Goal: Answer question/provide support: Share knowledge or assist other users

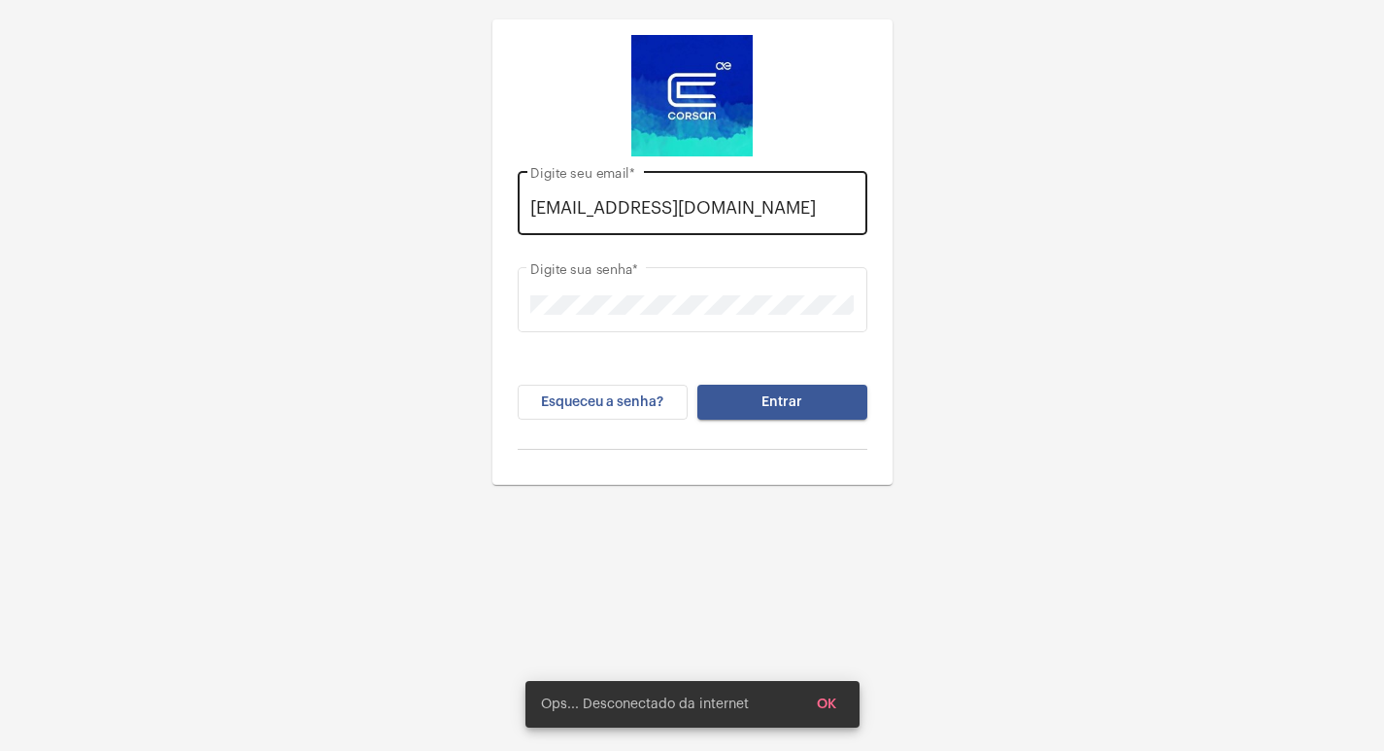
click at [824, 190] on div "[EMAIL_ADDRESS][DOMAIN_NAME] Digite seu email *" at bounding box center [691, 200] width 323 height 69
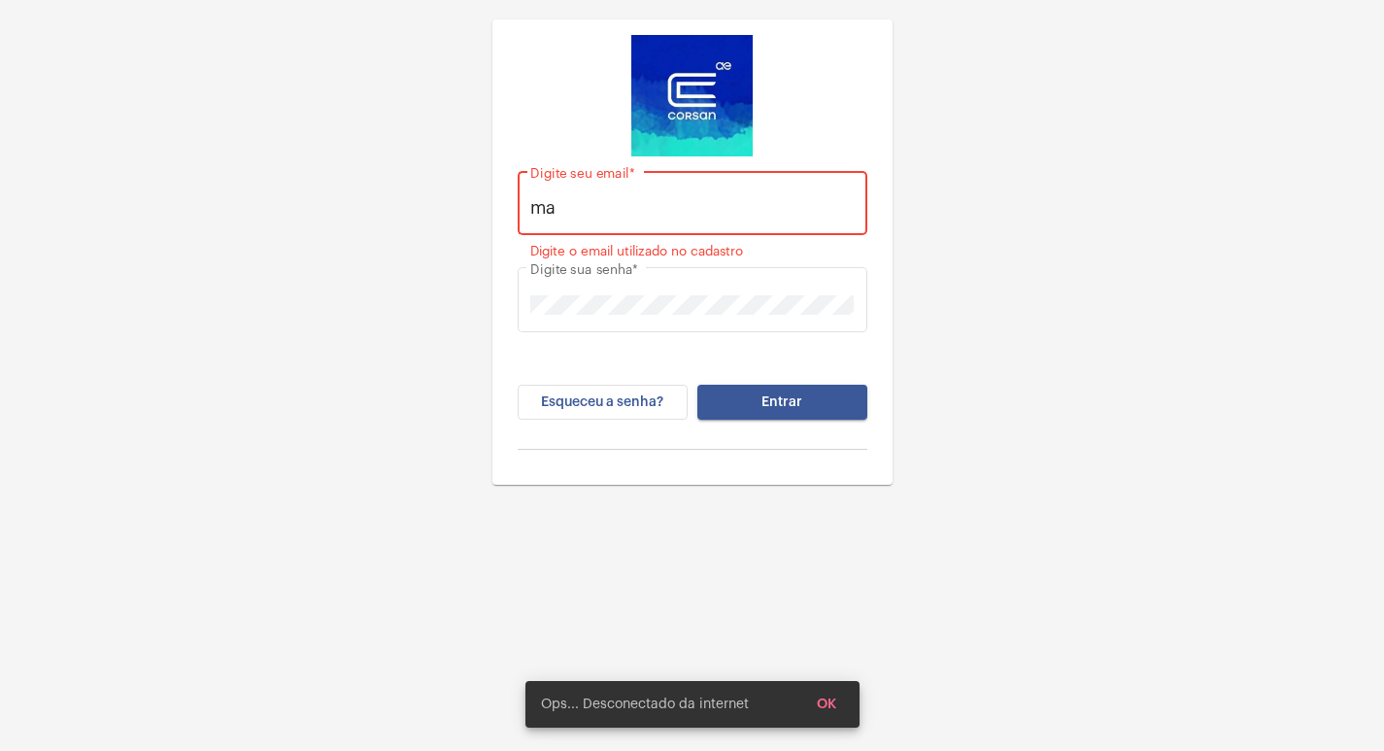
type input "m"
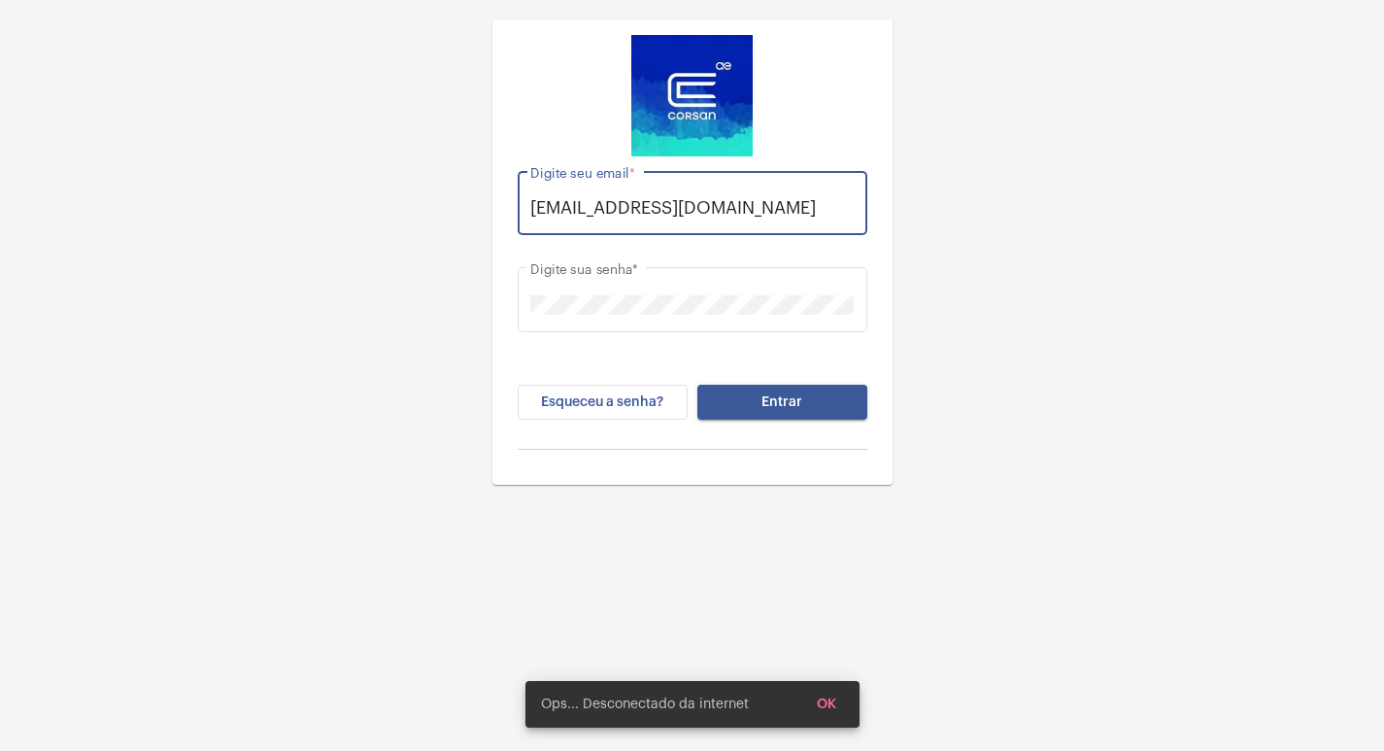
scroll to position [0, 16]
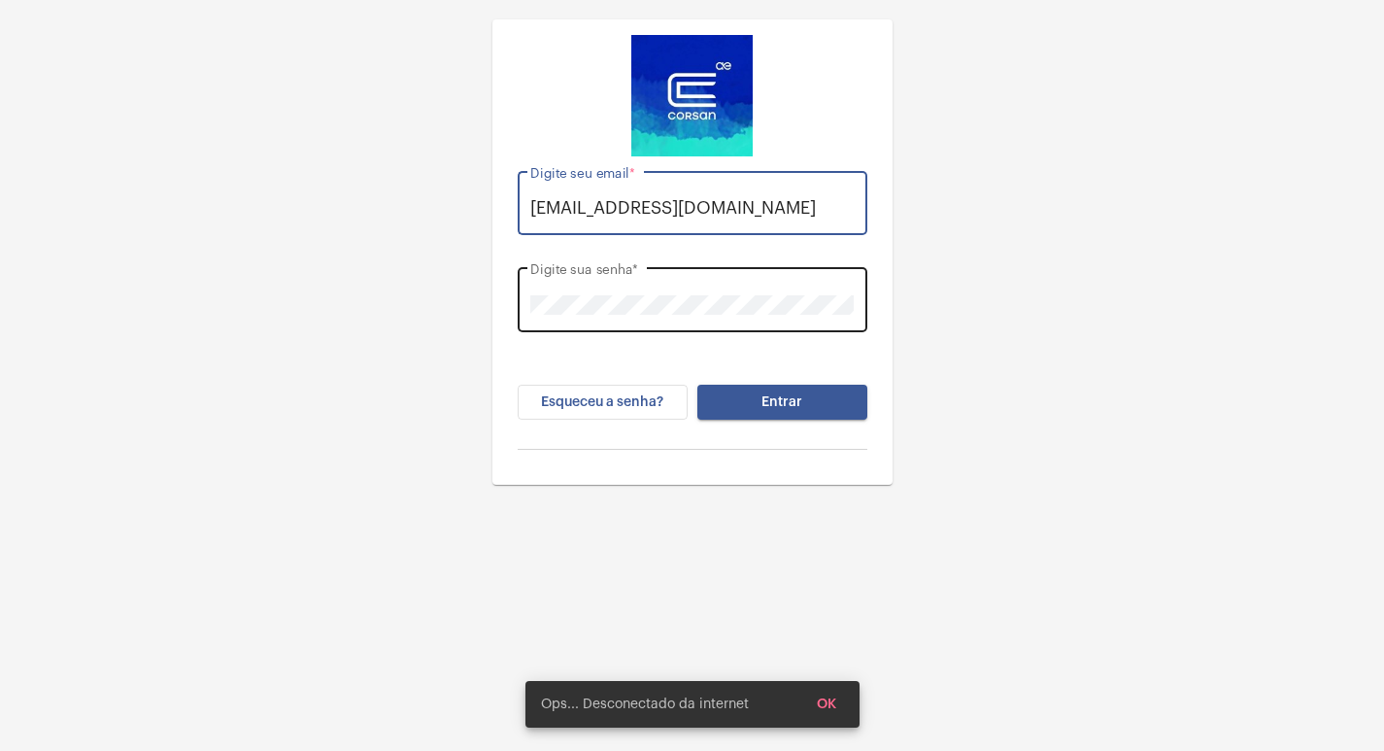
type input "[EMAIL_ADDRESS][DOMAIN_NAME]"
click at [784, 266] on div "Digite sua senha *" at bounding box center [691, 297] width 323 height 69
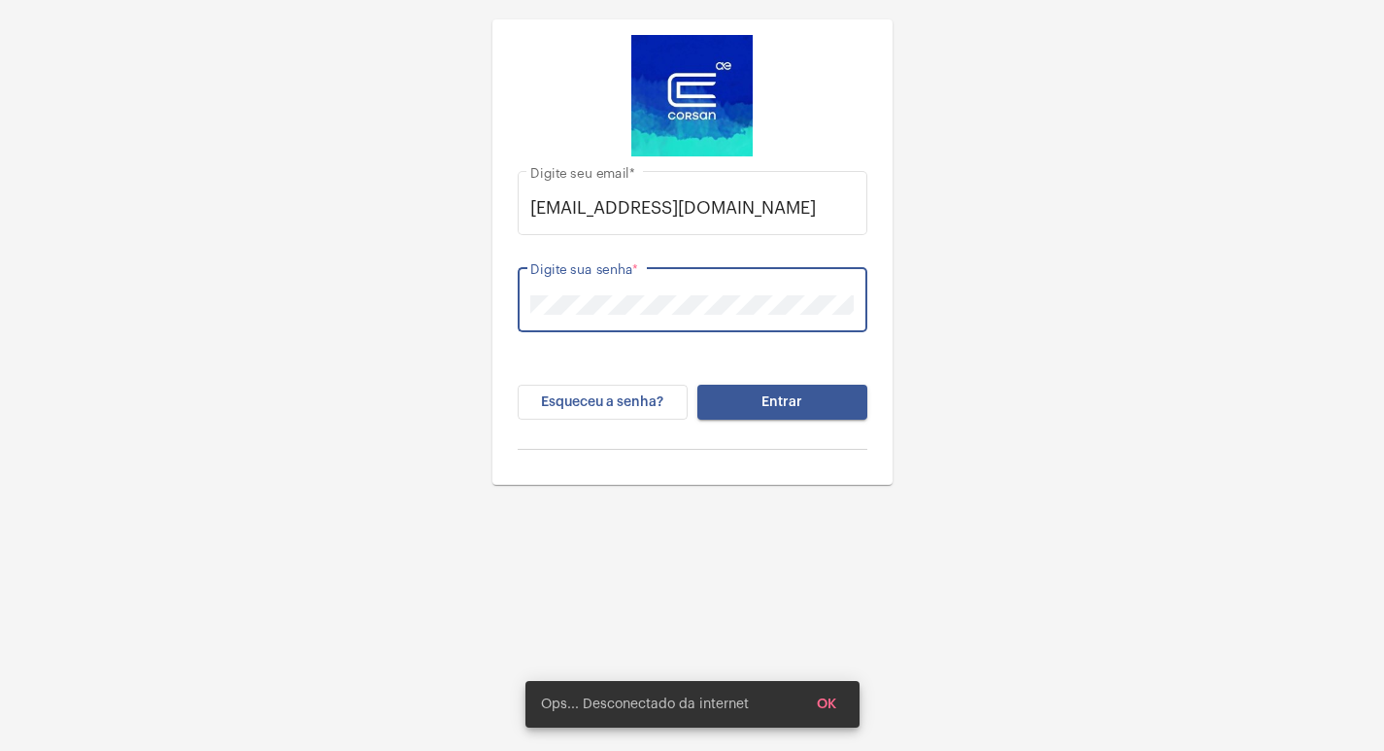
click at [836, 403] on button "Entrar" at bounding box center [782, 402] width 170 height 35
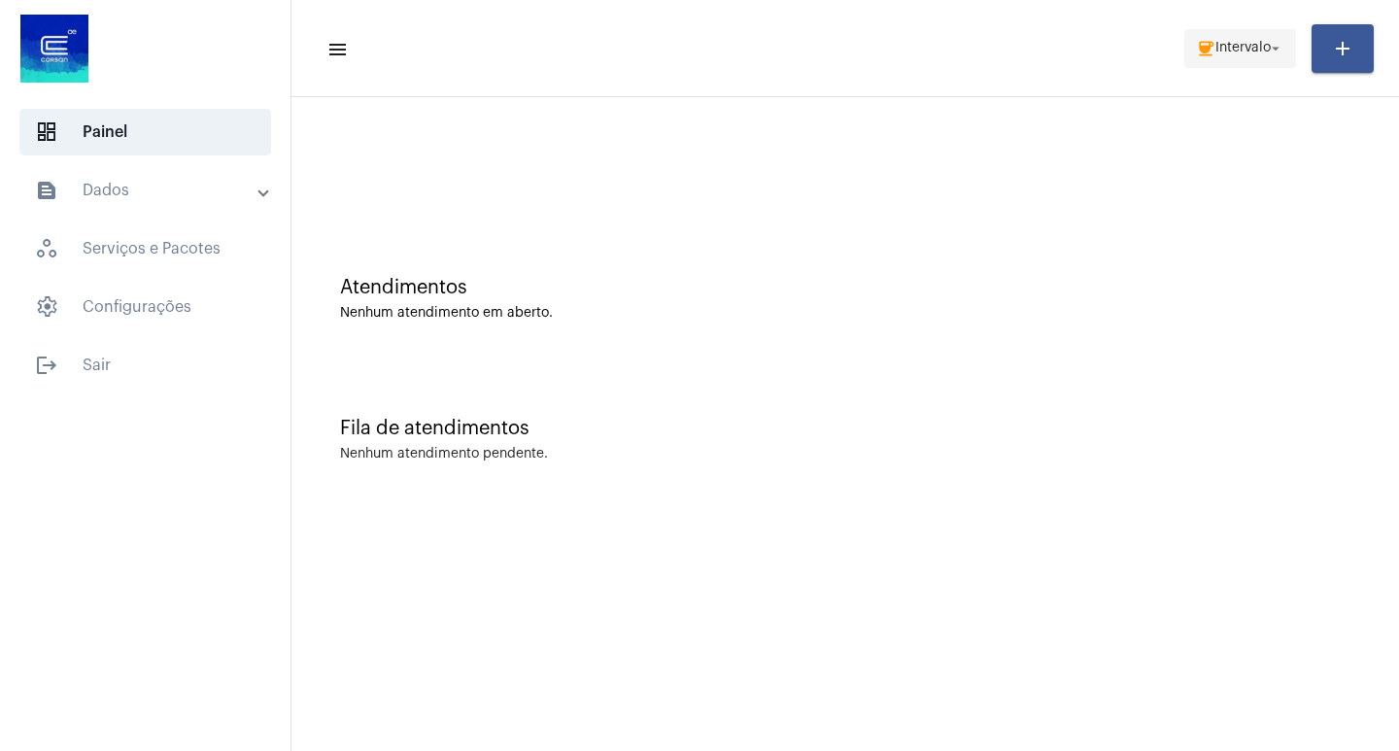
click at [1283, 52] on mat-icon "arrow_drop_down" at bounding box center [1275, 48] width 17 height 17
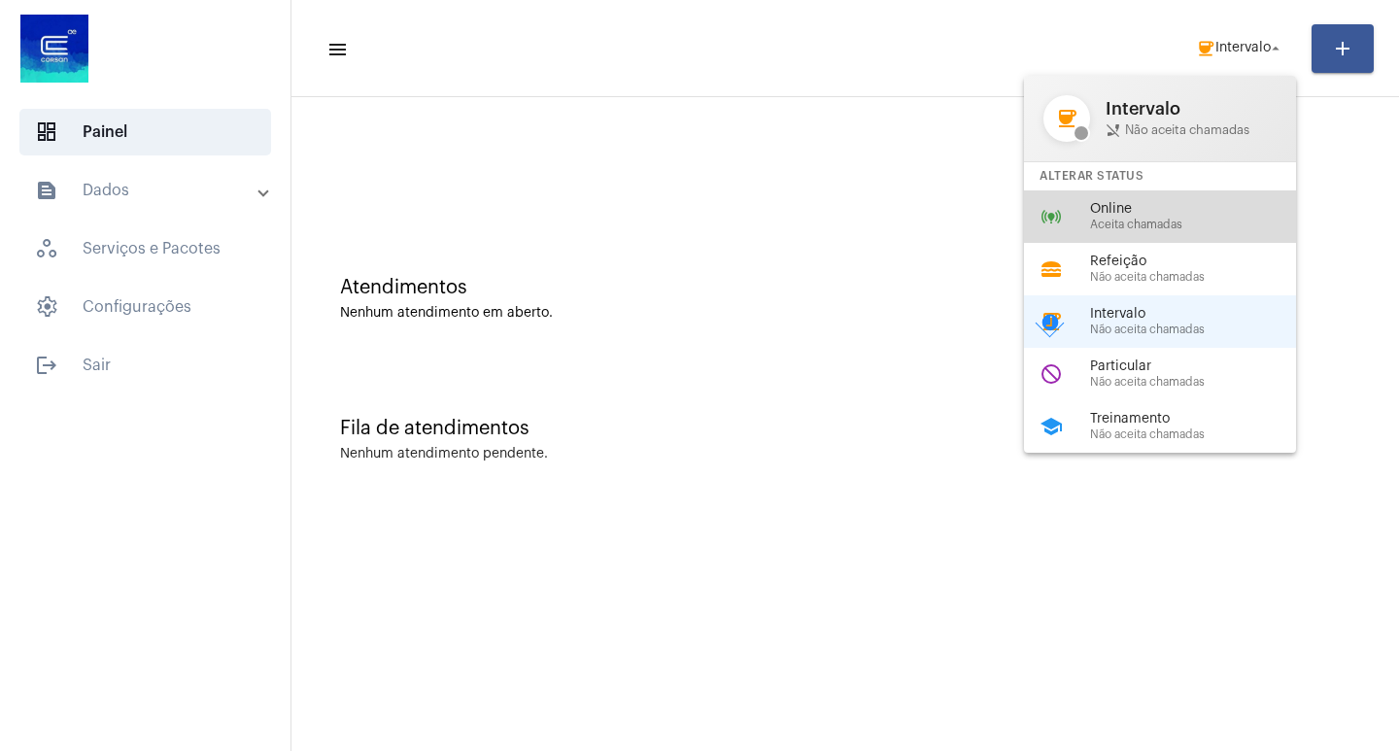
click at [1173, 219] on span "Aceita chamadas" at bounding box center [1200, 225] width 221 height 13
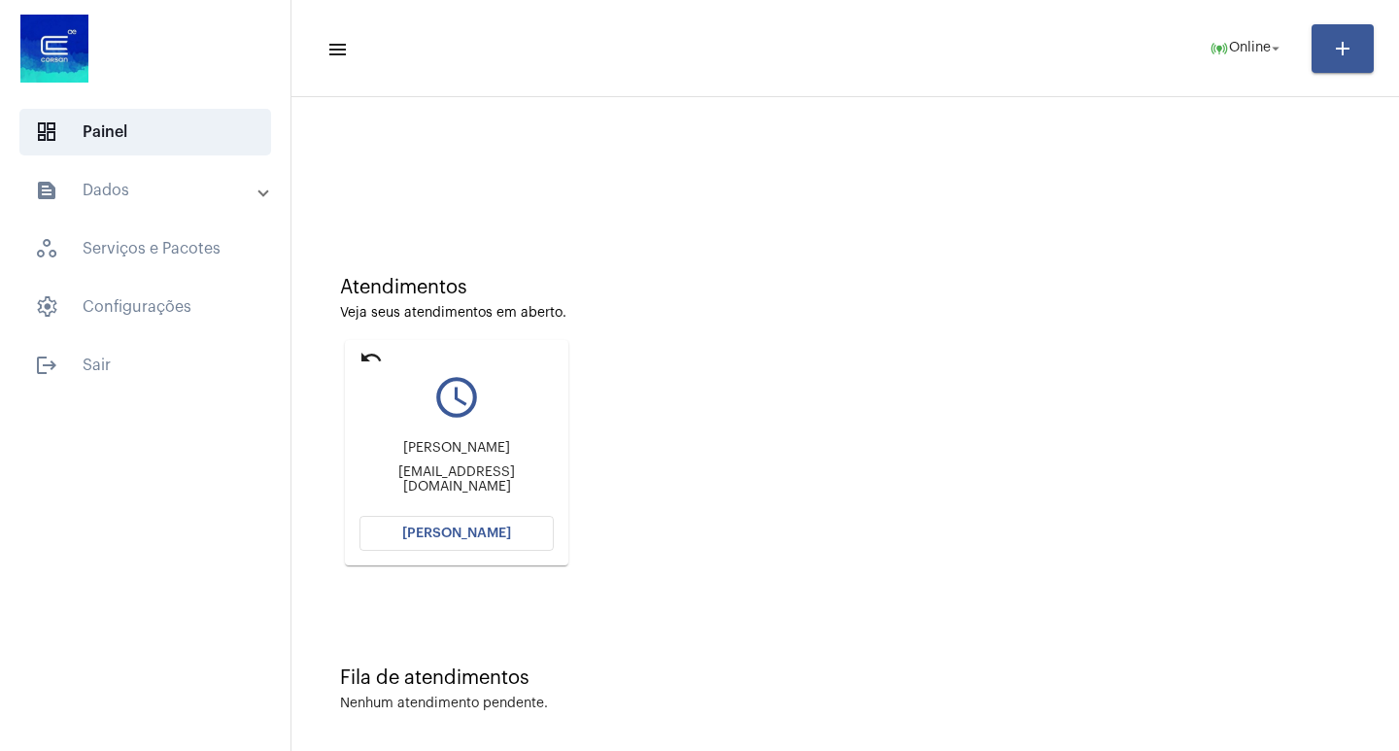
click at [356, 352] on mat-card "undo query_builder [PERSON_NAME] [EMAIL_ADDRESS][DOMAIN_NAME] [PERSON_NAME]" at bounding box center [456, 452] width 223 height 225
click at [365, 359] on mat-icon "undo" at bounding box center [370, 357] width 23 height 23
click at [503, 547] on button "[PERSON_NAME]" at bounding box center [456, 533] width 194 height 35
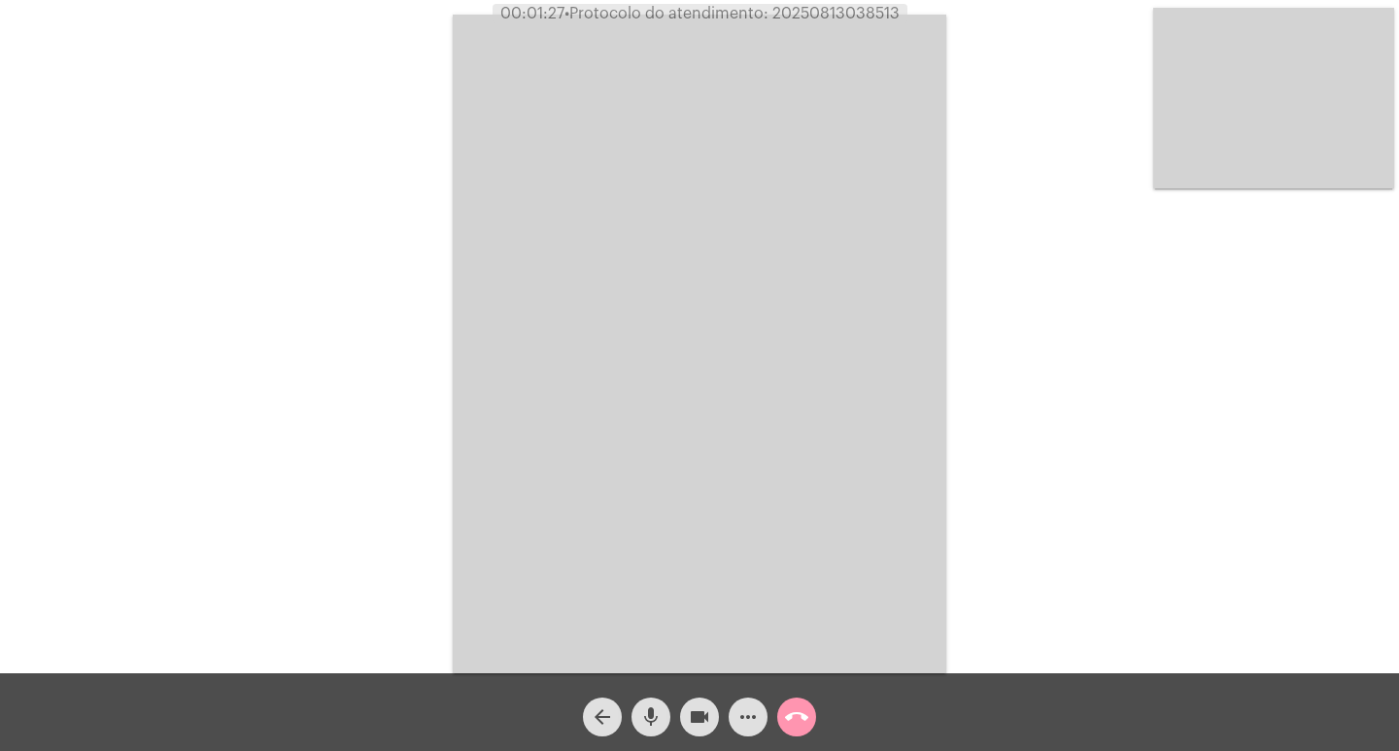
click at [1073, 351] on div "Acessando Câmera e Microfone..." at bounding box center [699, 341] width 1395 height 673
click at [922, 427] on video at bounding box center [699, 344] width 493 height 659
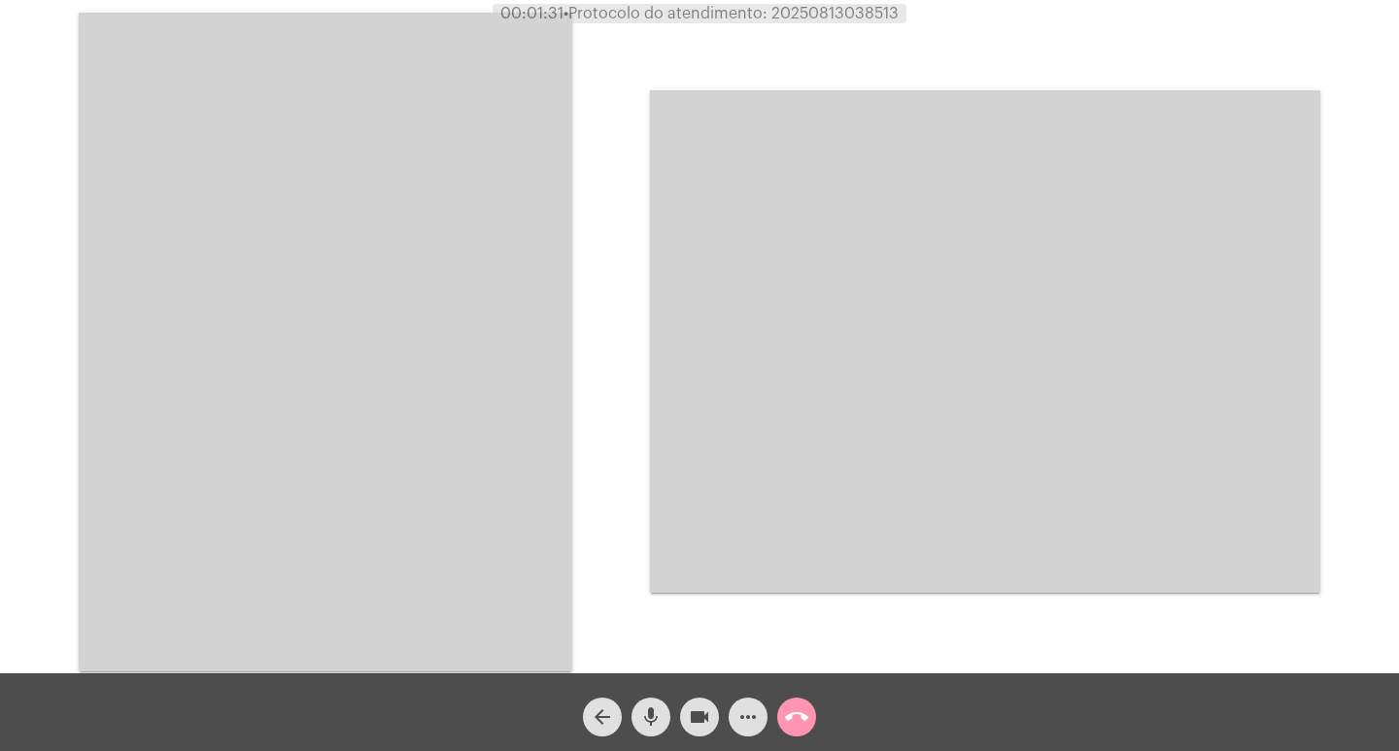
click at [472, 320] on video at bounding box center [325, 342] width 493 height 659
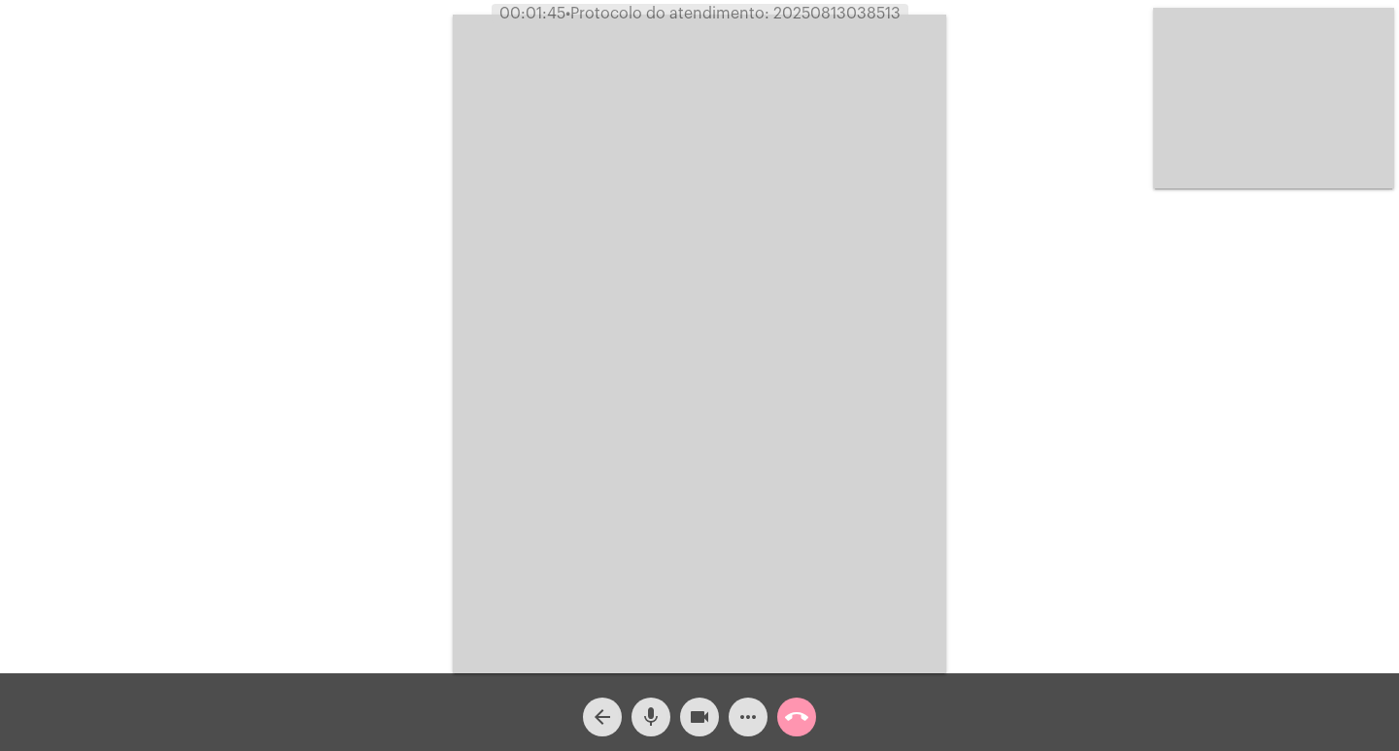
click at [826, 10] on span "• Protocolo do atendimento: 20250813038513" at bounding box center [732, 14] width 335 height 16
copy span "20250813038513"
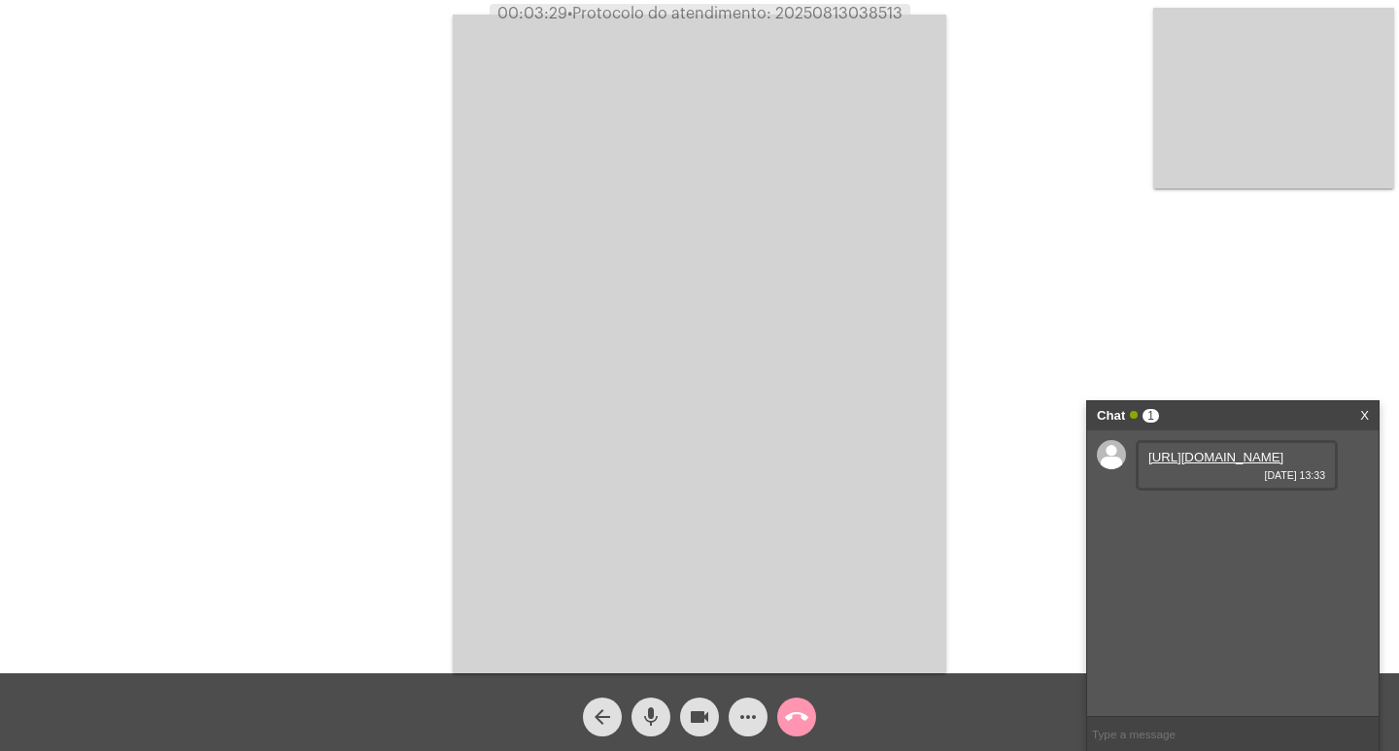
click at [1185, 464] on link "[URL][DOMAIN_NAME]" at bounding box center [1215, 457] width 135 height 15
click at [1210, 520] on link "[URL][DOMAIN_NAME]" at bounding box center [1215, 512] width 135 height 15
drag, startPoint x: 928, startPoint y: 292, endPoint x: 910, endPoint y: 240, distance: 55.3
click at [928, 292] on video at bounding box center [699, 344] width 493 height 659
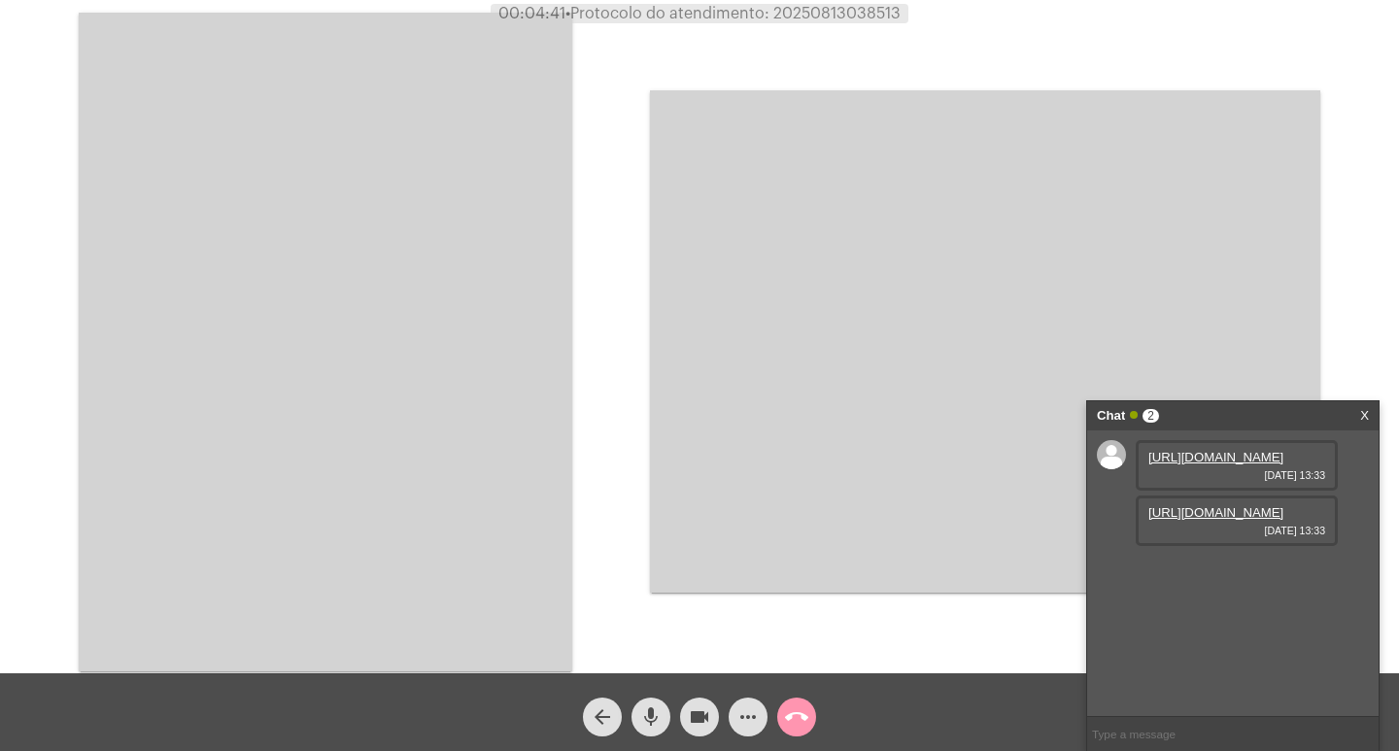
drag, startPoint x: 527, startPoint y: 321, endPoint x: 509, endPoint y: 317, distance: 17.9
click at [527, 321] on video at bounding box center [325, 342] width 493 height 659
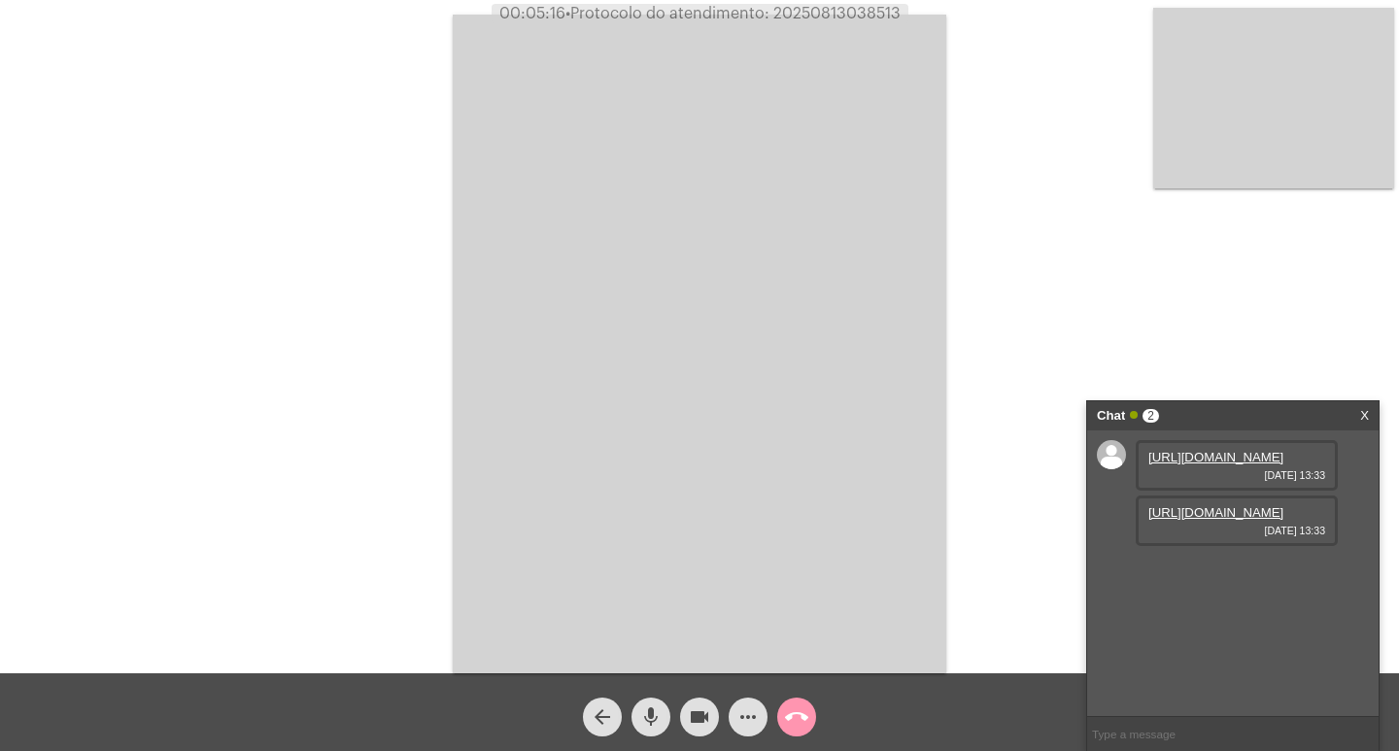
click at [653, 715] on mat-icon "mic" at bounding box center [650, 716] width 23 height 23
click at [696, 724] on mat-icon "videocam" at bounding box center [699, 716] width 23 height 23
click at [656, 724] on mat-icon "mic_off" at bounding box center [650, 716] width 23 height 23
click at [687, 724] on button "videocam_off" at bounding box center [699, 716] width 39 height 39
click at [799, 723] on mat-icon "call_end" at bounding box center [796, 716] width 23 height 23
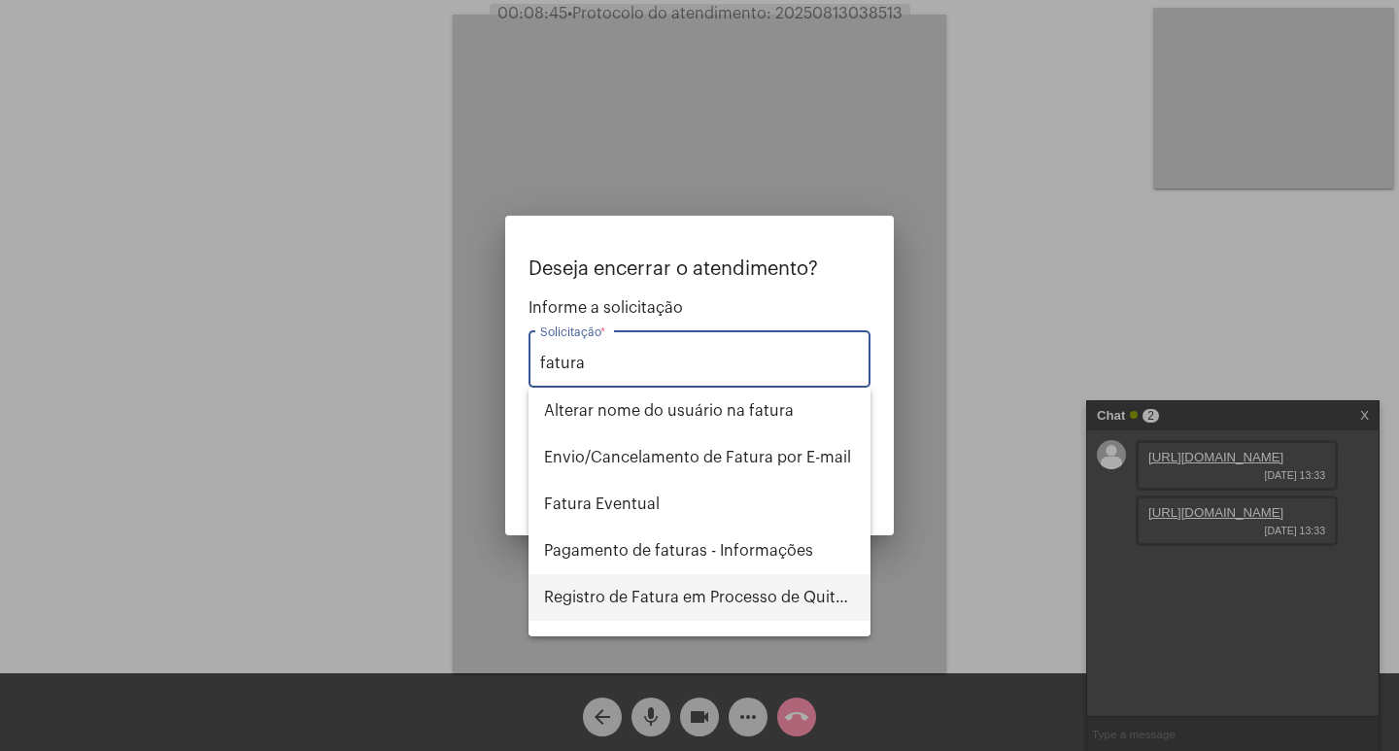
click at [758, 585] on span "Registro de Fatura em Processo de Quitação" at bounding box center [699, 597] width 311 height 47
type input "Registro de Fatura em Processo de Quitação"
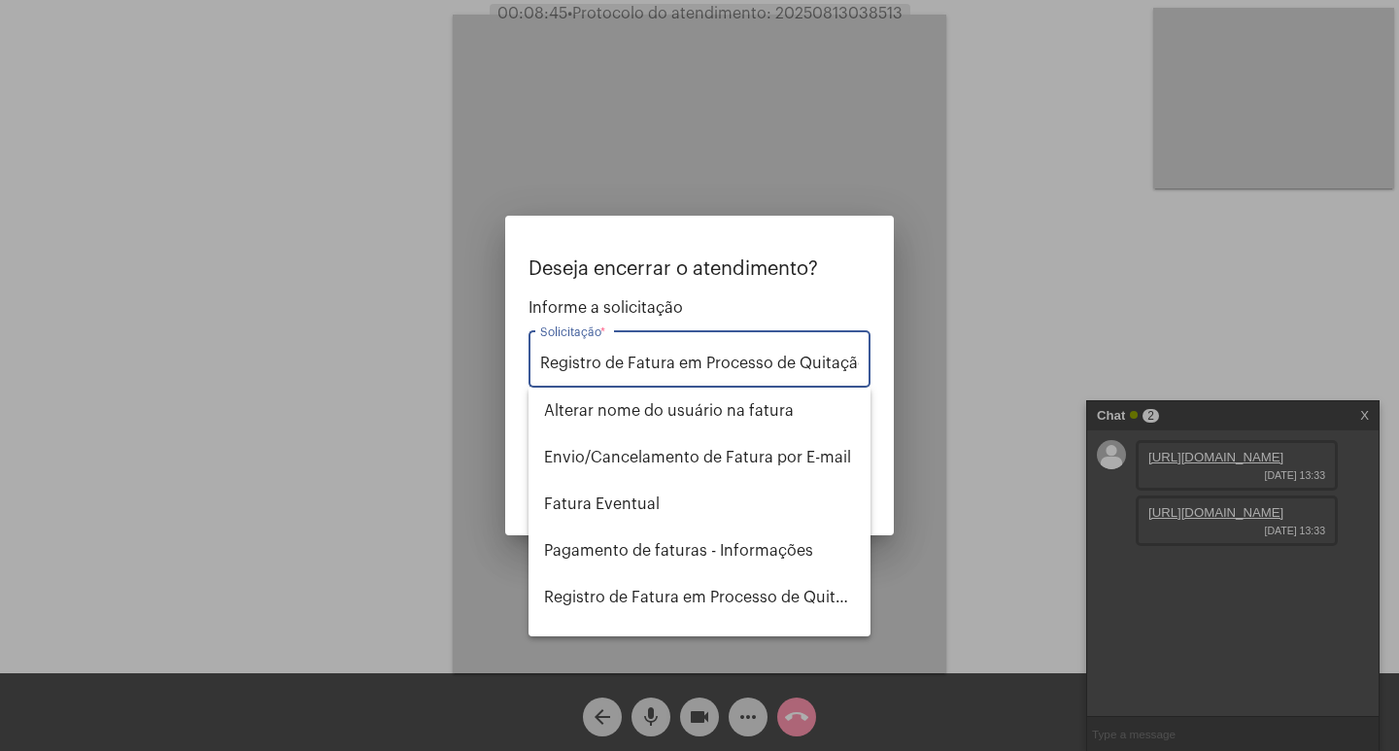
scroll to position [0, 4]
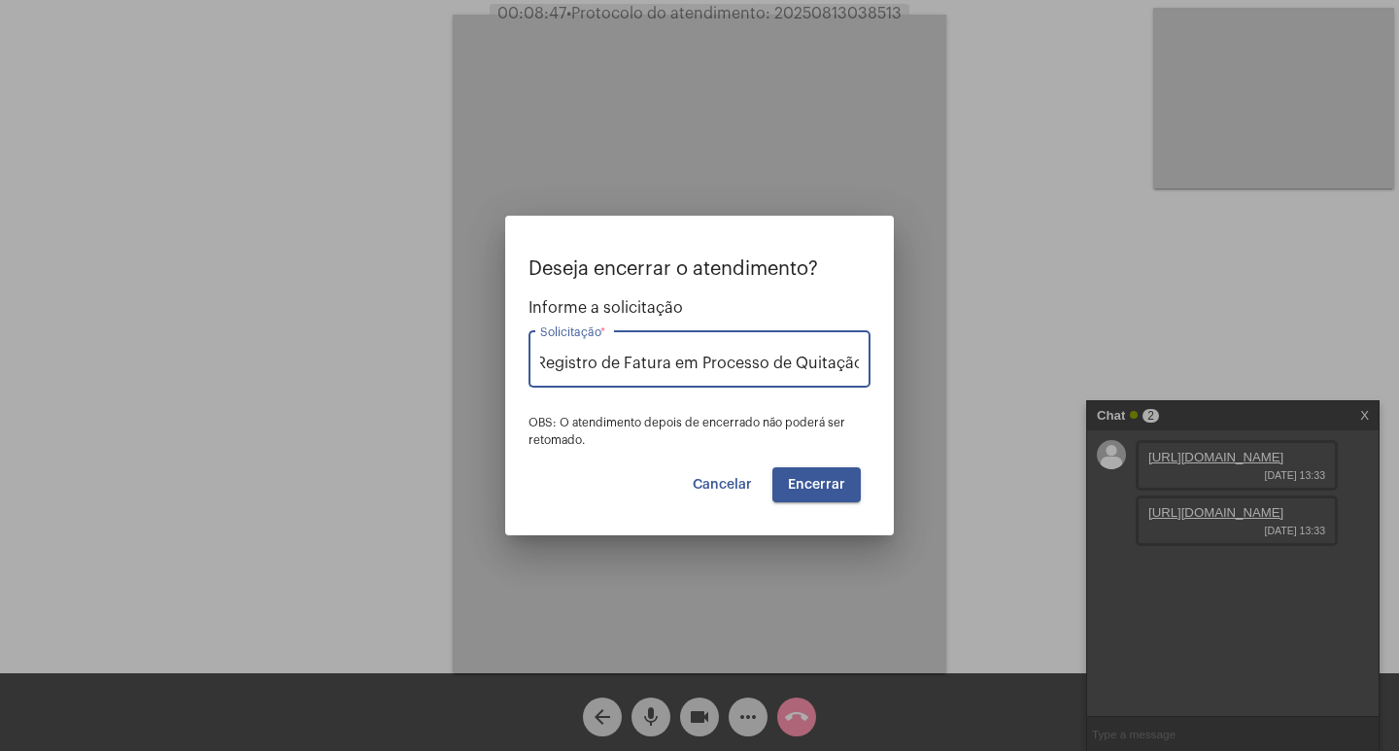
click at [806, 486] on span "Encerrar" at bounding box center [816, 485] width 57 height 14
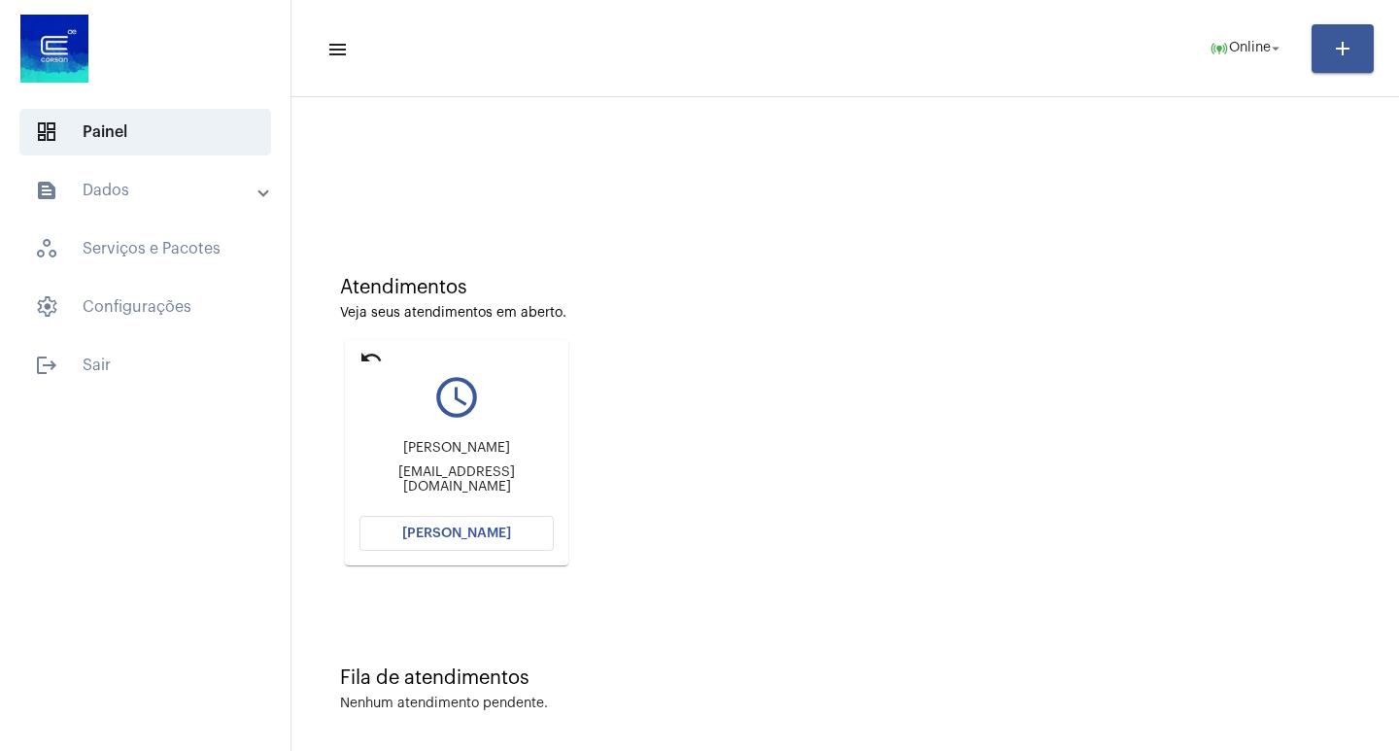
click at [459, 526] on button "[PERSON_NAME]" at bounding box center [456, 533] width 194 height 35
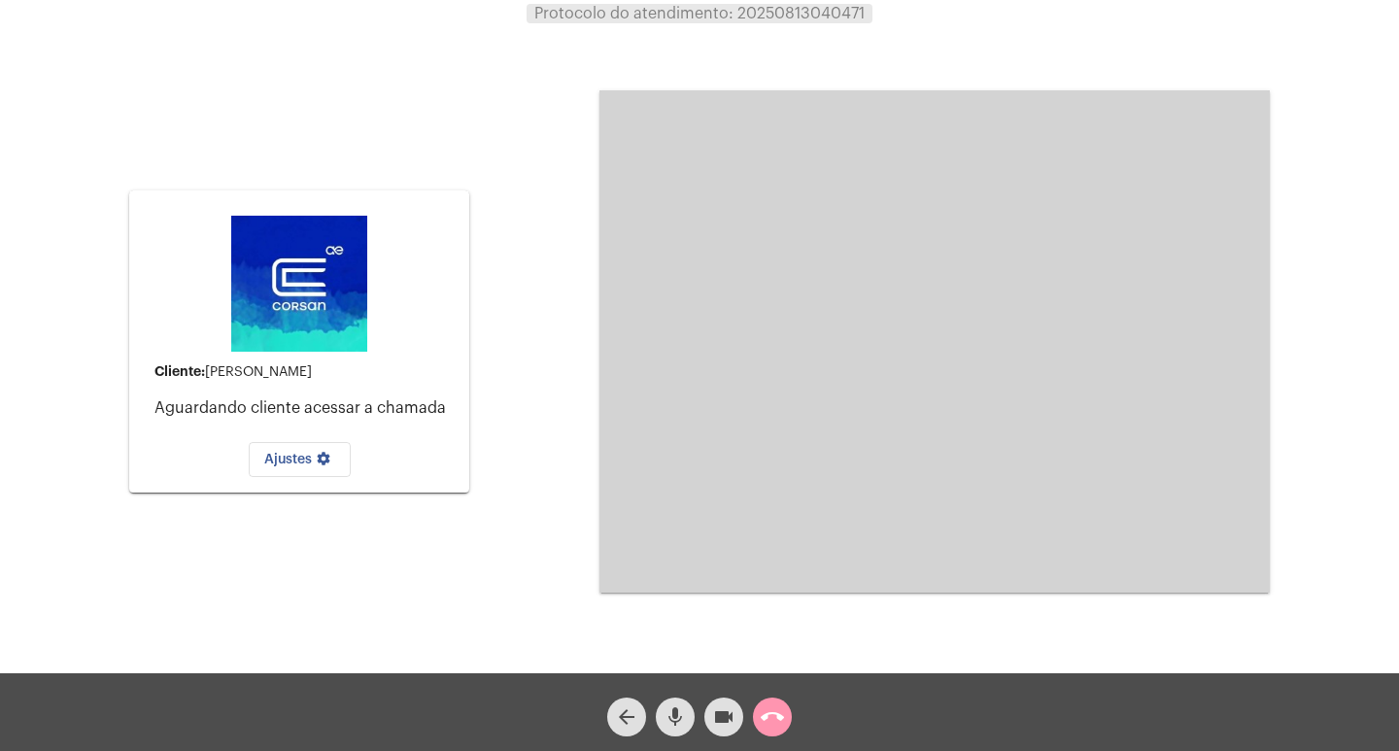
click at [383, 91] on div "Cliente: [PERSON_NAME] cliente acessar a chamada Ajustes settings" at bounding box center [299, 342] width 340 height 668
click at [841, 18] on span "Protocolo do atendimento: 20250813040471" at bounding box center [699, 14] width 330 height 16
copy span "20250813040471"
click at [533, 126] on div "Cliente: [PERSON_NAME] cliente acessar a chamada Ajustes settings Acessando Câm…" at bounding box center [699, 339] width 1395 height 673
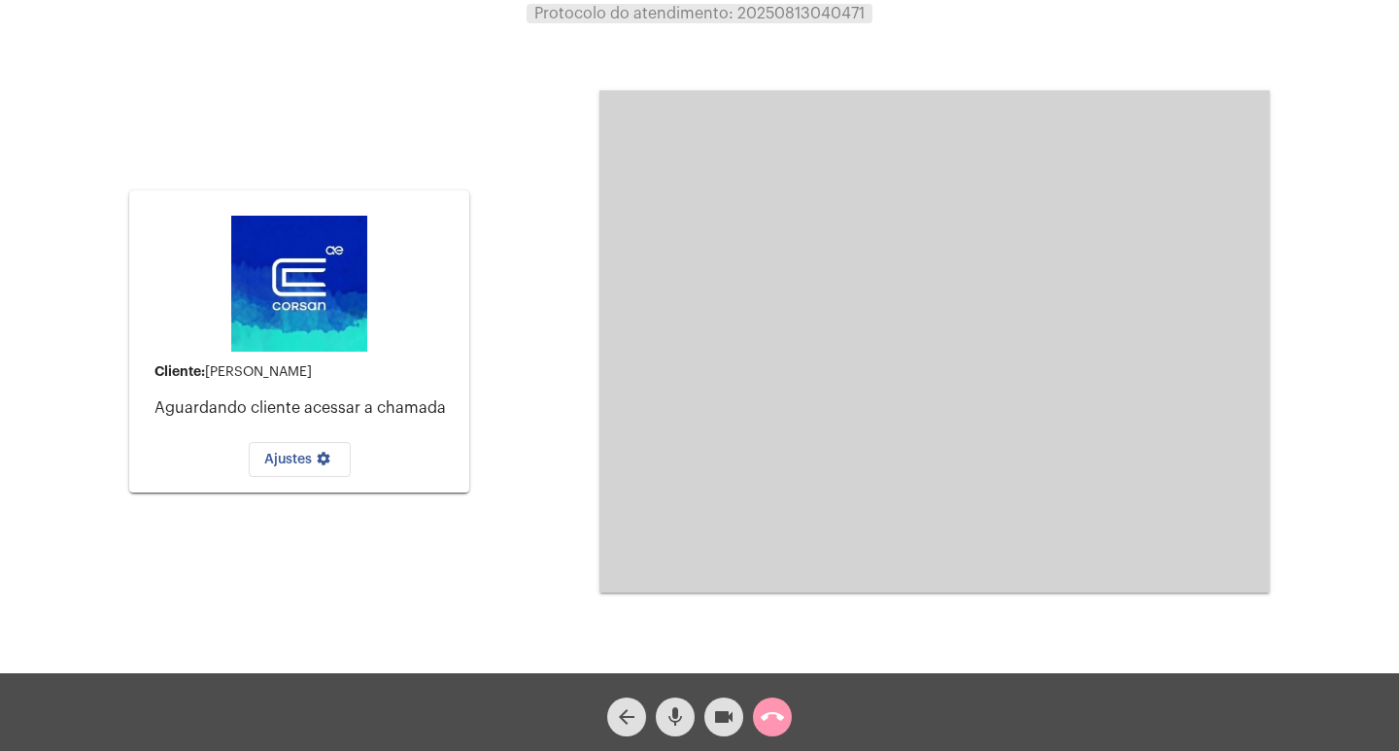
click at [789, 696] on div "call_end" at bounding box center [772, 712] width 49 height 49
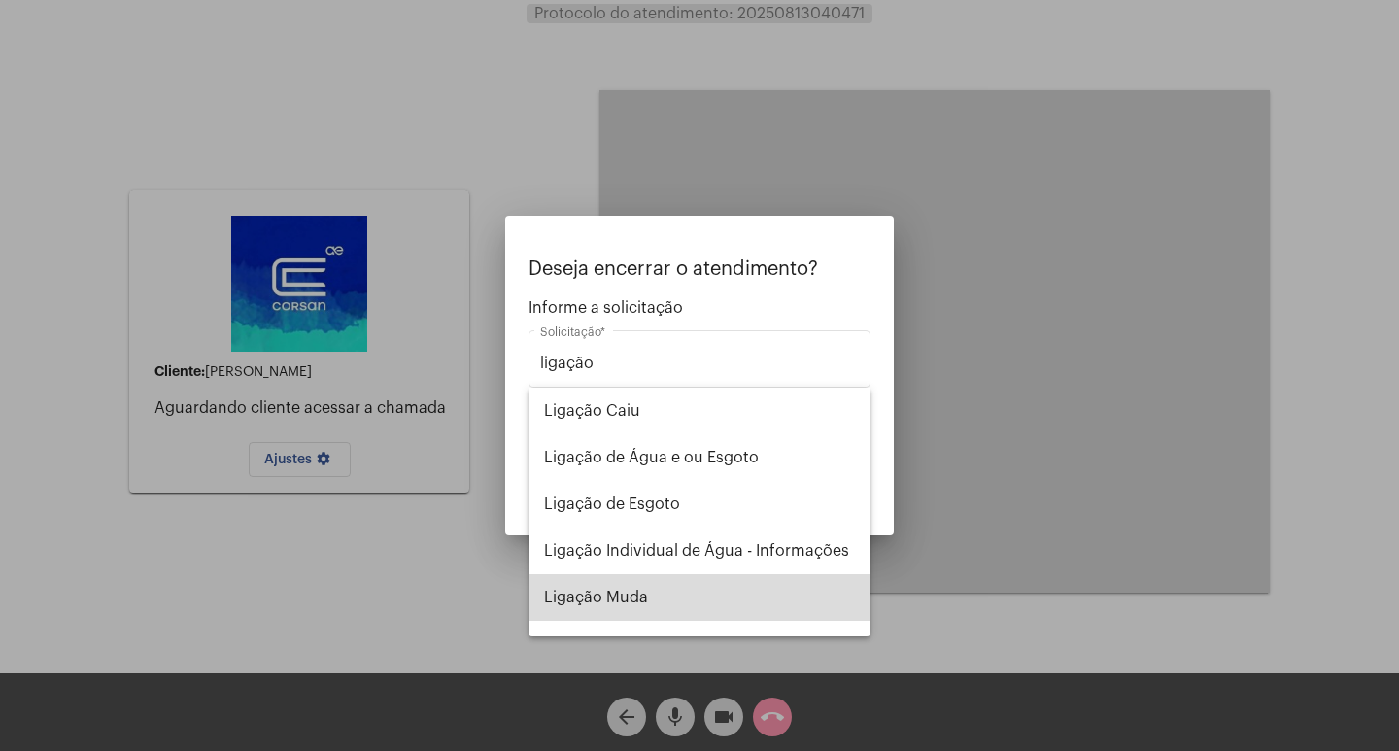
click at [759, 596] on span "Ligação Muda" at bounding box center [699, 597] width 311 height 47
type input "Ligação Muda"
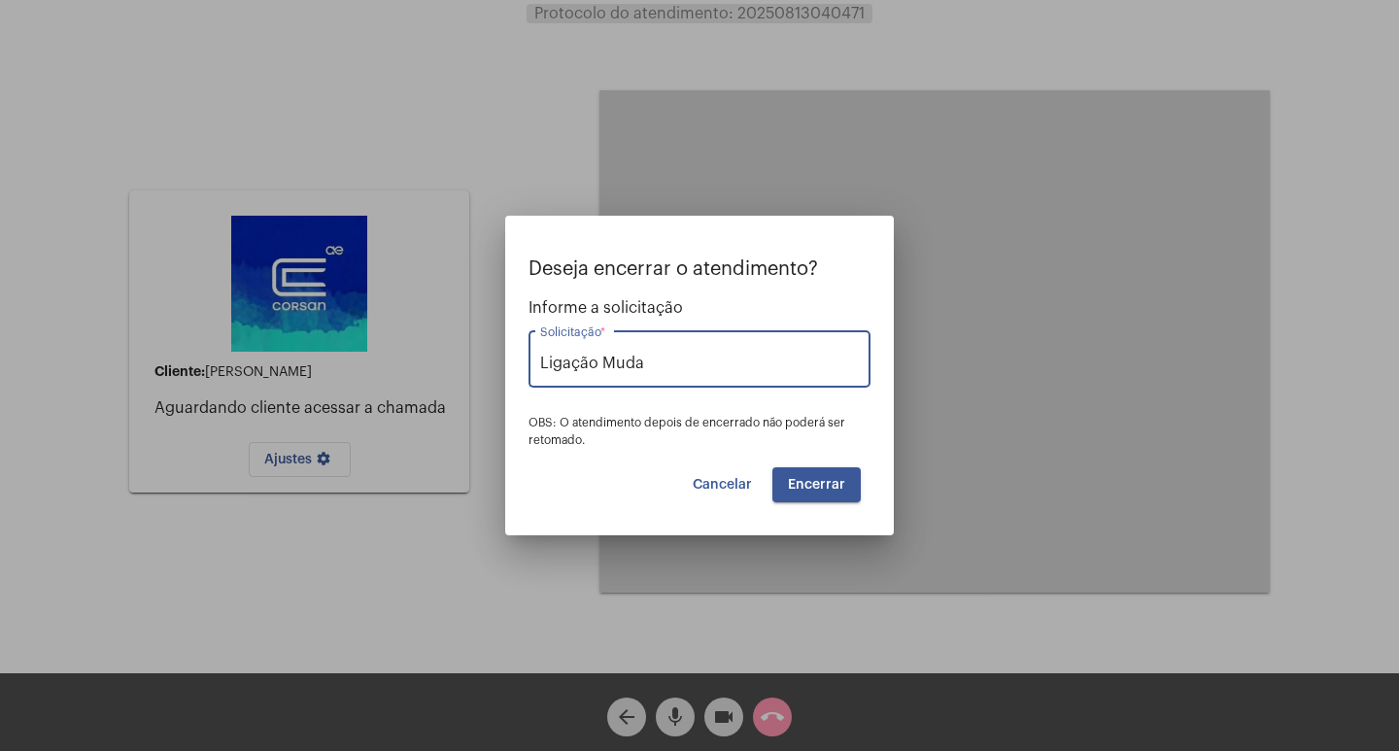
click at [797, 487] on span "Encerrar" at bounding box center [816, 485] width 57 height 14
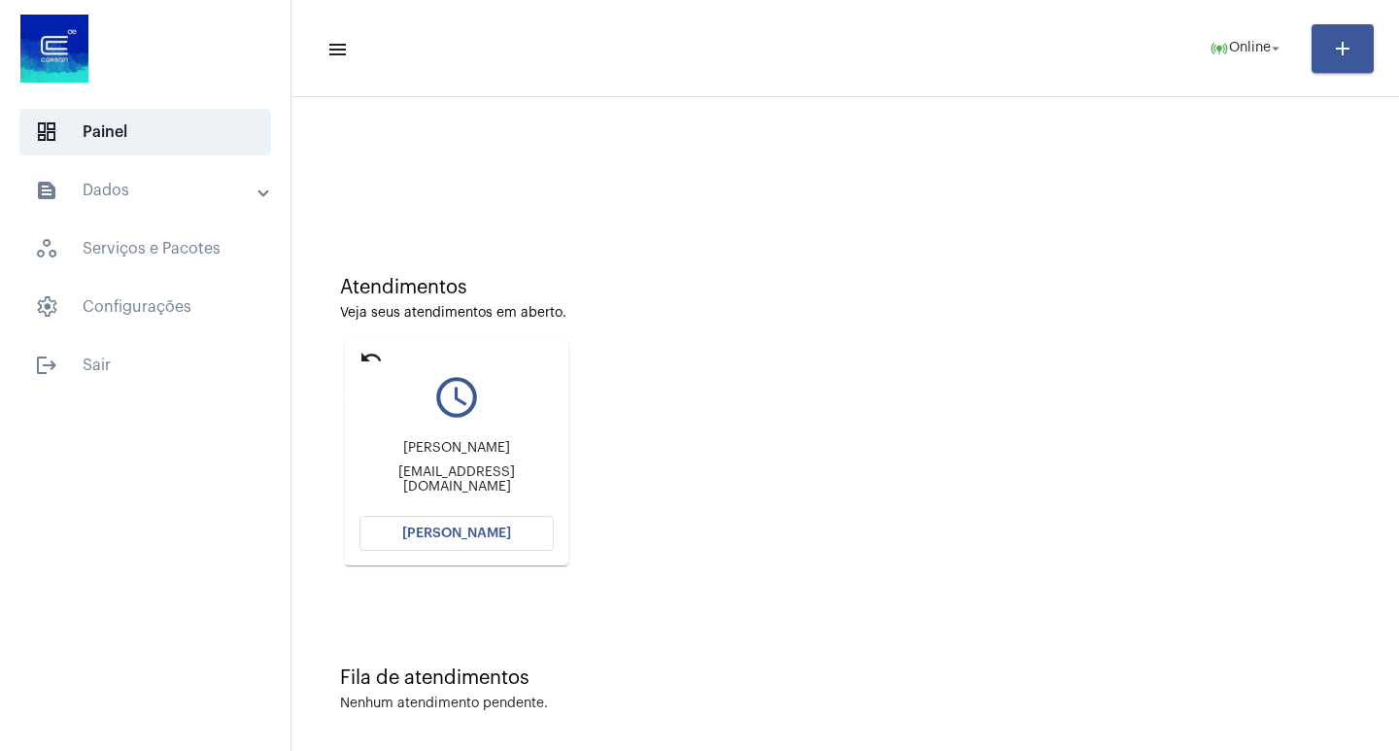
click at [374, 356] on mat-icon "undo" at bounding box center [370, 357] width 23 height 23
click at [371, 356] on mat-icon "undo" at bounding box center [370, 357] width 23 height 23
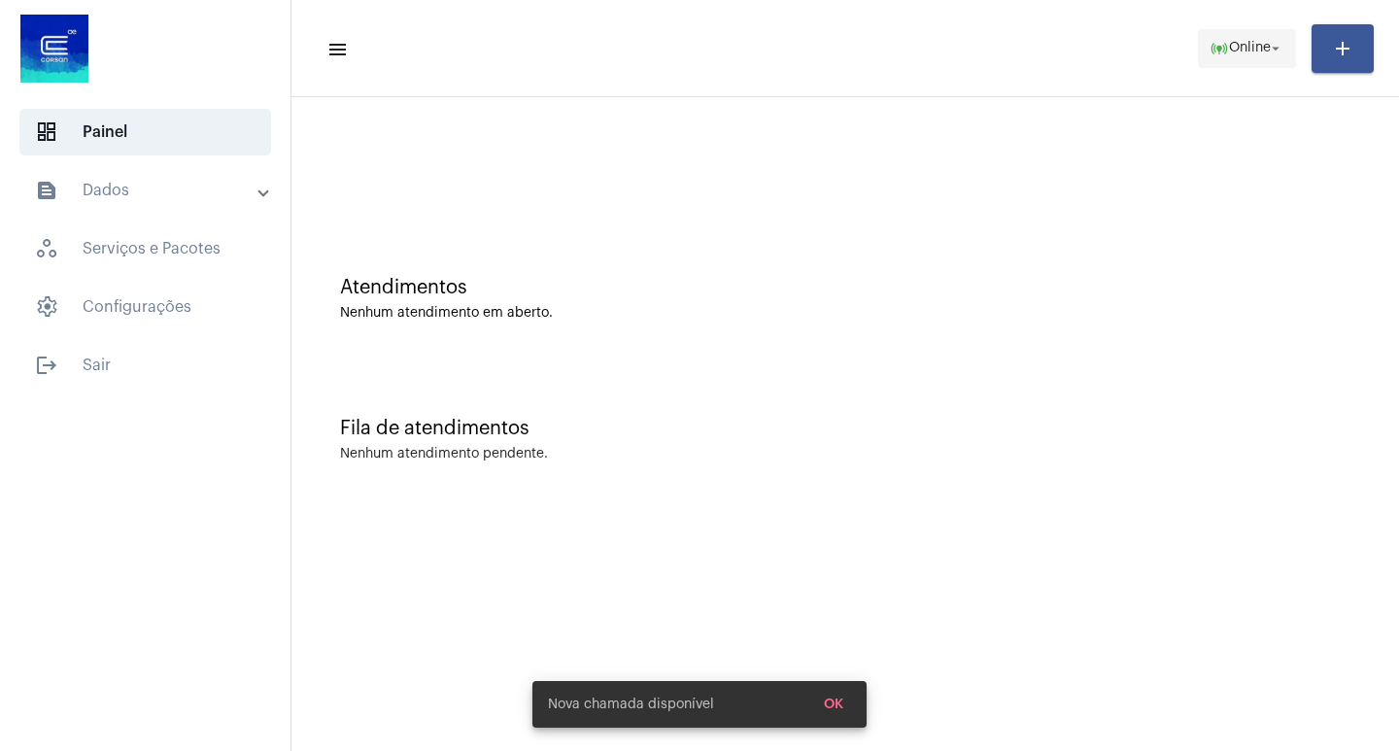
click at [1230, 63] on span "online_prediction Online arrow_drop_down" at bounding box center [1246, 47] width 75 height 35
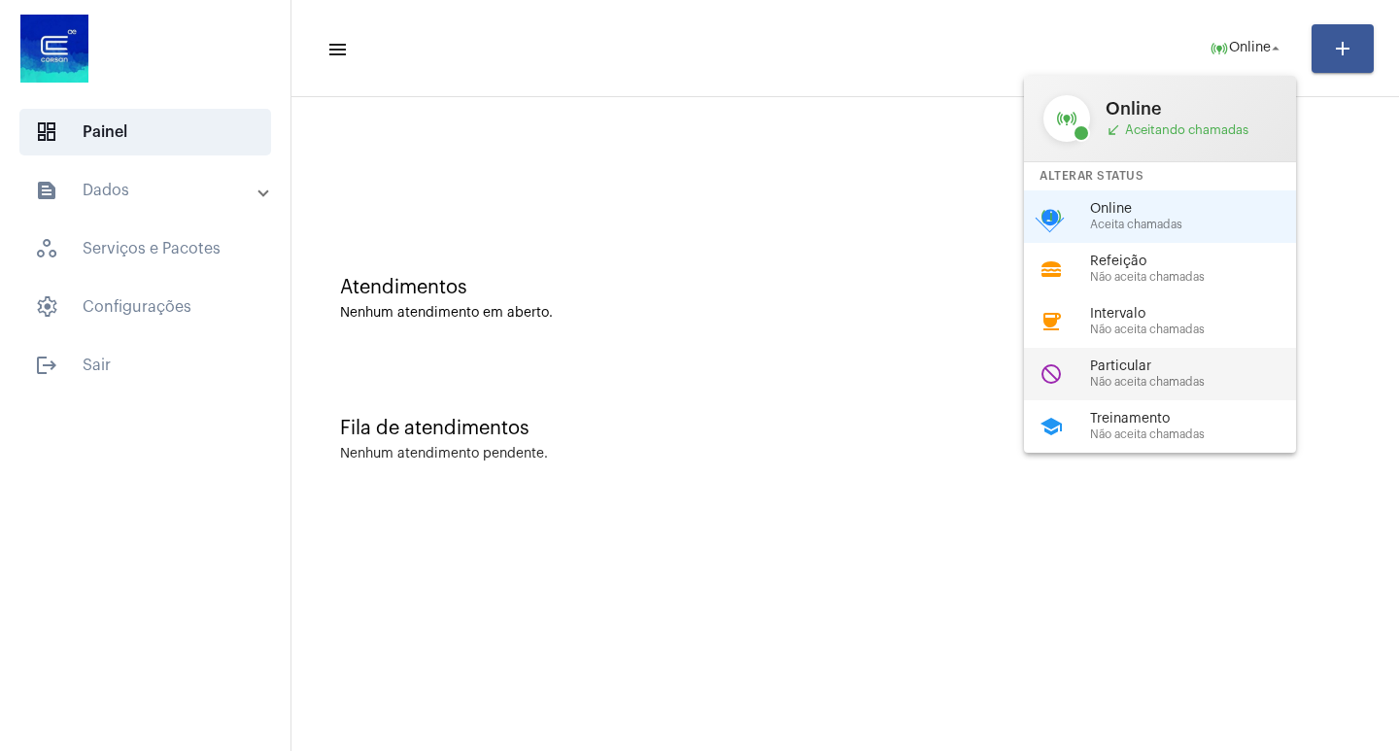
click at [1196, 356] on div "do_not_disturb Particular Não aceita chamadas" at bounding box center [1175, 374] width 303 height 52
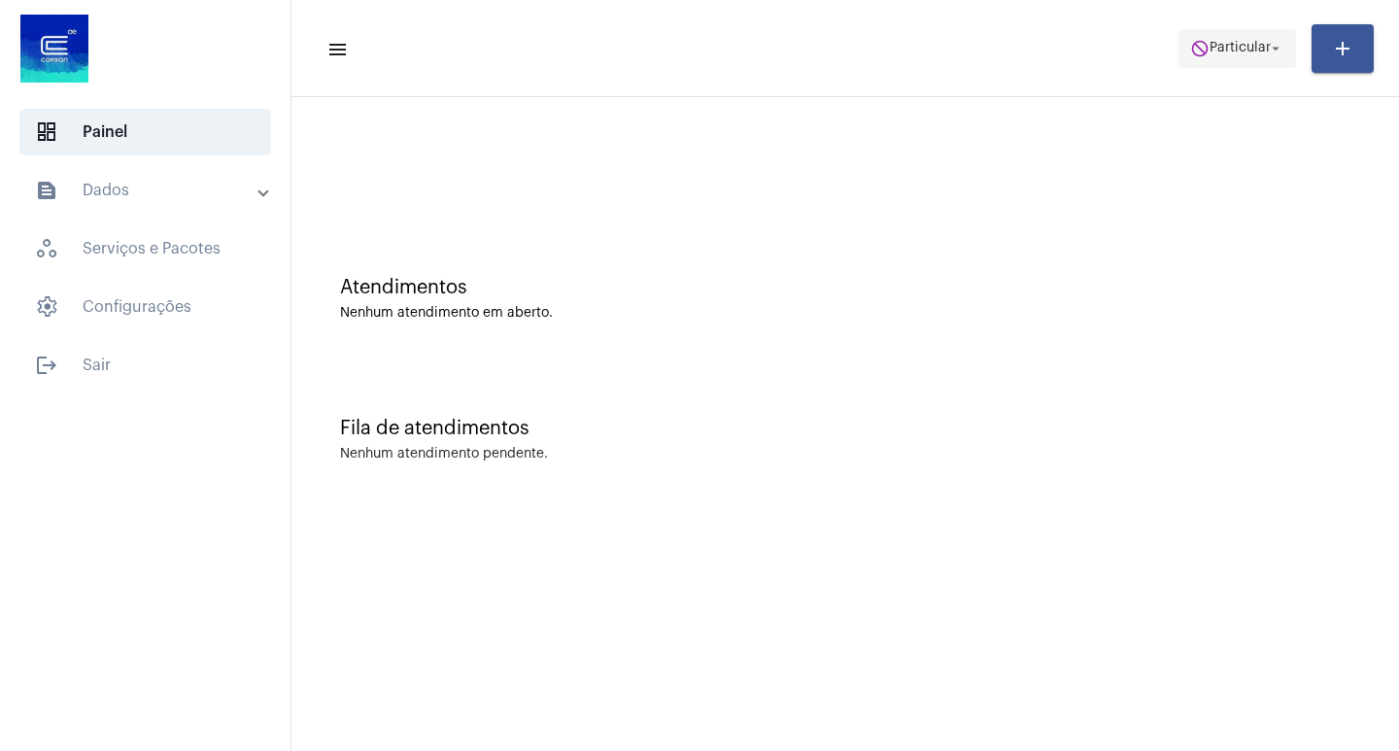
click at [1220, 47] on span "Particular" at bounding box center [1239, 49] width 61 height 14
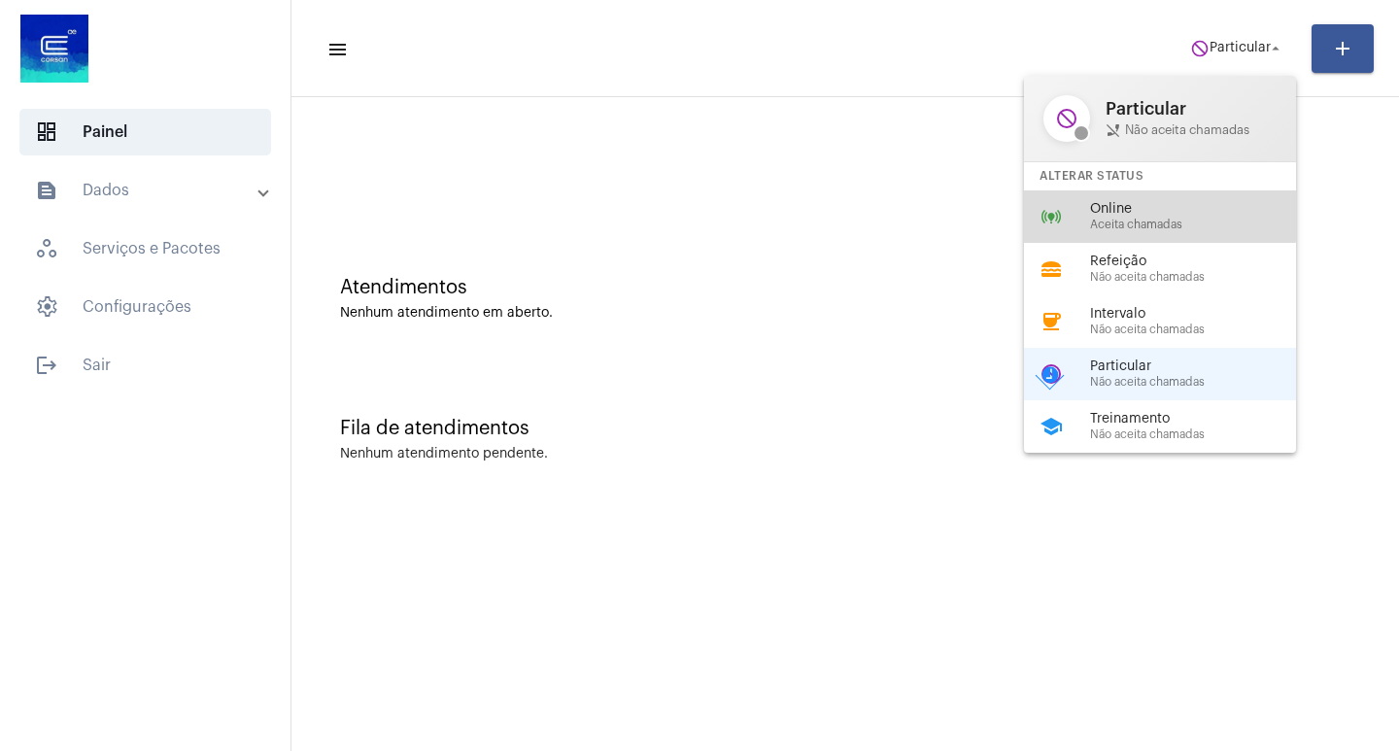
click at [1066, 198] on div "online_prediction Online Aceita chamadas" at bounding box center [1175, 216] width 303 height 52
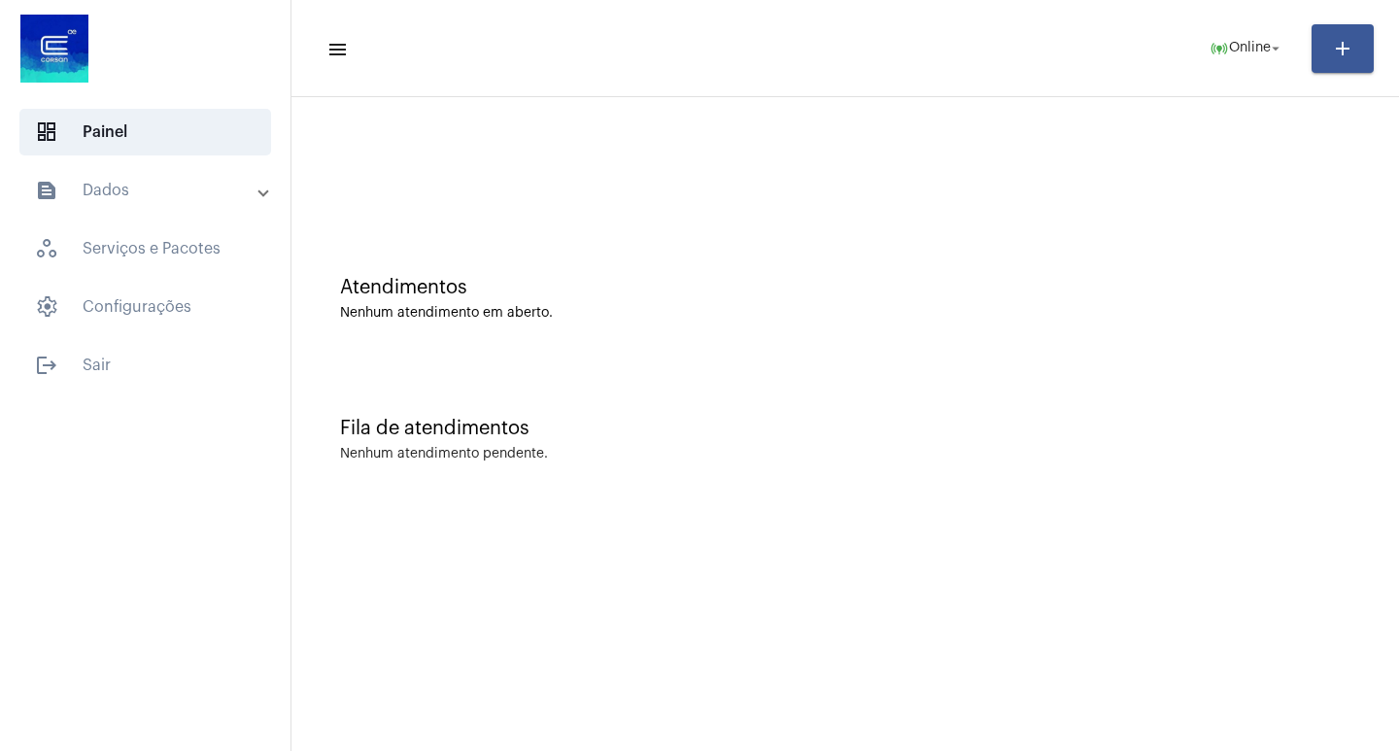
click at [957, 227] on div "Atendimentos Nenhum atendimento em aberto." at bounding box center [845, 289] width 1088 height 141
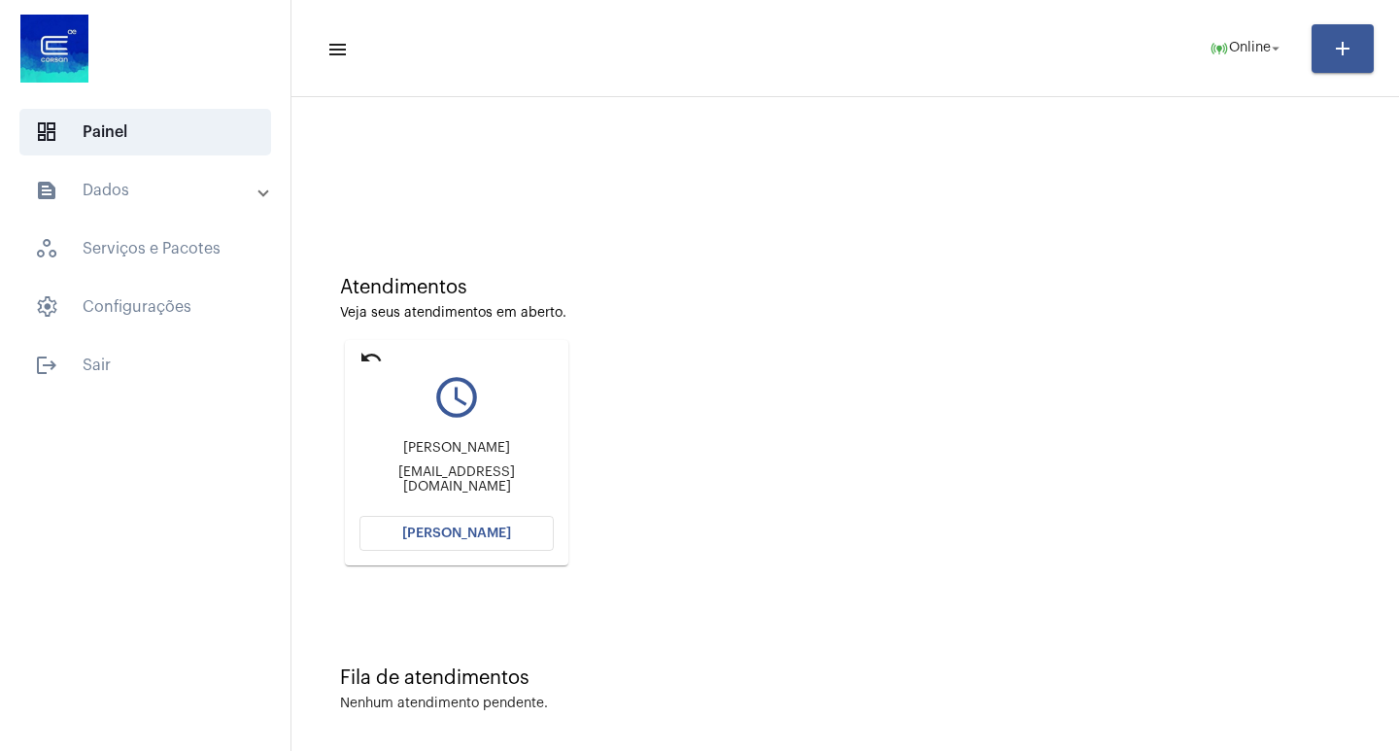
click at [417, 543] on button "[PERSON_NAME]" at bounding box center [456, 533] width 194 height 35
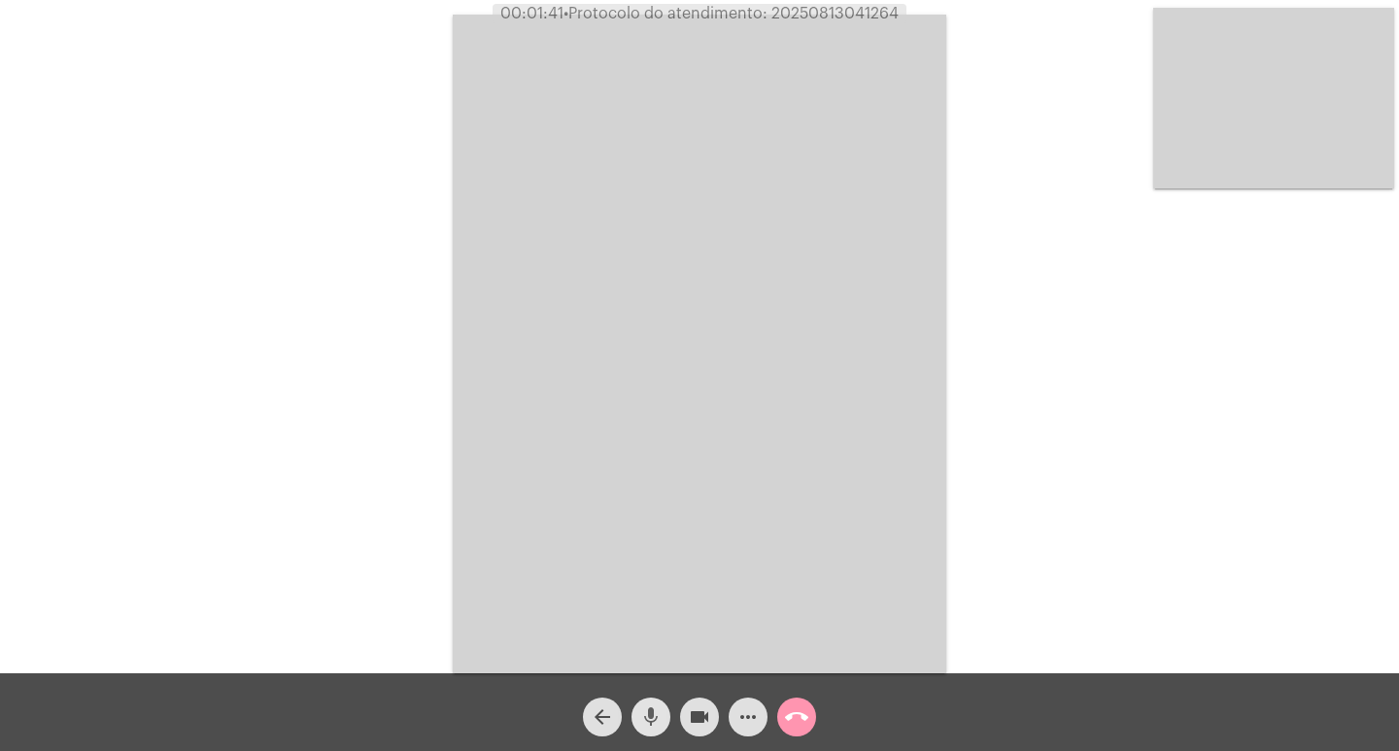
click at [665, 710] on button "mic" at bounding box center [650, 716] width 39 height 39
click at [692, 710] on mat-icon "videocam" at bounding box center [699, 716] width 23 height 23
click at [657, 729] on mat-icon "mic_off" at bounding box center [650, 716] width 23 height 23
click at [683, 720] on button "videocam_off" at bounding box center [699, 716] width 39 height 39
click at [645, 714] on mat-icon "mic" at bounding box center [650, 716] width 23 height 23
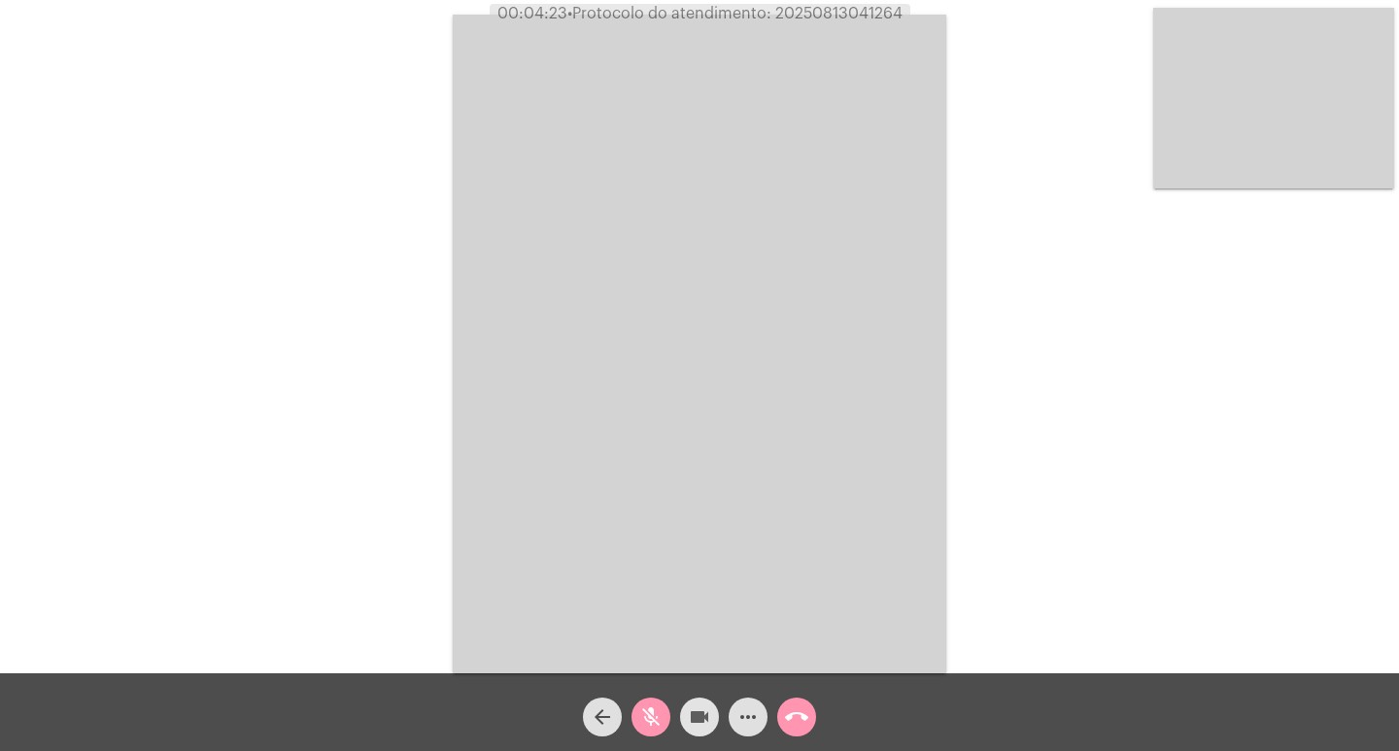
click at [682, 714] on button "videocam" at bounding box center [699, 716] width 39 height 39
click at [667, 712] on button "mic_off" at bounding box center [650, 716] width 39 height 39
click at [685, 714] on button "videocam_off" at bounding box center [699, 716] width 39 height 39
click at [640, 699] on span "mic" at bounding box center [650, 716] width 23 height 39
click at [636, 711] on button "mic_off" at bounding box center [650, 716] width 39 height 39
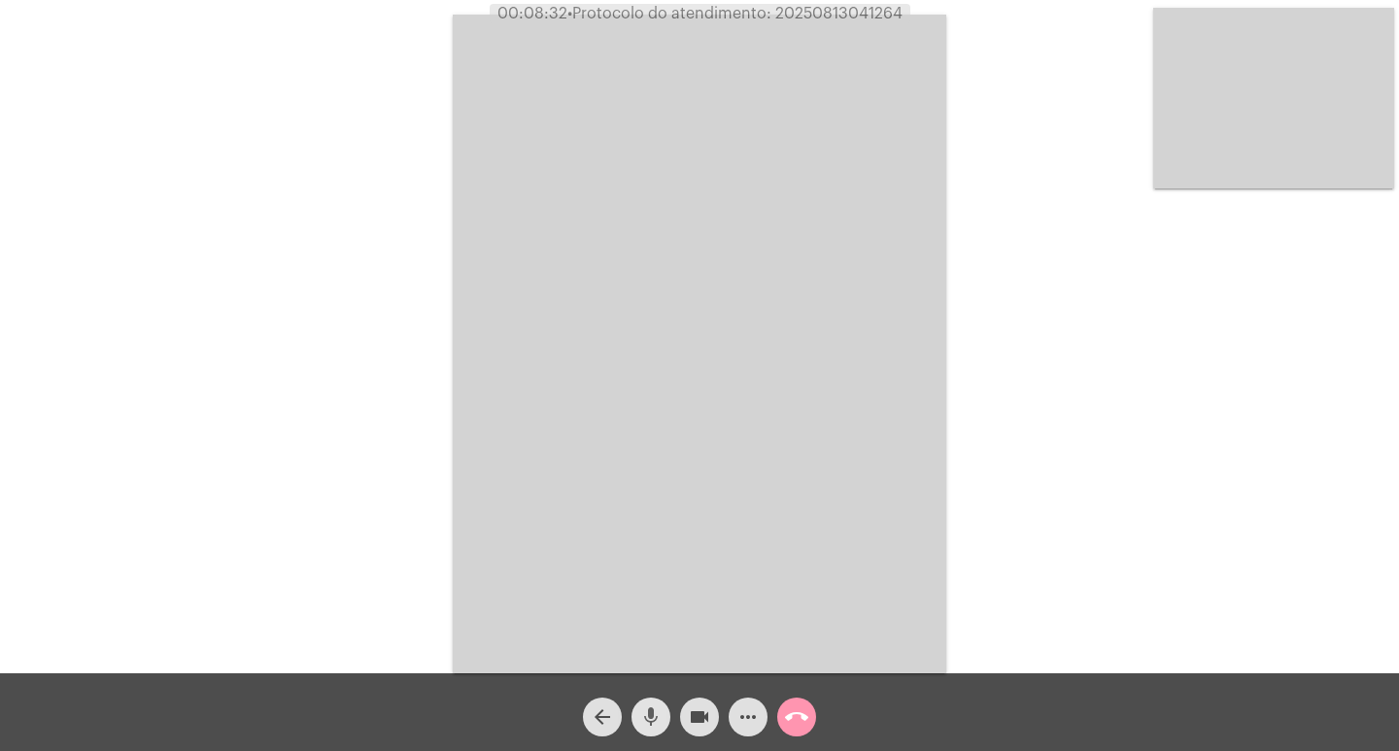
click at [652, 702] on span "mic" at bounding box center [650, 716] width 23 height 39
click at [713, 708] on button "videocam" at bounding box center [699, 716] width 39 height 39
click at [646, 731] on span "mic_off" at bounding box center [650, 716] width 23 height 39
click at [684, 721] on button "videocam_off" at bounding box center [699, 716] width 39 height 39
click at [747, 718] on mat-icon "more_horiz" at bounding box center [747, 716] width 23 height 23
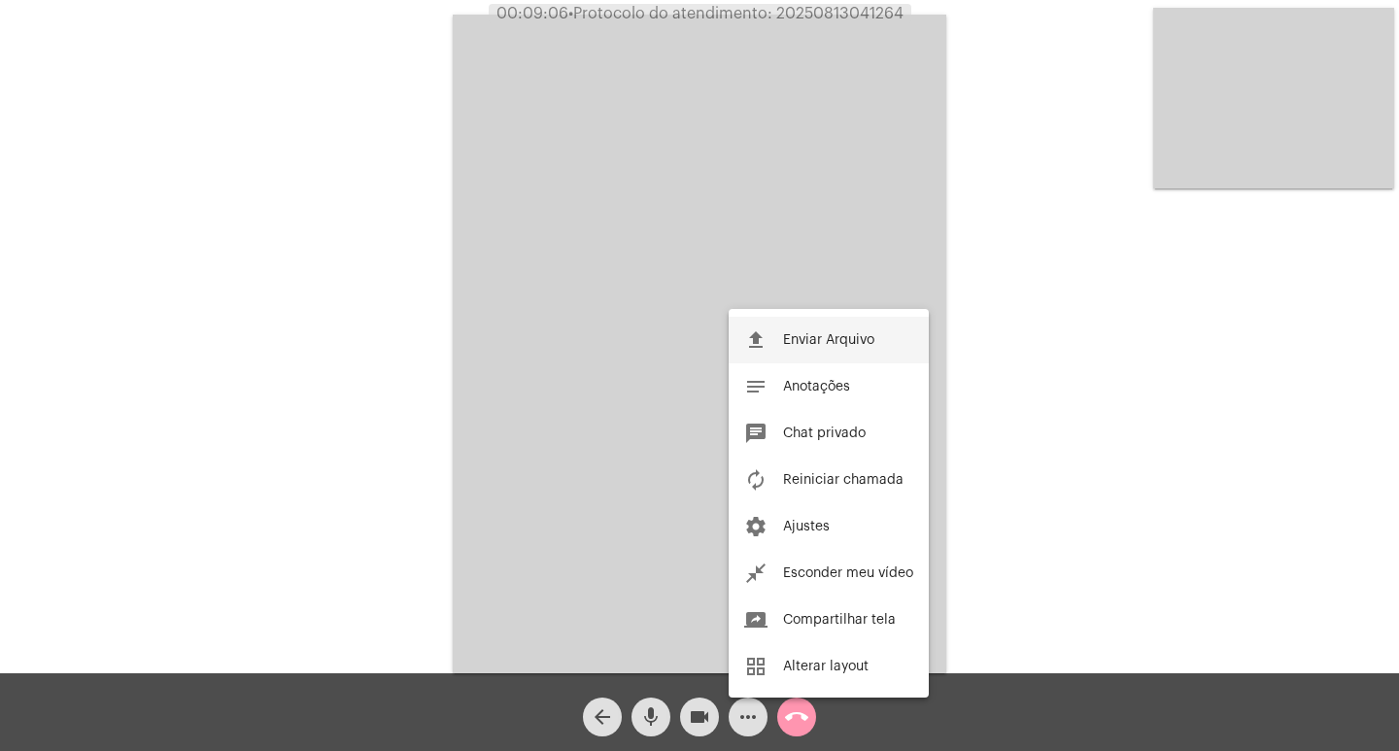
click at [813, 329] on button "file_upload Enviar Arquivo" at bounding box center [829, 340] width 200 height 47
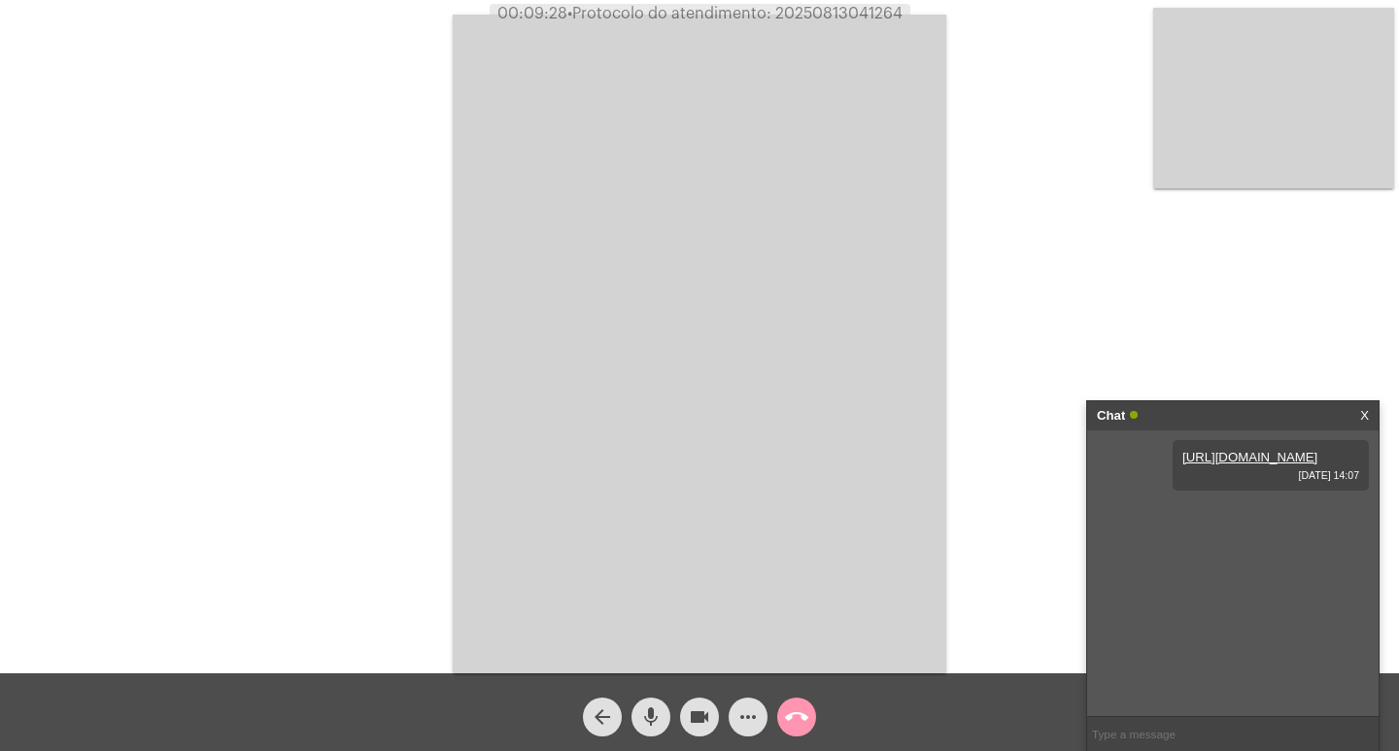
click at [868, 11] on span "• Protocolo do atendimento: 20250813041264" at bounding box center [734, 14] width 335 height 16
copy span "20250813041264"
click at [341, 255] on div "Acessando Câmera e Microfone..." at bounding box center [699, 341] width 1395 height 673
click at [1355, 415] on div "Chat X" at bounding box center [1232, 415] width 291 height 29
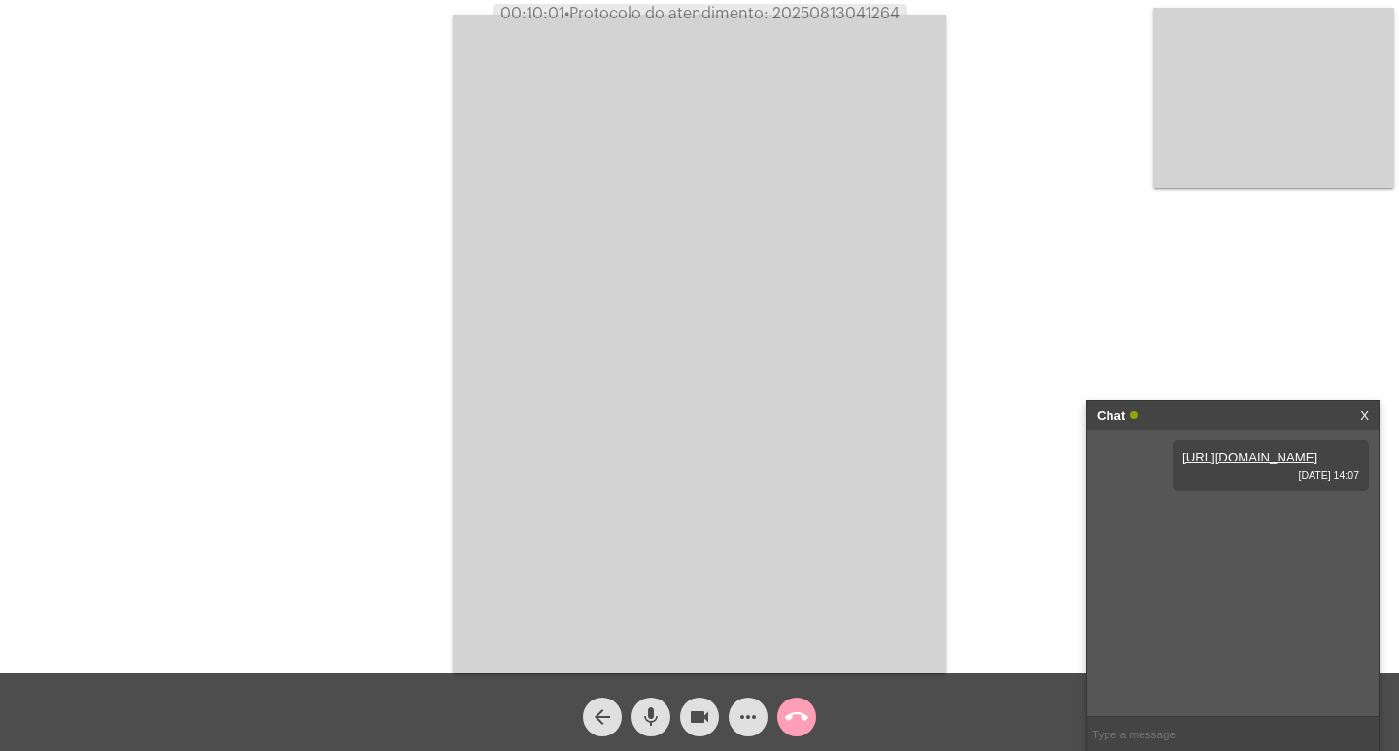
click at [815, 717] on button "call_end" at bounding box center [796, 716] width 39 height 39
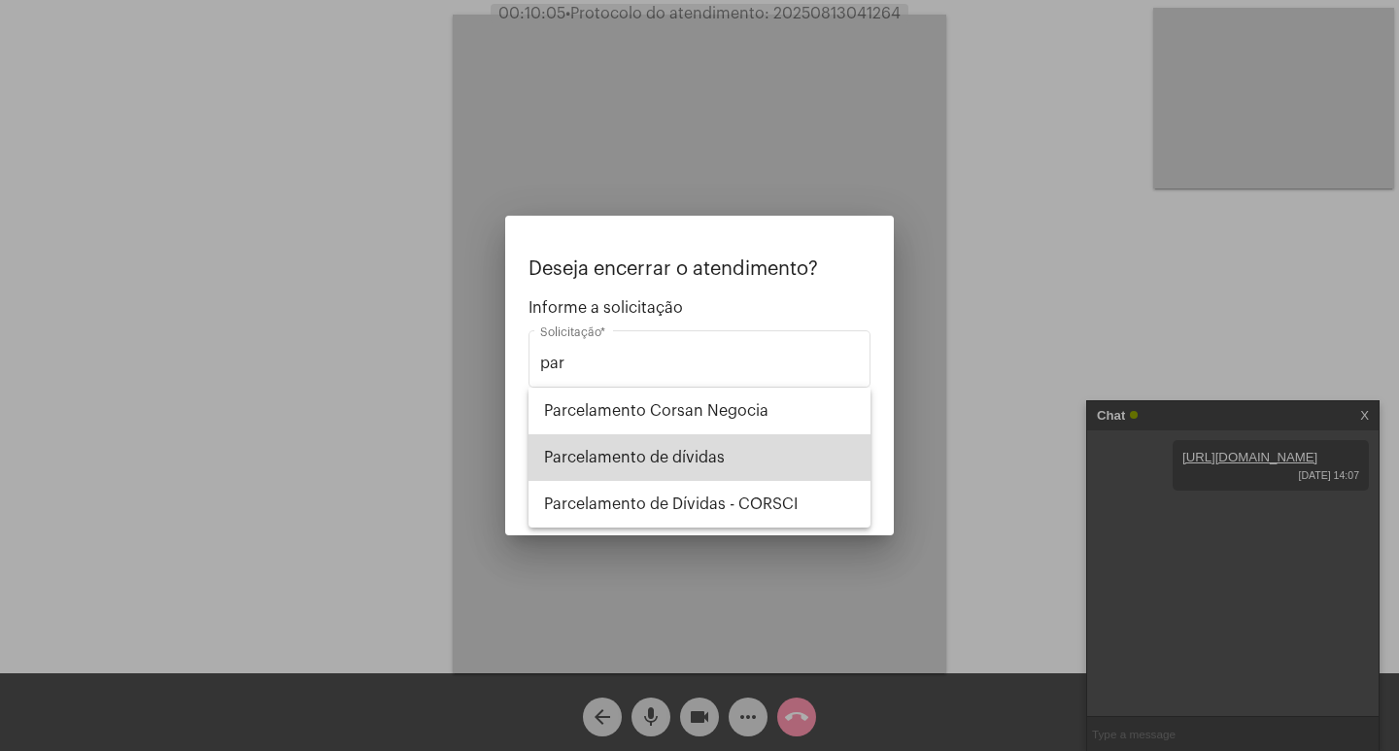
click at [731, 459] on span "Parcelamento de dívidas" at bounding box center [699, 457] width 311 height 47
type input "Parcelamento de dívidas"
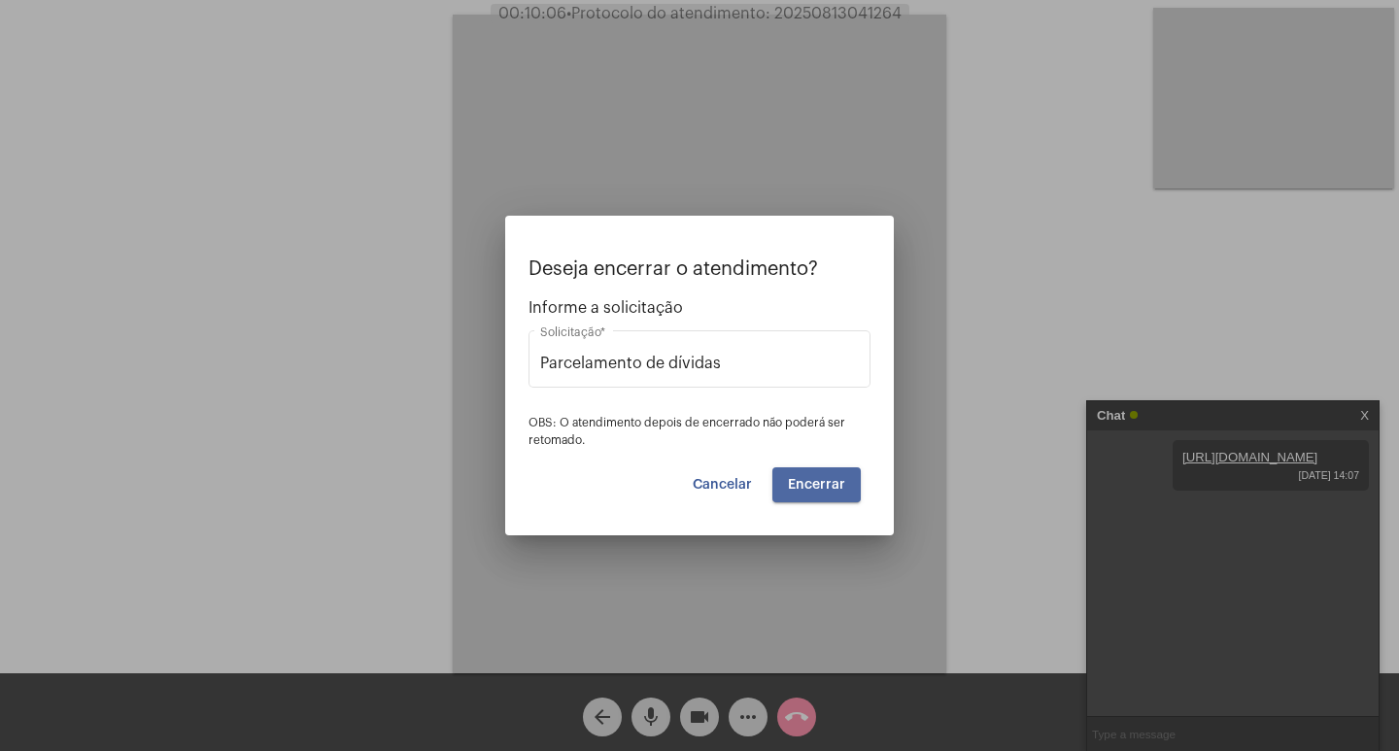
click at [801, 479] on span "Encerrar" at bounding box center [816, 485] width 57 height 14
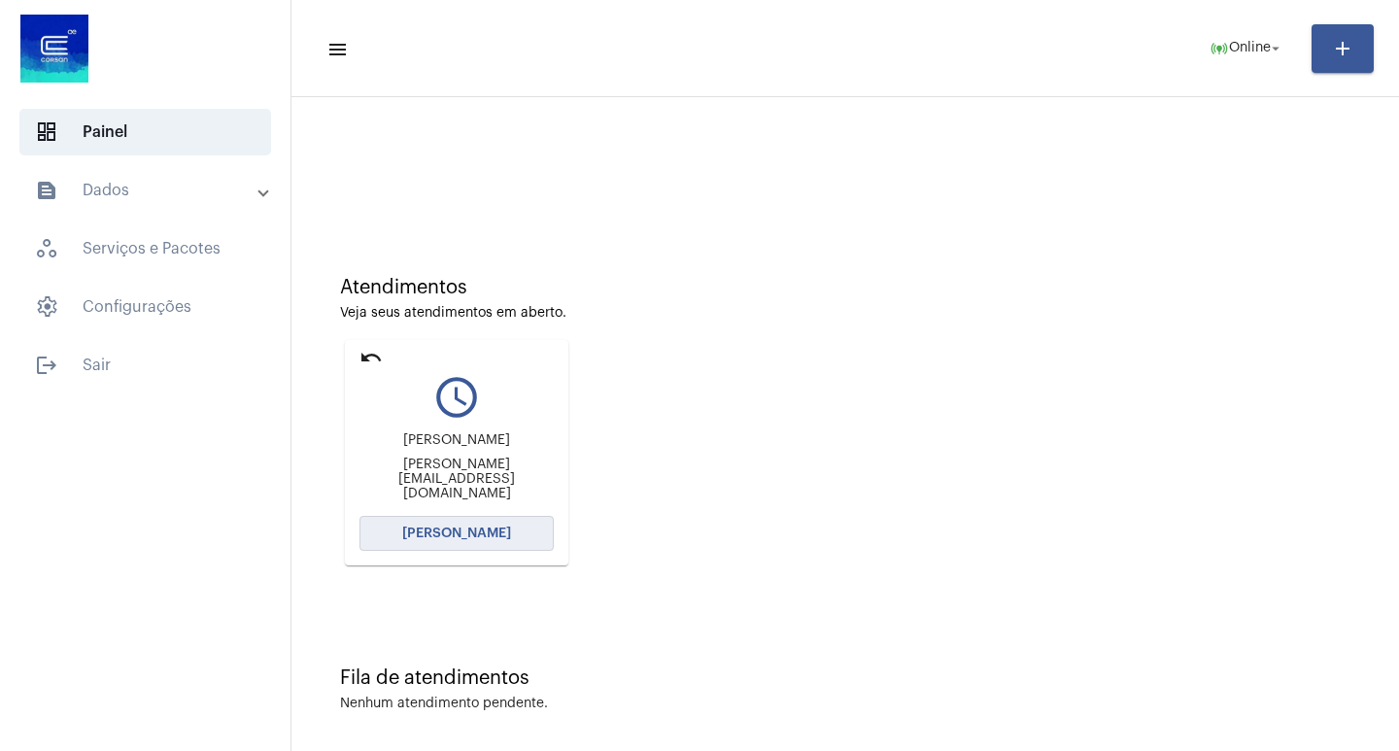
click at [507, 542] on button "[PERSON_NAME]" at bounding box center [456, 533] width 194 height 35
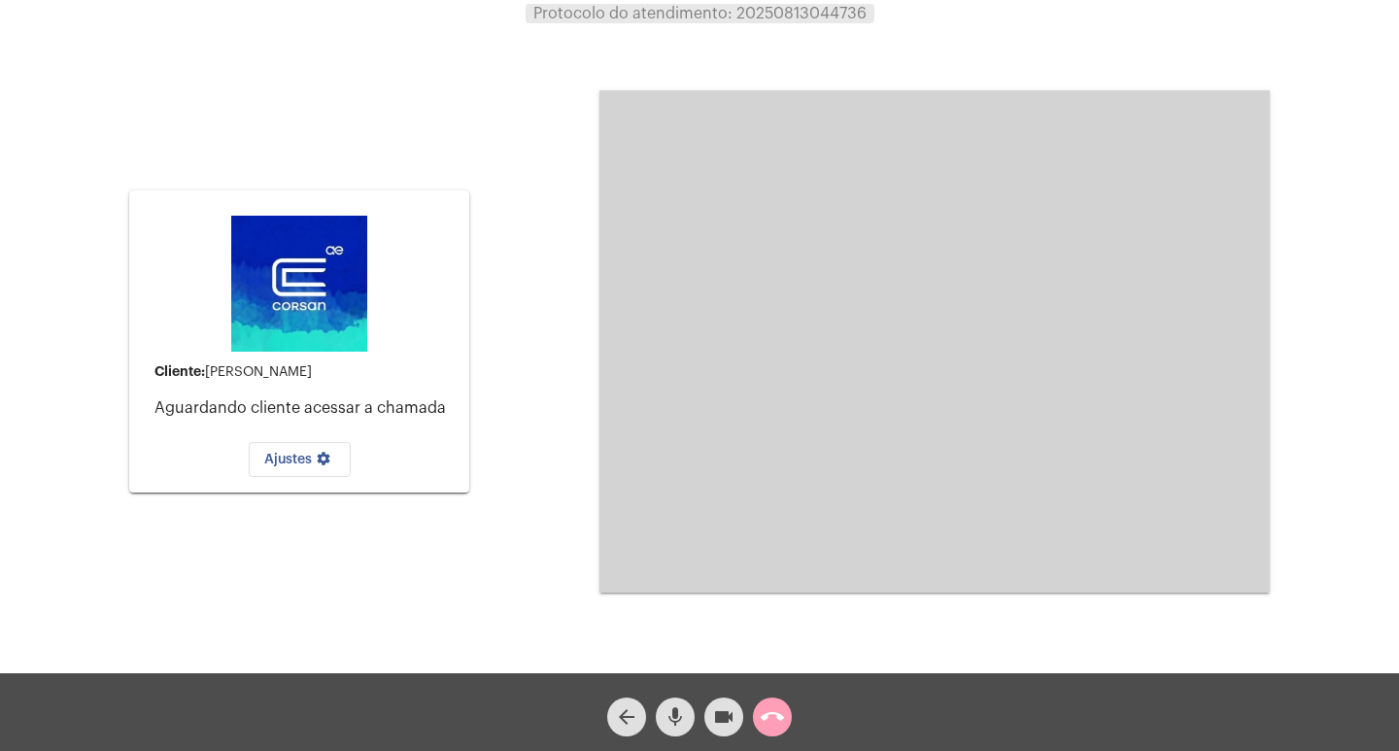
click at [760, 711] on button "call_end" at bounding box center [772, 716] width 39 height 39
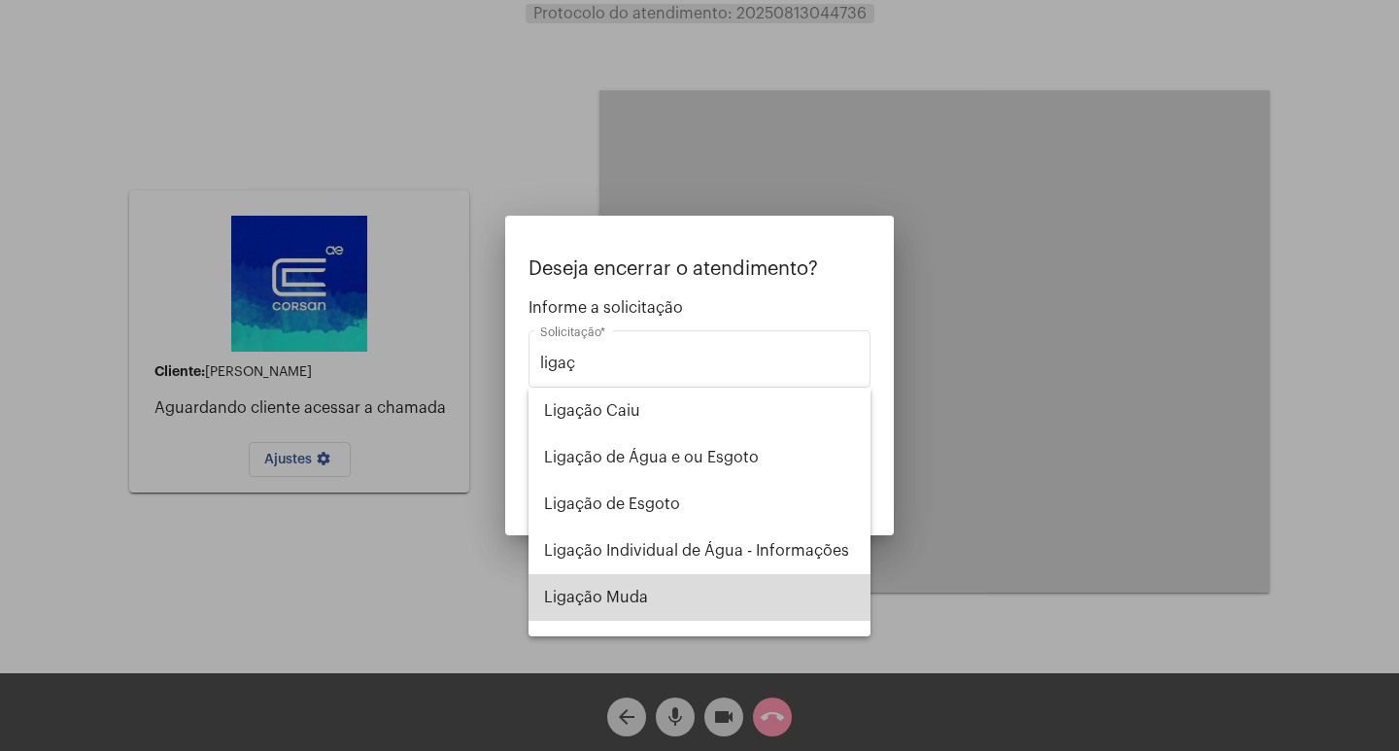
click at [778, 593] on span "Ligação Muda" at bounding box center [699, 597] width 311 height 47
type input "Ligação Muda"
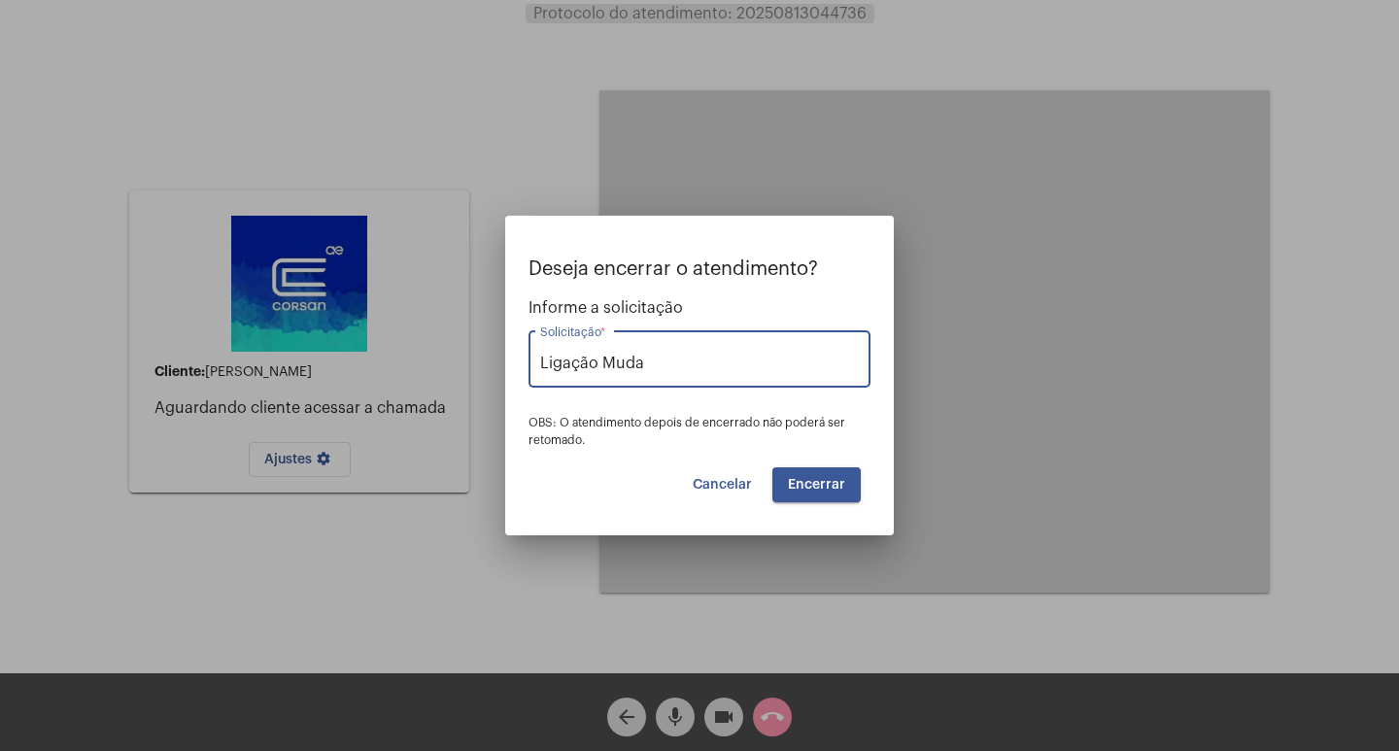
click at [799, 497] on button "Encerrar" at bounding box center [816, 484] width 88 height 35
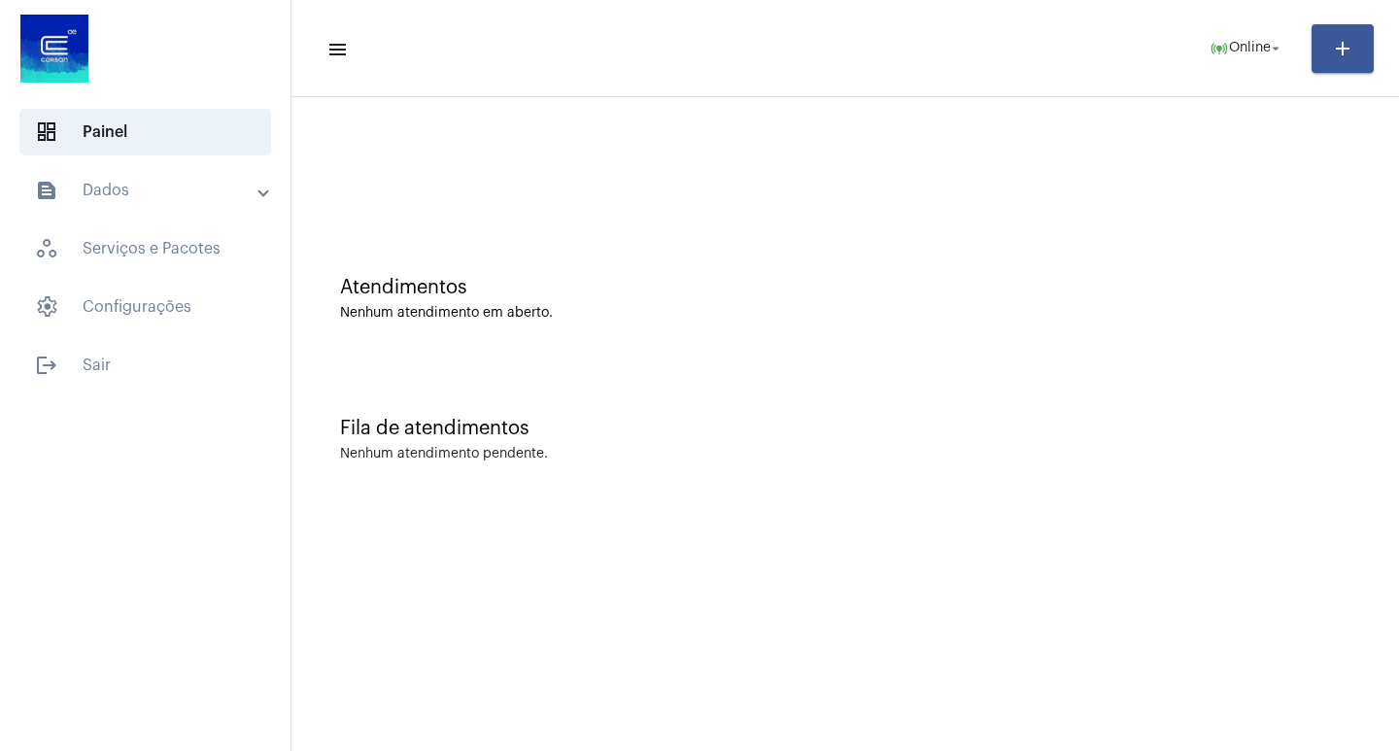
click at [908, 531] on mat-sidenav-content "menu online_prediction Online arrow_drop_down add Atendimentos Nenhum atendimen…" at bounding box center [844, 375] width 1107 height 751
click at [1257, 47] on span "Online" at bounding box center [1250, 49] width 42 height 14
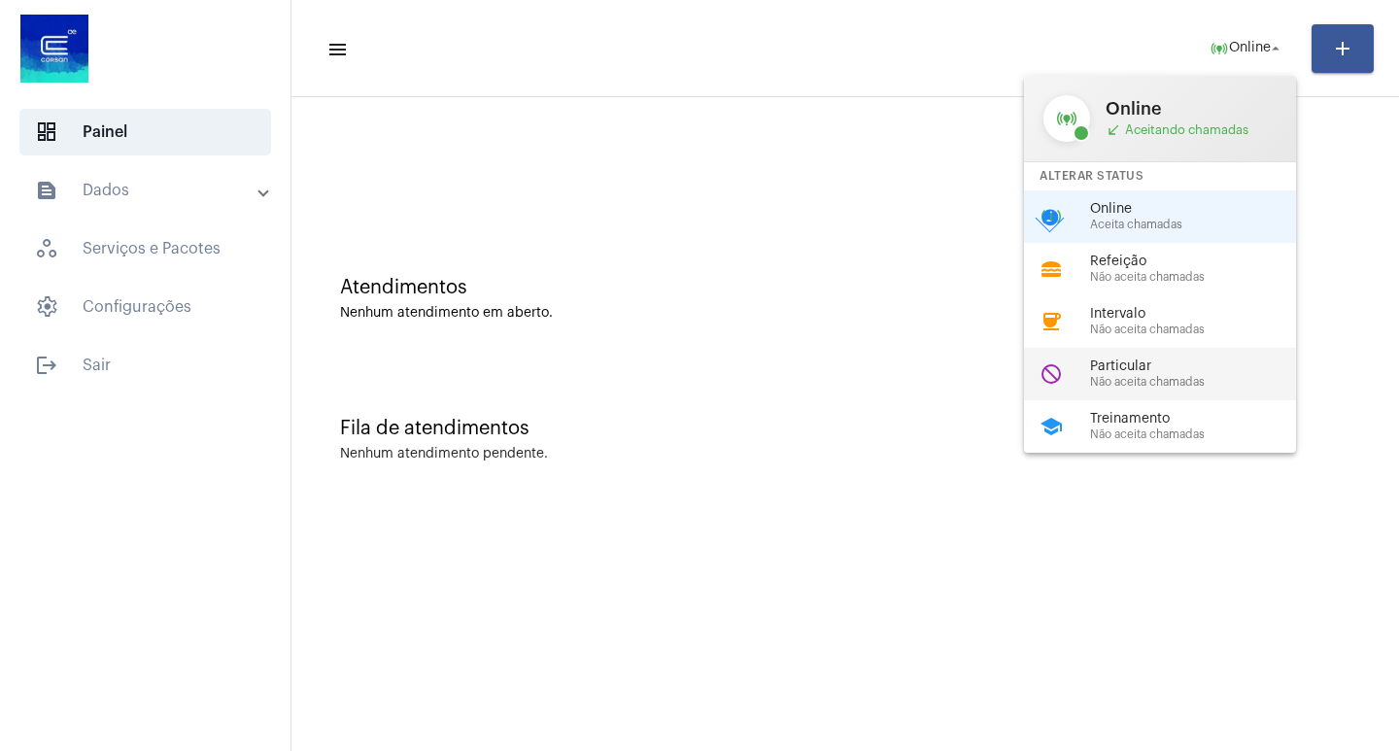
click at [1091, 373] on span "Particular" at bounding box center [1200, 366] width 221 height 15
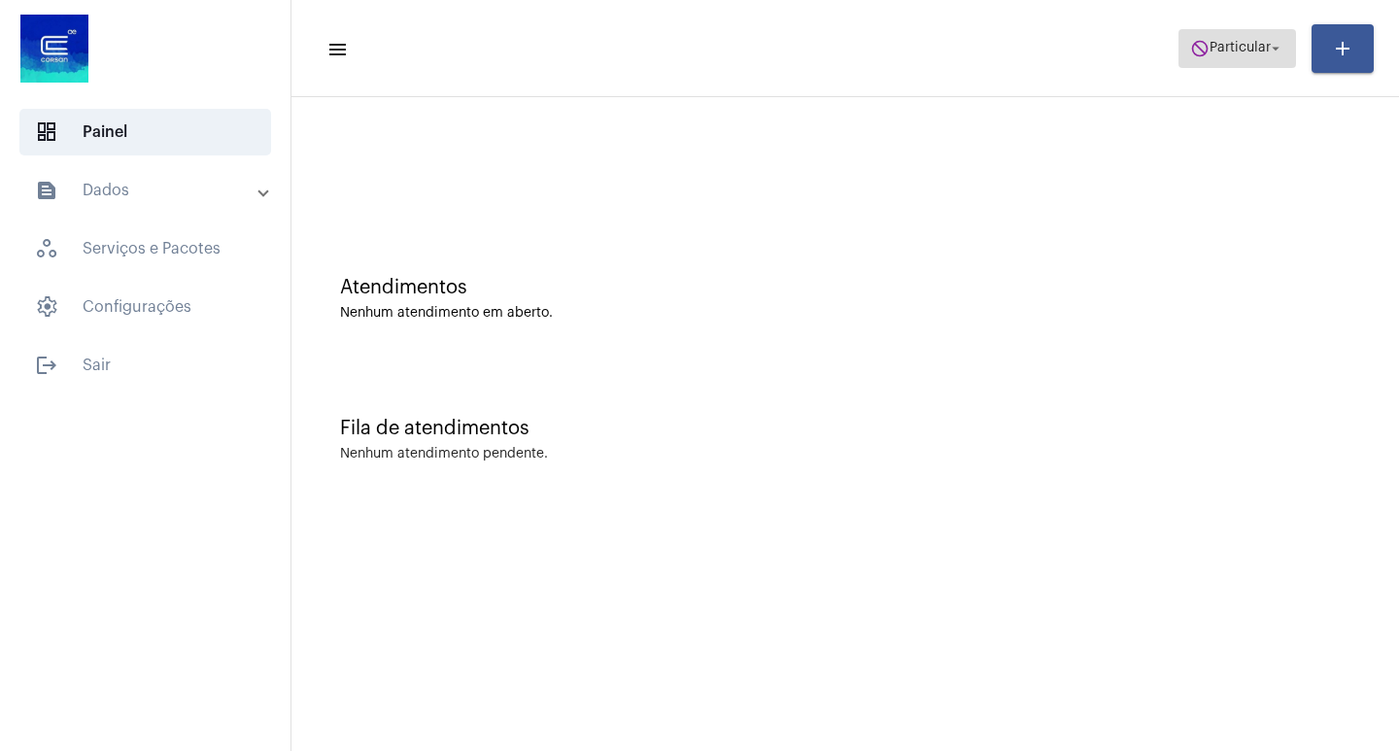
click at [1242, 67] on button "do_not_disturb Particular arrow_drop_down" at bounding box center [1237, 48] width 118 height 39
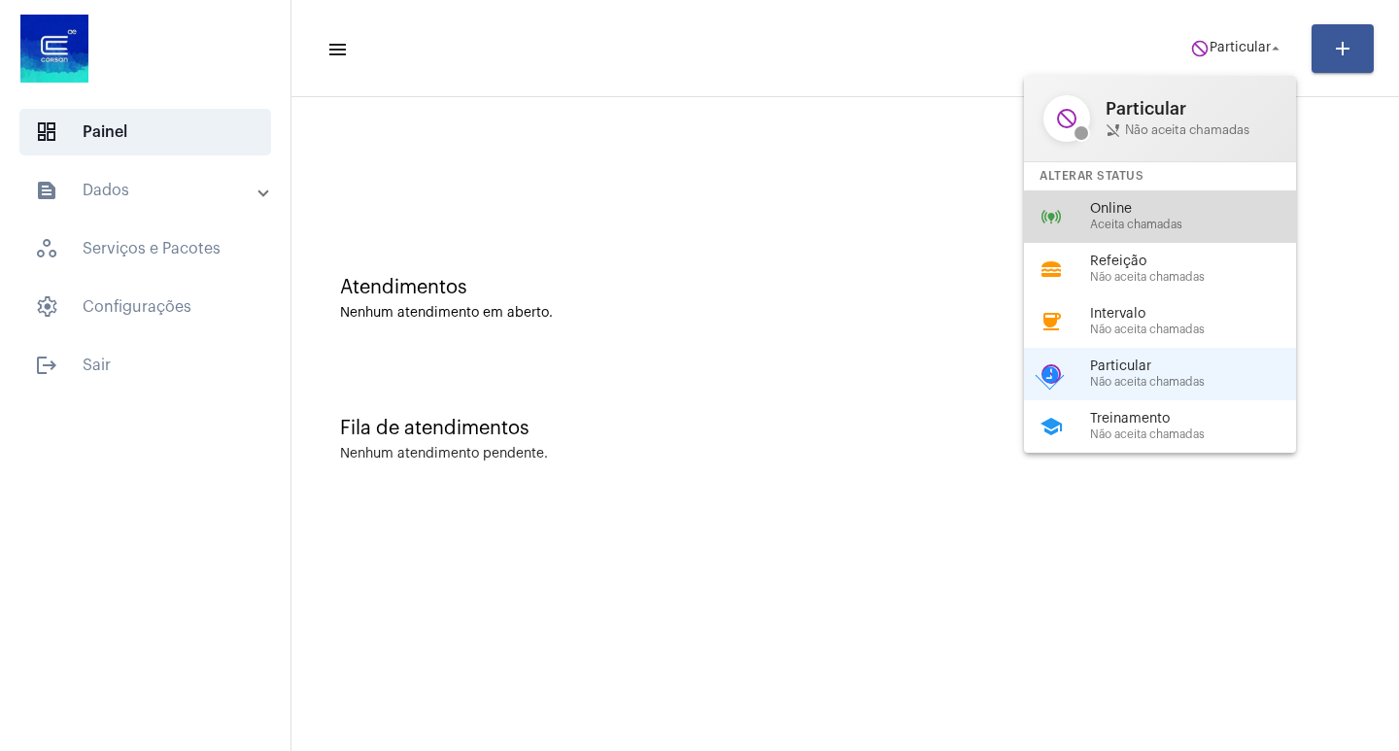
click at [1190, 223] on span "Aceita chamadas" at bounding box center [1200, 225] width 221 height 13
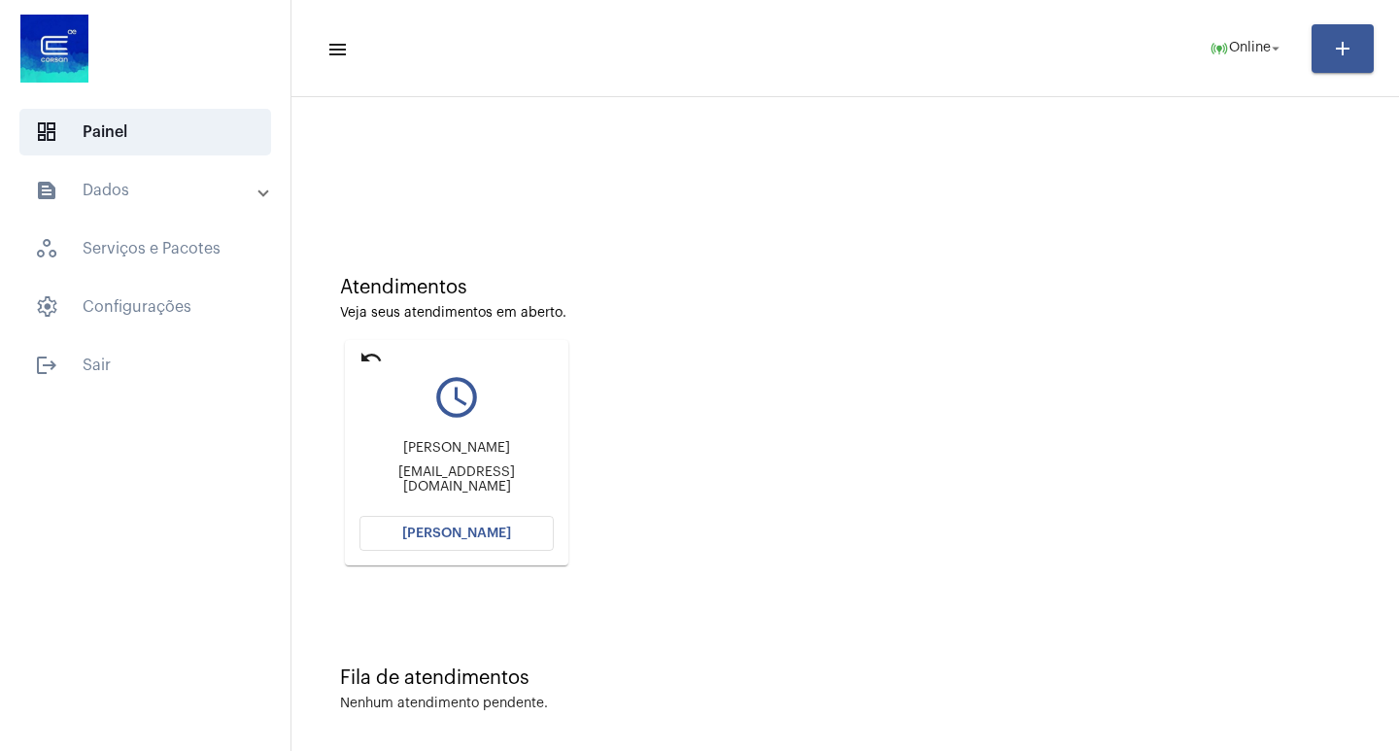
click at [757, 414] on div "Atendimentos Veja seus atendimentos em aberto. undo query_builder Daniela [EMAI…" at bounding box center [845, 414] width 1088 height 391
click at [395, 527] on button "[PERSON_NAME]" at bounding box center [456, 533] width 194 height 35
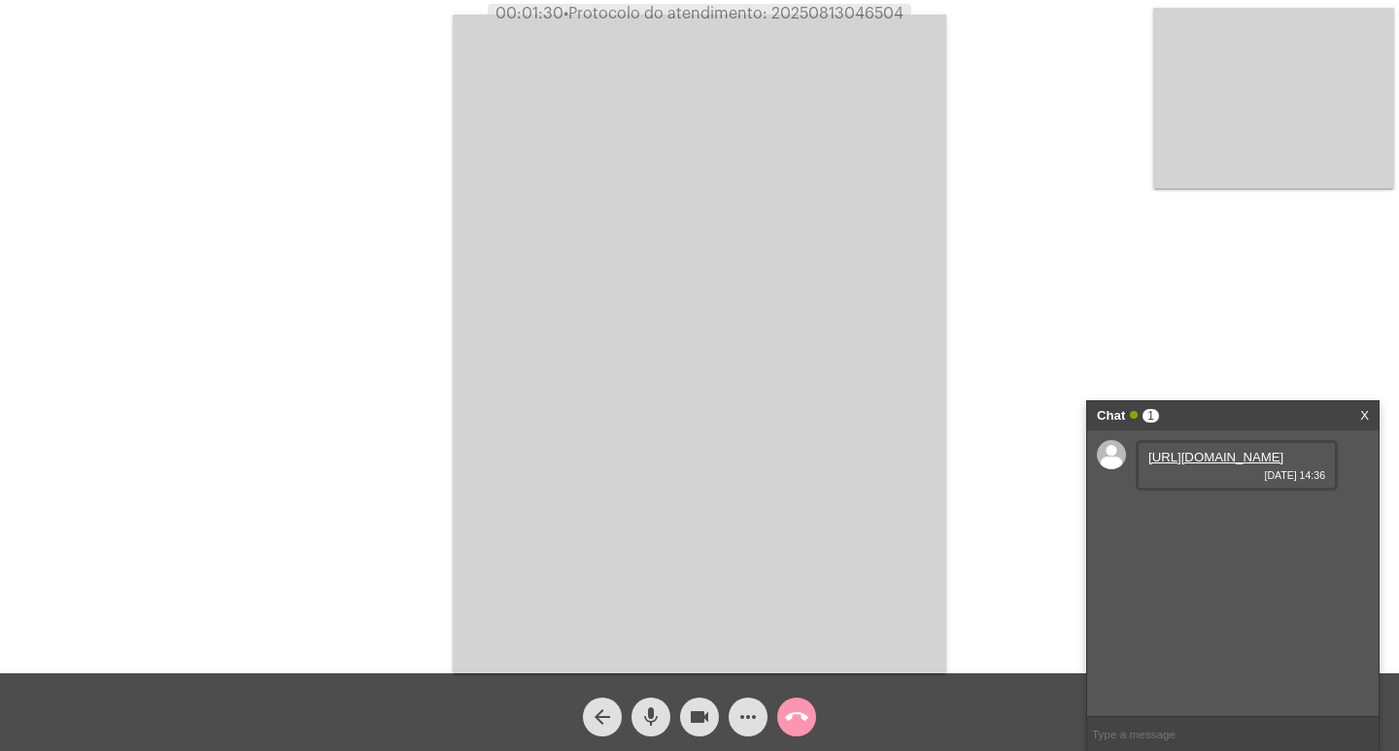
click at [1205, 464] on link "[URL][DOMAIN_NAME]" at bounding box center [1215, 457] width 135 height 15
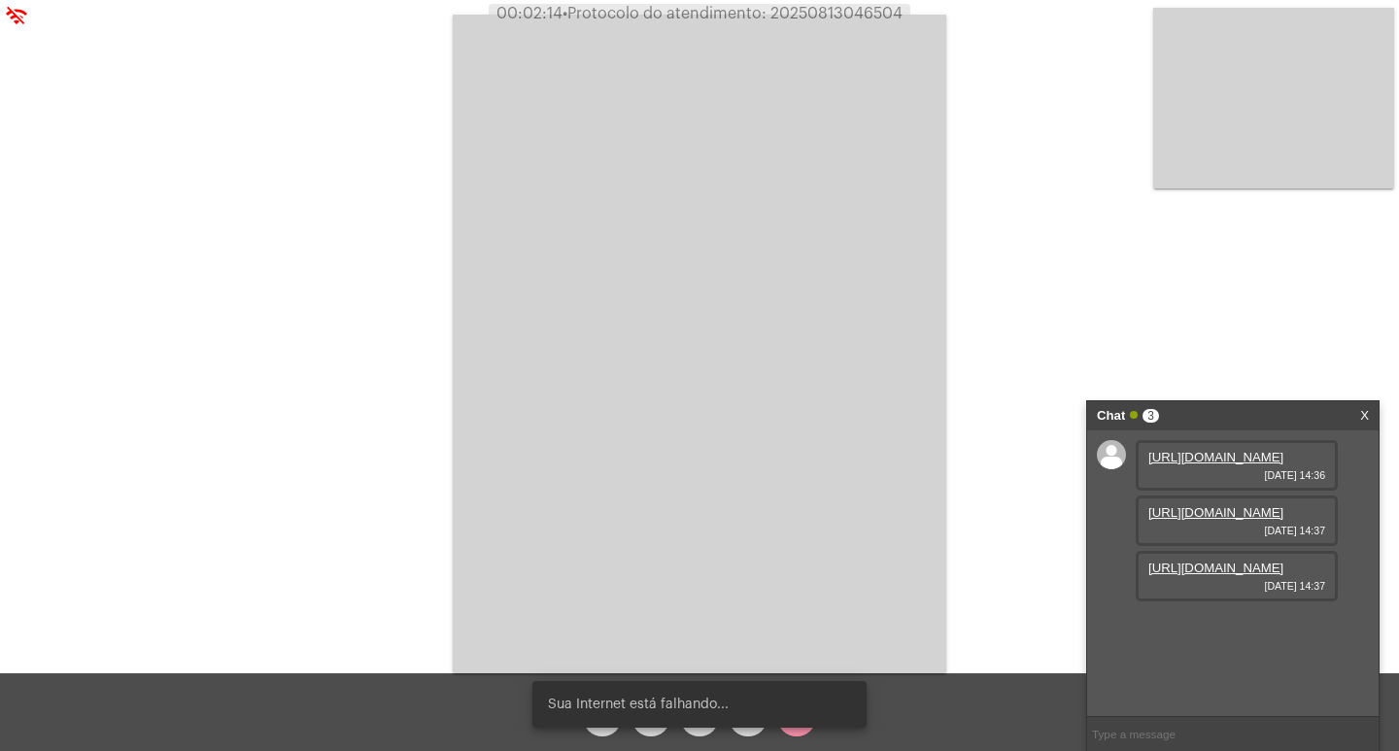
scroll to position [17, 0]
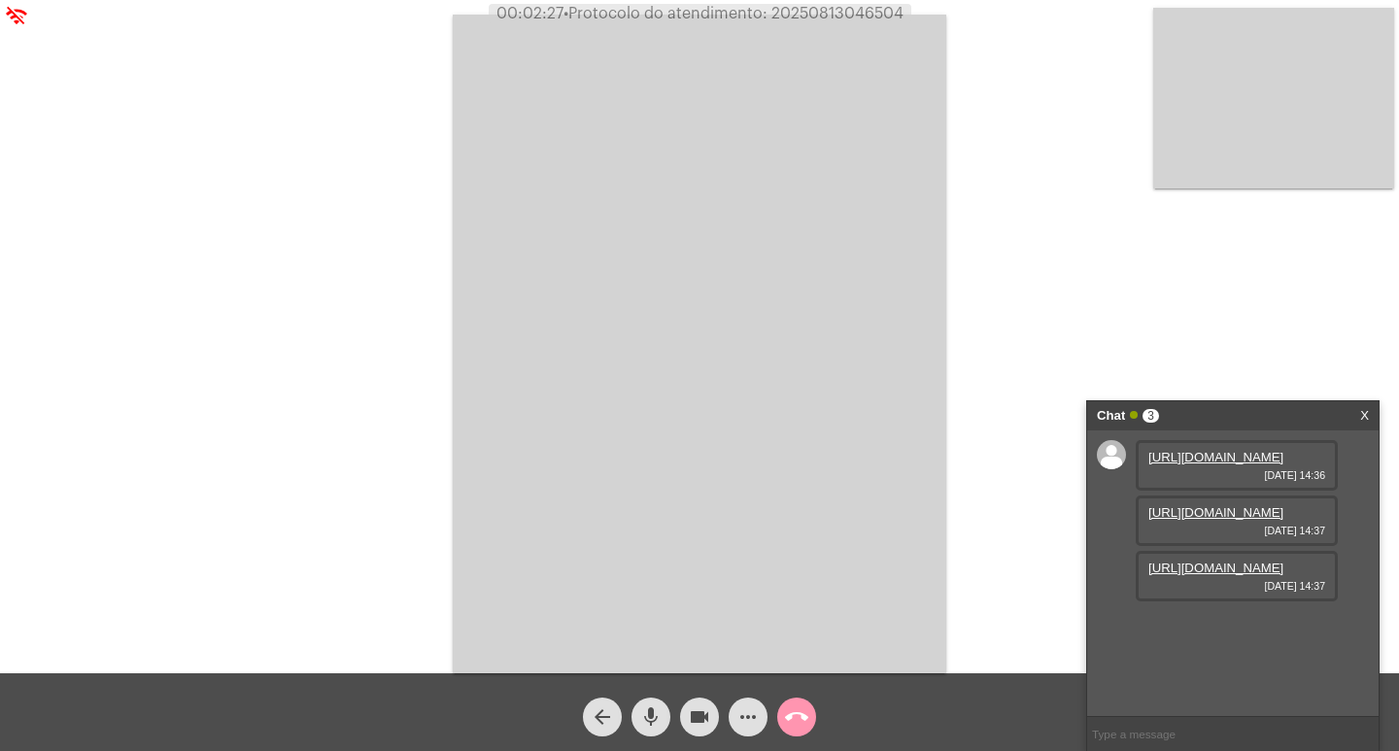
click at [1238, 520] on link "[URL][DOMAIN_NAME]" at bounding box center [1215, 512] width 135 height 15
click at [712, 436] on video at bounding box center [699, 344] width 493 height 659
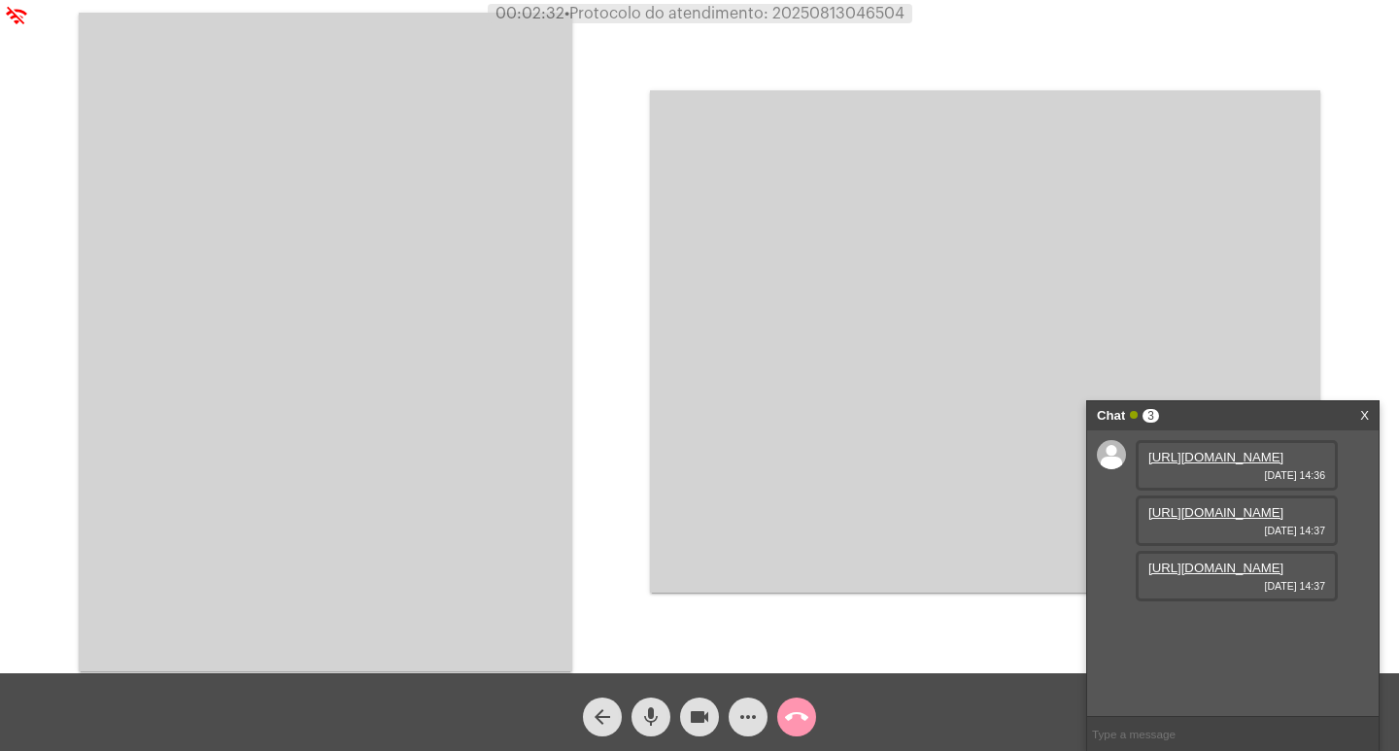
click at [412, 390] on video at bounding box center [325, 342] width 493 height 659
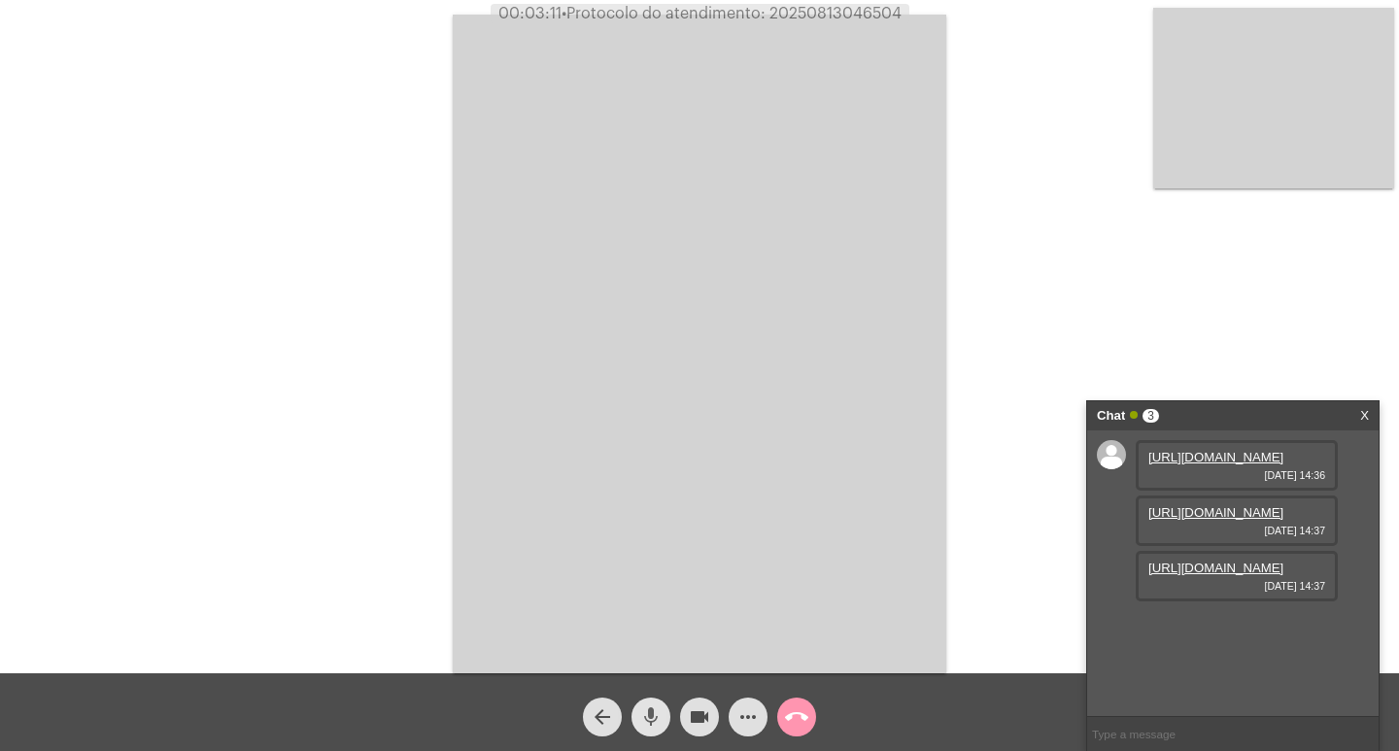
click at [644, 716] on mat-icon "mic" at bounding box center [650, 716] width 23 height 23
click at [686, 712] on button "videocam" at bounding box center [699, 716] width 39 height 39
click at [686, 712] on button "videocam_off" at bounding box center [699, 716] width 39 height 39
click at [686, 712] on button "videocam" at bounding box center [699, 716] width 39 height 39
click at [686, 712] on button "videocam_off" at bounding box center [699, 716] width 39 height 39
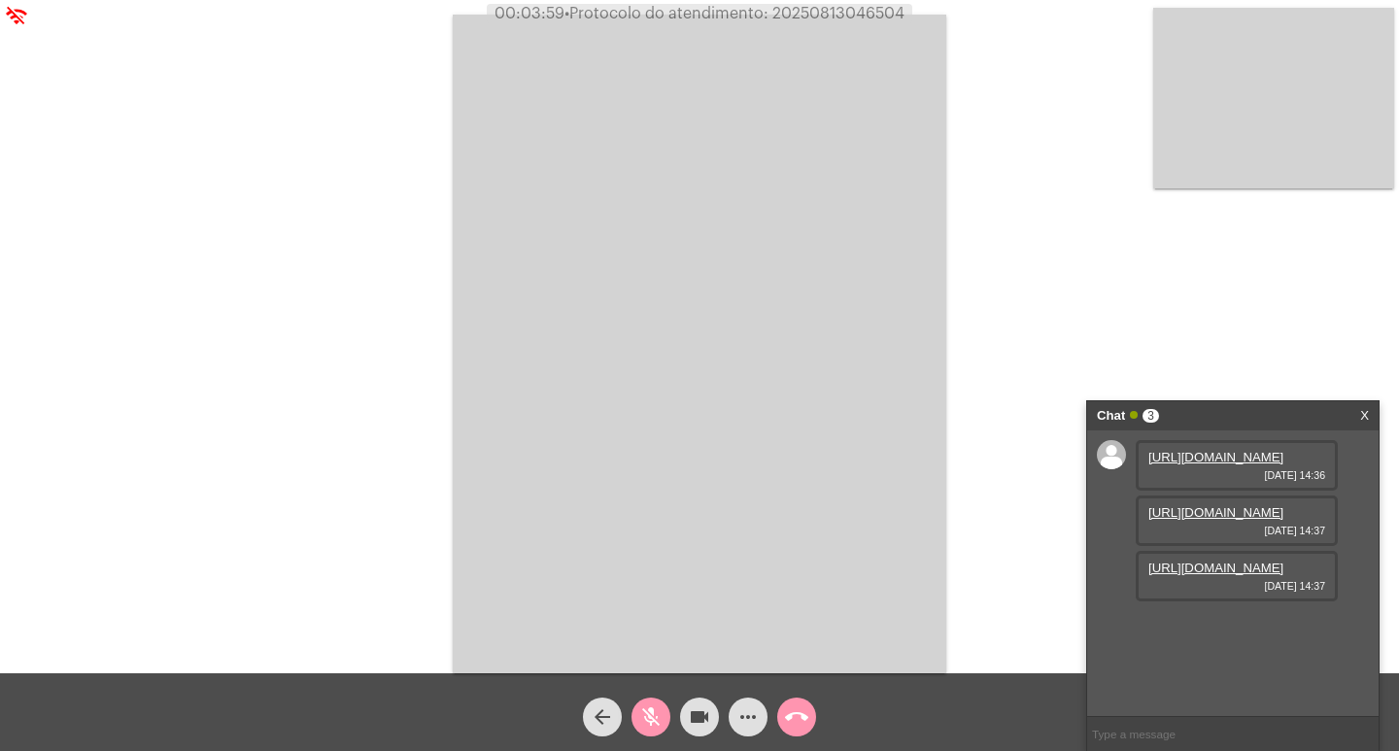
click at [861, 377] on video at bounding box center [699, 344] width 493 height 659
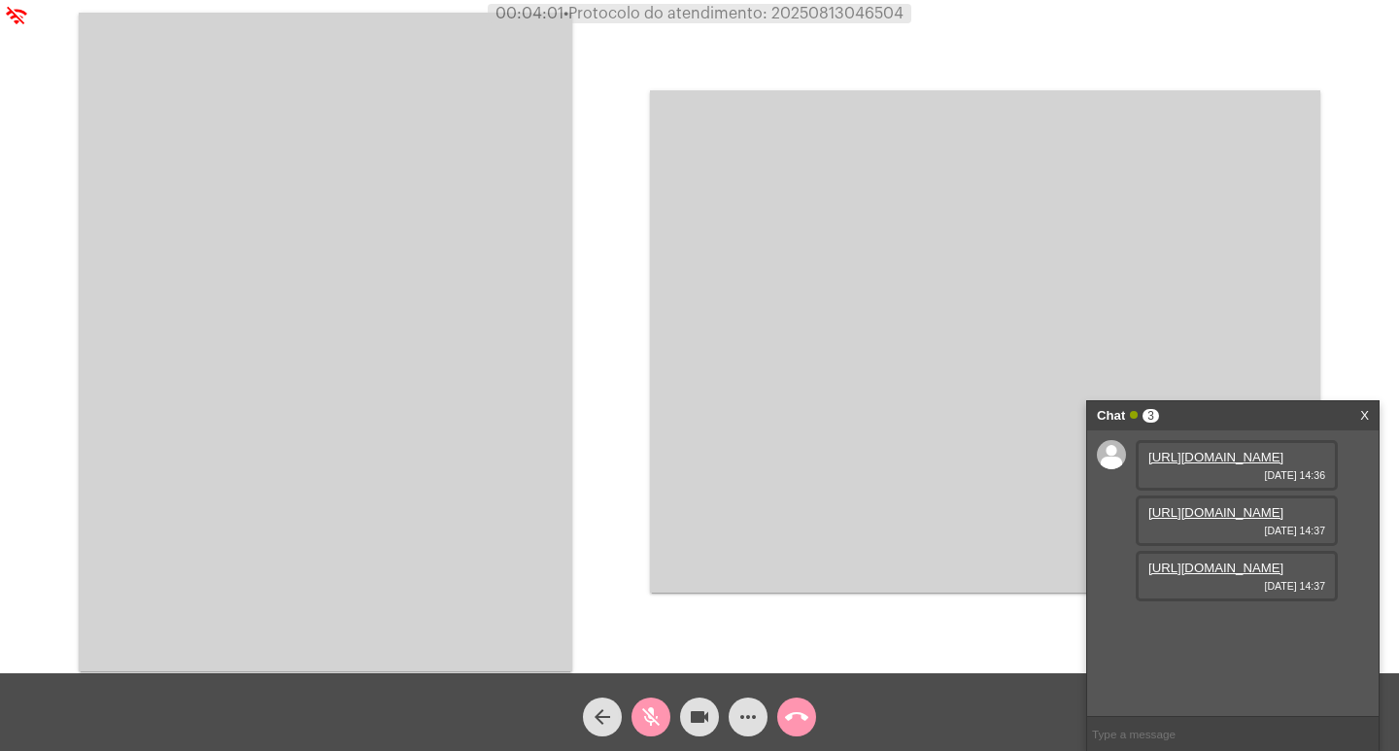
click at [360, 357] on video at bounding box center [325, 342] width 493 height 659
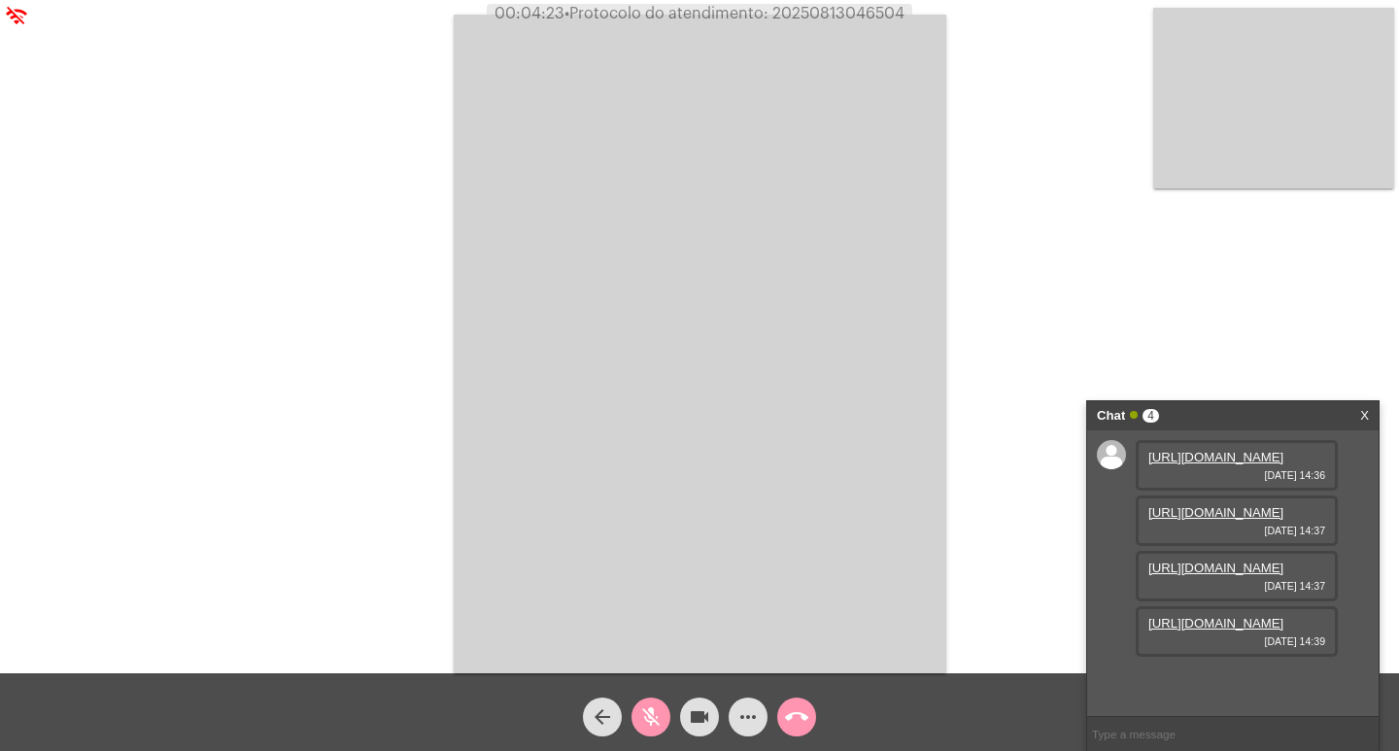
click at [687, 728] on button "videocam" at bounding box center [699, 716] width 39 height 39
click at [692, 714] on mat-icon "videocam_off" at bounding box center [699, 716] width 23 height 23
click at [1216, 616] on link "[URL][DOMAIN_NAME]" at bounding box center [1215, 623] width 135 height 15
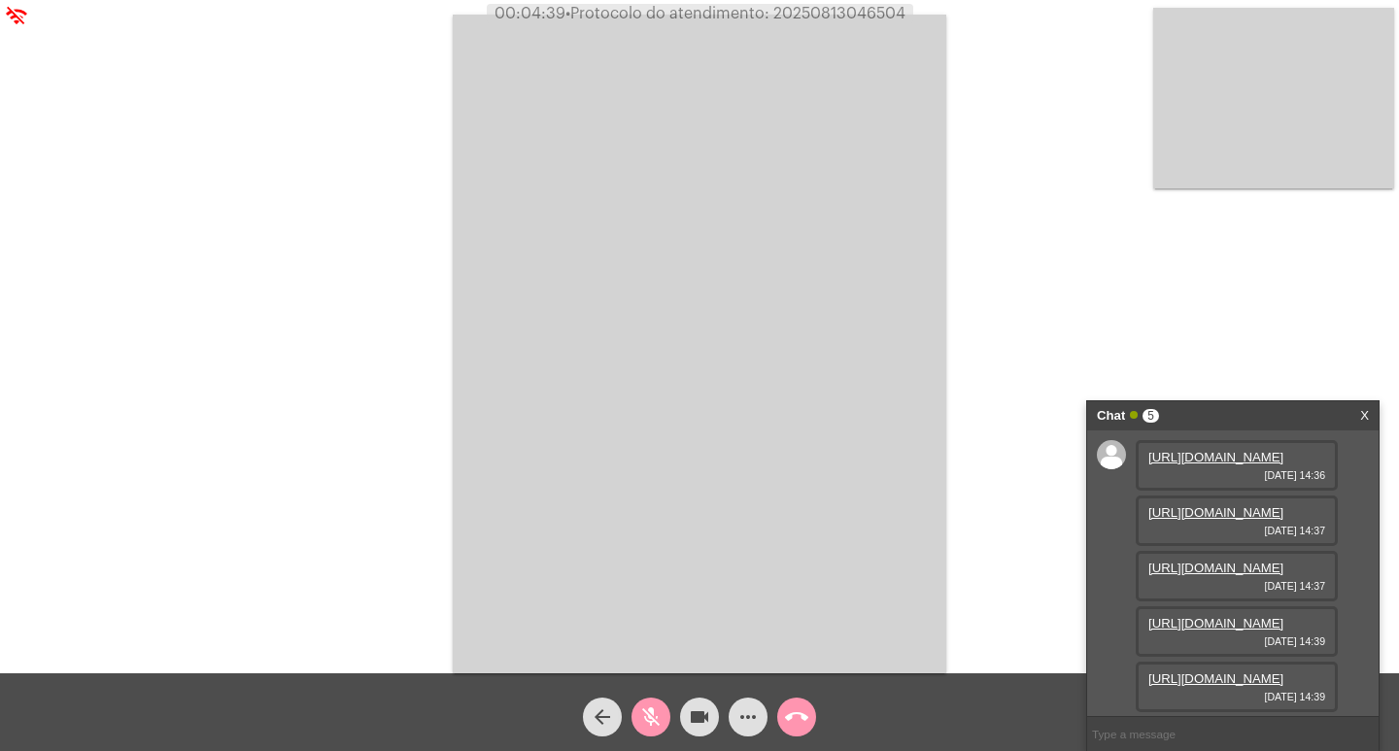
click at [1197, 671] on link "[URL][DOMAIN_NAME]" at bounding box center [1215, 678] width 135 height 15
click at [1163, 675] on link "[URL][DOMAIN_NAME]" at bounding box center [1215, 682] width 135 height 15
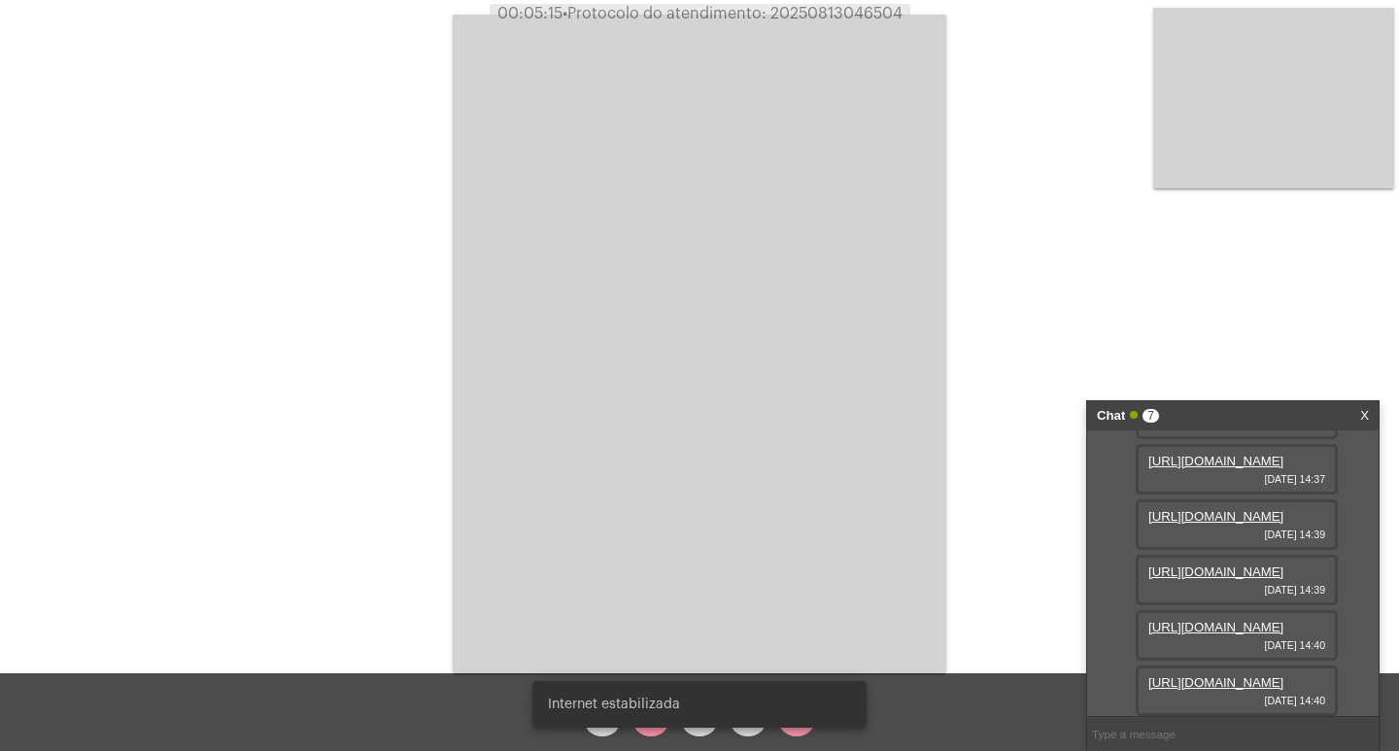
scroll to position [413, 0]
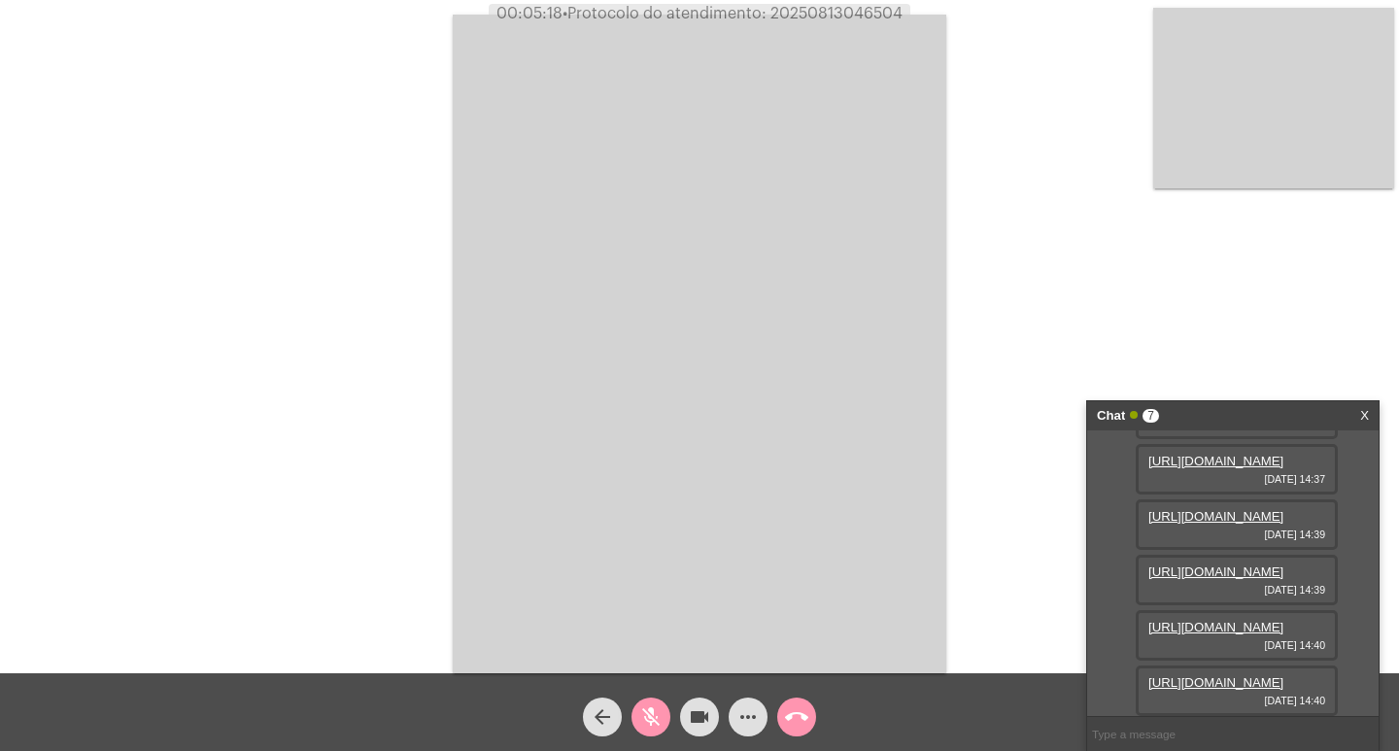
click at [1190, 675] on link "[URL][DOMAIN_NAME]" at bounding box center [1215, 682] width 135 height 15
click at [1203, 675] on link "[URL][DOMAIN_NAME]" at bounding box center [1215, 682] width 135 height 15
click at [652, 726] on mat-icon "mic_off" at bounding box center [650, 716] width 23 height 23
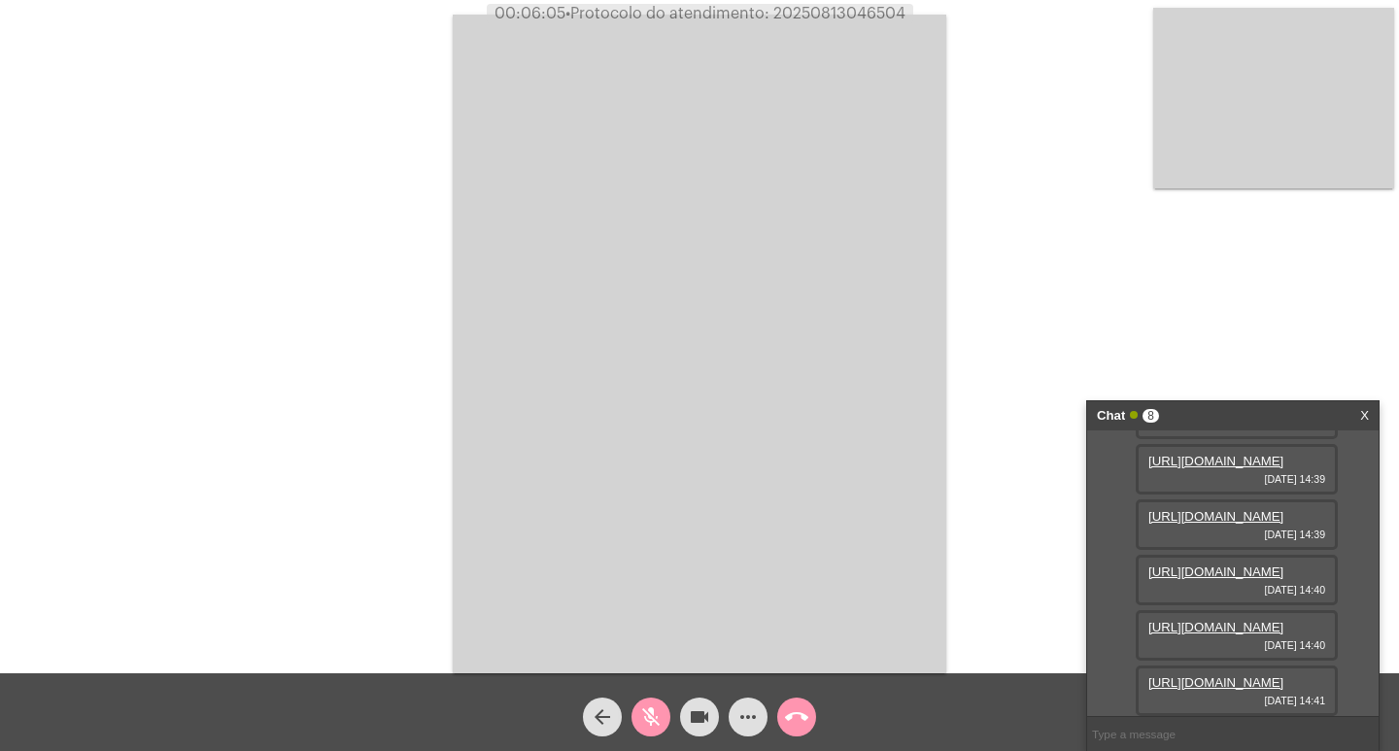
click at [650, 714] on mat-icon "mic_off" at bounding box center [650, 716] width 23 height 23
click at [1254, 675] on link "[URL][DOMAIN_NAME]" at bounding box center [1215, 682] width 135 height 15
click at [1238, 675] on link "[URL][DOMAIN_NAME]" at bounding box center [1215, 682] width 135 height 15
click at [667, 719] on button "mic" at bounding box center [650, 716] width 39 height 39
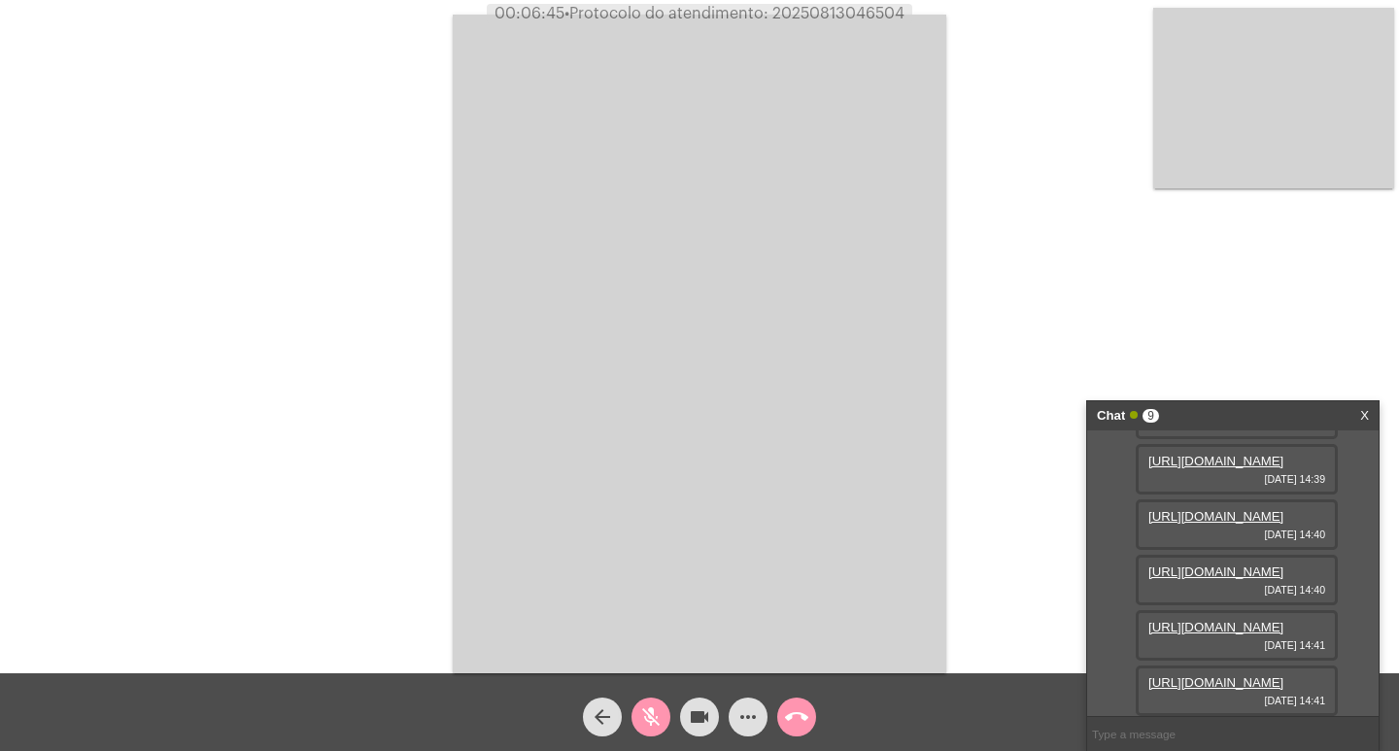
click at [684, 723] on button "videocam" at bounding box center [699, 716] width 39 height 39
click at [684, 723] on button "videocam_off" at bounding box center [699, 716] width 39 height 39
click at [684, 723] on button "videocam" at bounding box center [699, 716] width 39 height 39
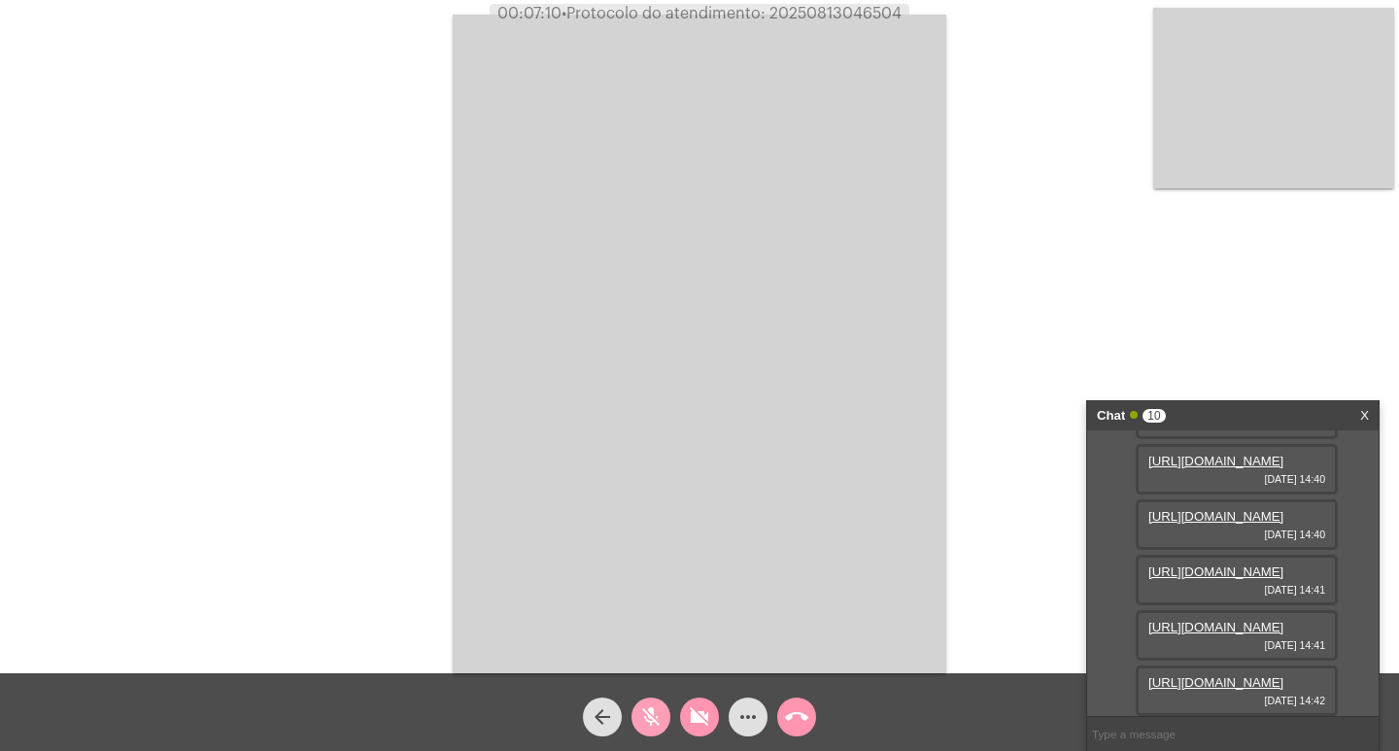
click at [660, 722] on mat-icon "mic_off" at bounding box center [650, 716] width 23 height 23
click at [684, 725] on button "videocam_off" at bounding box center [699, 716] width 39 height 39
click at [1208, 675] on link "[URL][DOMAIN_NAME]" at bounding box center [1215, 682] width 135 height 15
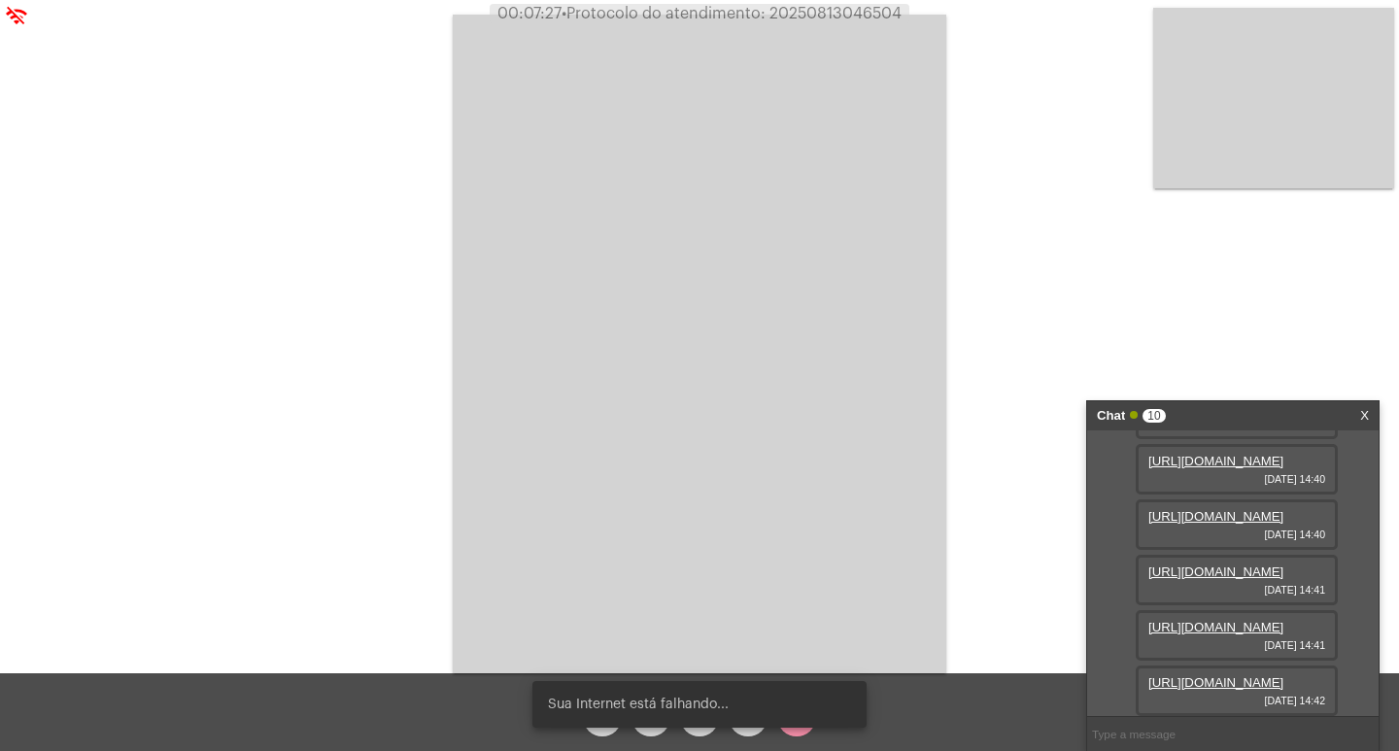
click at [644, 735] on div "Sua Internet está falhando..." at bounding box center [699, 704] width 381 height 93
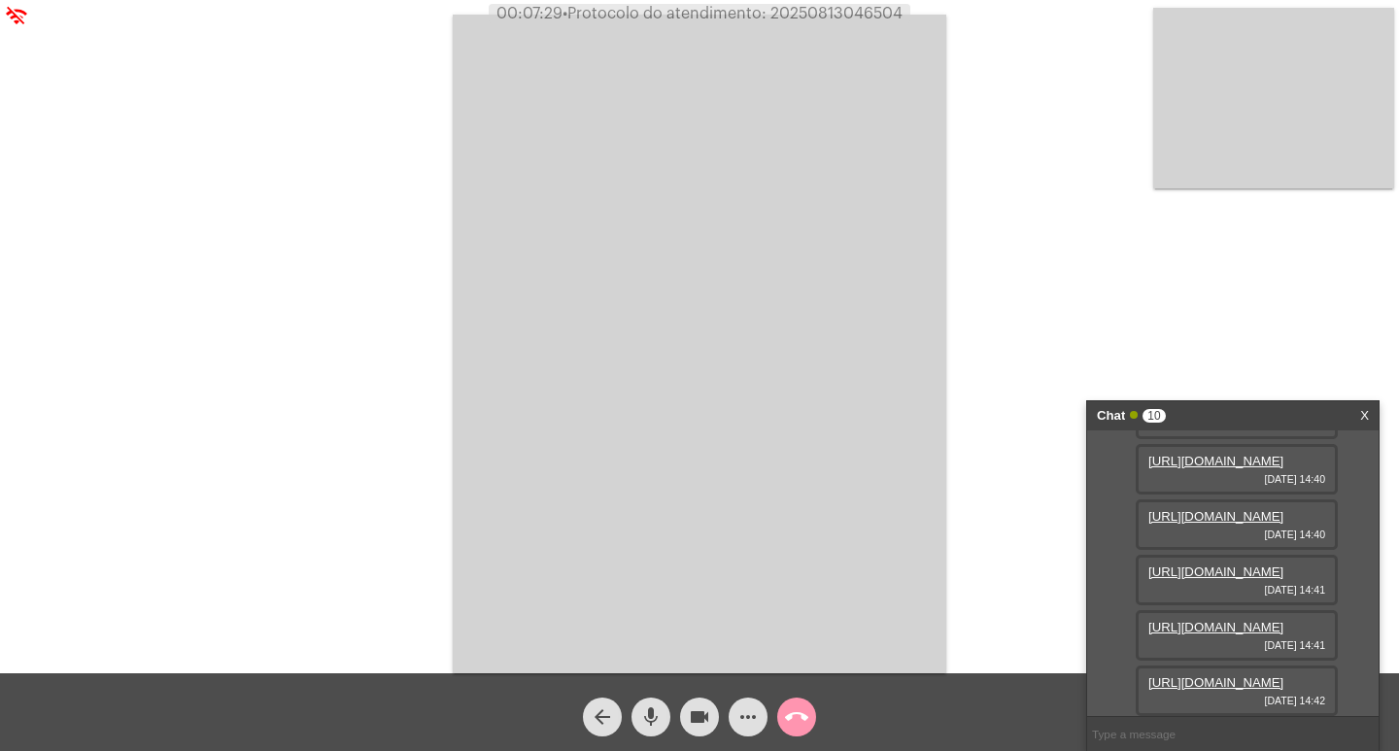
click at [650, 727] on mat-icon "mic" at bounding box center [650, 716] width 23 height 23
click at [691, 716] on mat-icon "videocam" at bounding box center [699, 716] width 23 height 23
click at [661, 724] on mat-icon "mic_off" at bounding box center [650, 716] width 23 height 23
click at [661, 724] on mat-icon "mic" at bounding box center [650, 716] width 23 height 23
click at [661, 724] on mat-icon "mic_off" at bounding box center [650, 716] width 23 height 23
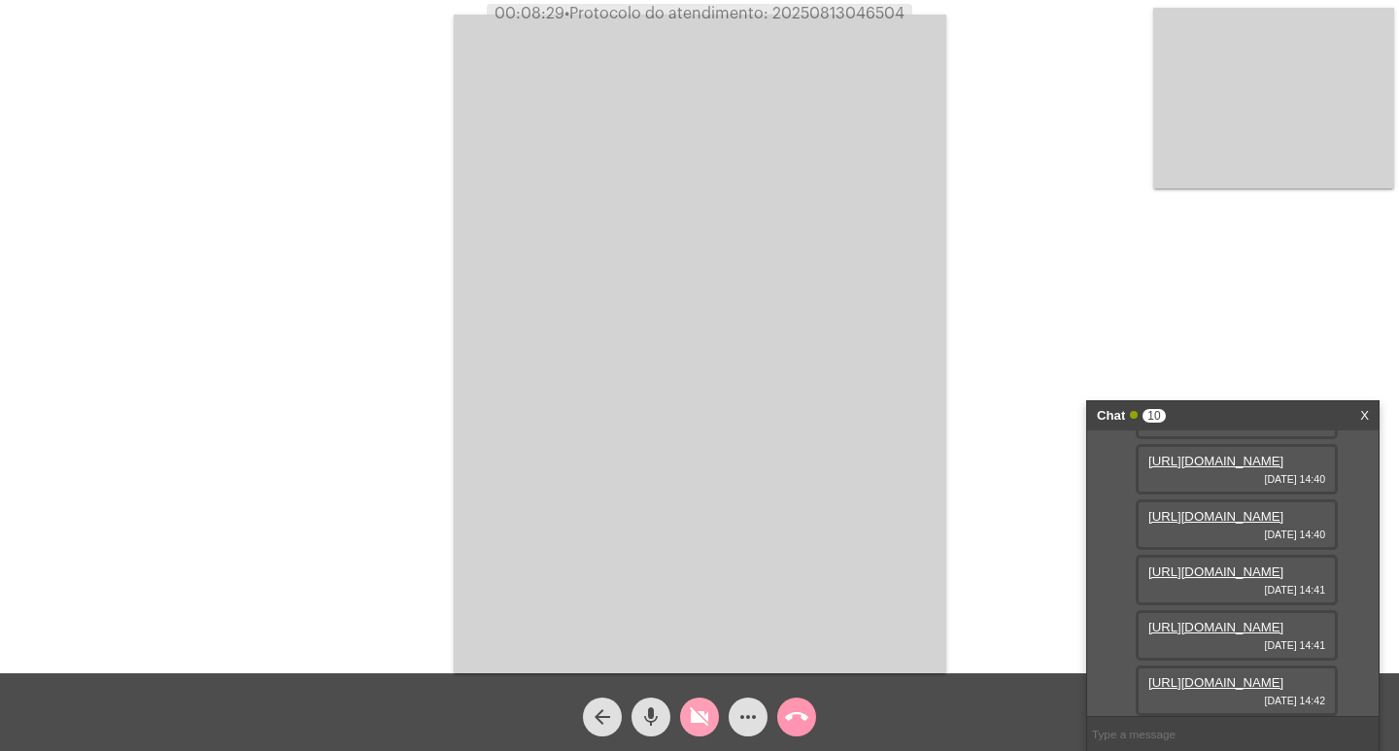
click at [693, 726] on mat-icon "videocam_off" at bounding box center [699, 716] width 23 height 23
click at [966, 61] on div "Acessando Câmera e Microfone..." at bounding box center [699, 341] width 1395 height 673
click at [743, 716] on mat-icon "more_horiz" at bounding box center [747, 716] width 23 height 23
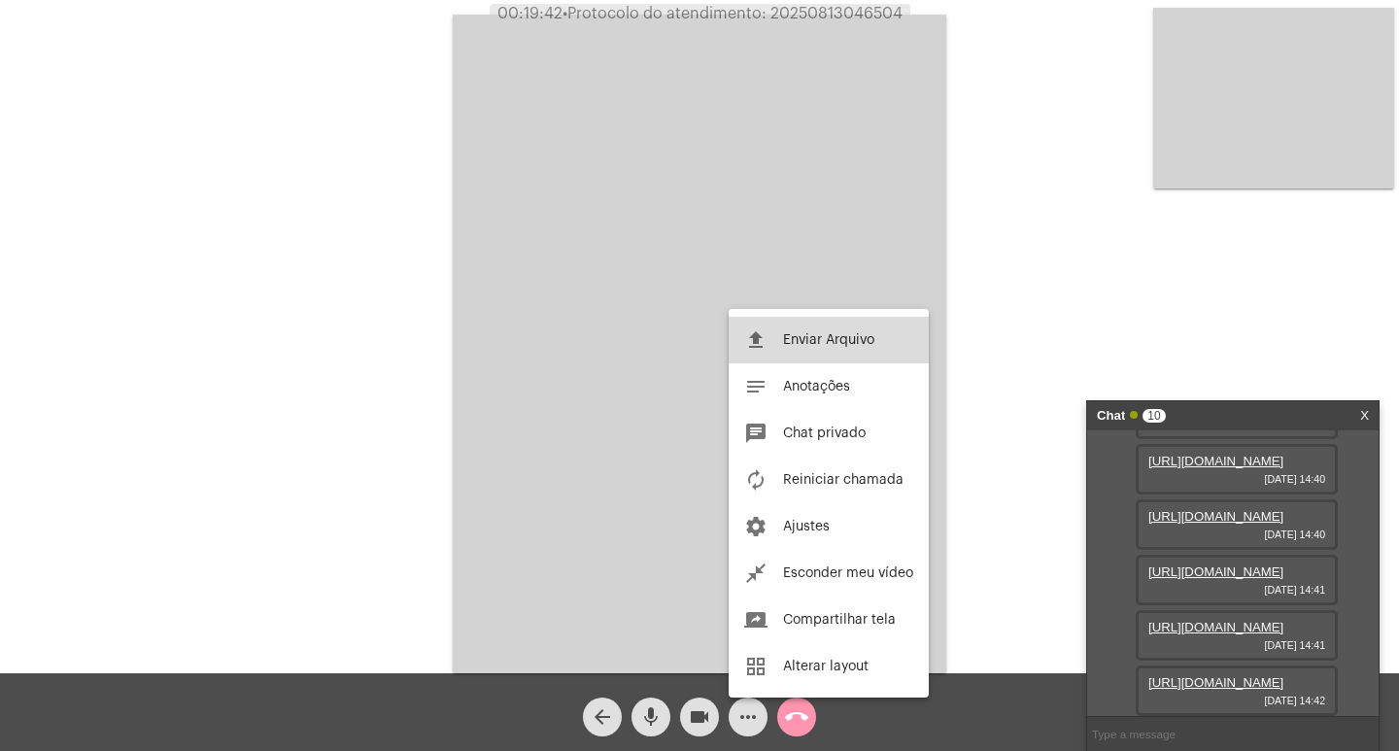
click at [812, 350] on button "file_upload Enviar Arquivo" at bounding box center [829, 340] width 200 height 47
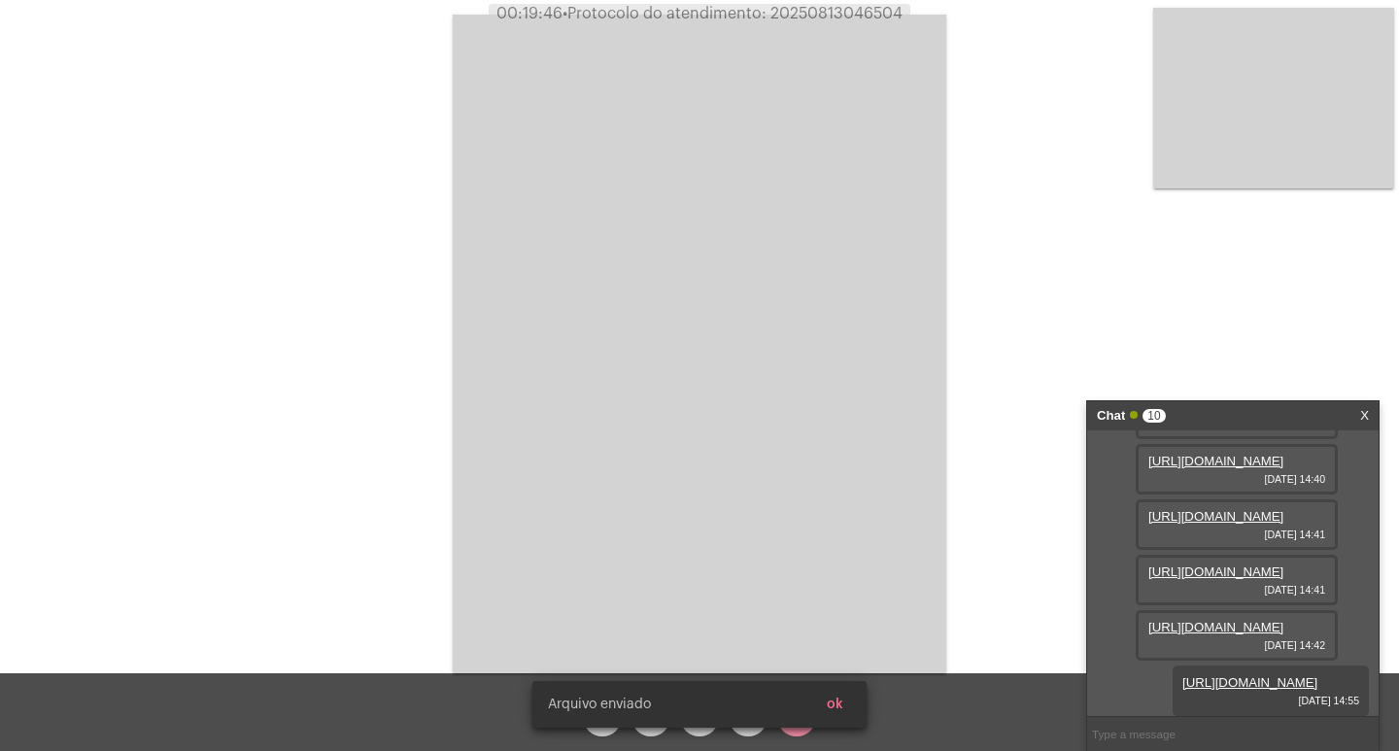
scroll to position [809, 0]
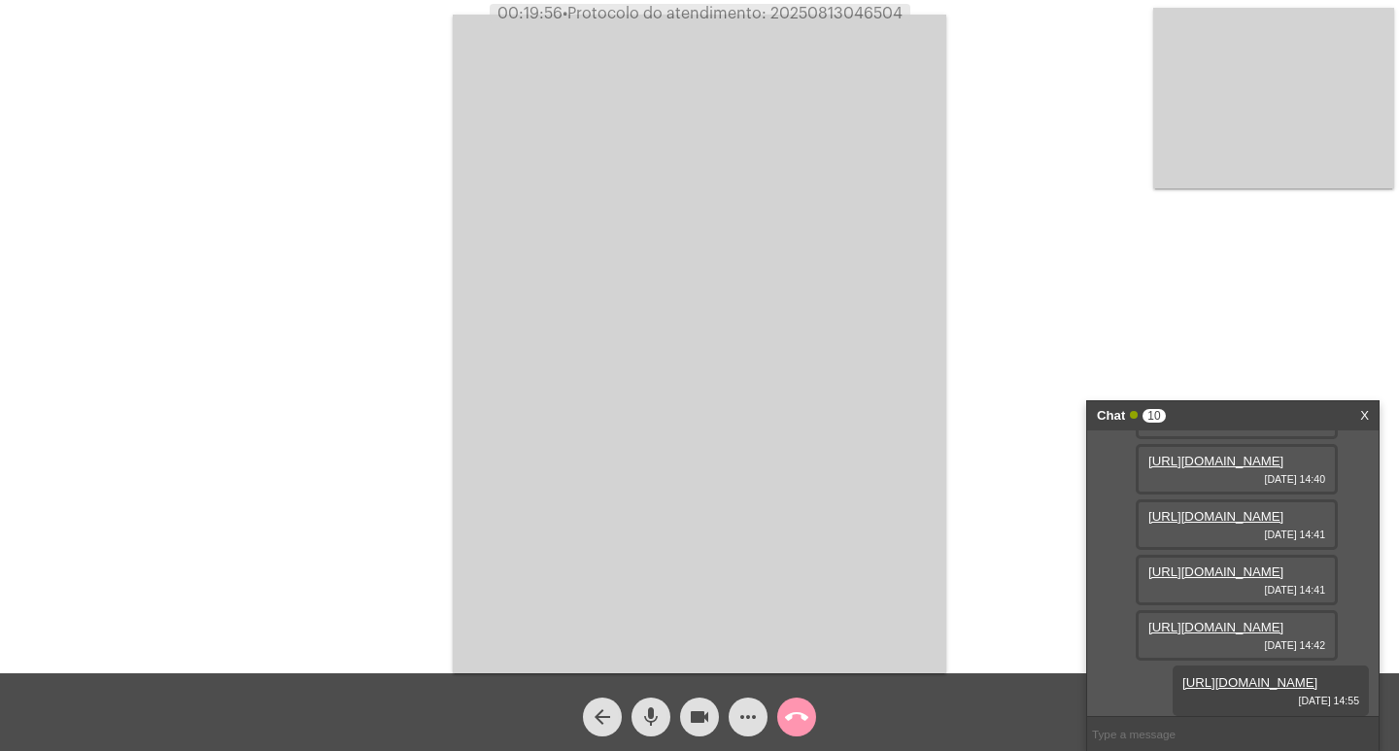
click at [818, 19] on span "• Protocolo do atendimento: 20250813046504" at bounding box center [732, 14] width 340 height 16
copy span "20250813046504"
click at [362, 154] on div "Acessando Câmera e Microfone..." at bounding box center [699, 341] width 1395 height 673
click at [801, 707] on mat-icon "call_end" at bounding box center [796, 716] width 23 height 23
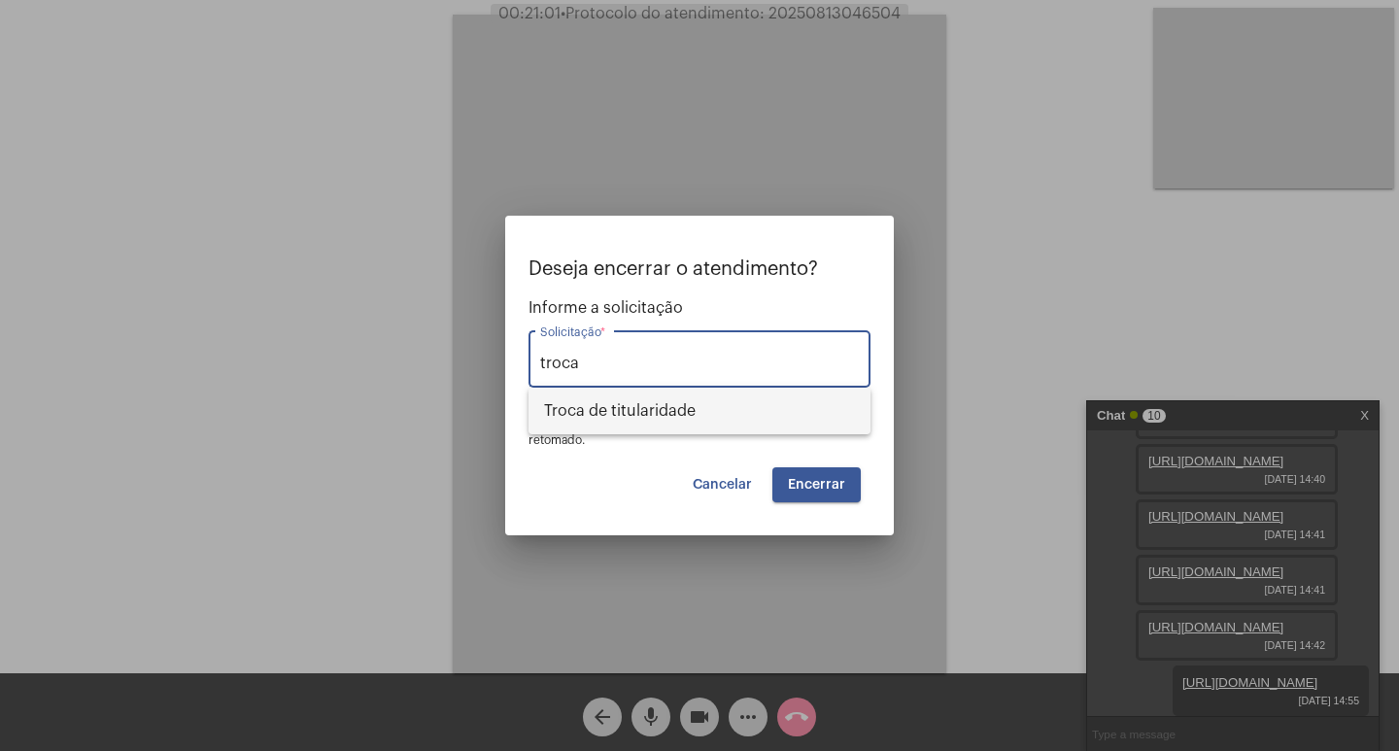
click at [702, 417] on span "Troca de titularidade" at bounding box center [699, 411] width 311 height 47
type input "Troca de titularidade"
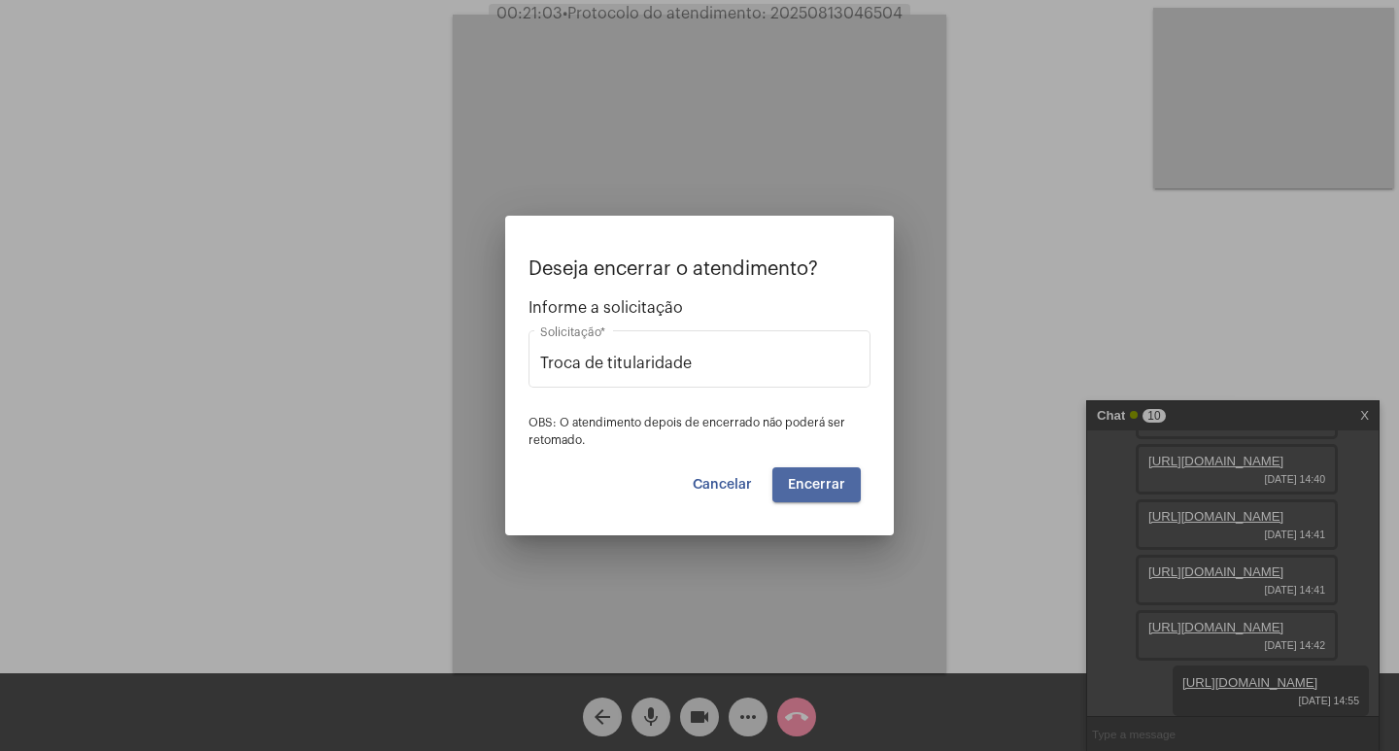
click at [839, 478] on span "Encerrar" at bounding box center [816, 485] width 57 height 14
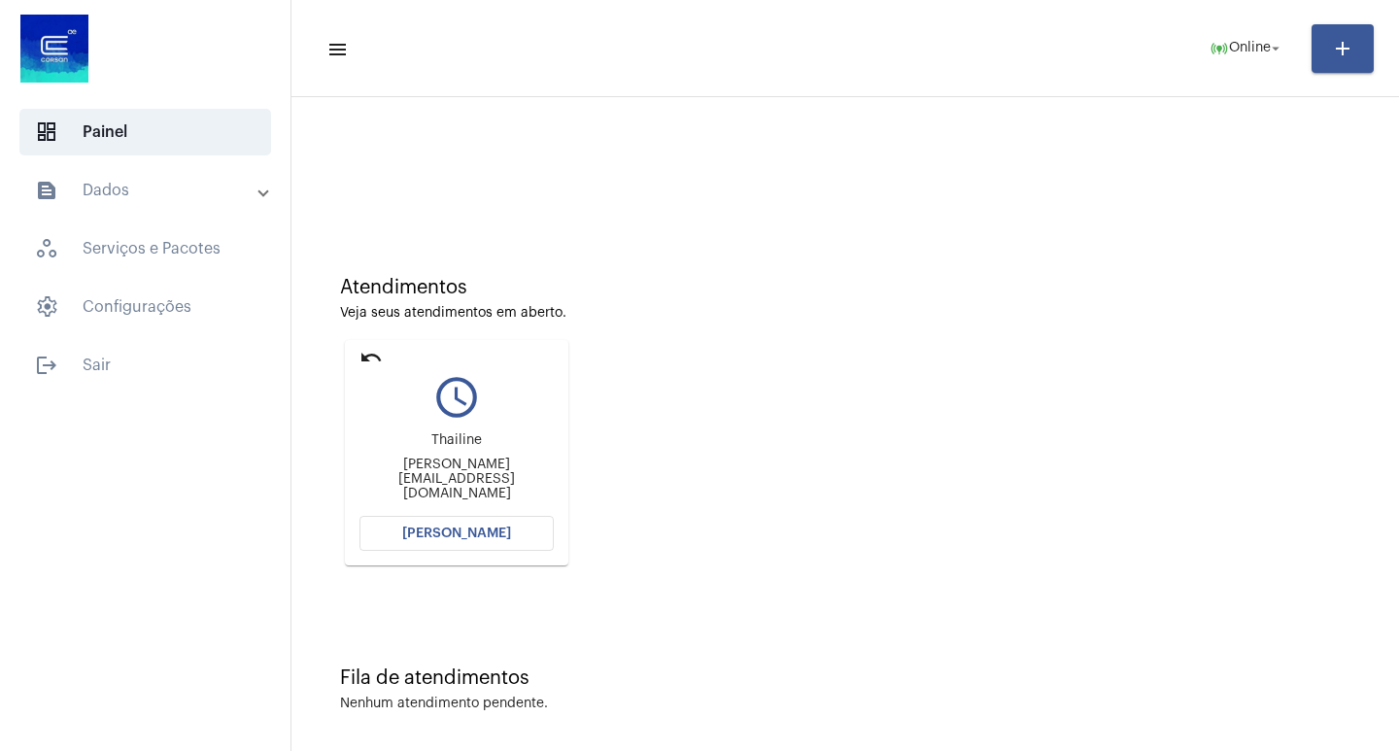
click at [540, 537] on button "[PERSON_NAME]" at bounding box center [456, 533] width 194 height 35
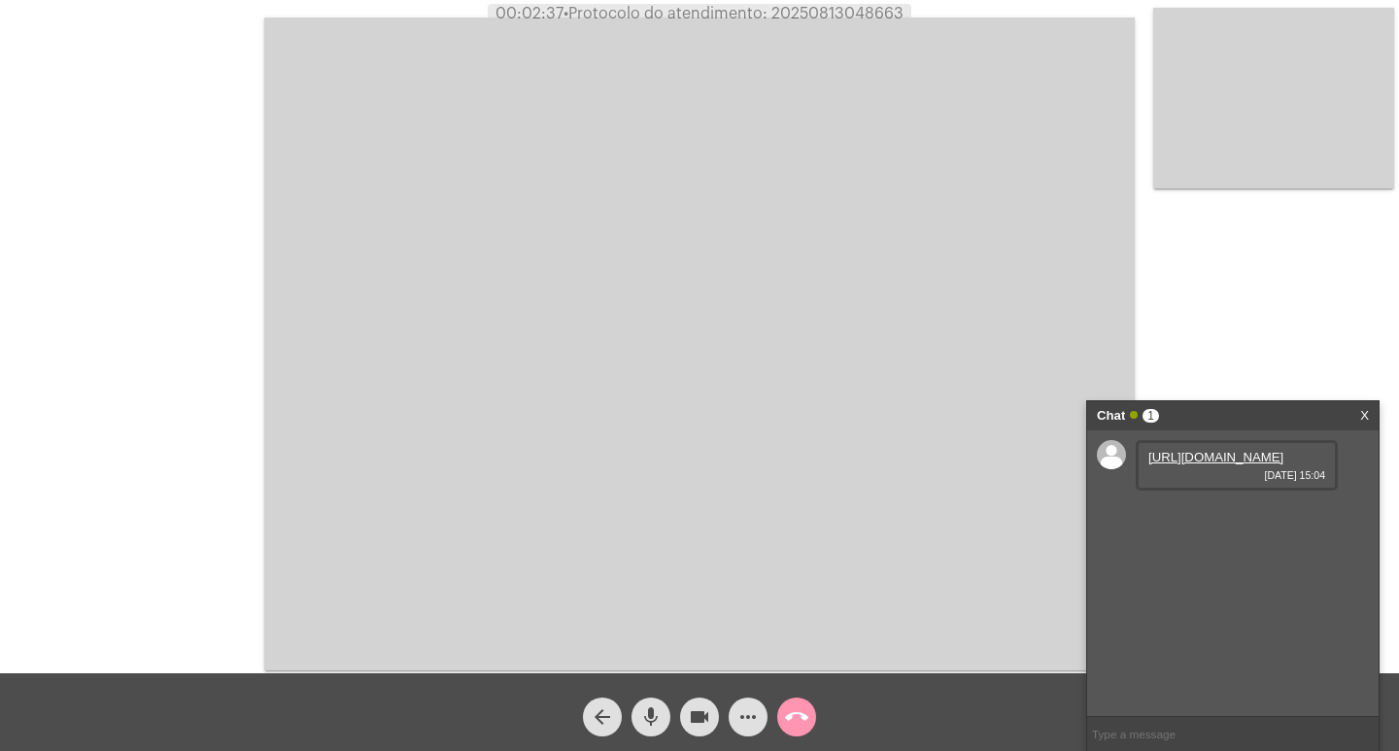
click at [1208, 464] on link "[URL][DOMAIN_NAME]" at bounding box center [1215, 457] width 135 height 15
click at [961, 459] on video at bounding box center [699, 343] width 870 height 653
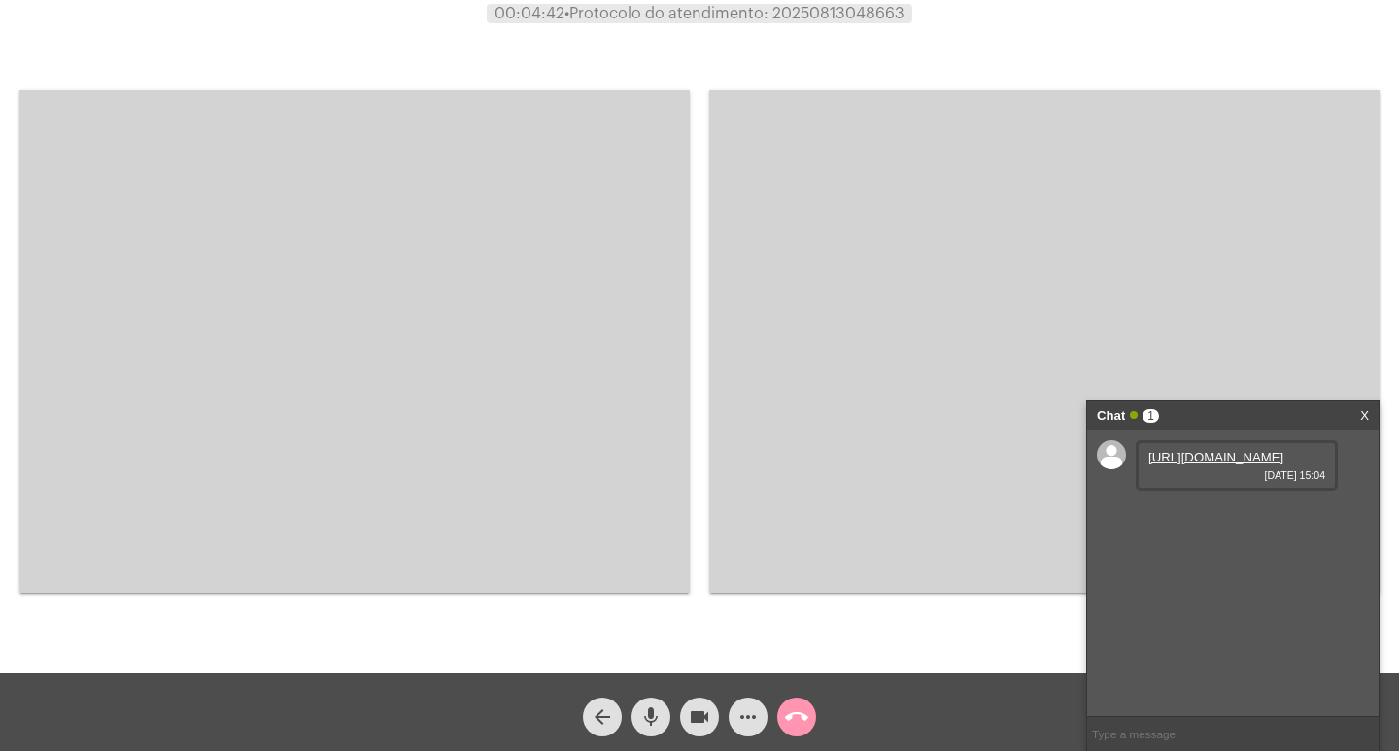
click at [569, 498] on video at bounding box center [354, 341] width 670 height 502
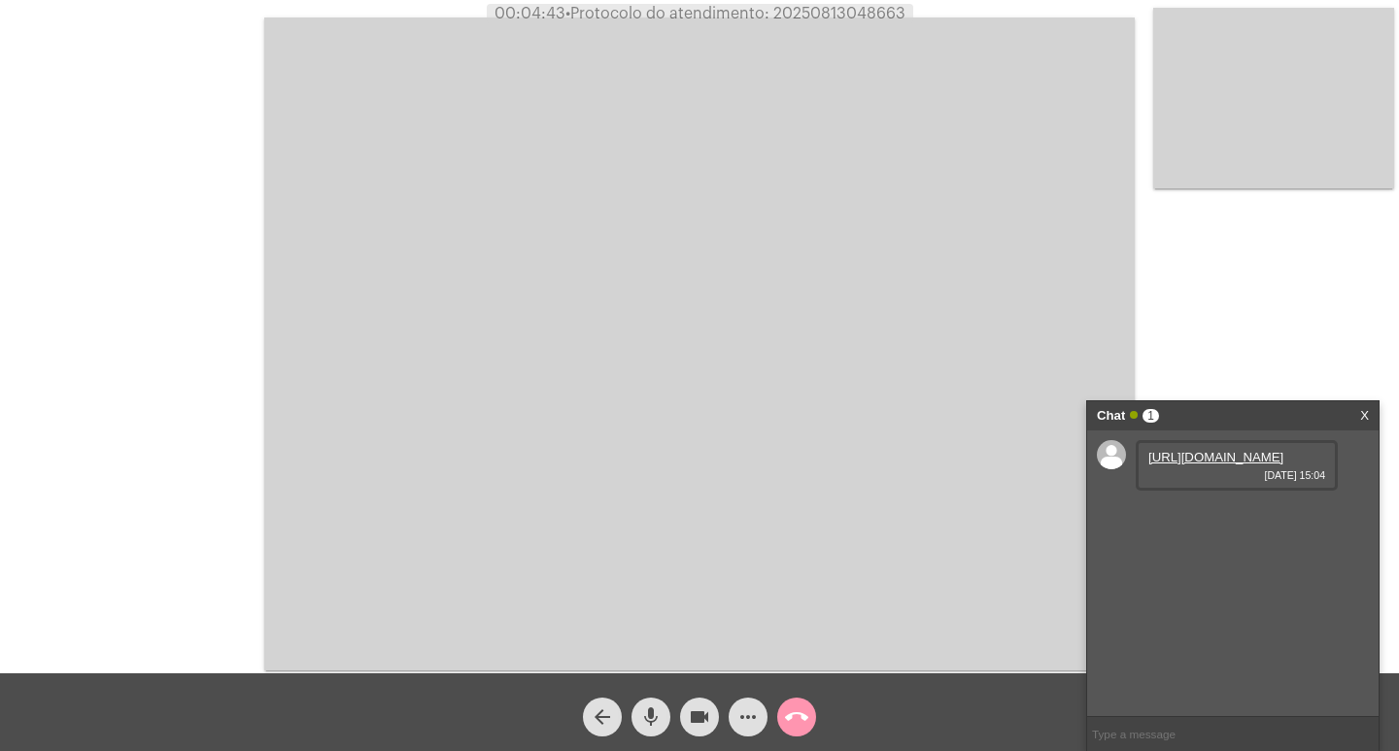
click at [658, 733] on span "mic" at bounding box center [650, 716] width 23 height 39
click at [658, 725] on mat-icon "mic" at bounding box center [650, 716] width 23 height 23
click at [686, 719] on button "videocam" at bounding box center [699, 716] width 39 height 39
click at [662, 723] on mat-icon "mic_off" at bounding box center [650, 716] width 23 height 23
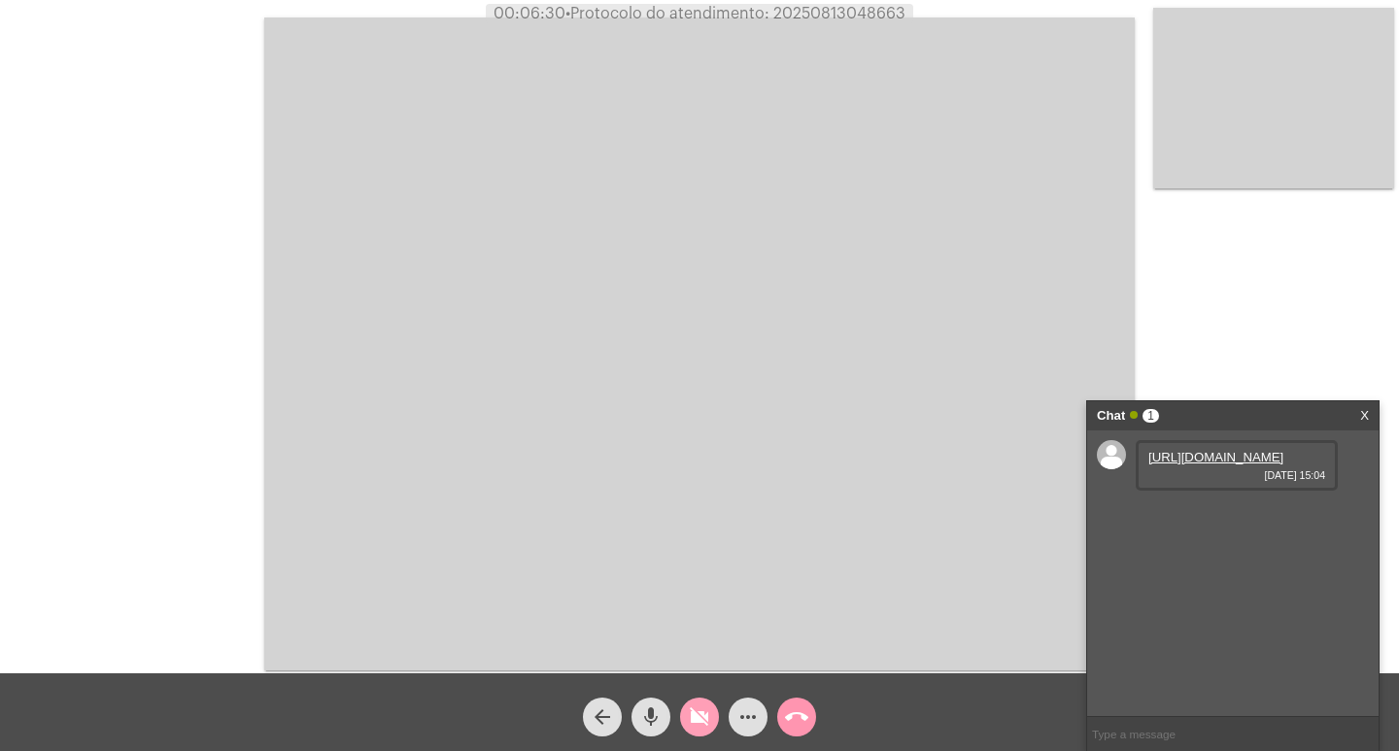
click at [684, 717] on button "videocam_off" at bounding box center [699, 716] width 39 height 39
click at [700, 710] on mat-icon "videocam" at bounding box center [699, 716] width 23 height 23
click at [660, 719] on mat-icon "mic" at bounding box center [650, 716] width 23 height 23
drag, startPoint x: 630, startPoint y: 749, endPoint x: 627, endPoint y: 697, distance: 51.6
click at [627, 697] on div "mic_off" at bounding box center [651, 712] width 49 height 49
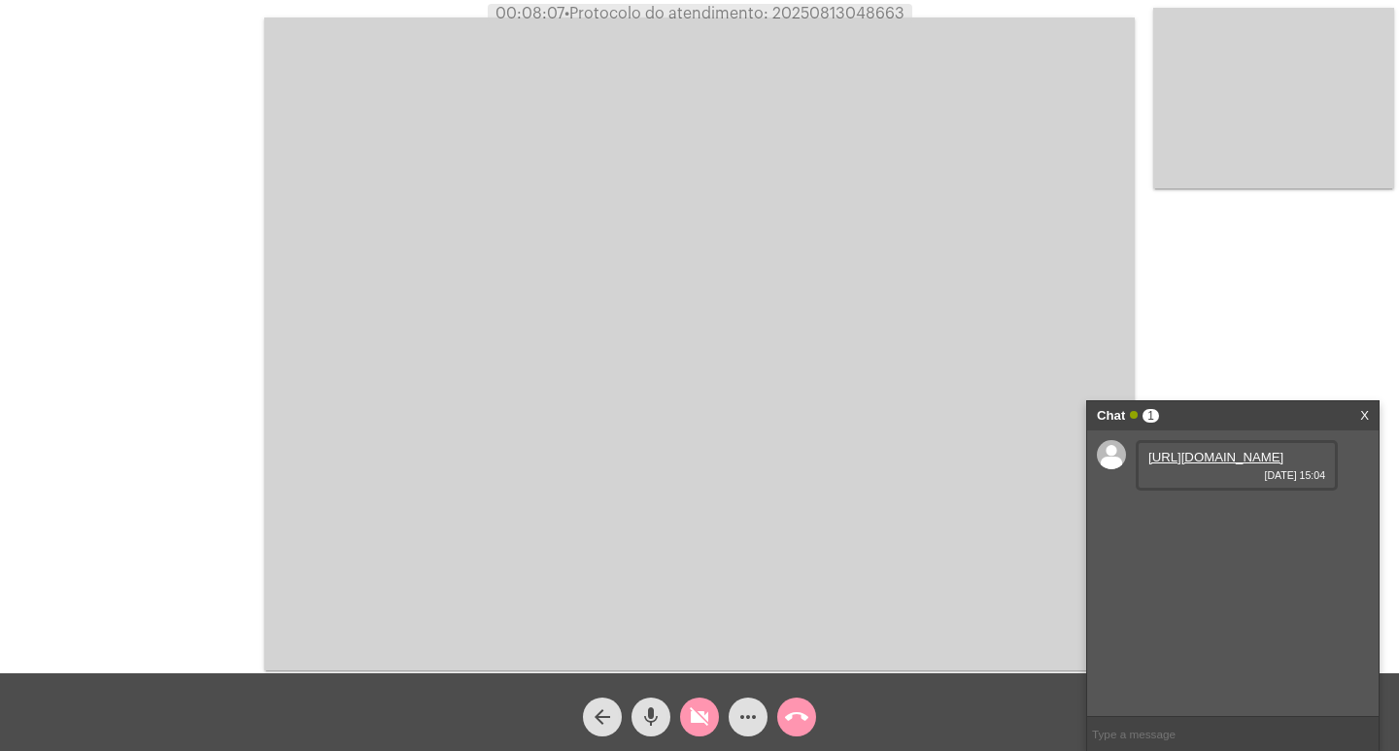
drag, startPoint x: 629, startPoint y: 712, endPoint x: 514, endPoint y: 688, distance: 118.1
click at [514, 688] on div "arrow_back mic videocam_off more_horiz call_end" at bounding box center [699, 712] width 1399 height 78
click at [708, 714] on mat-icon "videocam_off" at bounding box center [699, 716] width 23 height 23
click at [649, 731] on span "mic" at bounding box center [650, 716] width 23 height 39
click at [680, 718] on button "videocam" at bounding box center [699, 716] width 39 height 39
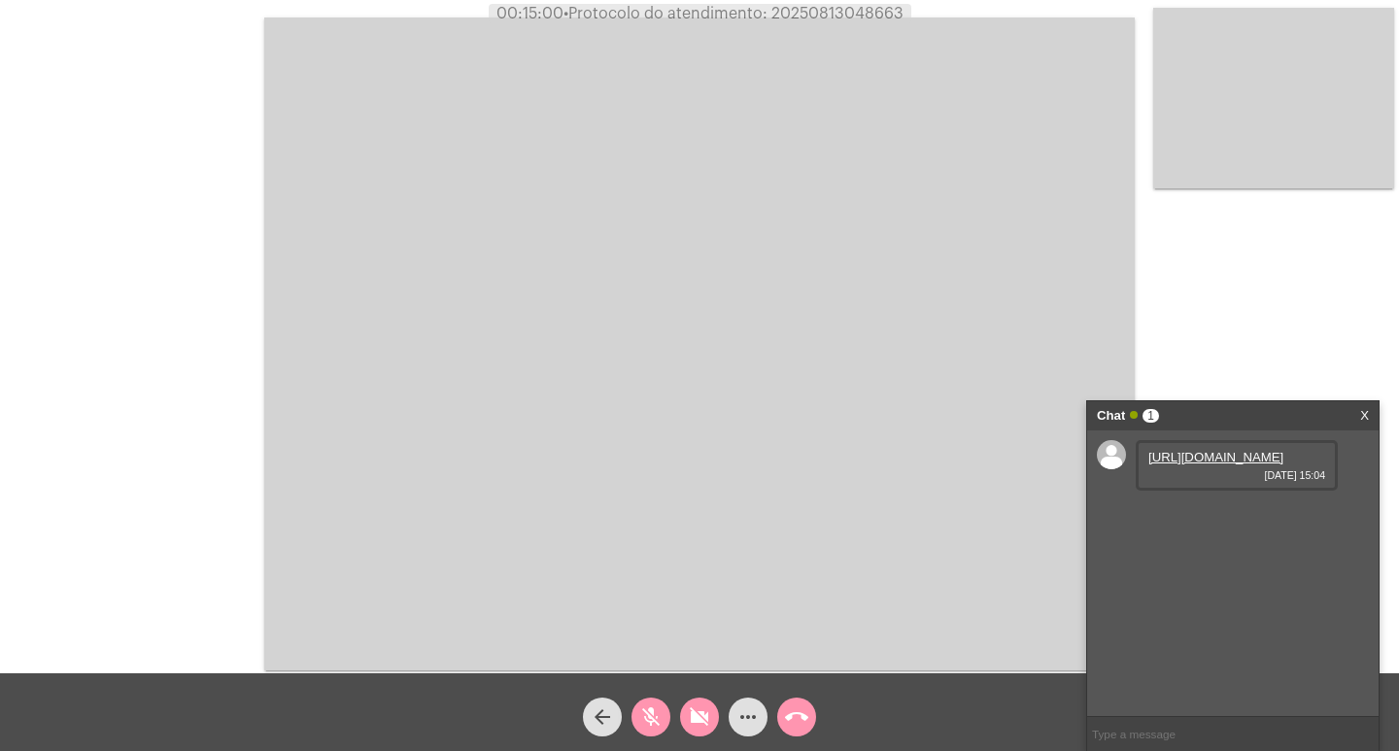
click at [648, 723] on mat-icon "mic_off" at bounding box center [650, 716] width 23 height 23
click at [676, 720] on div "videocam_off" at bounding box center [699, 712] width 49 height 49
click at [681, 720] on button "videocam_off" at bounding box center [699, 716] width 39 height 39
click at [660, 728] on mat-icon "mic" at bounding box center [650, 716] width 23 height 23
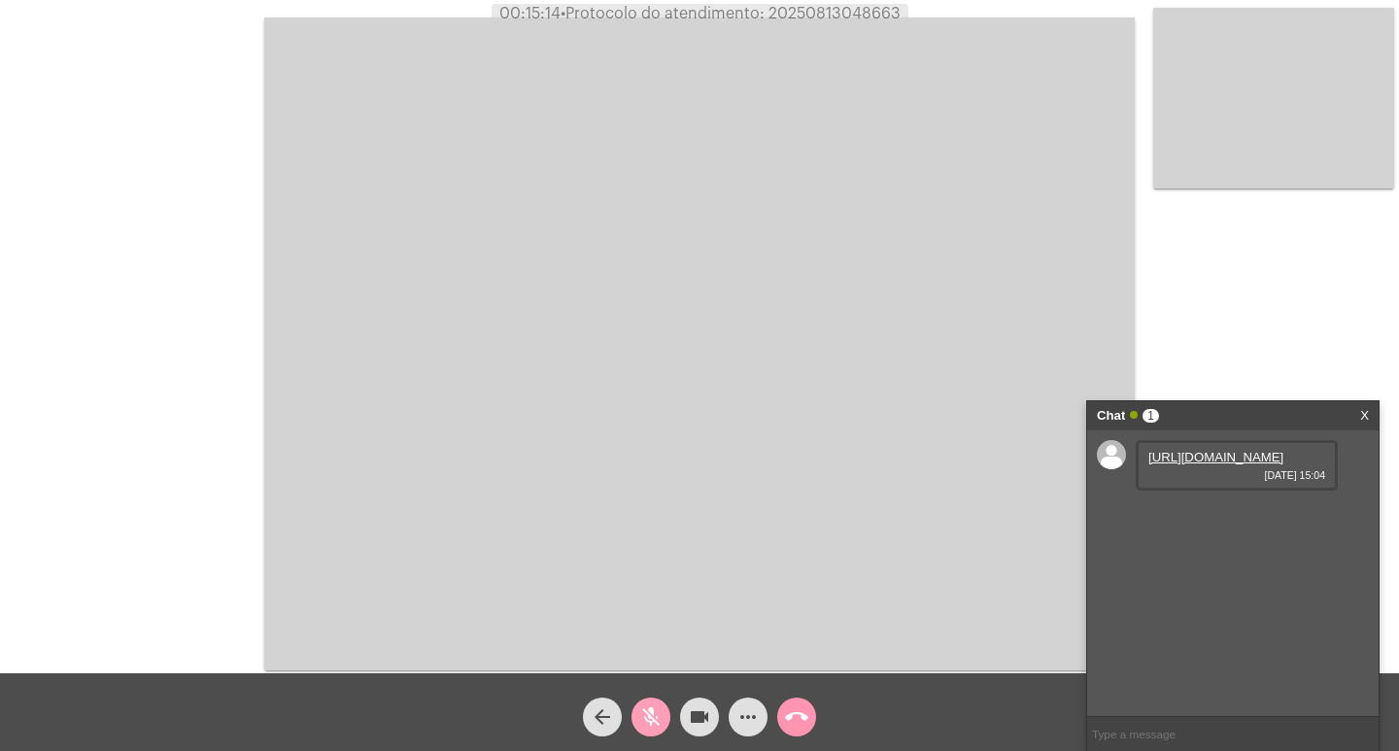
click at [685, 727] on button "videocam" at bounding box center [699, 716] width 39 height 39
click at [685, 727] on button "videocam_off" at bounding box center [699, 716] width 39 height 39
click at [687, 724] on button "videocam" at bounding box center [699, 716] width 39 height 39
click at [662, 720] on mat-icon "mic_off" at bounding box center [650, 716] width 23 height 23
click at [684, 727] on button "videocam_off" at bounding box center [699, 716] width 39 height 39
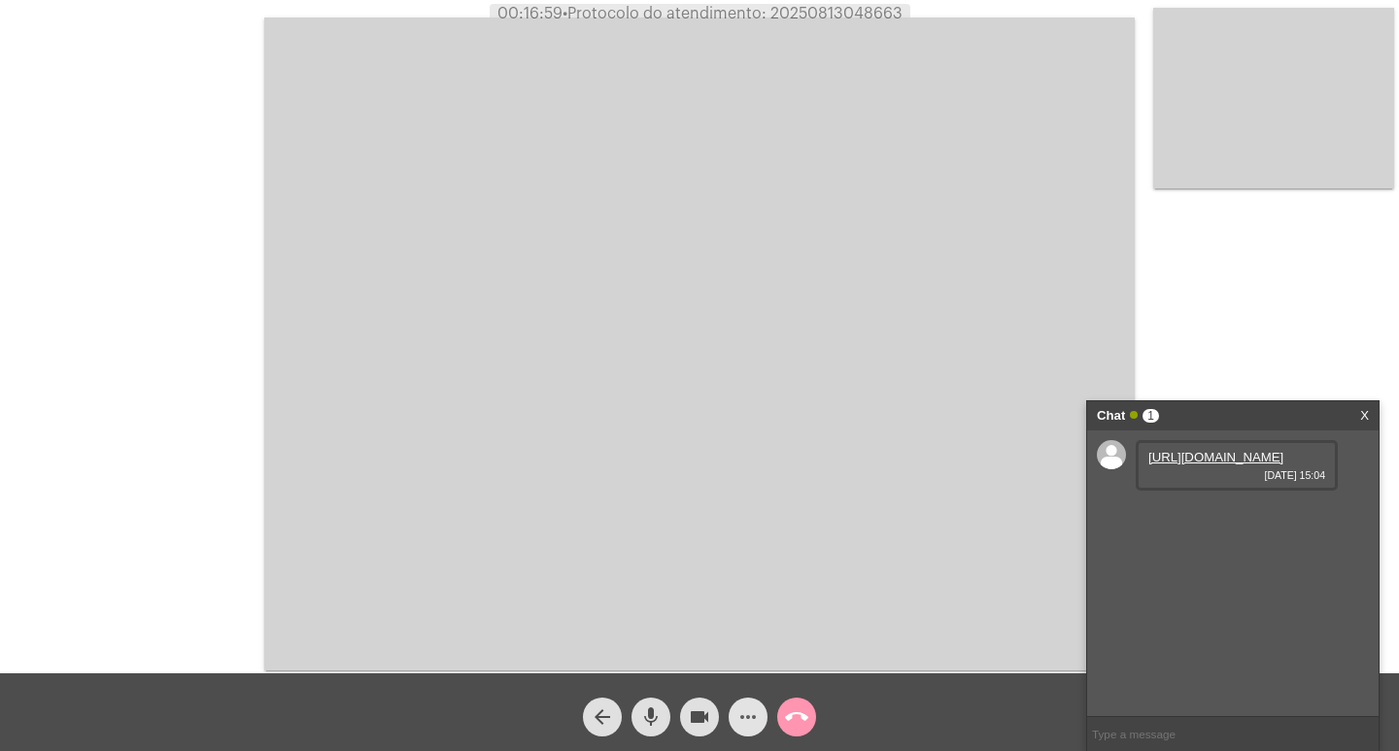
click at [749, 722] on mat-icon "more_horiz" at bounding box center [747, 716] width 23 height 23
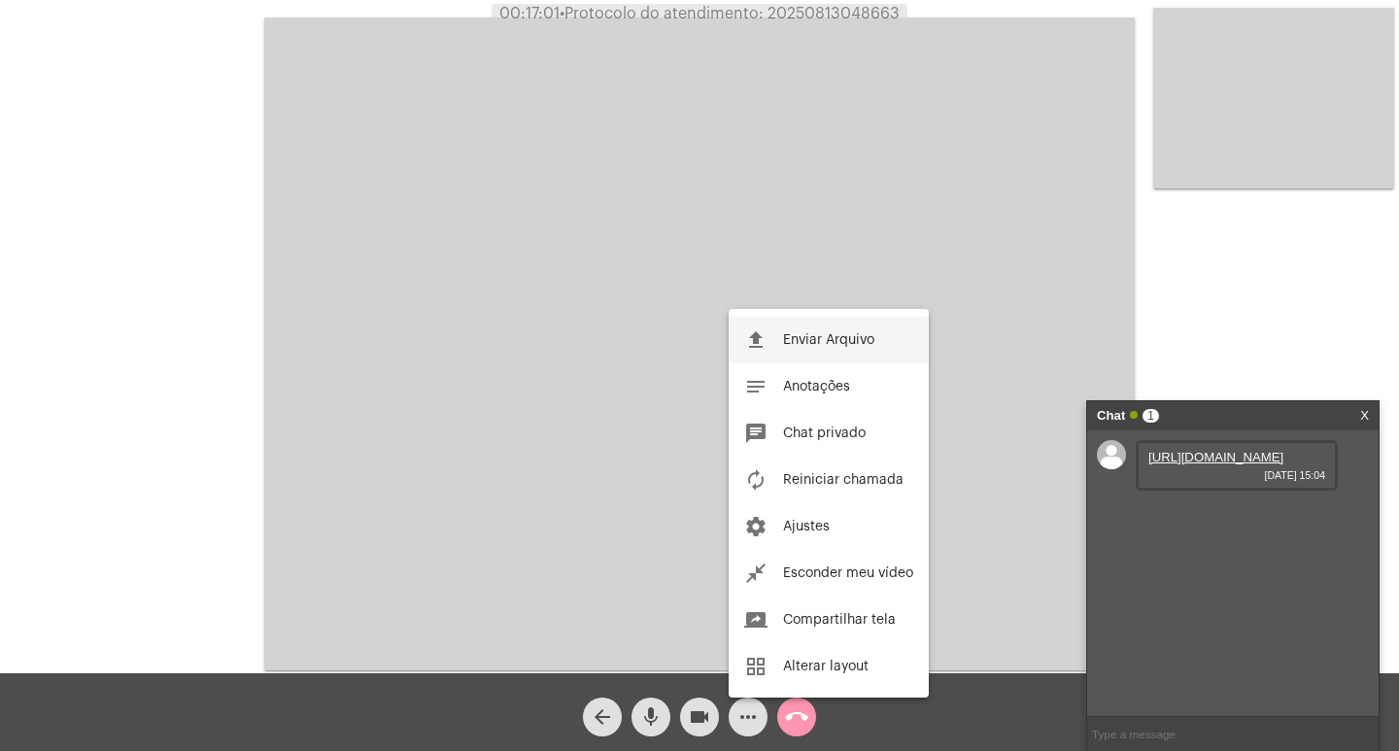
click at [857, 344] on span "Enviar Arquivo" at bounding box center [828, 340] width 91 height 14
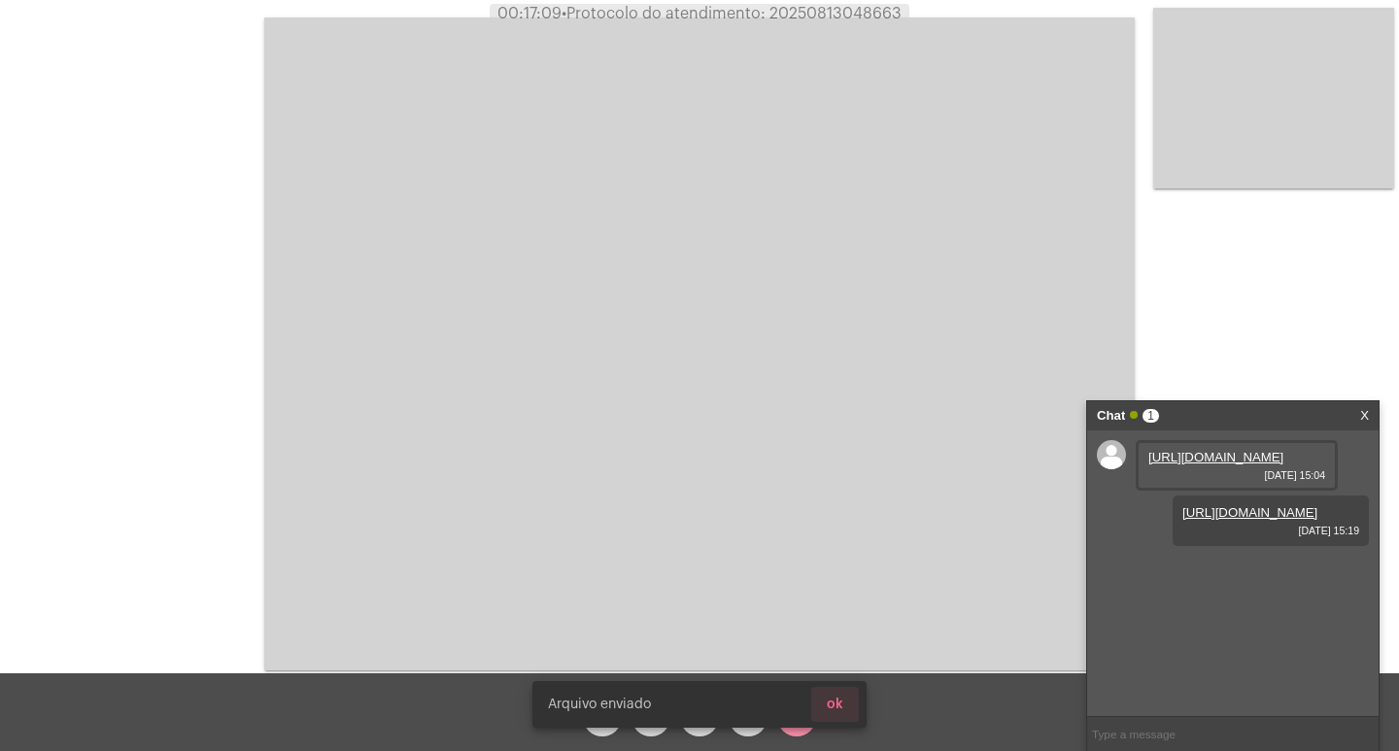
click at [842, 691] on button "ok" at bounding box center [835, 704] width 48 height 35
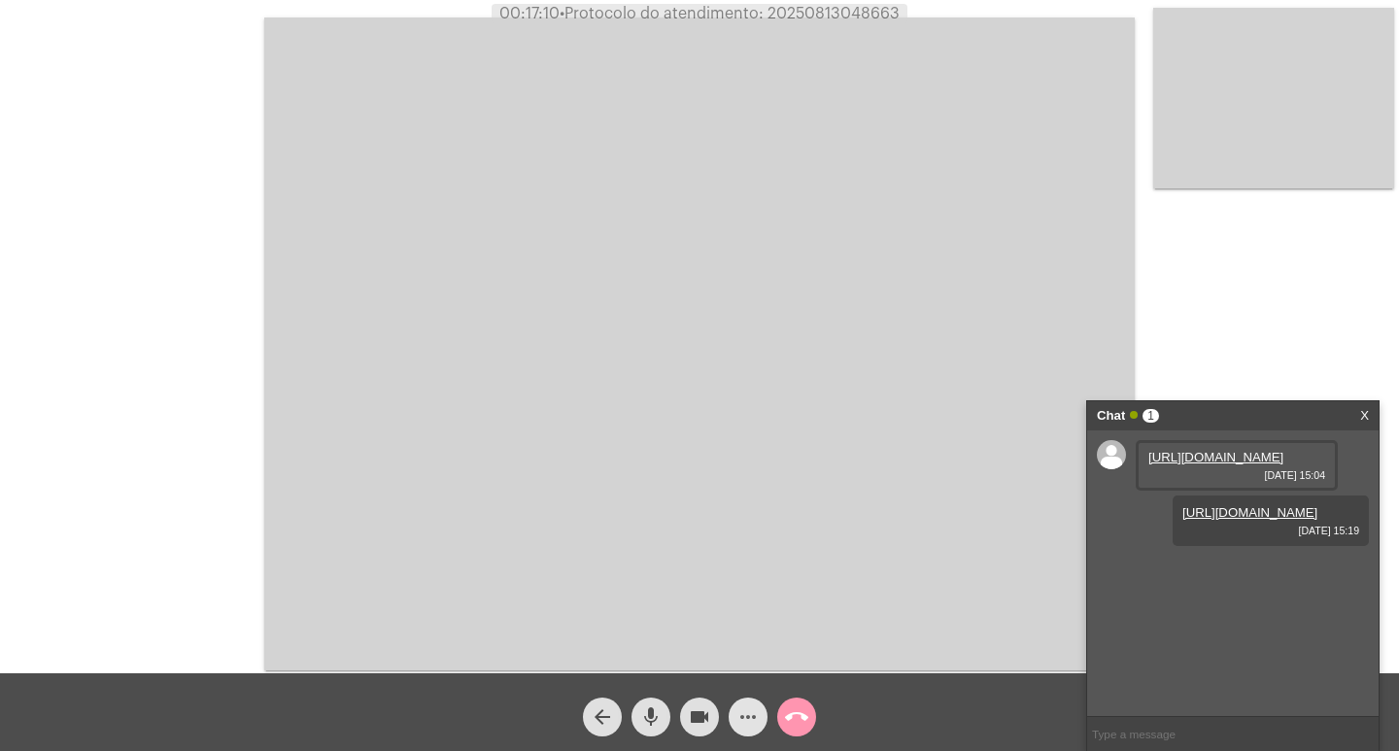
click at [742, 706] on mat-icon "more_horiz" at bounding box center [747, 716] width 23 height 23
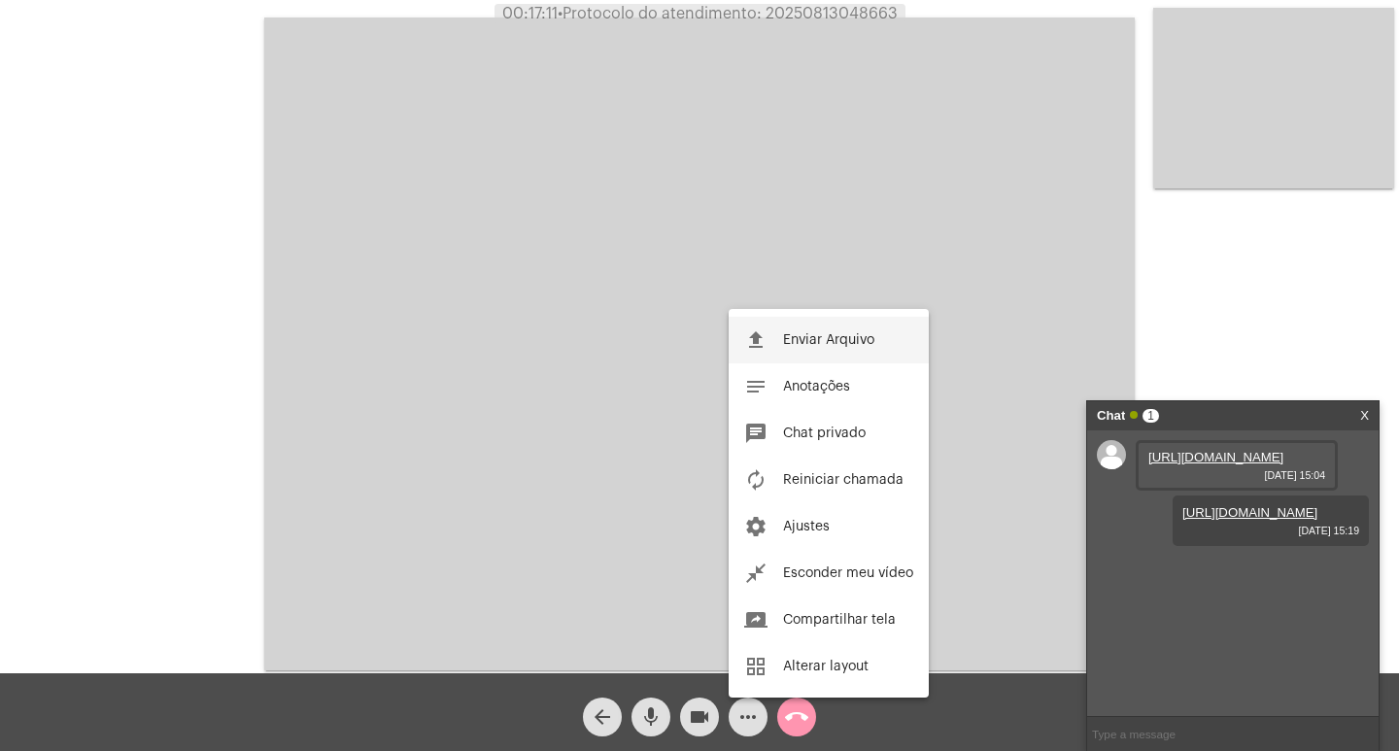
click at [802, 331] on button "file_upload Enviar Arquivo" at bounding box center [829, 340] width 200 height 47
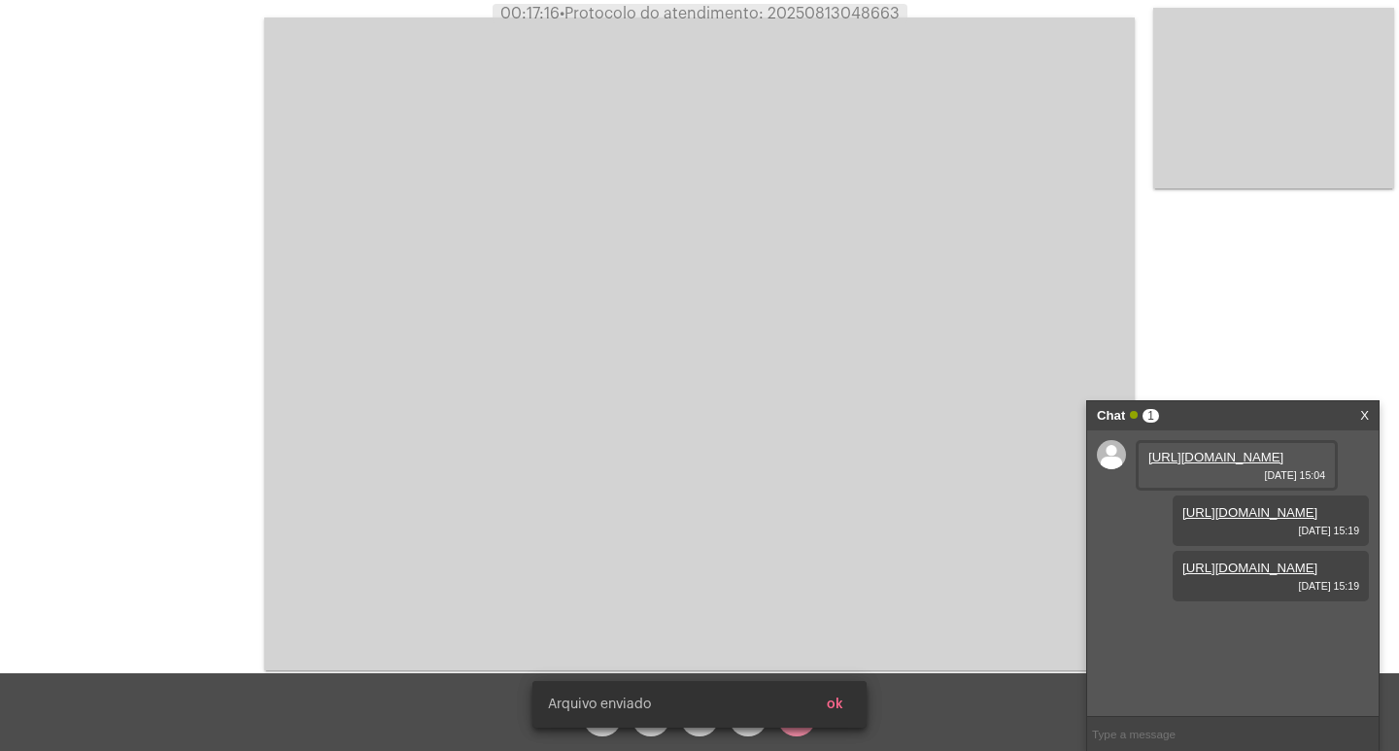
scroll to position [17, 0]
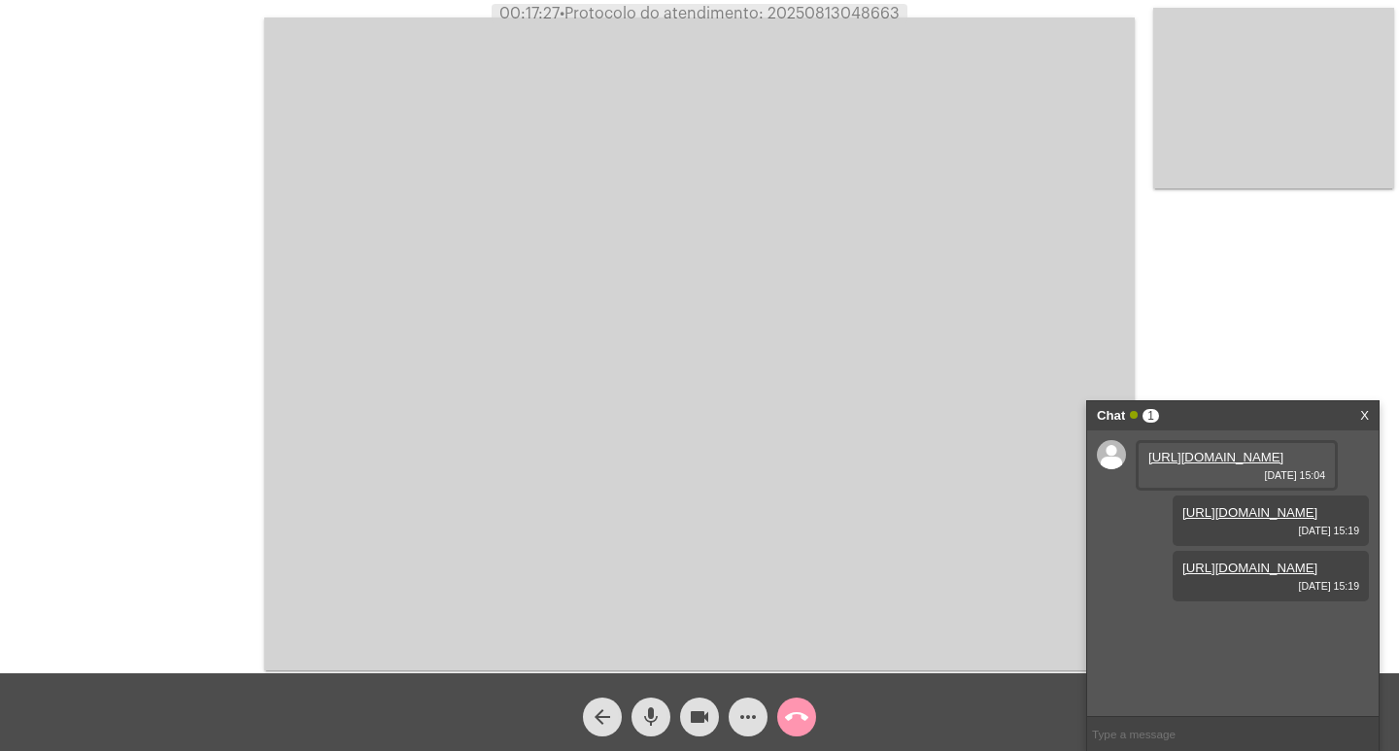
click at [830, 8] on span "• Protocolo do atendimento: 20250813048663" at bounding box center [730, 14] width 340 height 16
copy span "20250813048663"
drag, startPoint x: 653, startPoint y: 750, endPoint x: 639, endPoint y: 679, distance: 72.2
click at [639, 680] on div "arrow_back mic videocam more_horiz call_end" at bounding box center [699, 712] width 1399 height 78
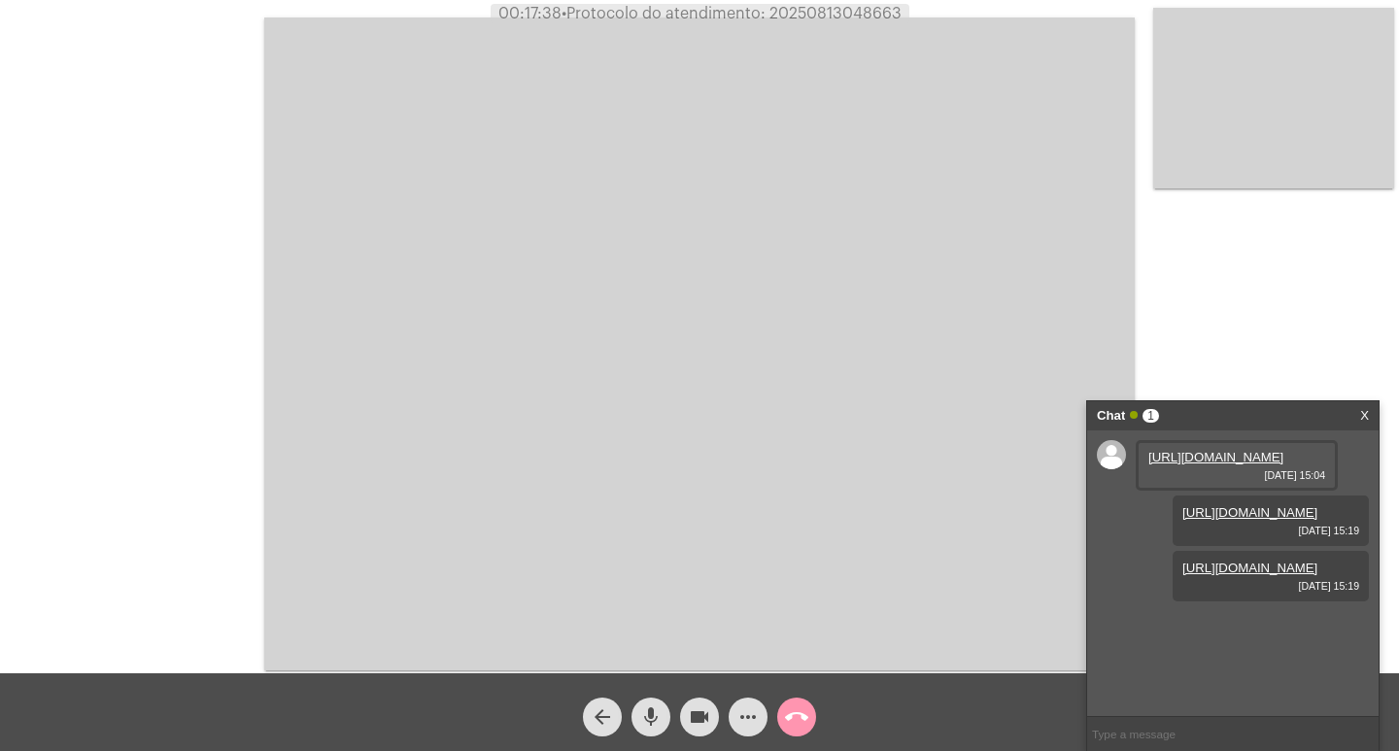
click at [161, 46] on div "Acessando Câmera e Microfone..." at bounding box center [699, 341] width 1395 height 673
click at [804, 712] on mat-icon "call_end" at bounding box center [796, 716] width 23 height 23
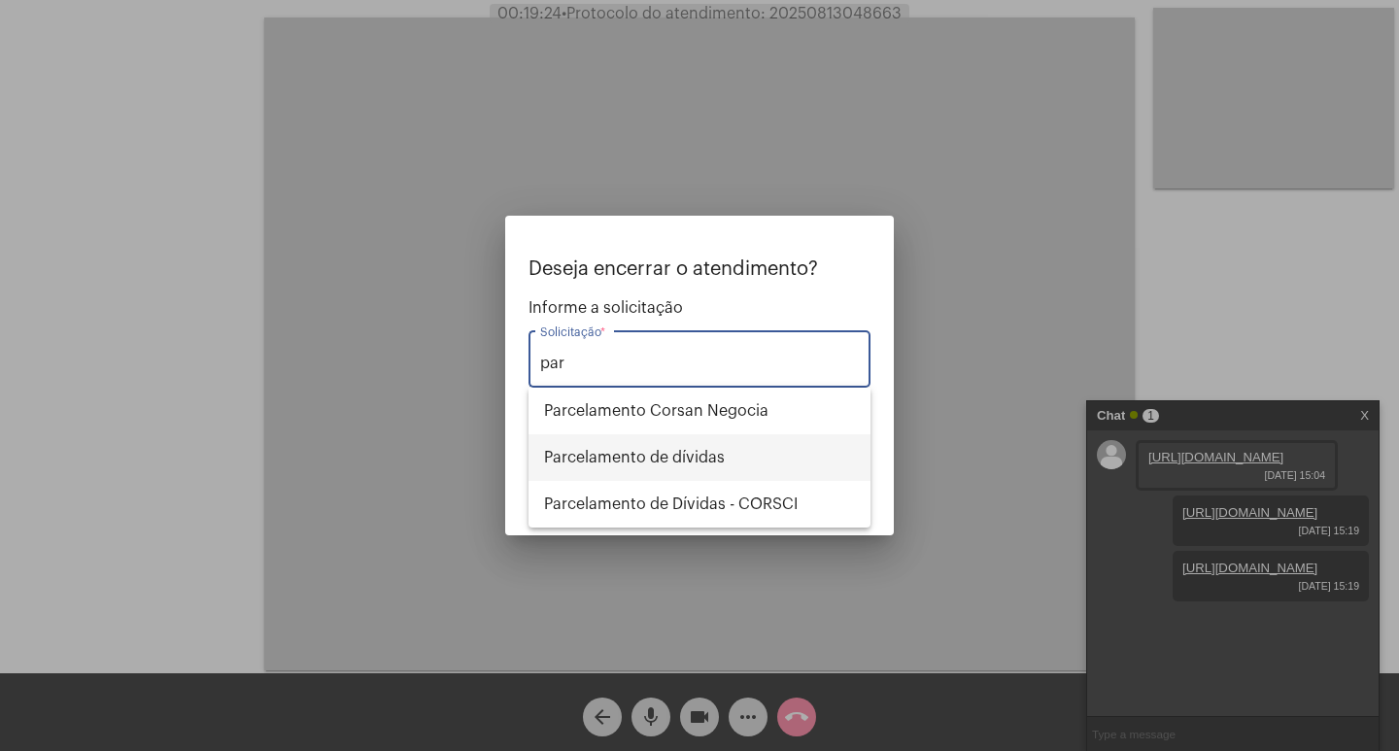
click at [638, 455] on span "Parcelamento de dívidas" at bounding box center [699, 457] width 311 height 47
type input "Parcelamento de dívidas"
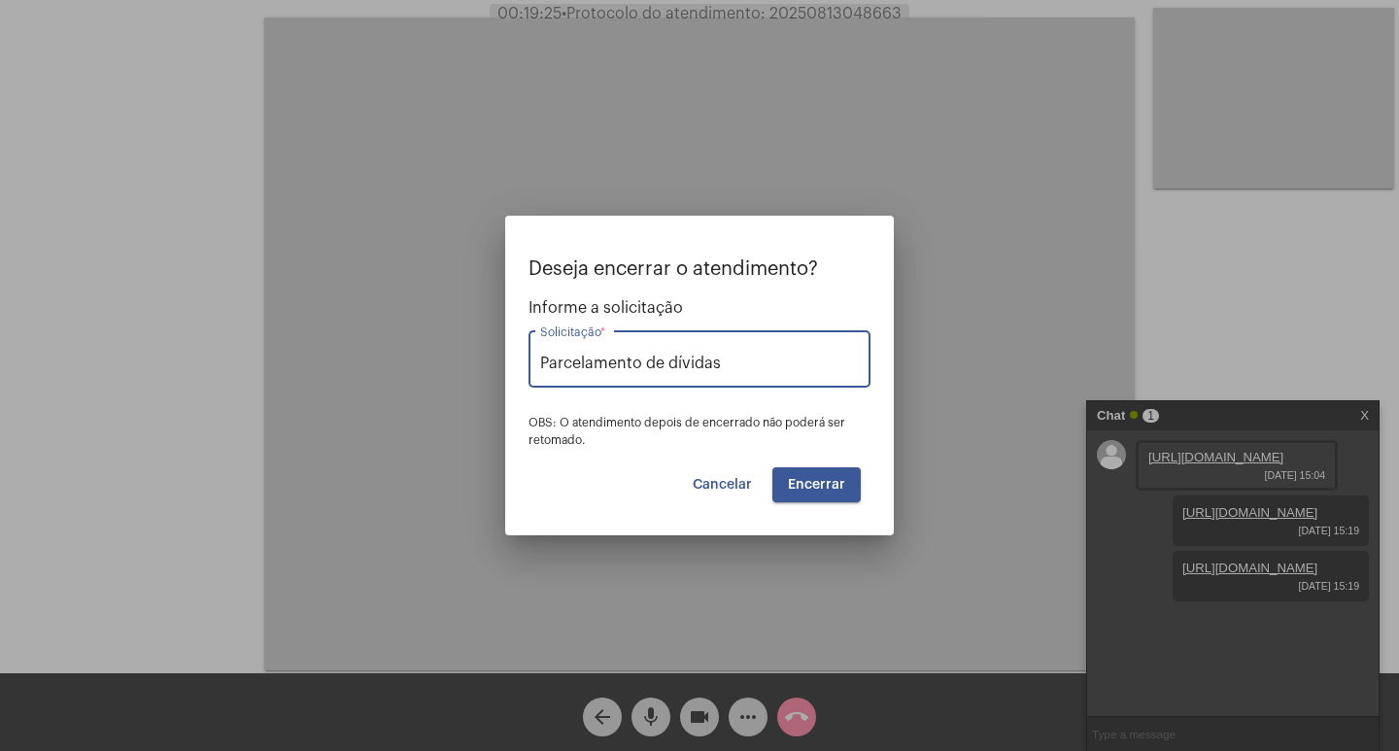
click at [832, 488] on span "Encerrar" at bounding box center [816, 485] width 57 height 14
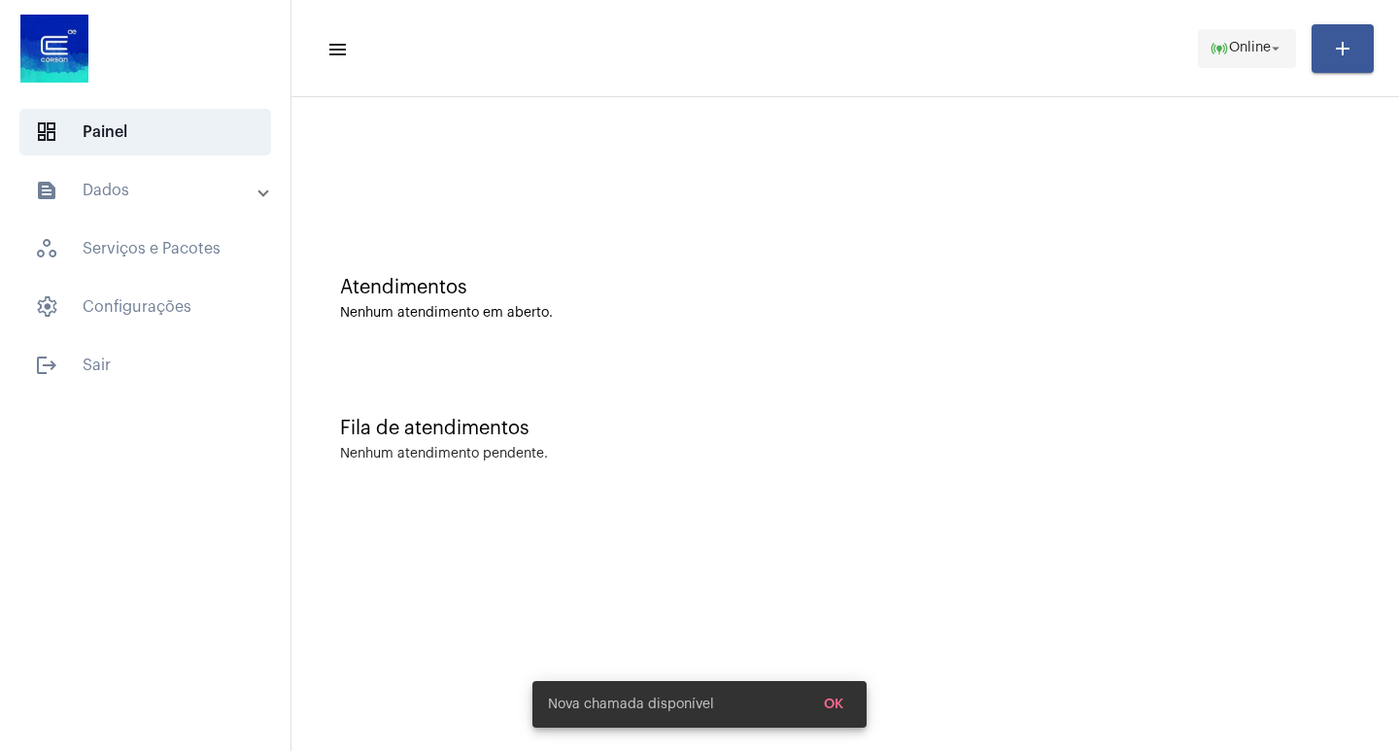
click at [1254, 39] on span "online_prediction Online arrow_drop_down" at bounding box center [1246, 47] width 75 height 35
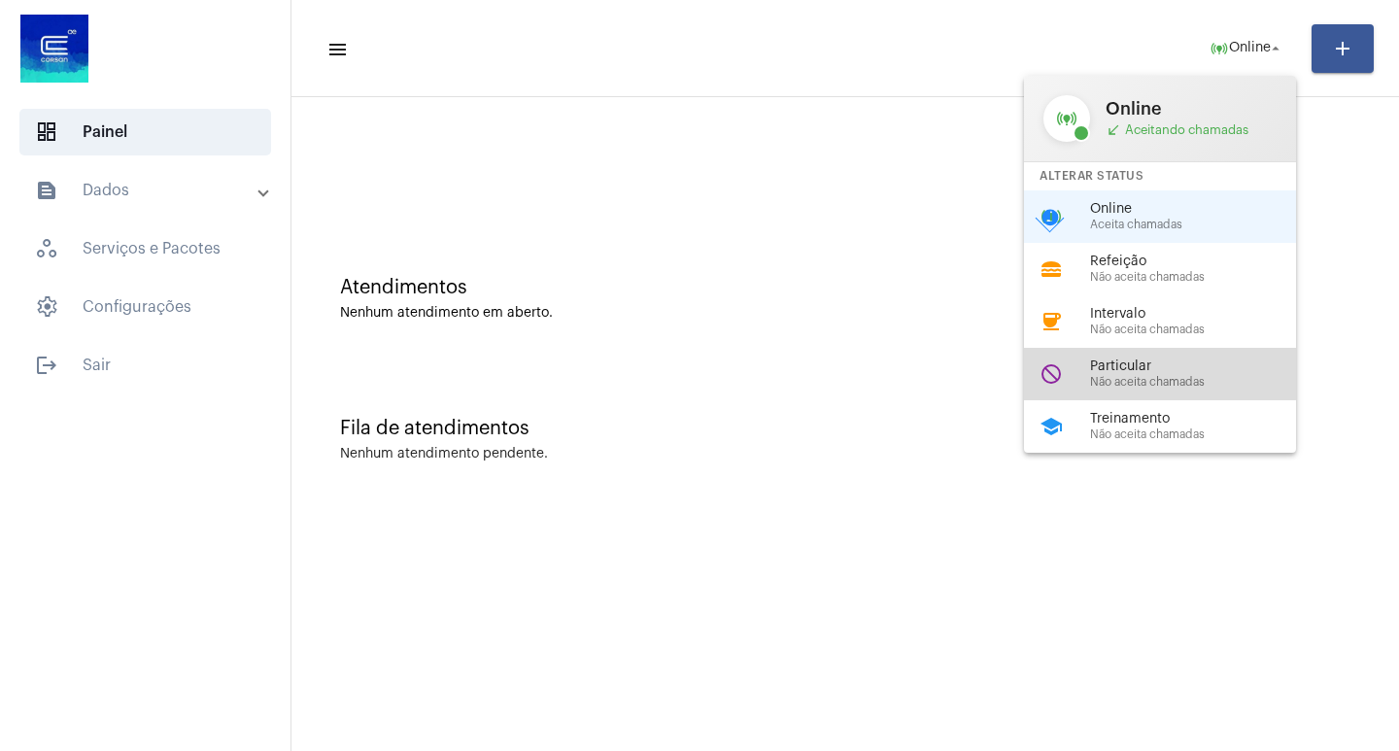
click at [1139, 369] on span "Particular" at bounding box center [1200, 366] width 221 height 15
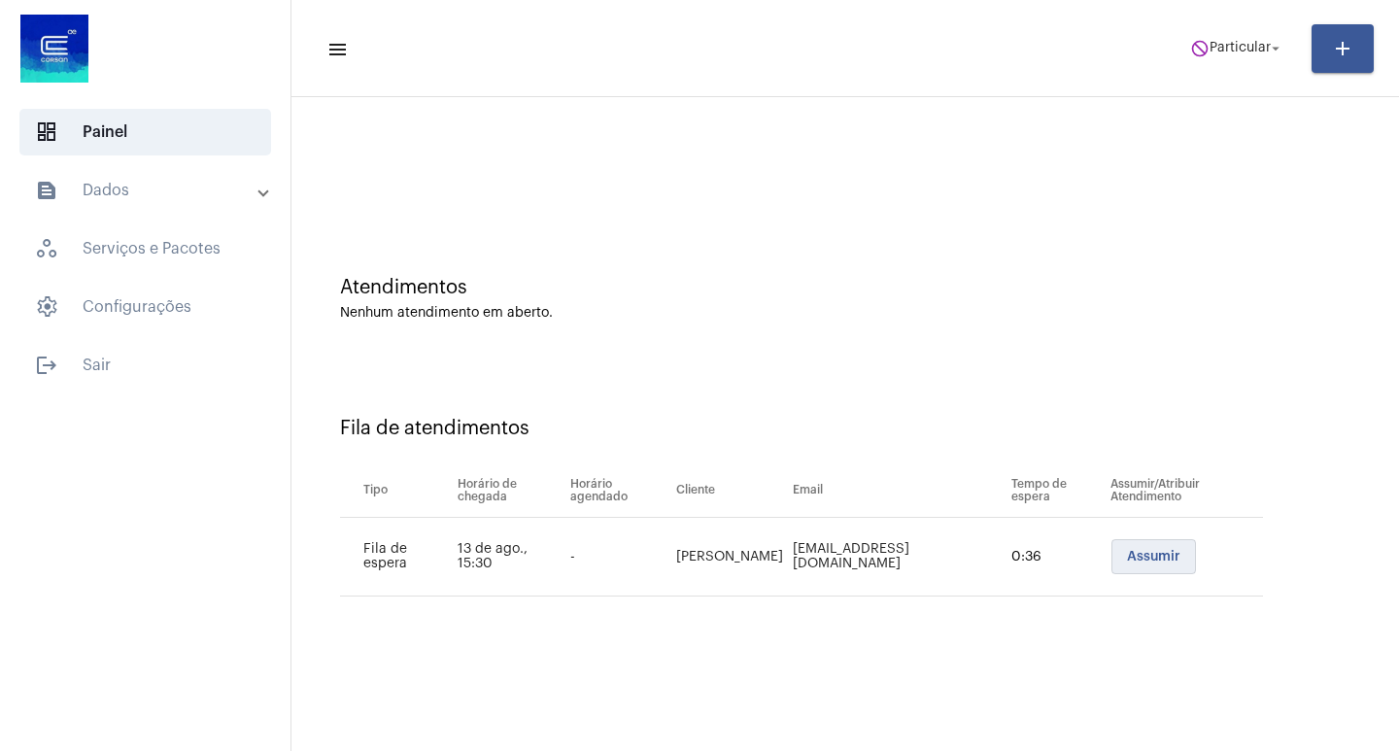
click at [1131, 555] on span "Assumir" at bounding box center [1153, 557] width 53 height 14
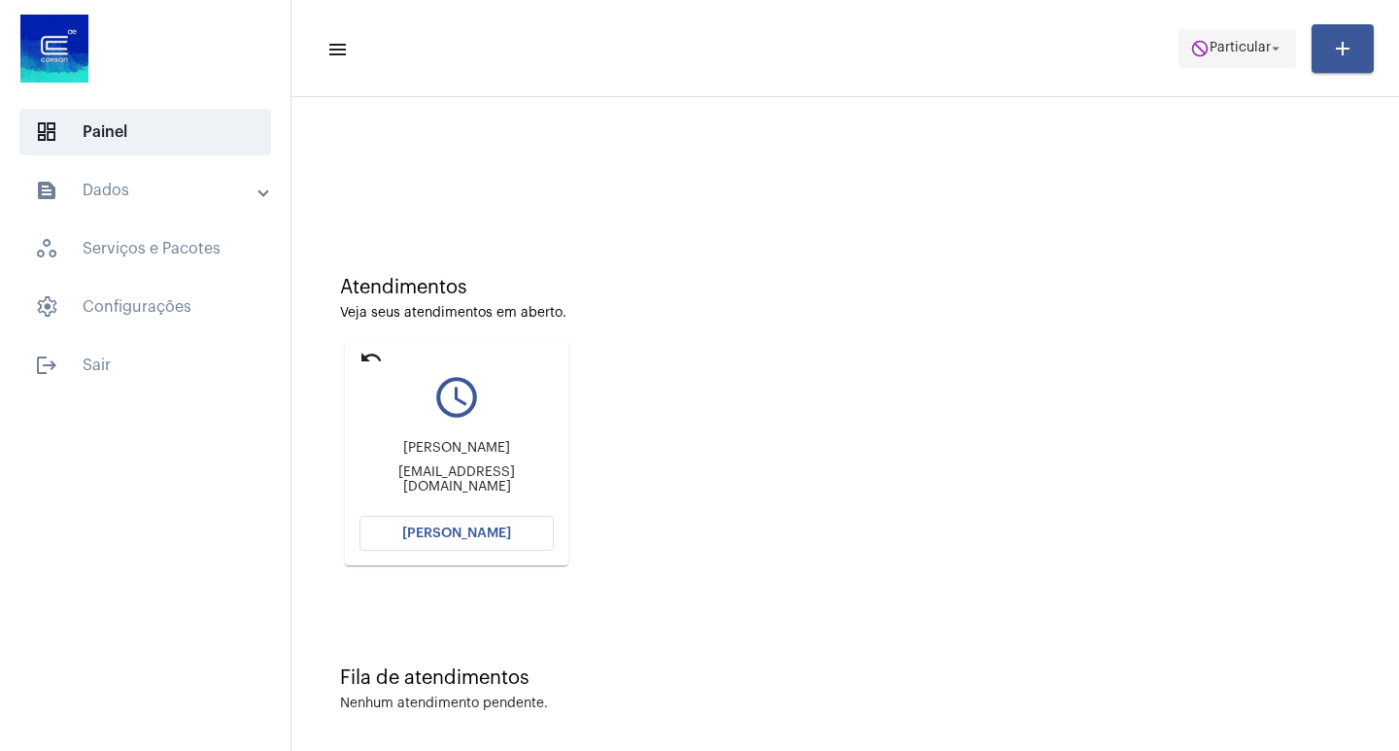
click at [1199, 57] on mat-icon "do_not_disturb" at bounding box center [1199, 48] width 19 height 19
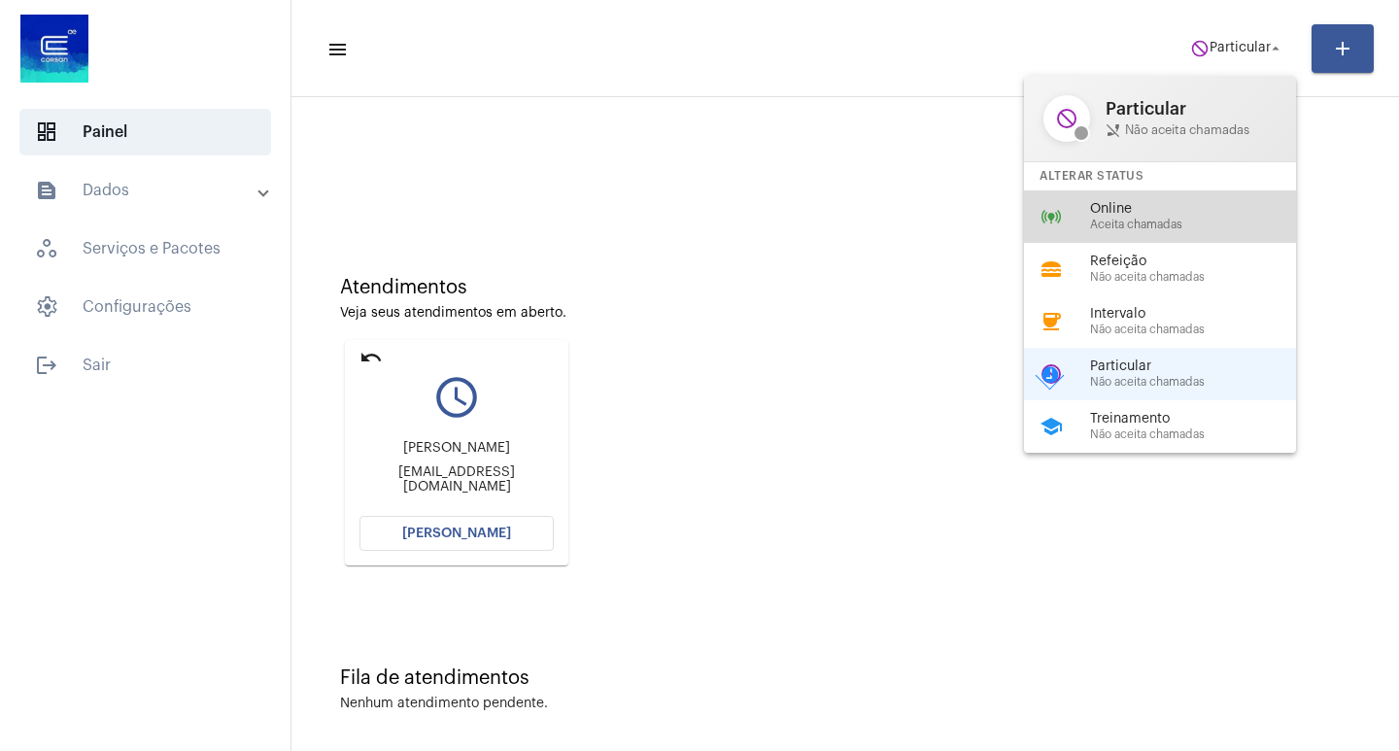
click at [1150, 216] on span "Online" at bounding box center [1200, 209] width 221 height 15
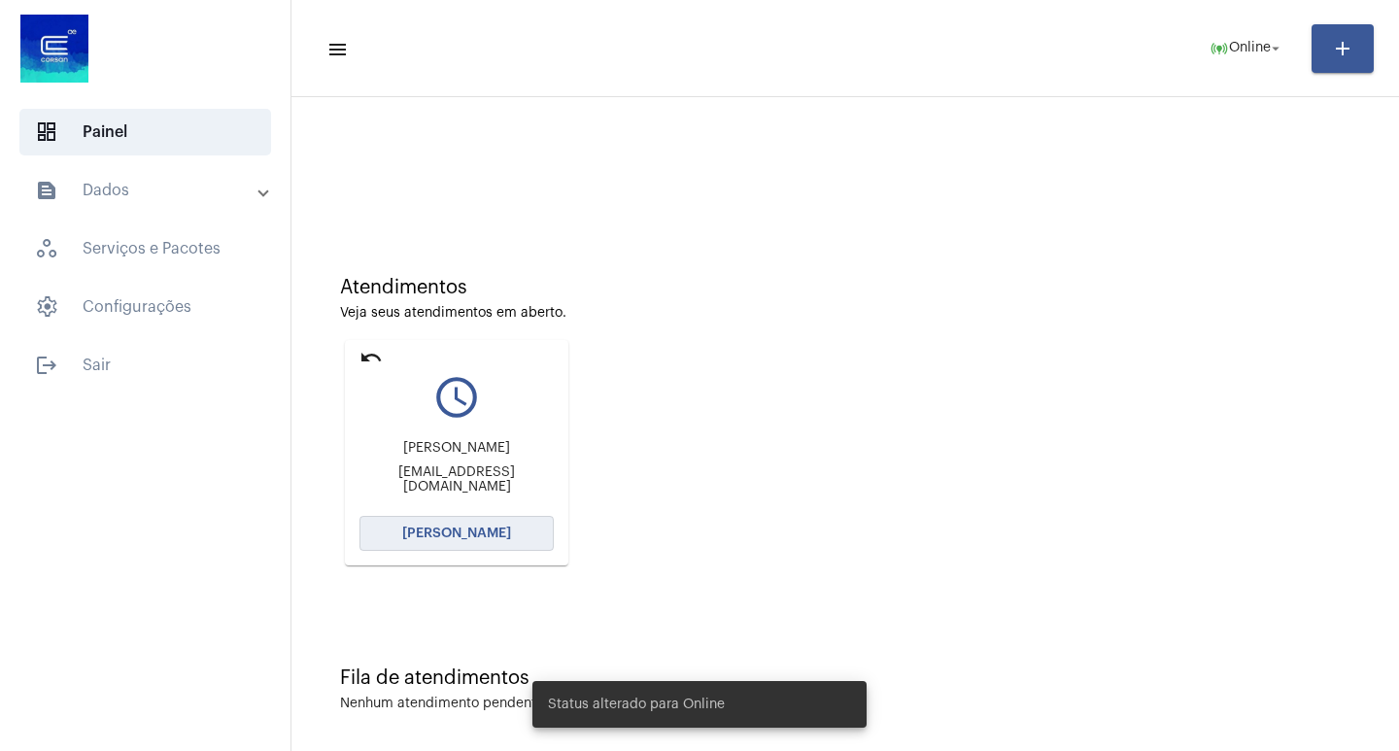
click at [492, 537] on span "[PERSON_NAME]" at bounding box center [456, 534] width 109 height 14
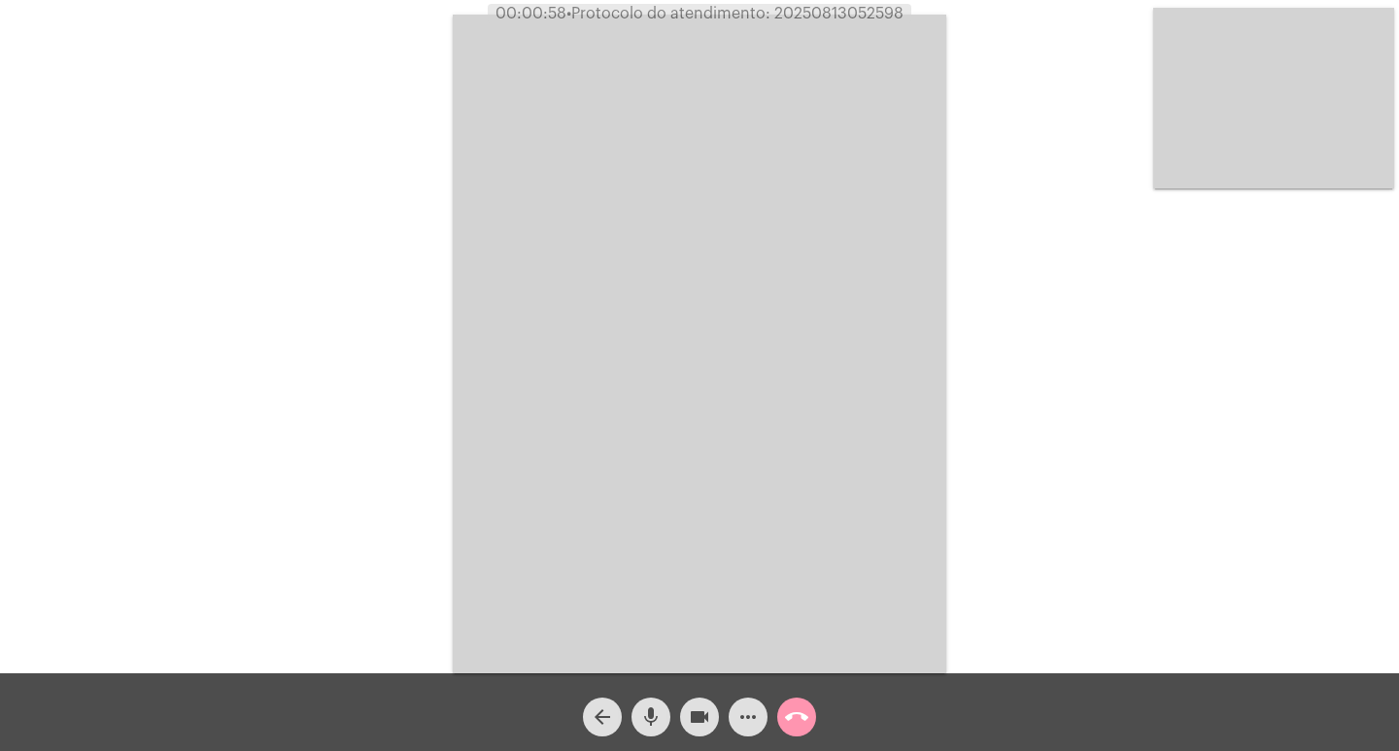
click at [1058, 363] on div "Acessando Câmera e Microfone..." at bounding box center [699, 341] width 1395 height 673
click at [867, 390] on video at bounding box center [699, 344] width 493 height 659
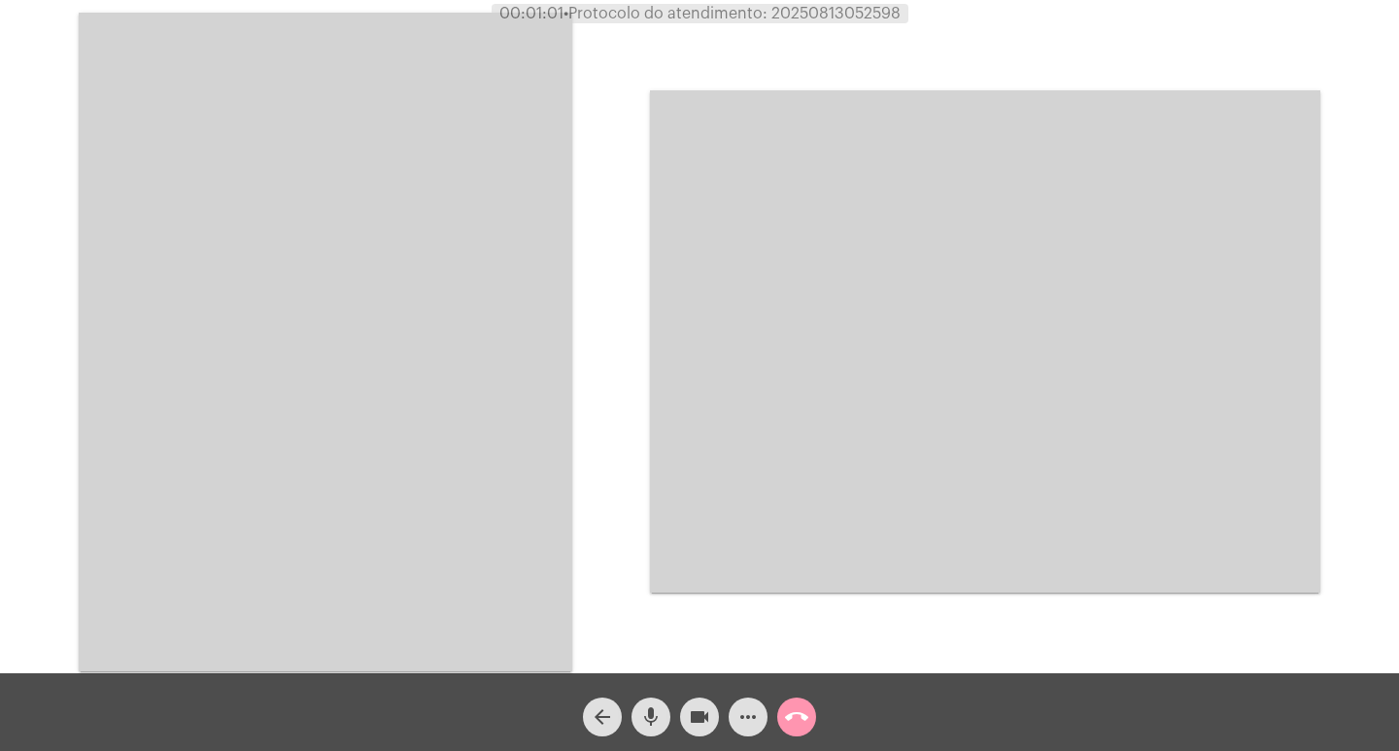
click at [411, 297] on video at bounding box center [325, 342] width 493 height 659
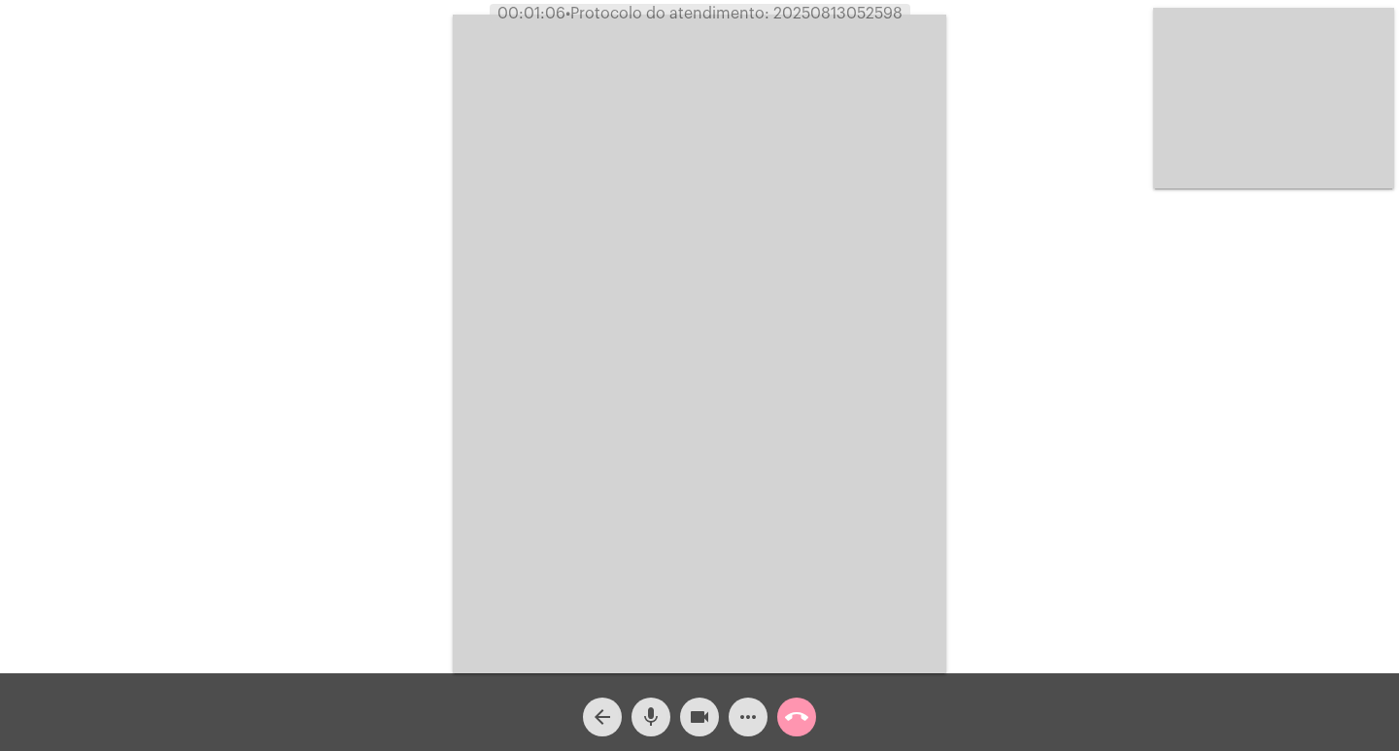
click at [346, 325] on div "Acessando Câmera e Microfone..." at bounding box center [699, 341] width 1395 height 673
click at [648, 715] on mat-icon "mic" at bounding box center [650, 716] width 23 height 23
click at [696, 715] on mat-icon "videocam" at bounding box center [699, 716] width 23 height 23
click at [646, 687] on div "arrow_back mic_off videocam_off more_horiz call_end" at bounding box center [699, 712] width 1399 height 78
click at [663, 713] on button "mic_off" at bounding box center [650, 716] width 39 height 39
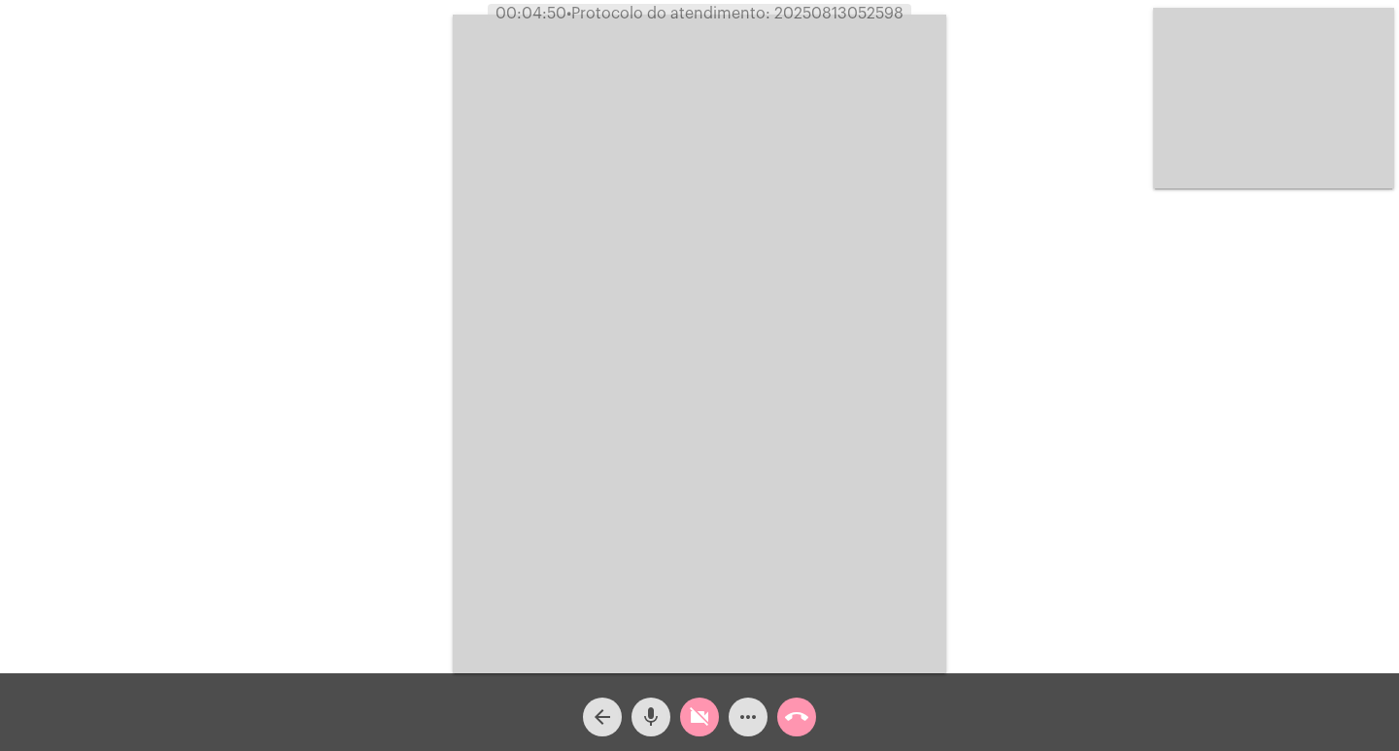
click at [697, 712] on mat-icon "videocam_off" at bounding box center [699, 716] width 23 height 23
click at [650, 725] on mat-icon "mic" at bounding box center [650, 716] width 23 height 23
click at [650, 725] on mat-icon "mic_off" at bounding box center [650, 716] width 23 height 23
click at [1159, 462] on div "Acessando Câmera e Microfone..." at bounding box center [699, 341] width 1395 height 673
click at [670, 706] on div "mic" at bounding box center [651, 712] width 49 height 49
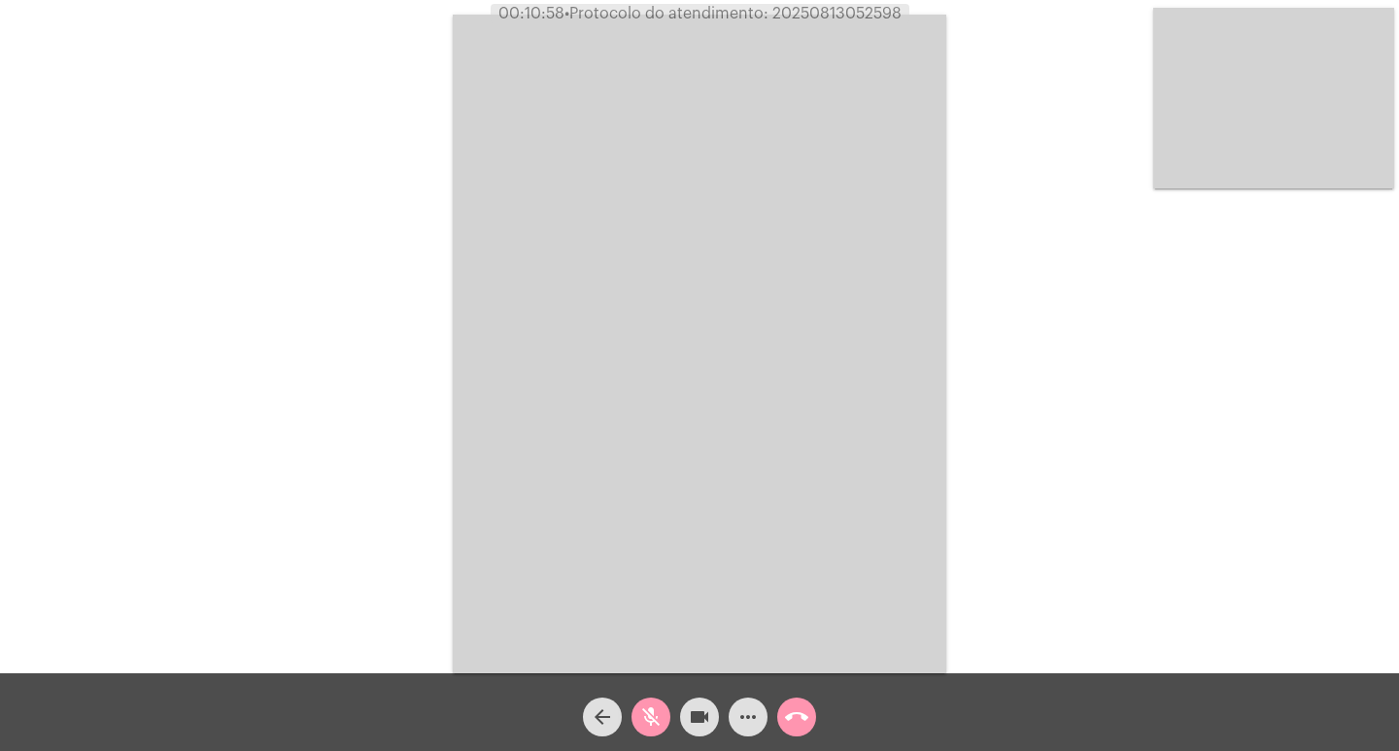
click at [681, 711] on button "videocam" at bounding box center [699, 716] width 39 height 39
click at [686, 704] on button "videocam_off" at bounding box center [699, 716] width 39 height 39
click at [654, 720] on mat-icon "mic_off" at bounding box center [650, 716] width 23 height 23
click at [840, 13] on span "• Protocolo do atendimento: 20250813052598" at bounding box center [729, 14] width 337 height 16
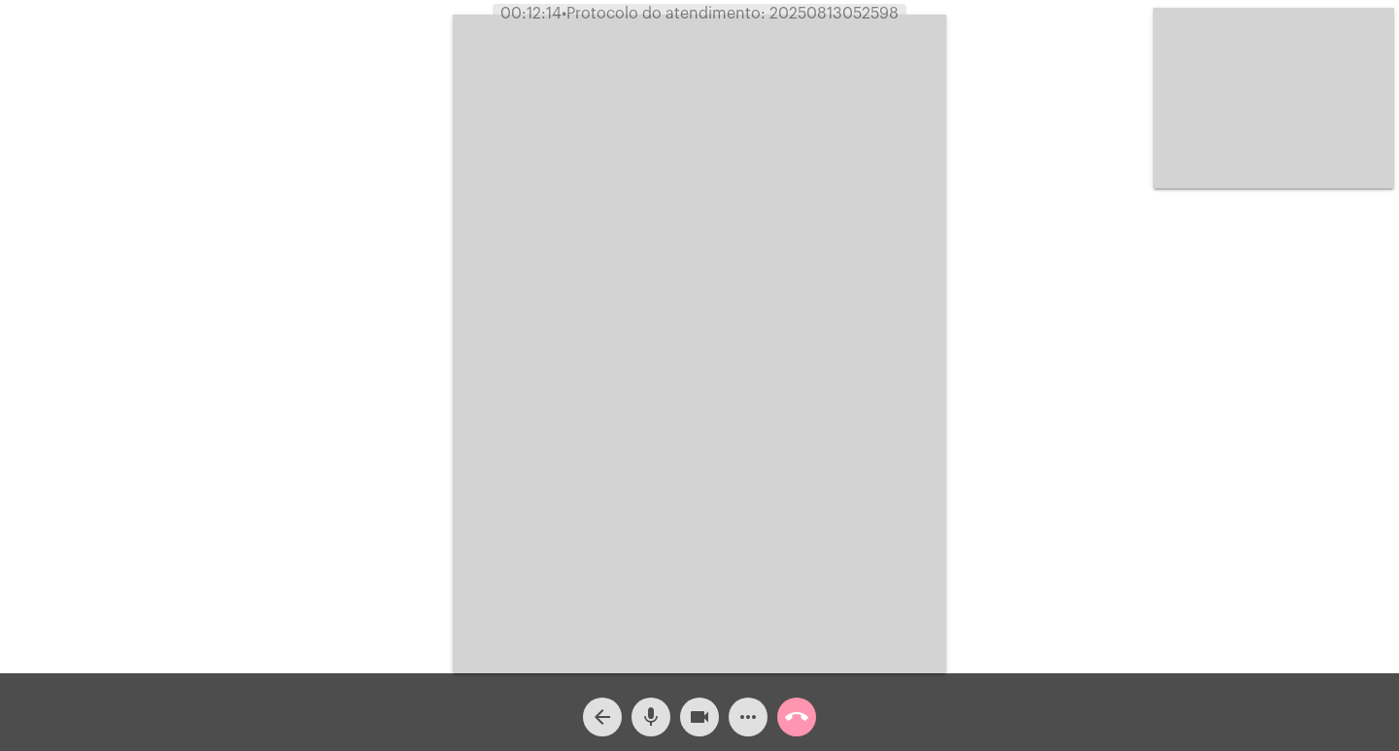
copy span "20250813052598"
click at [371, 309] on div "Acessando Câmera e Microfone..." at bounding box center [699, 341] width 1395 height 673
click at [980, 395] on div "Acessando Câmera e Microfone..." at bounding box center [699, 341] width 1395 height 673
click at [788, 410] on video at bounding box center [699, 344] width 493 height 659
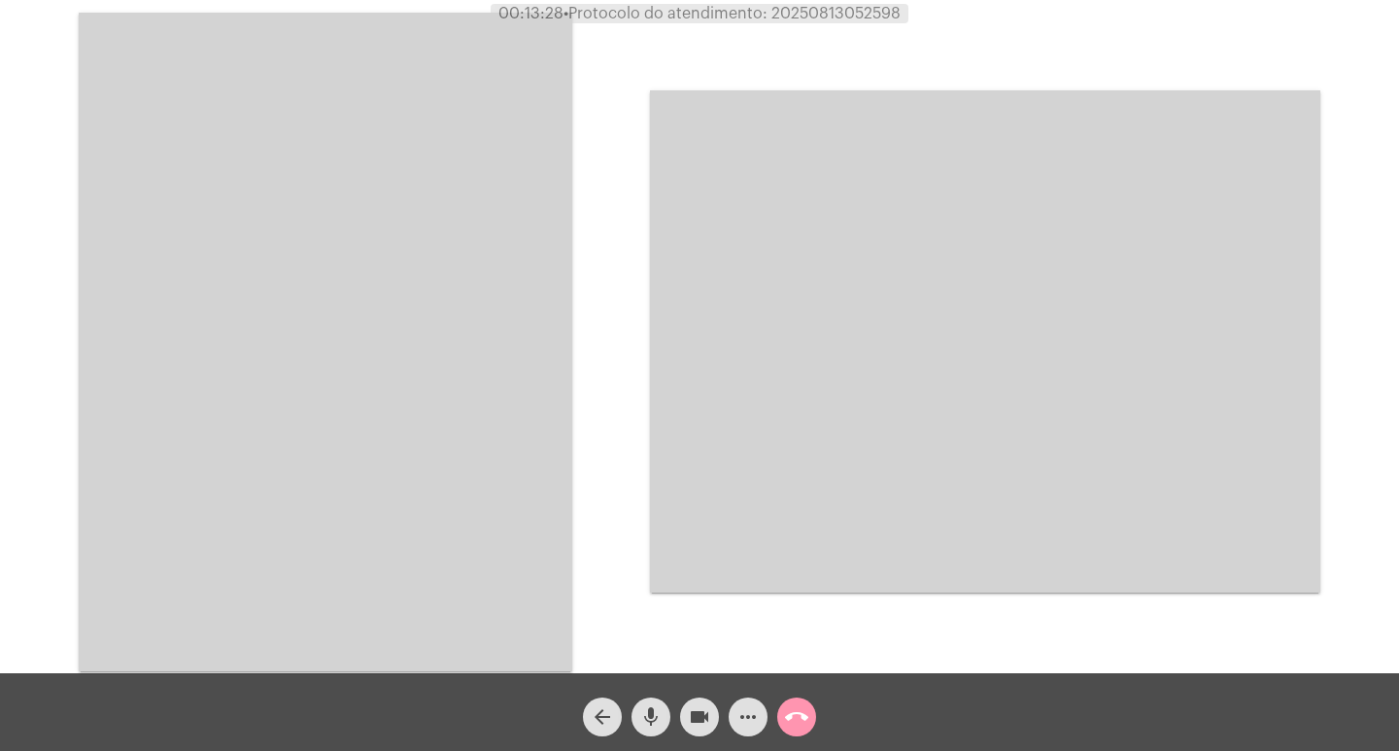
click at [433, 414] on video at bounding box center [325, 342] width 493 height 659
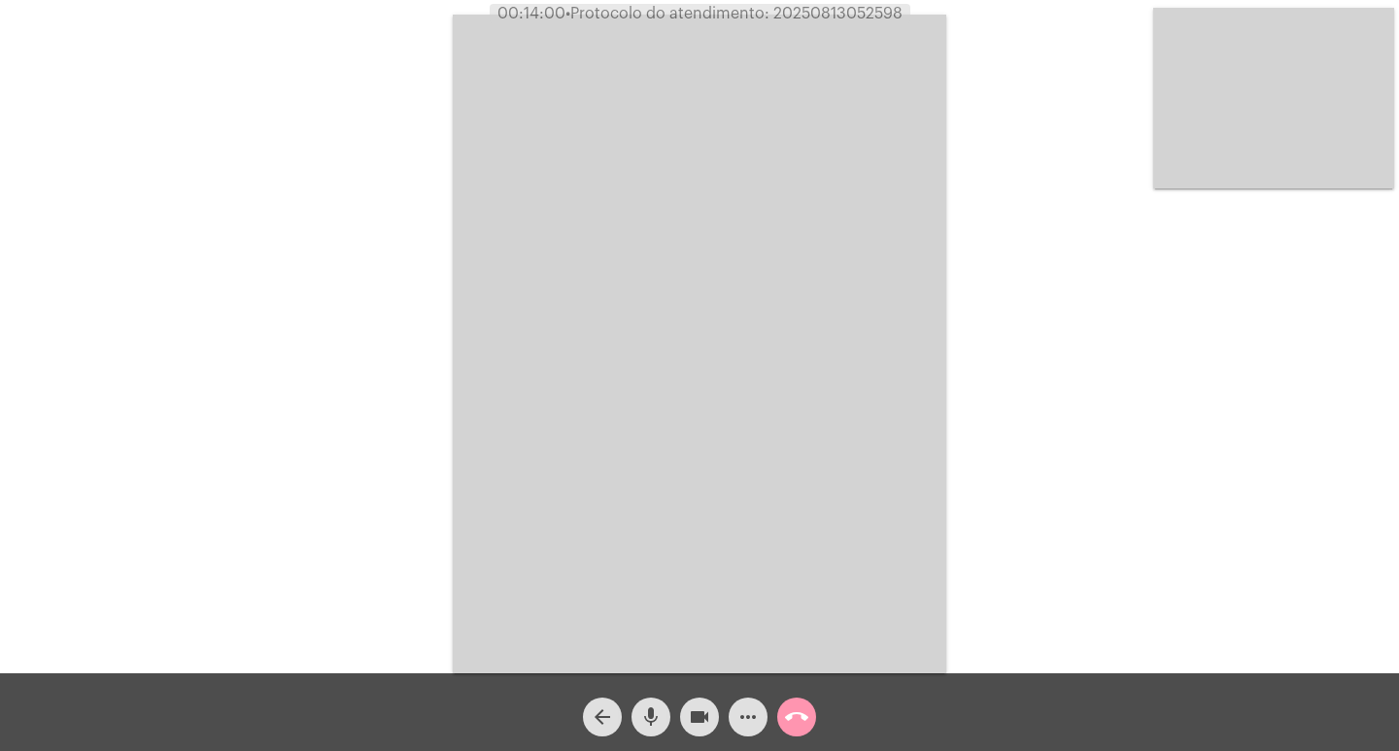
click at [806, 697] on div "call_end" at bounding box center [796, 712] width 49 height 49
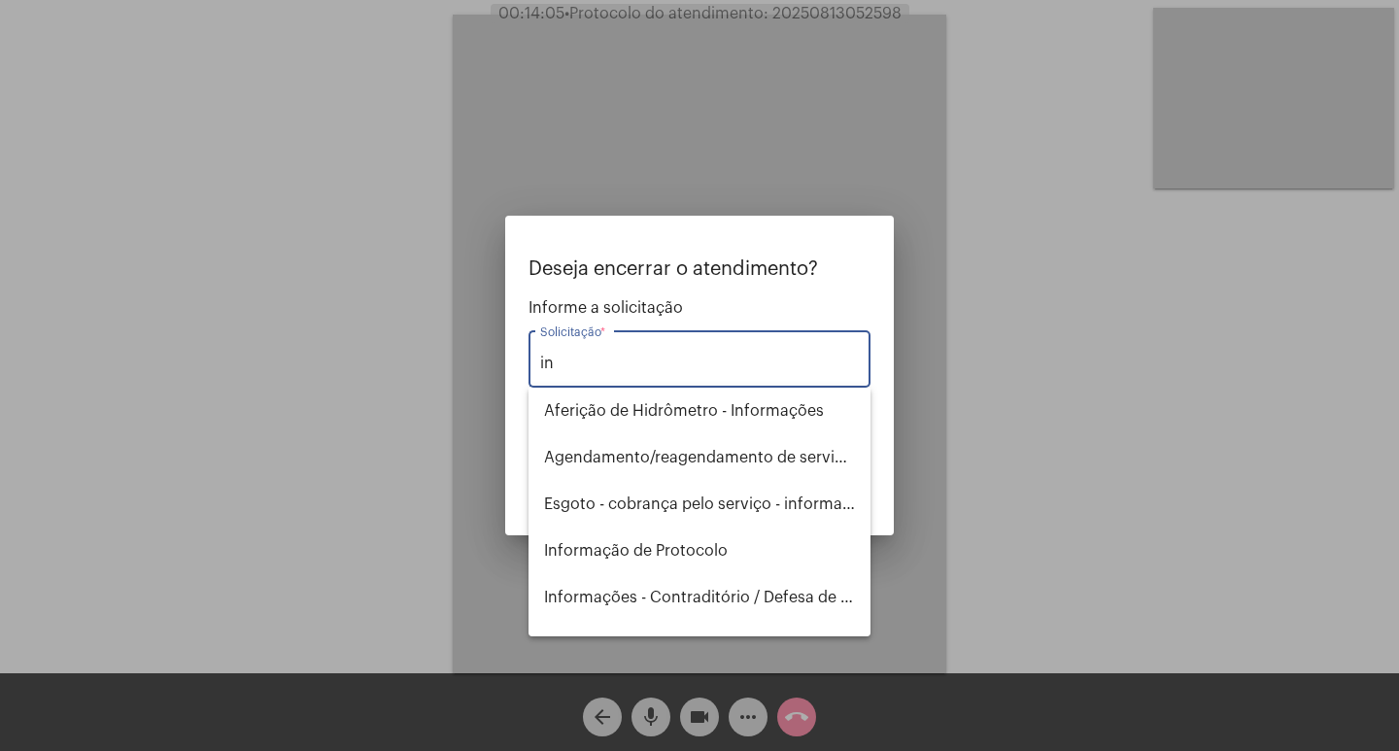
type input "i"
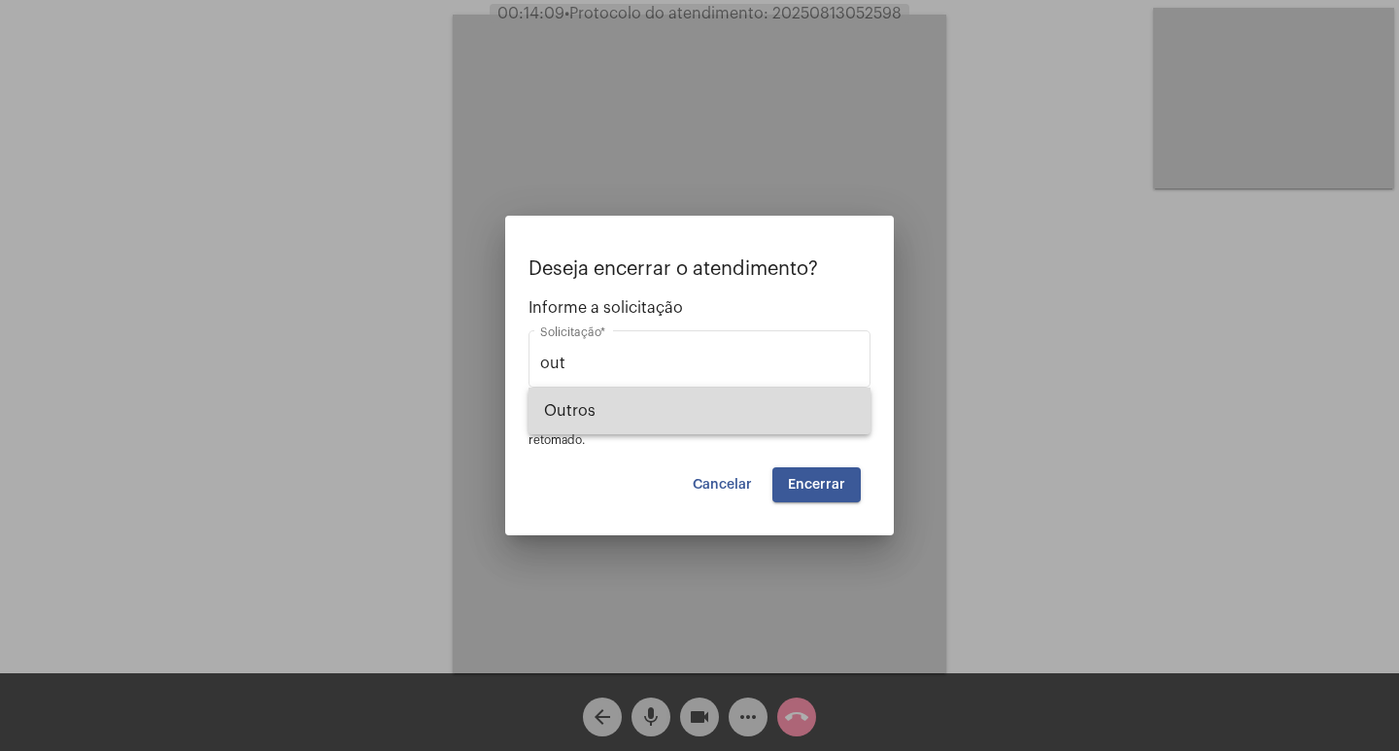
click at [778, 418] on span "Outros" at bounding box center [699, 411] width 311 height 47
type input "Outros"
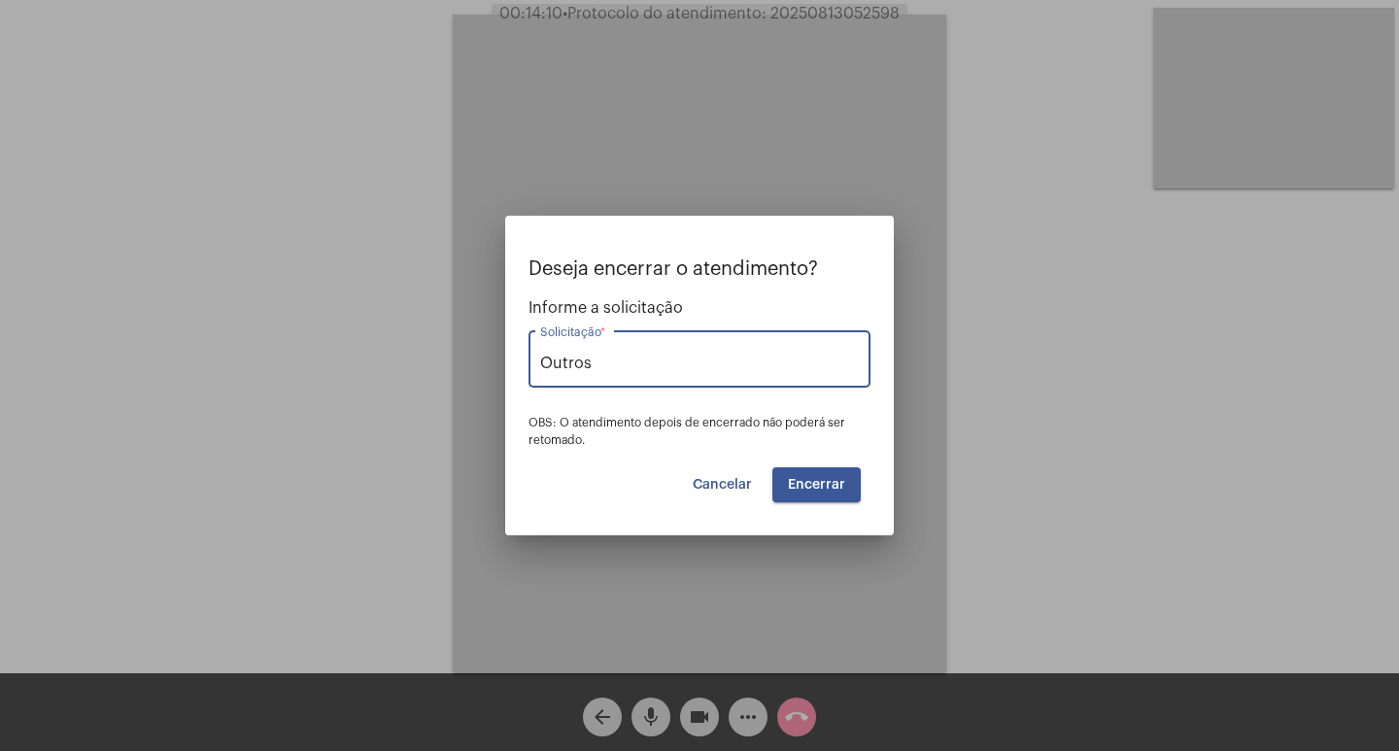
click at [833, 487] on span "Encerrar" at bounding box center [816, 485] width 57 height 14
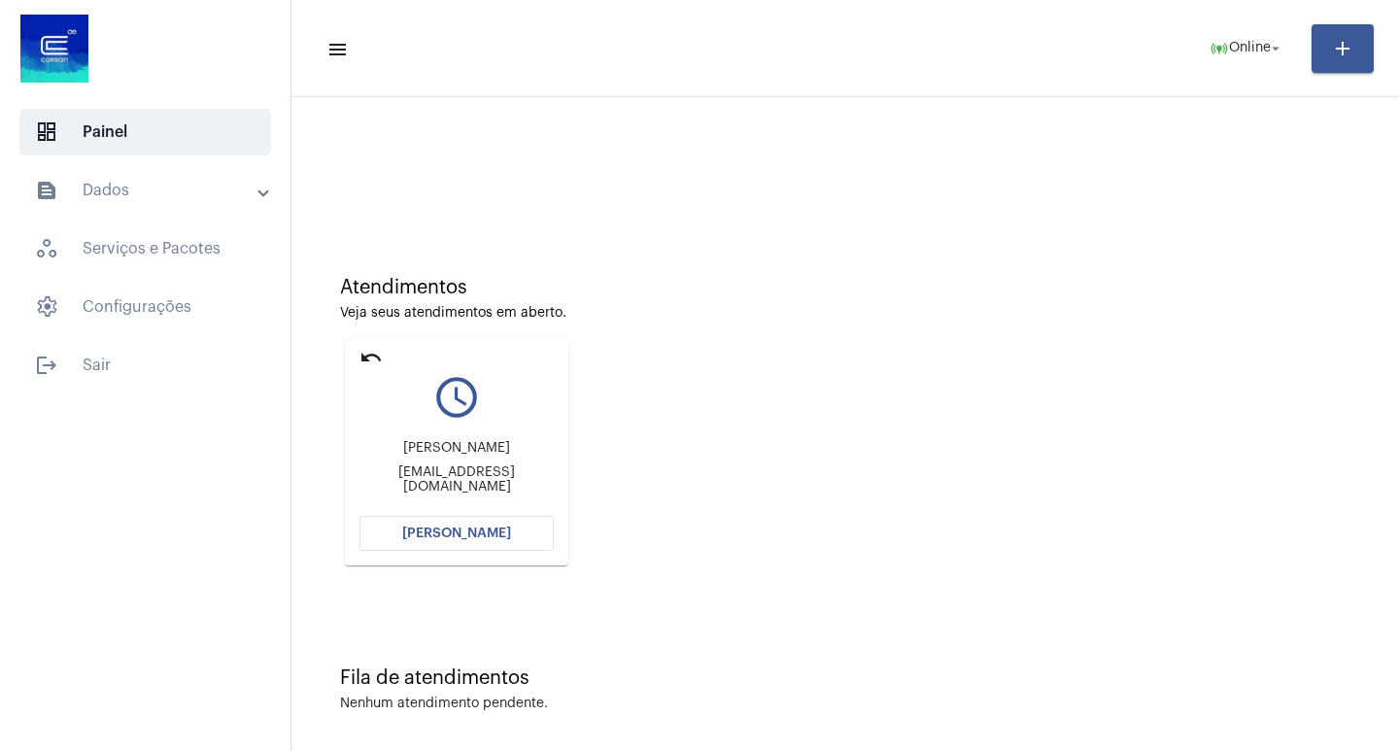
click at [525, 532] on button "[PERSON_NAME]" at bounding box center [456, 533] width 194 height 35
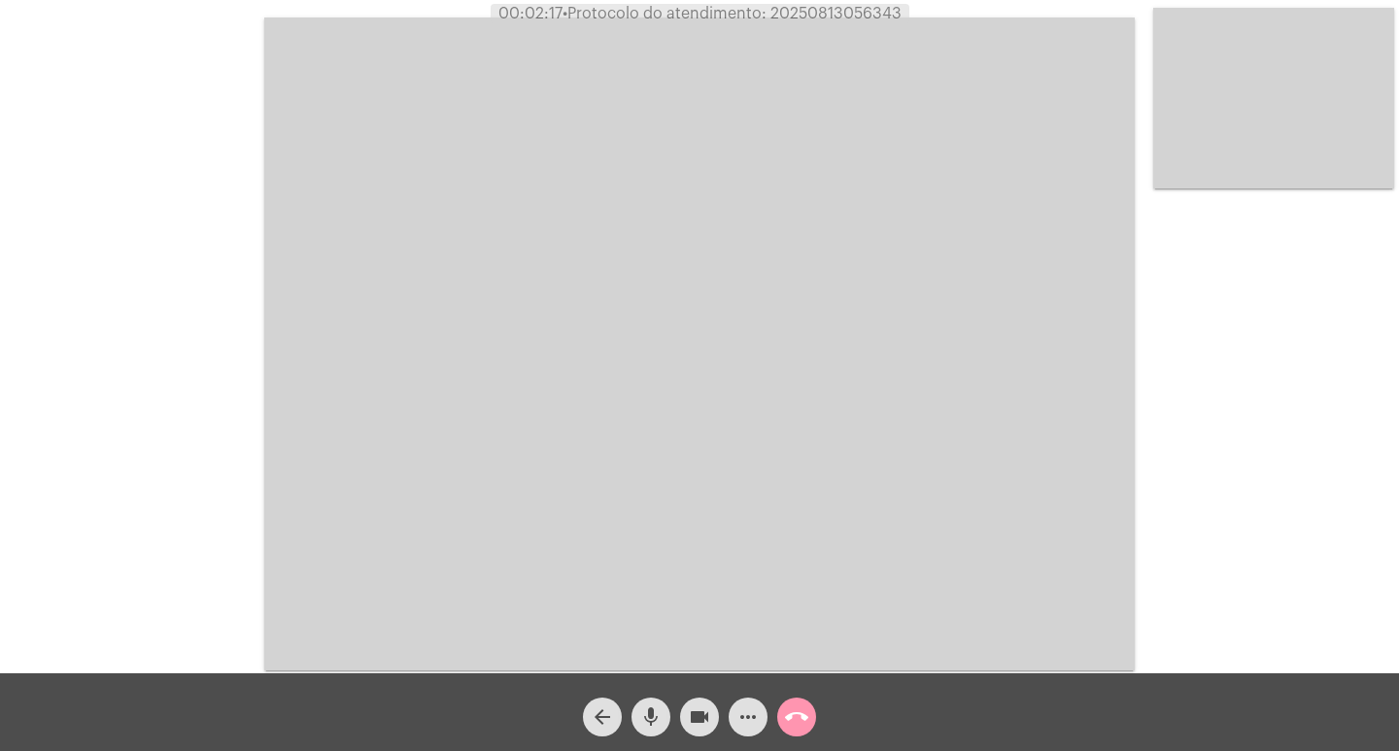
click at [804, 708] on mat-icon "call_end" at bounding box center [796, 716] width 23 height 23
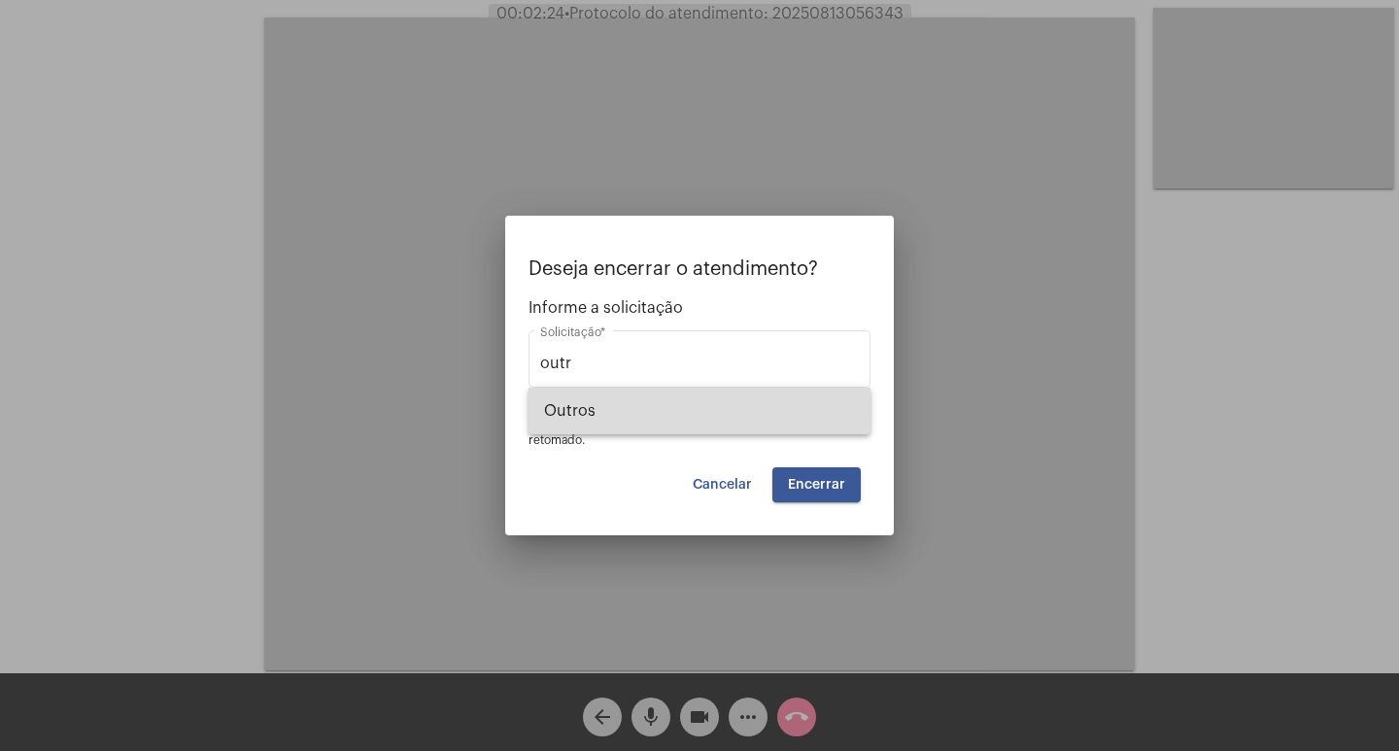
click at [767, 390] on span "Outros" at bounding box center [699, 411] width 311 height 47
type input "Outros"
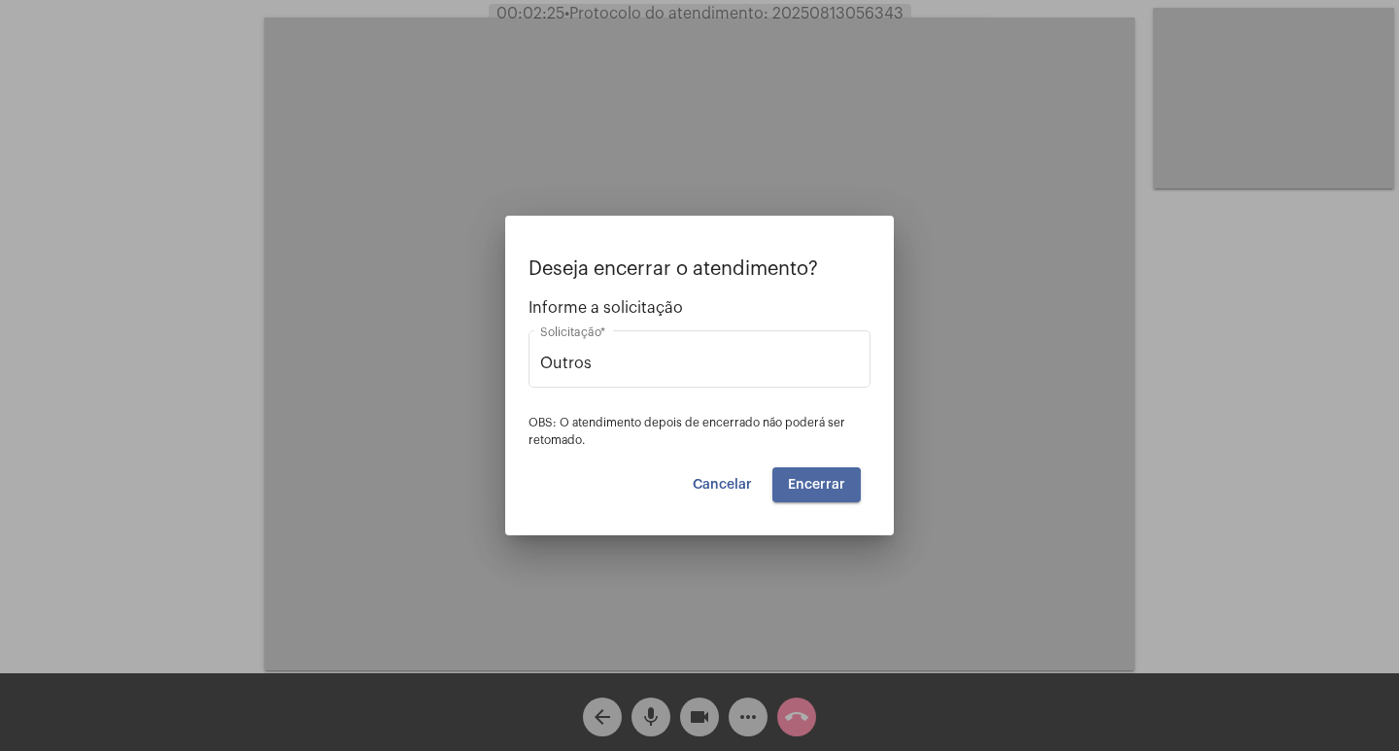
click at [813, 487] on span "Encerrar" at bounding box center [816, 485] width 57 height 14
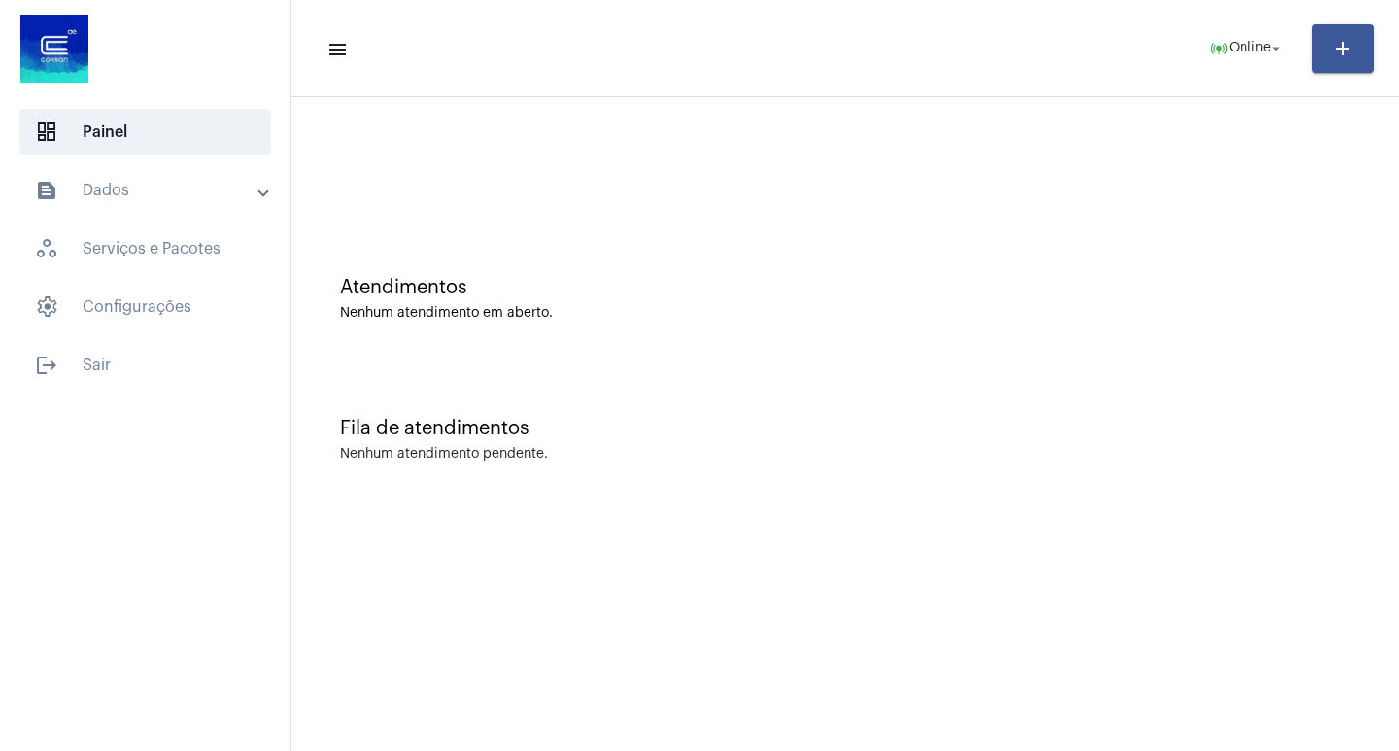
click at [169, 196] on mat-panel-title "text_snippet_outlined Dados" at bounding box center [147, 190] width 224 height 23
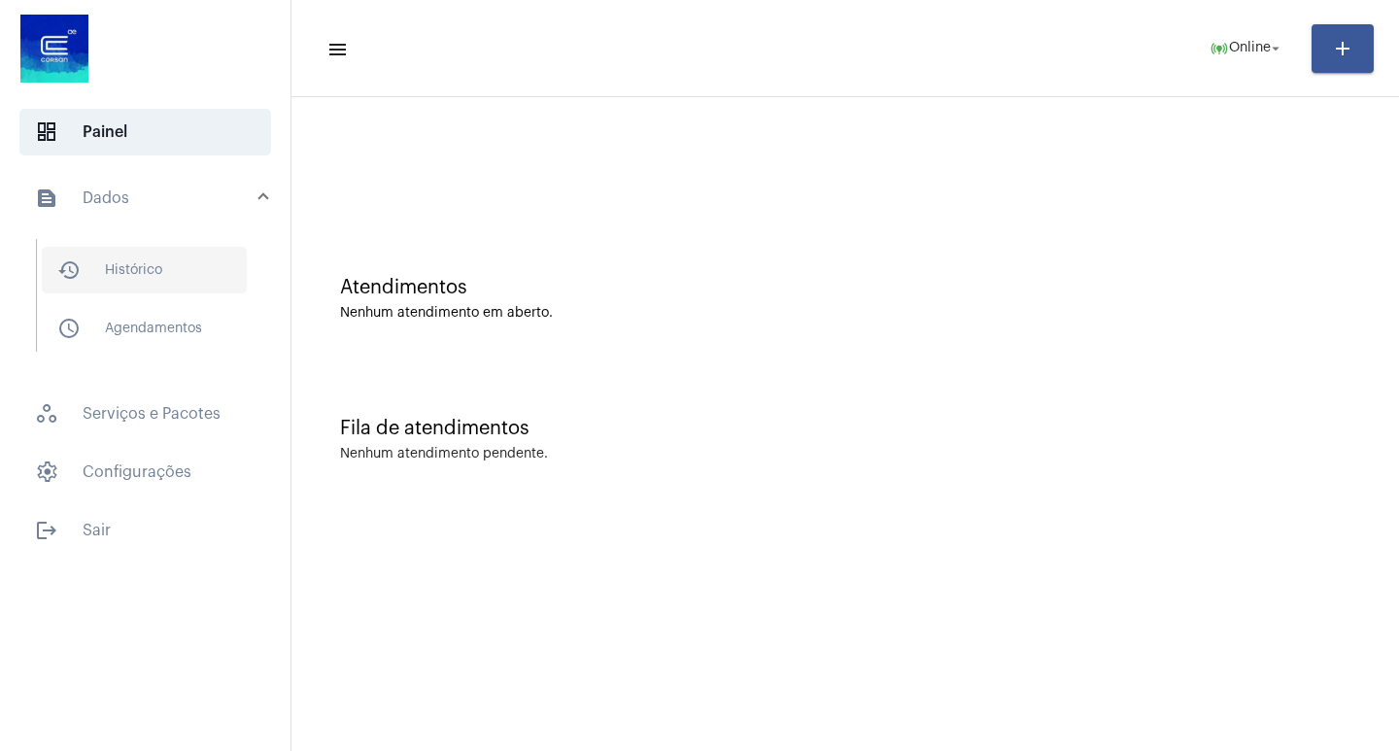
click at [191, 277] on span "history_outlined Histórico" at bounding box center [144, 270] width 205 height 47
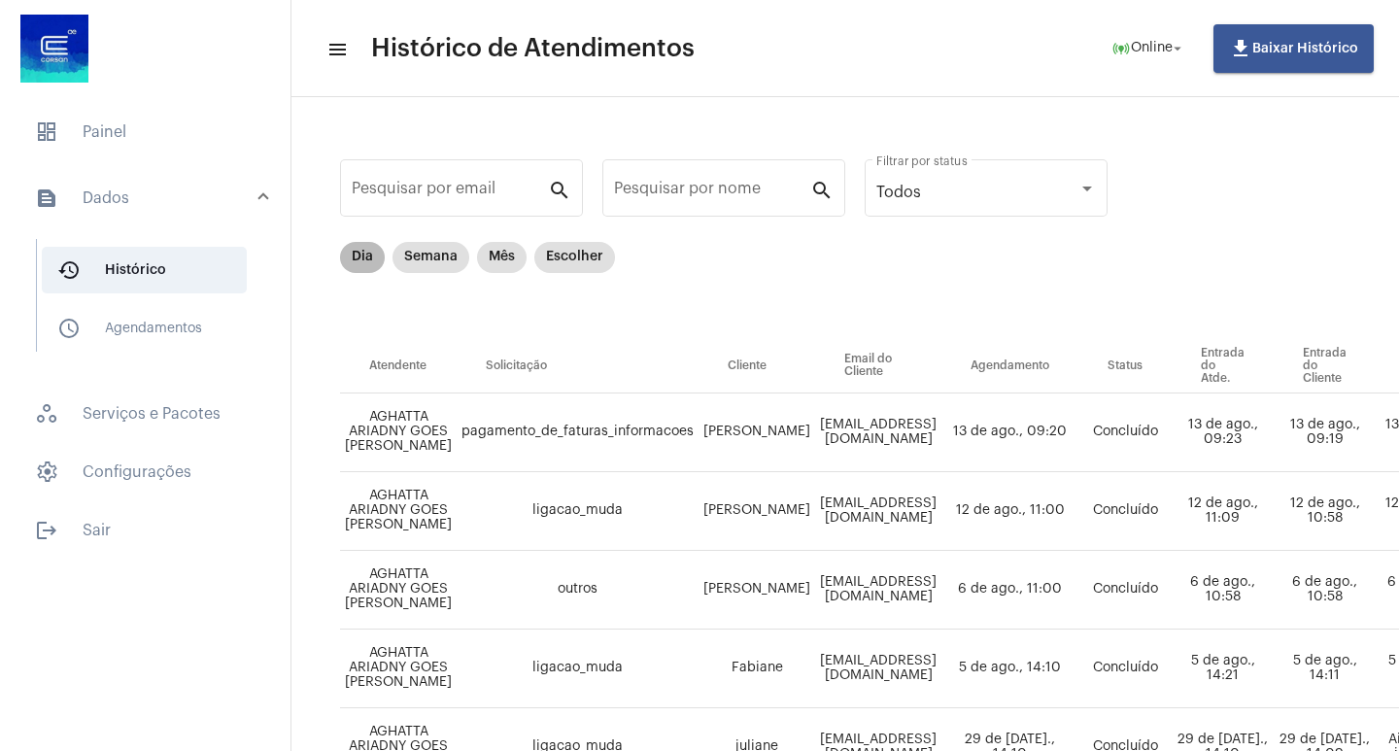
click at [350, 258] on mat-chip "Dia" at bounding box center [362, 257] width 45 height 31
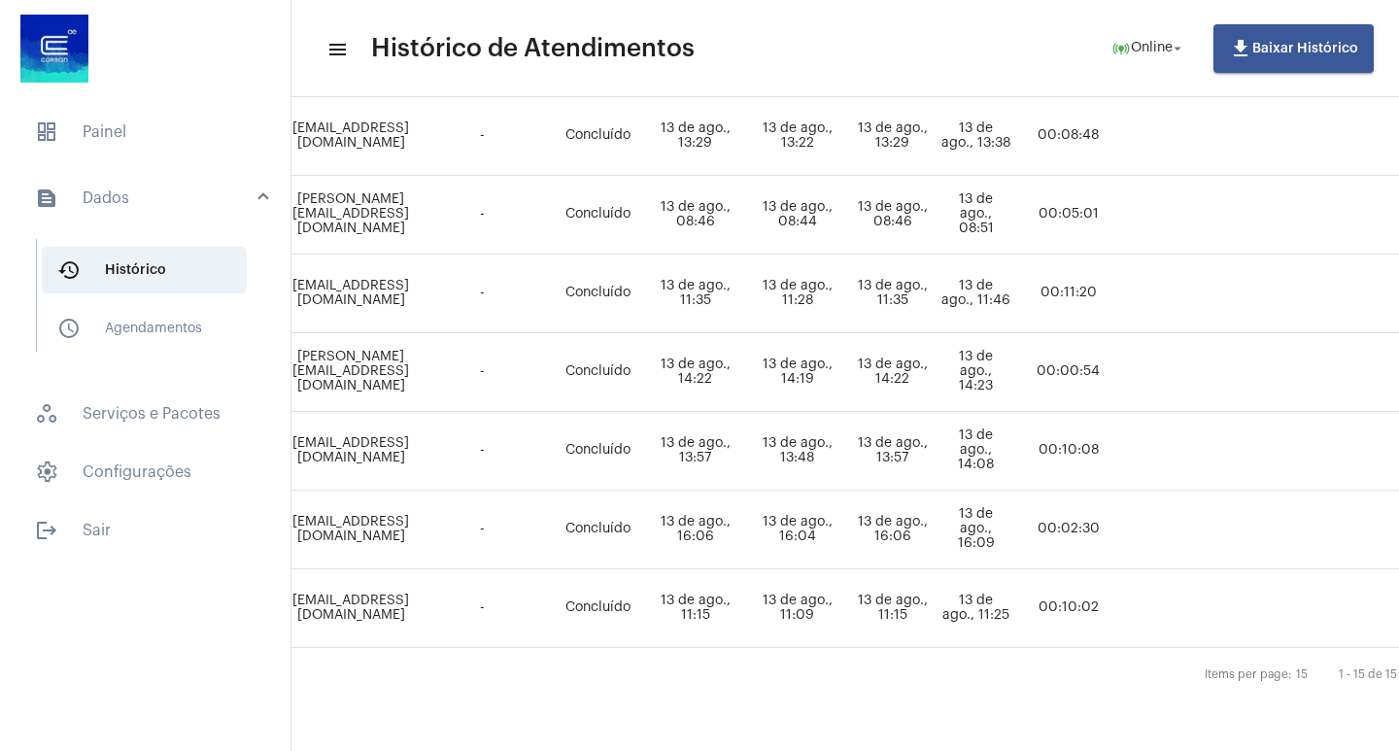
scroll to position [940, 590]
click at [410, 630] on td "[EMAIL_ADDRESS][DOMAIN_NAME]" at bounding box center [347, 608] width 126 height 79
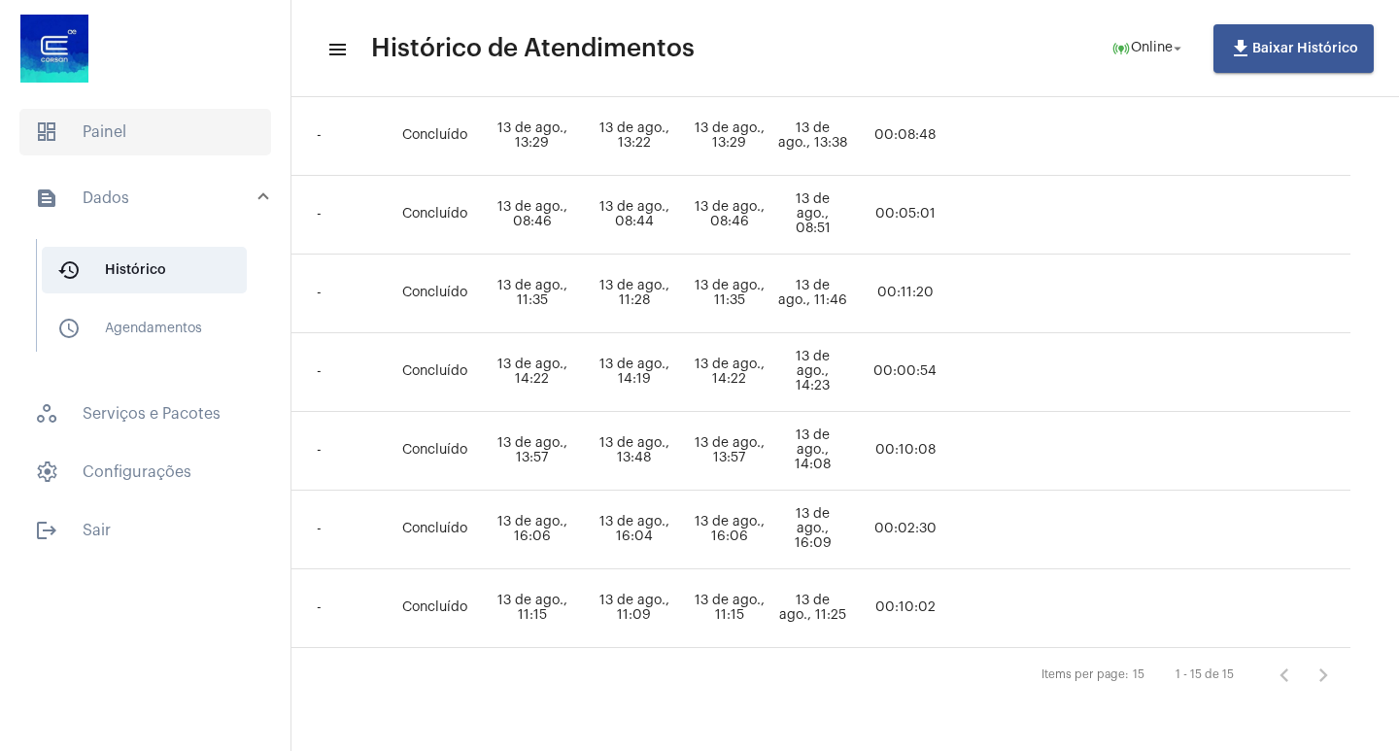
click at [168, 151] on span "dashboard Painel" at bounding box center [145, 132] width 252 height 47
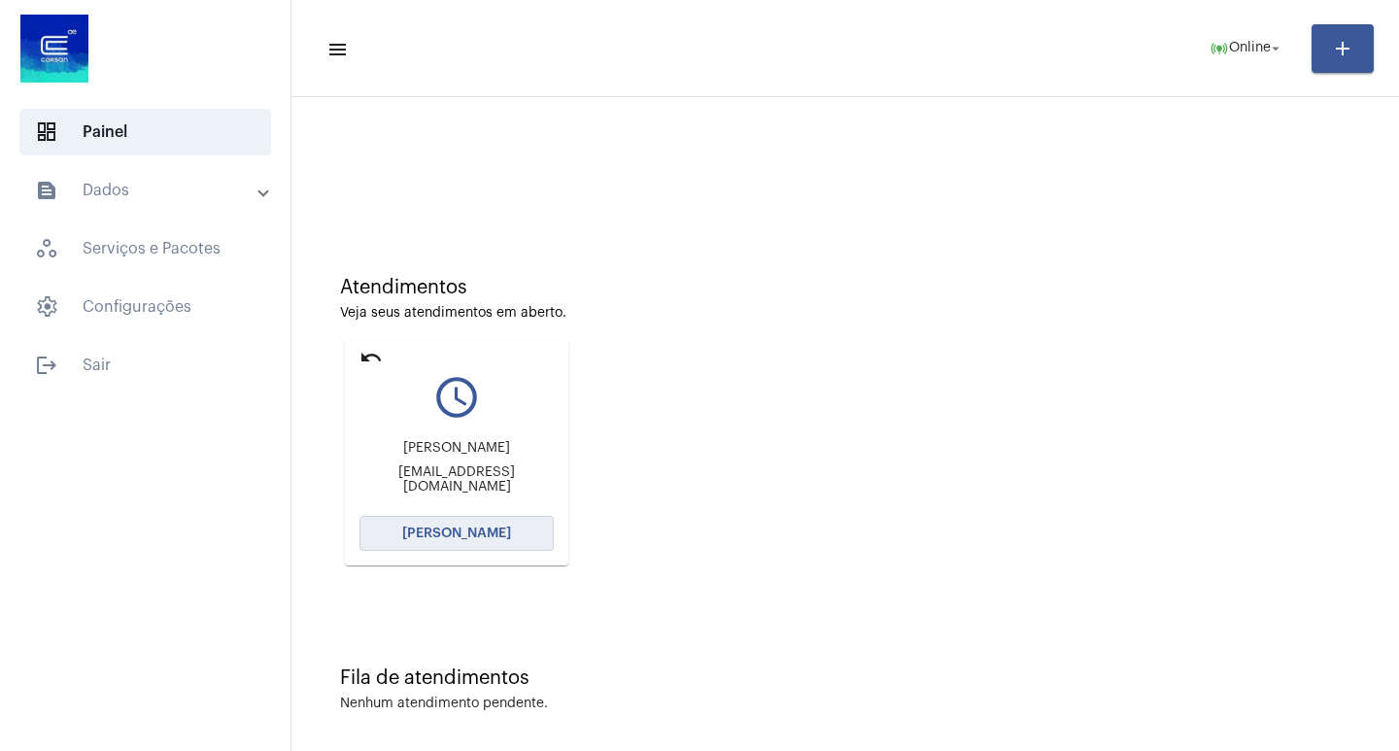
click at [394, 540] on button "[PERSON_NAME]" at bounding box center [456, 533] width 194 height 35
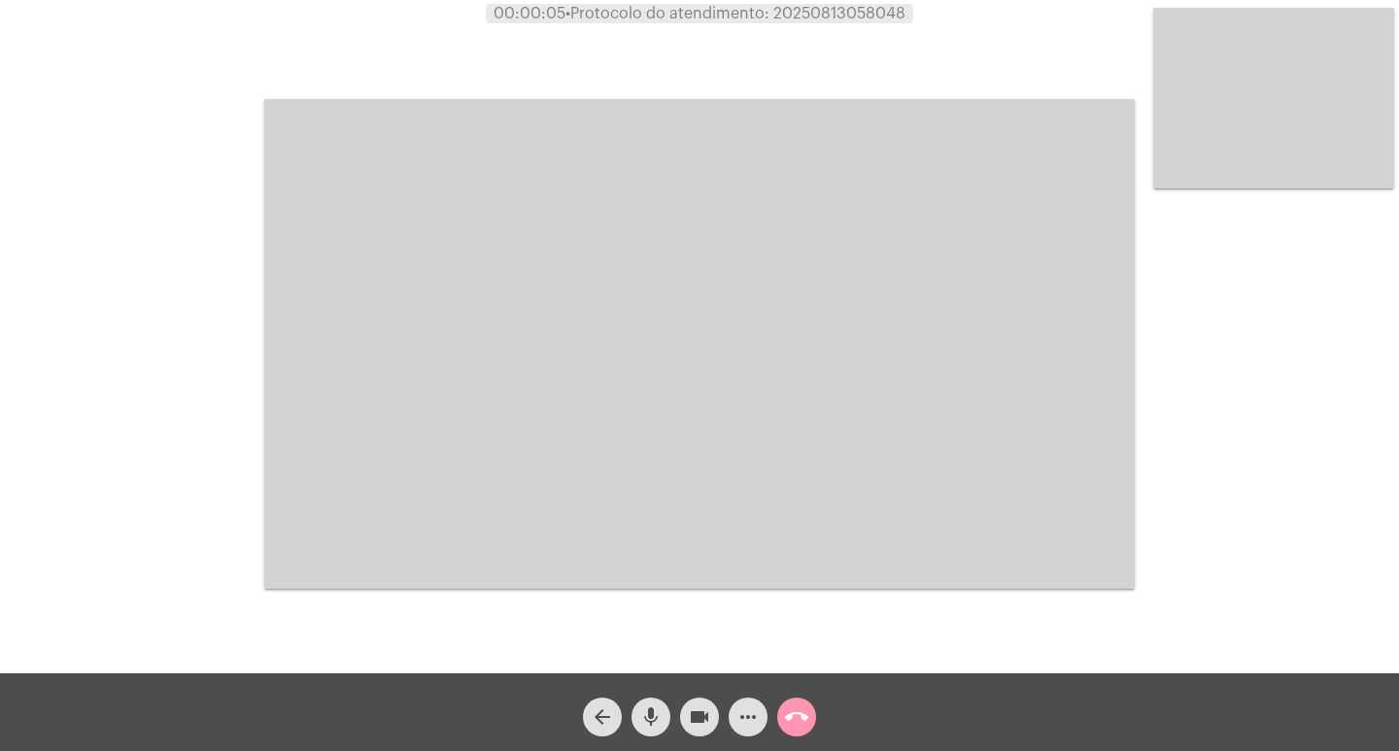
click at [692, 722] on mat-icon "videocam" at bounding box center [699, 716] width 23 height 23
click at [688, 708] on mat-icon "videocam_off" at bounding box center [699, 716] width 23 height 23
click at [650, 710] on mat-icon "mic" at bounding box center [650, 716] width 23 height 23
click at [659, 704] on span "mic_off" at bounding box center [650, 716] width 23 height 39
click at [802, 714] on mat-icon "call_end" at bounding box center [796, 716] width 23 height 23
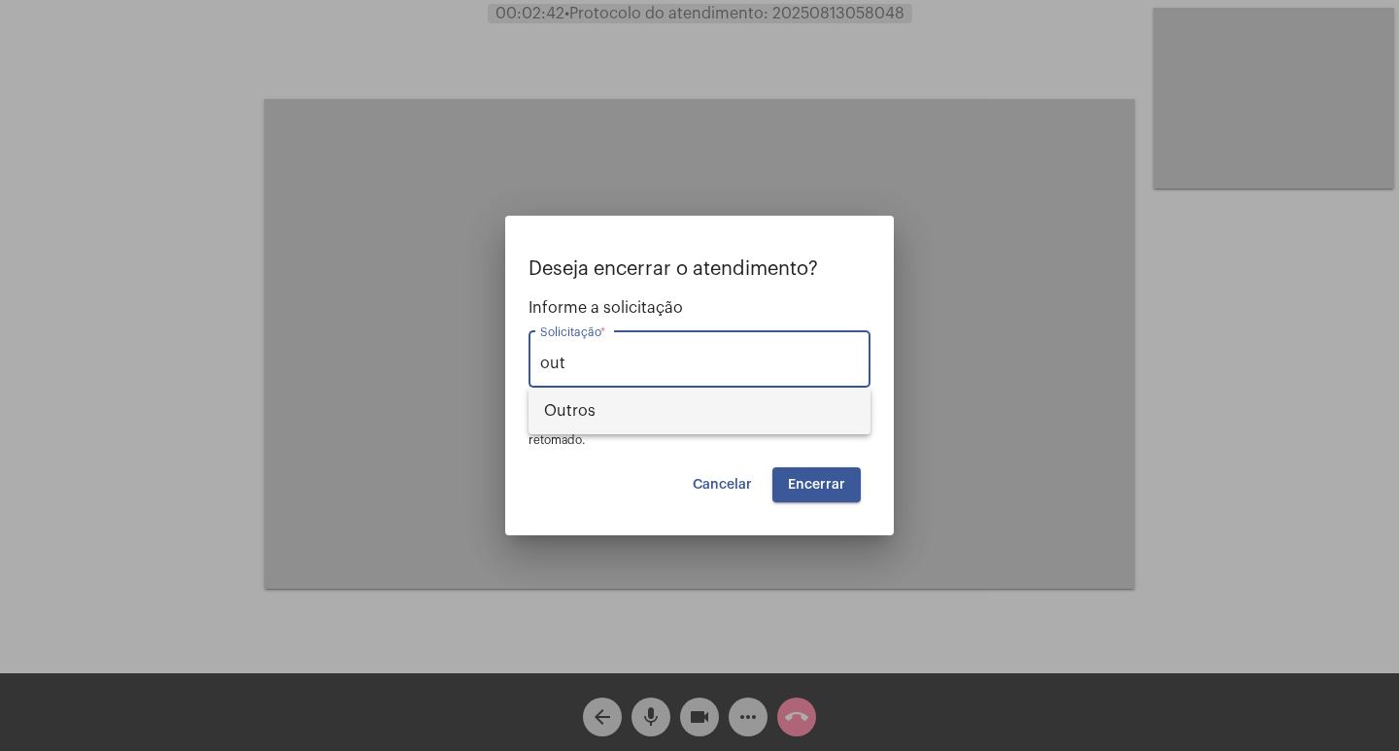
click at [836, 405] on span "Outros" at bounding box center [699, 411] width 311 height 47
type input "Outros"
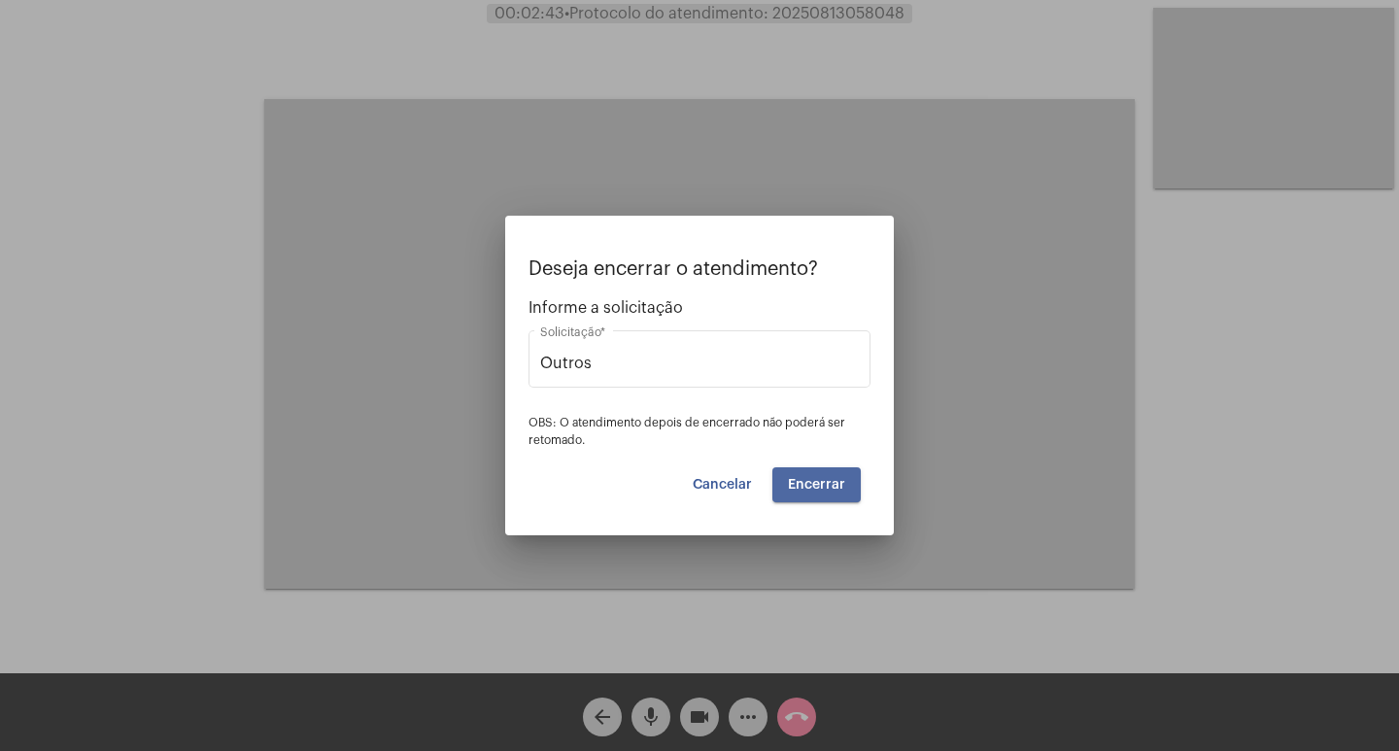
click at [820, 480] on span "Encerrar" at bounding box center [816, 485] width 57 height 14
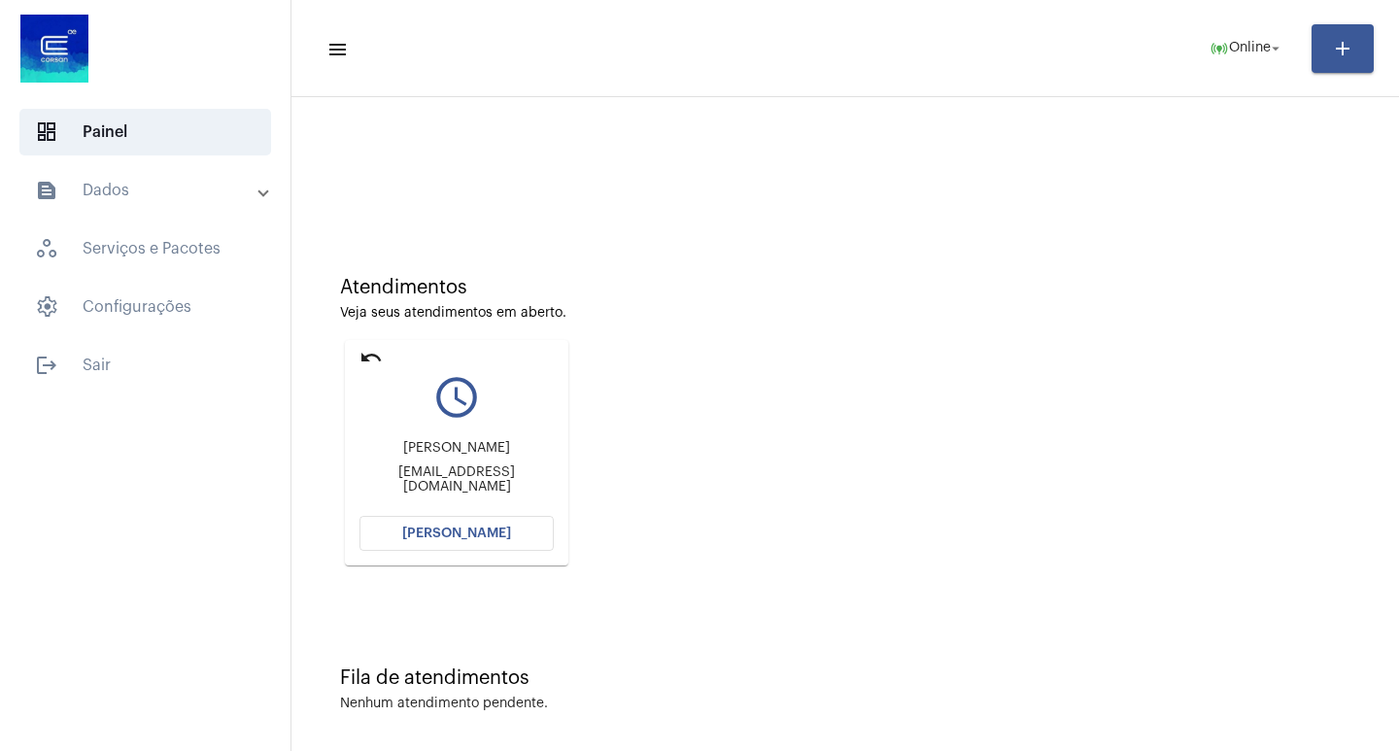
click at [455, 552] on mat-card "undo query_builder [PERSON_NAME] [EMAIL_ADDRESS][DOMAIN_NAME] [PERSON_NAME]" at bounding box center [456, 452] width 223 height 225
click at [461, 537] on span "[PERSON_NAME]" at bounding box center [456, 534] width 109 height 14
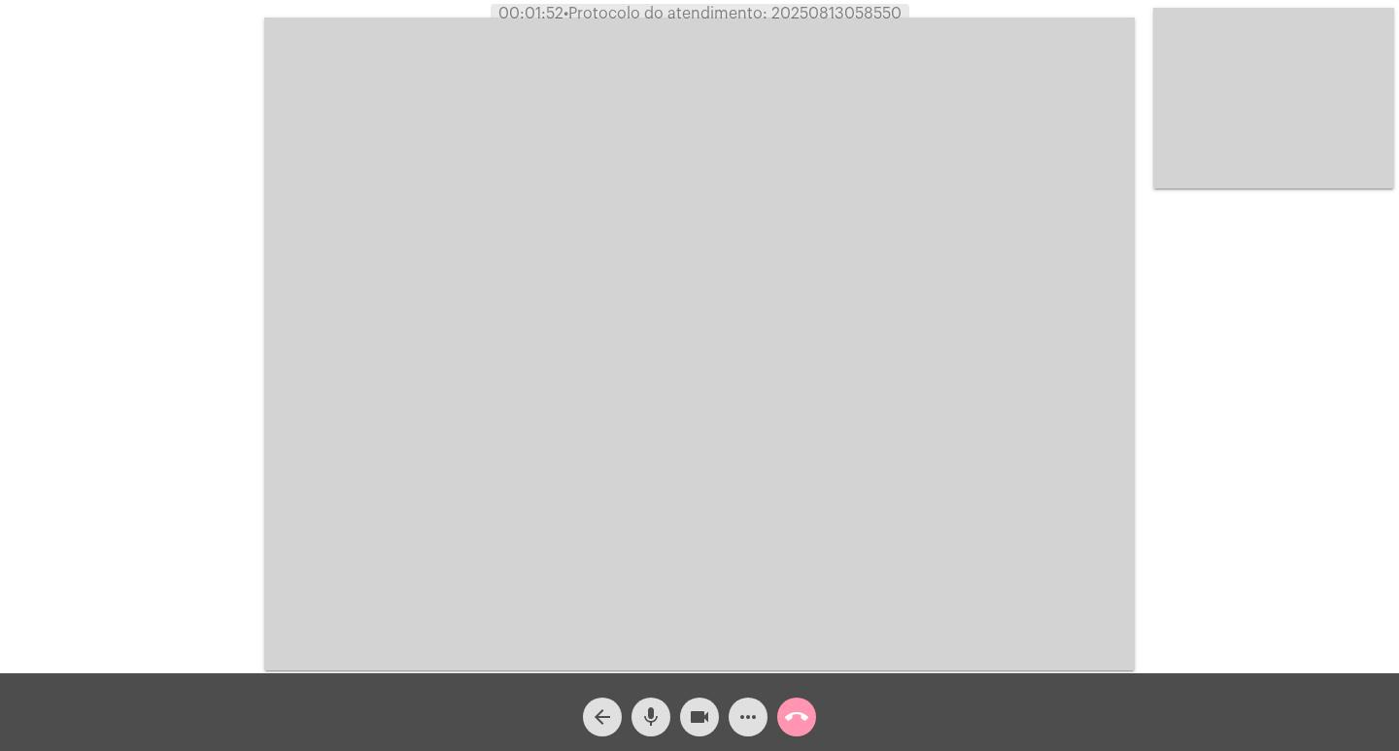
click at [648, 715] on mat-icon "mic" at bounding box center [650, 716] width 23 height 23
click at [693, 720] on mat-icon "videocam" at bounding box center [699, 716] width 23 height 23
drag, startPoint x: 626, startPoint y: 714, endPoint x: 656, endPoint y: 717, distance: 30.3
click at [629, 715] on div "arrow_back mic_off videocam_off more_horiz call_end" at bounding box center [699, 712] width 1399 height 78
click at [663, 718] on button "mic_off" at bounding box center [650, 716] width 39 height 39
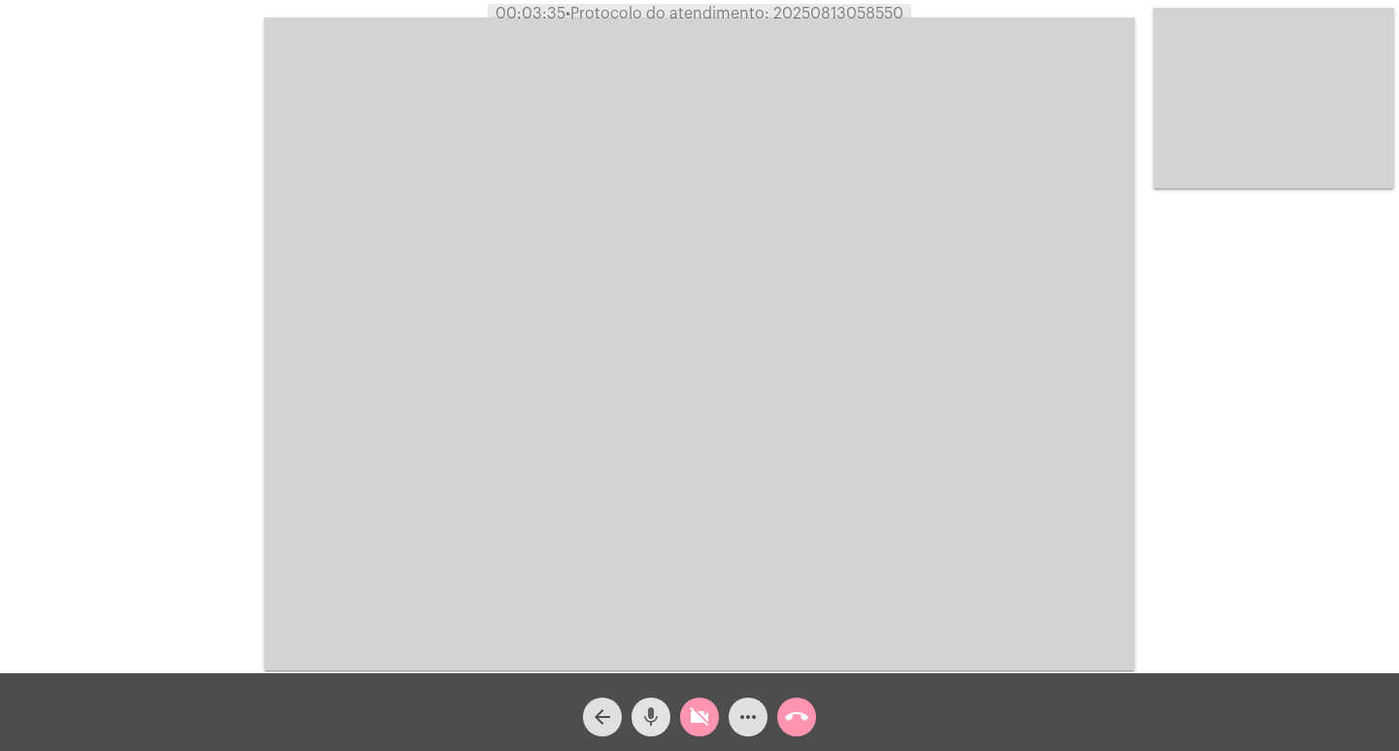
click at [691, 714] on mat-icon "videocam_off" at bounding box center [699, 716] width 23 height 23
click at [691, 714] on mat-icon "videocam" at bounding box center [699, 716] width 23 height 23
click at [691, 714] on mat-icon "videocam_off" at bounding box center [699, 716] width 23 height 23
click at [691, 714] on mat-icon "videocam" at bounding box center [699, 716] width 23 height 23
click at [663, 714] on button "mic" at bounding box center [650, 716] width 39 height 39
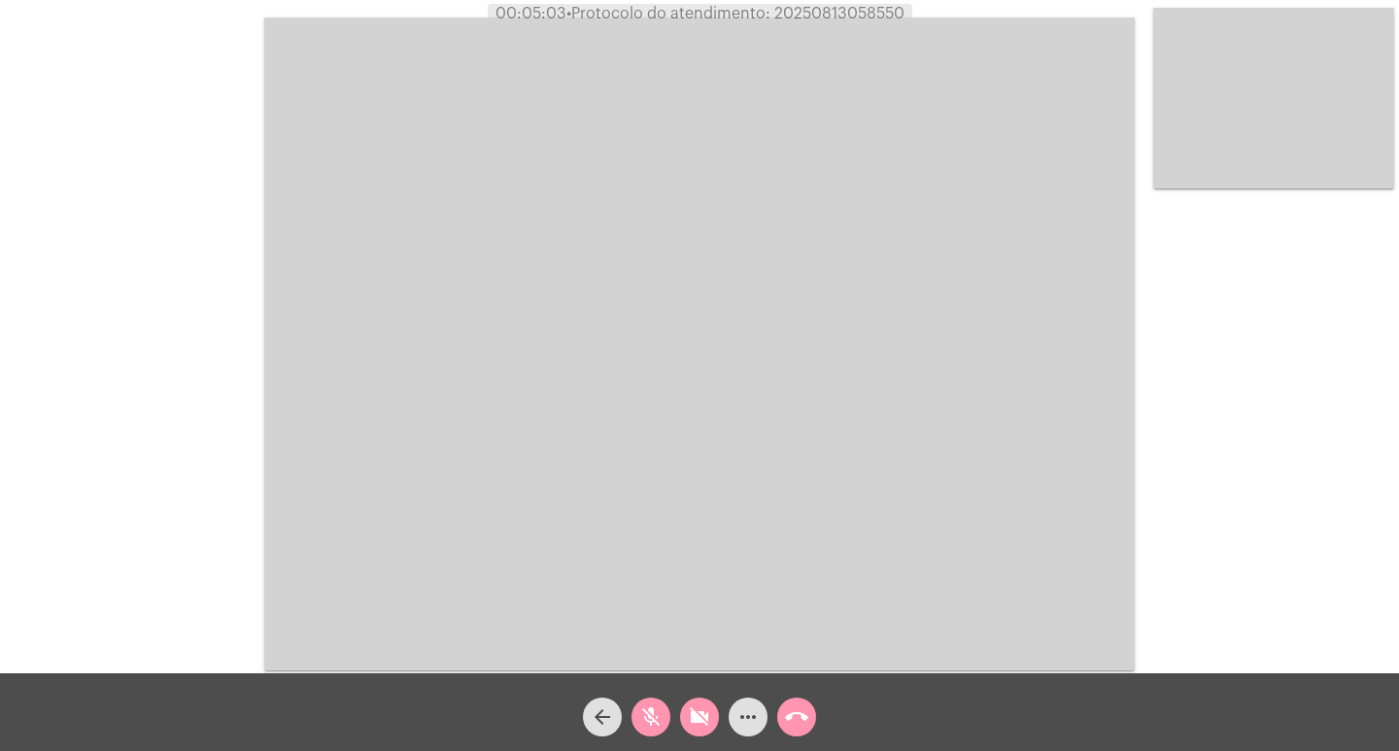
click at [650, 719] on mat-icon "mic_off" at bounding box center [650, 716] width 23 height 23
click at [710, 725] on mat-icon "videocam_off" at bounding box center [699, 716] width 23 height 23
click at [798, 717] on mat-icon "call_end" at bounding box center [796, 716] width 23 height 23
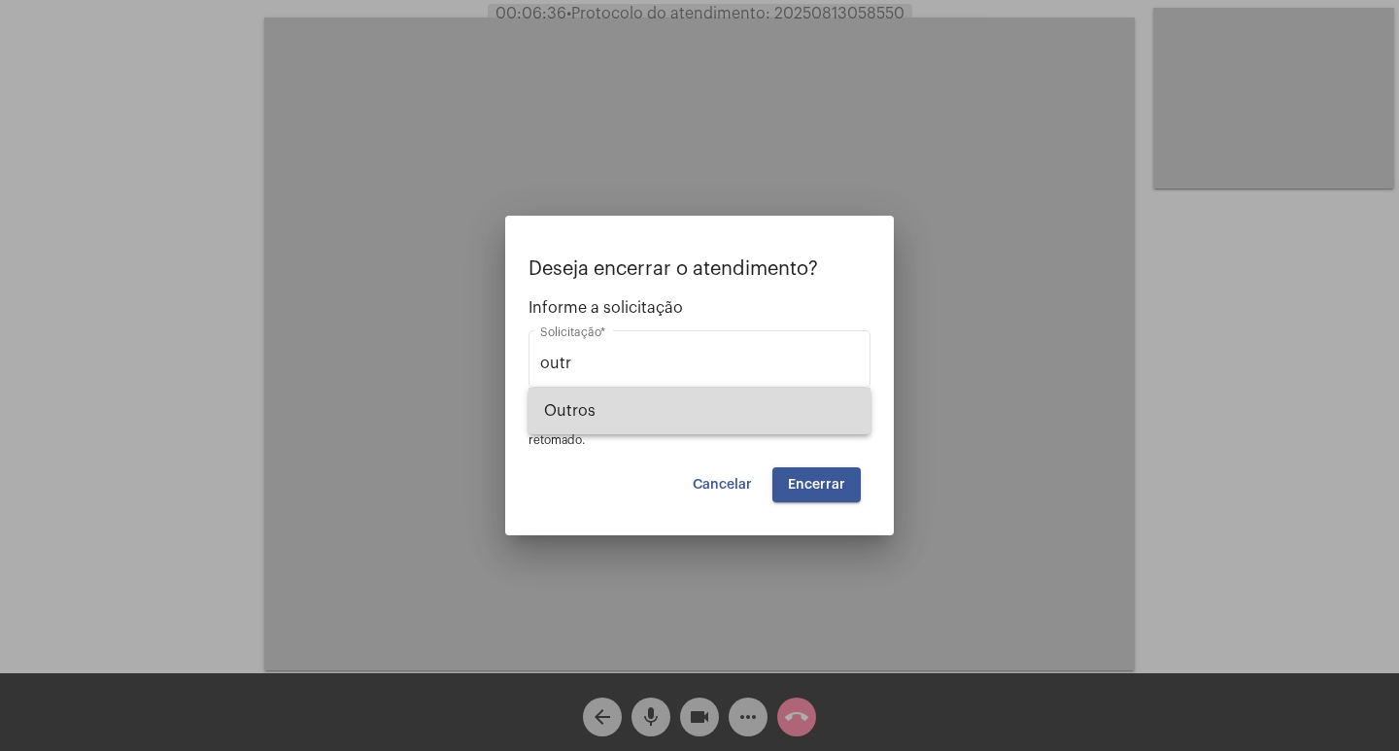
click at [786, 425] on span "Outros" at bounding box center [699, 411] width 311 height 47
type input "Outros"
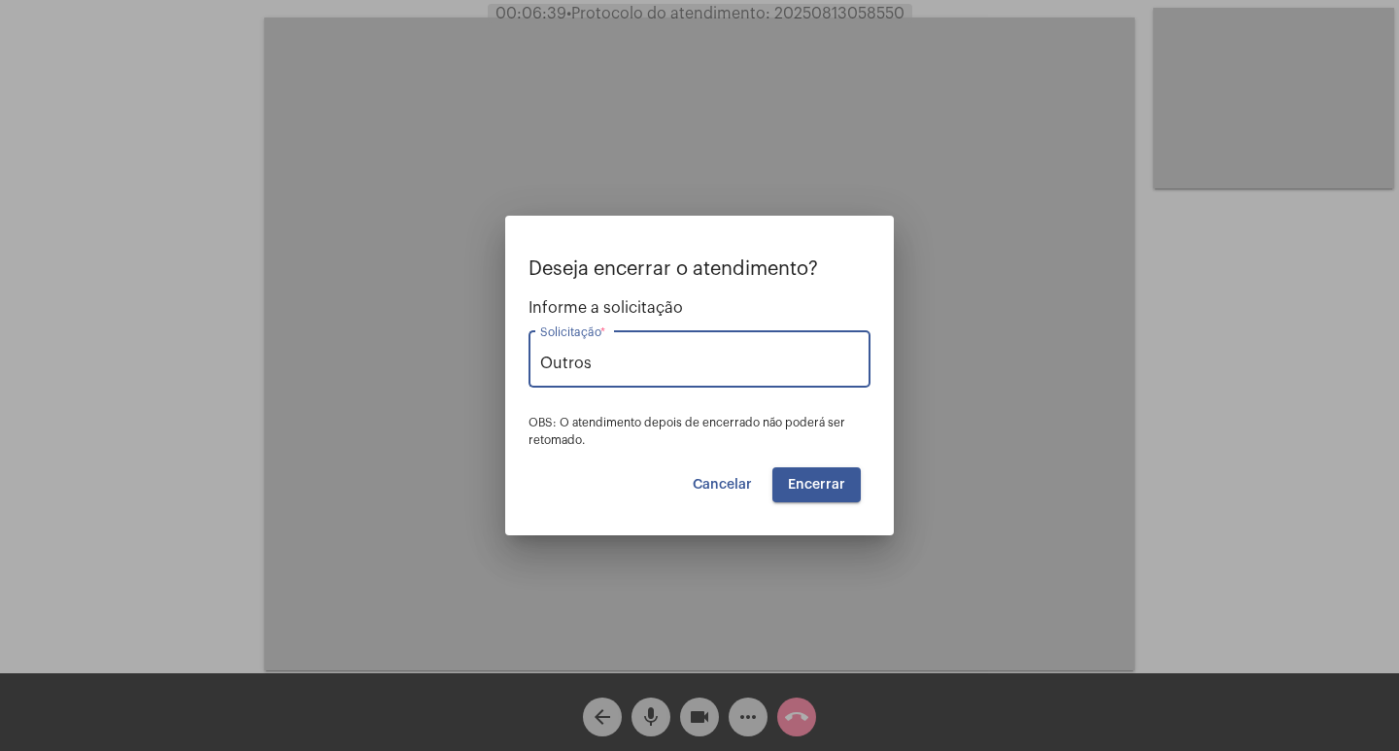
click at [837, 485] on span "Encerrar" at bounding box center [816, 485] width 57 height 14
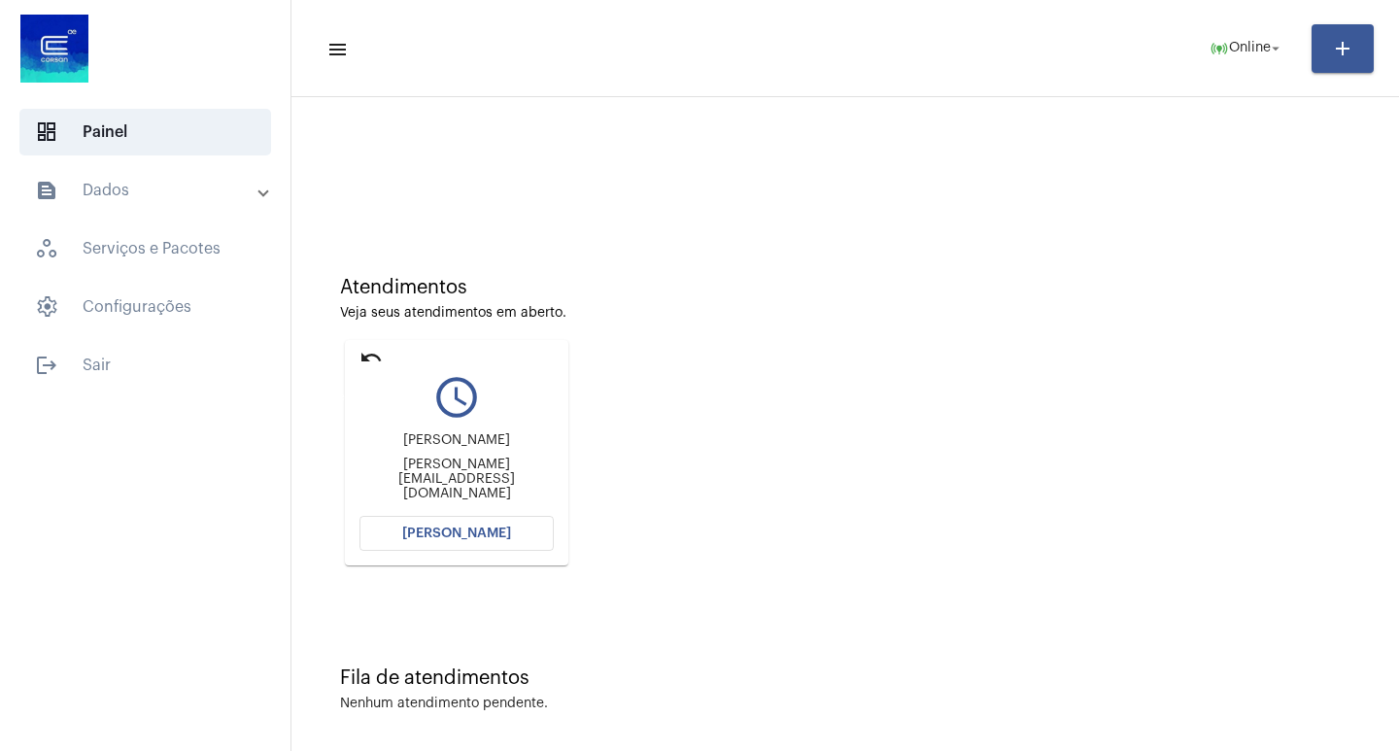
click at [378, 356] on mat-icon "undo" at bounding box center [370, 357] width 23 height 23
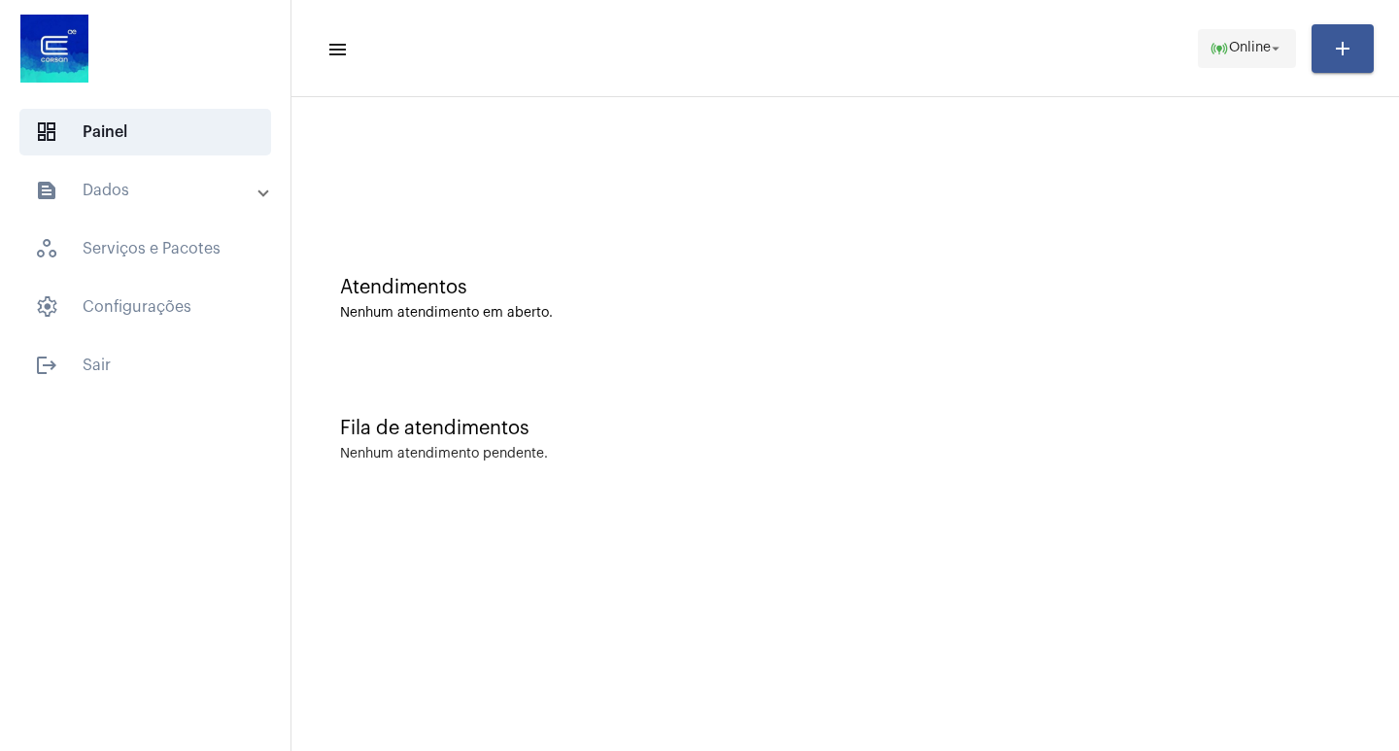
click at [1238, 63] on span "online_prediction Online arrow_drop_down" at bounding box center [1246, 47] width 75 height 35
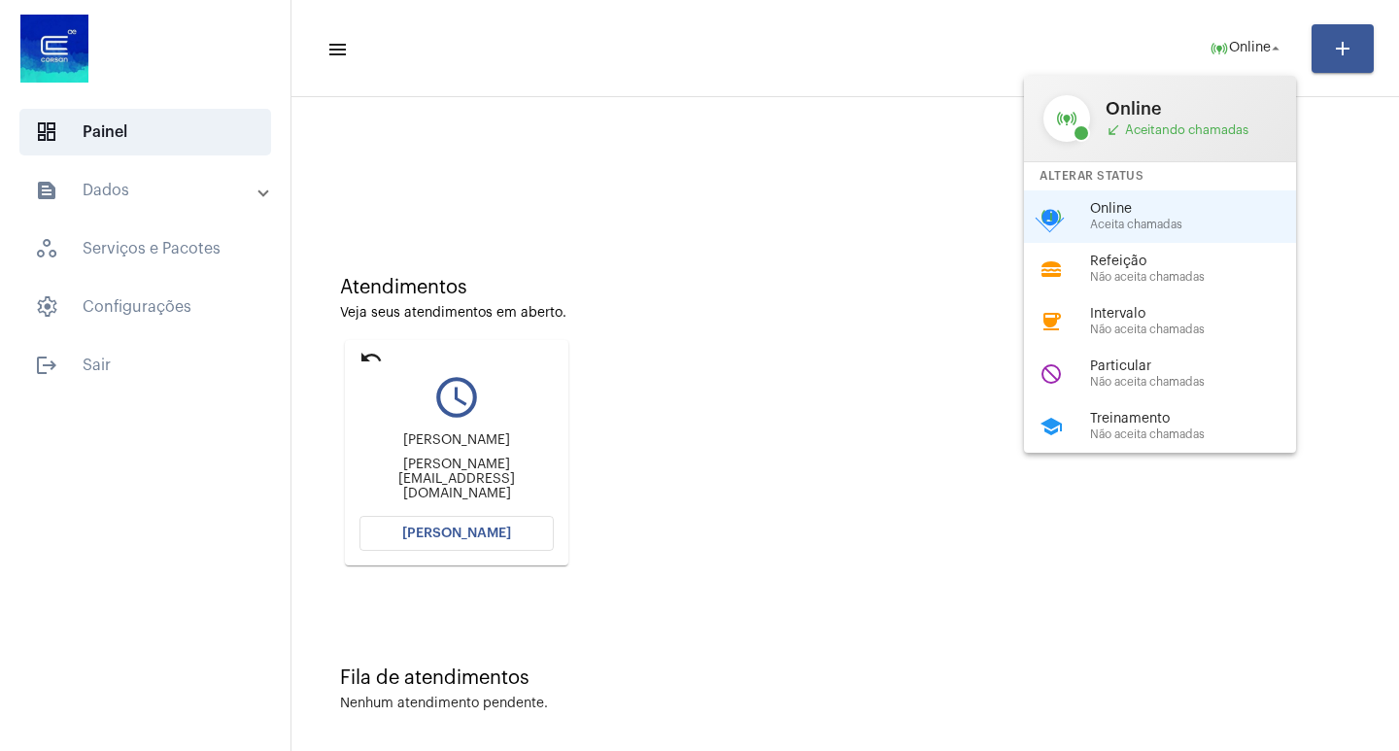
click at [368, 358] on div at bounding box center [699, 375] width 1399 height 751
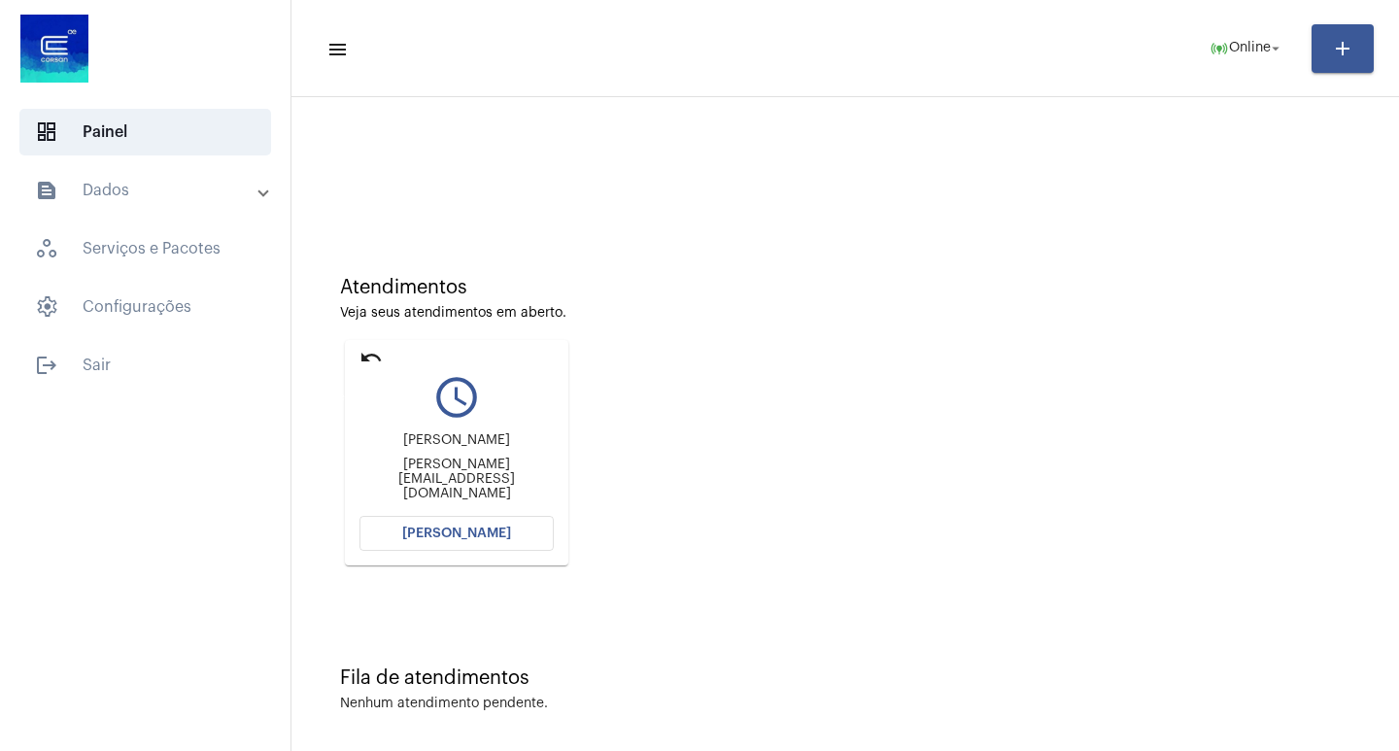
click at [368, 357] on mat-icon "undo" at bounding box center [370, 357] width 23 height 23
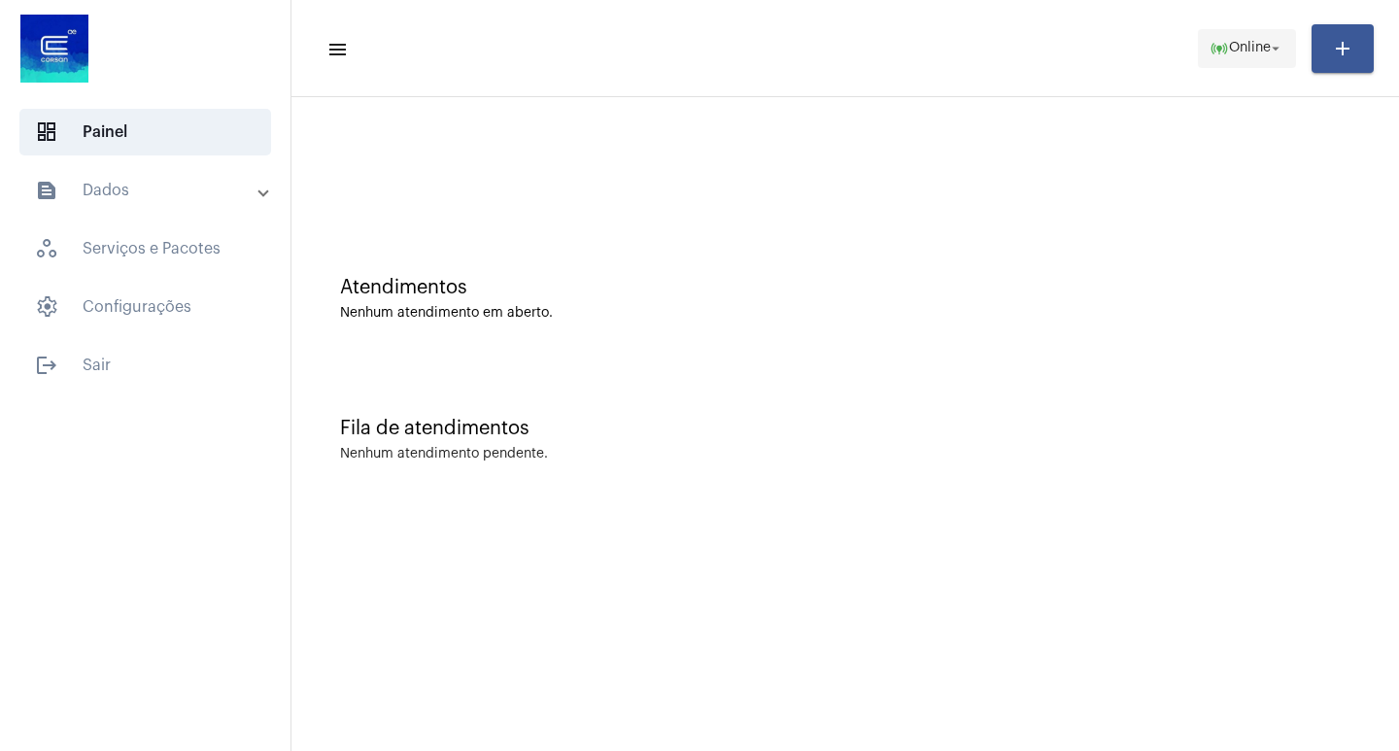
click at [1260, 39] on span "online_prediction Online arrow_drop_down" at bounding box center [1246, 47] width 75 height 35
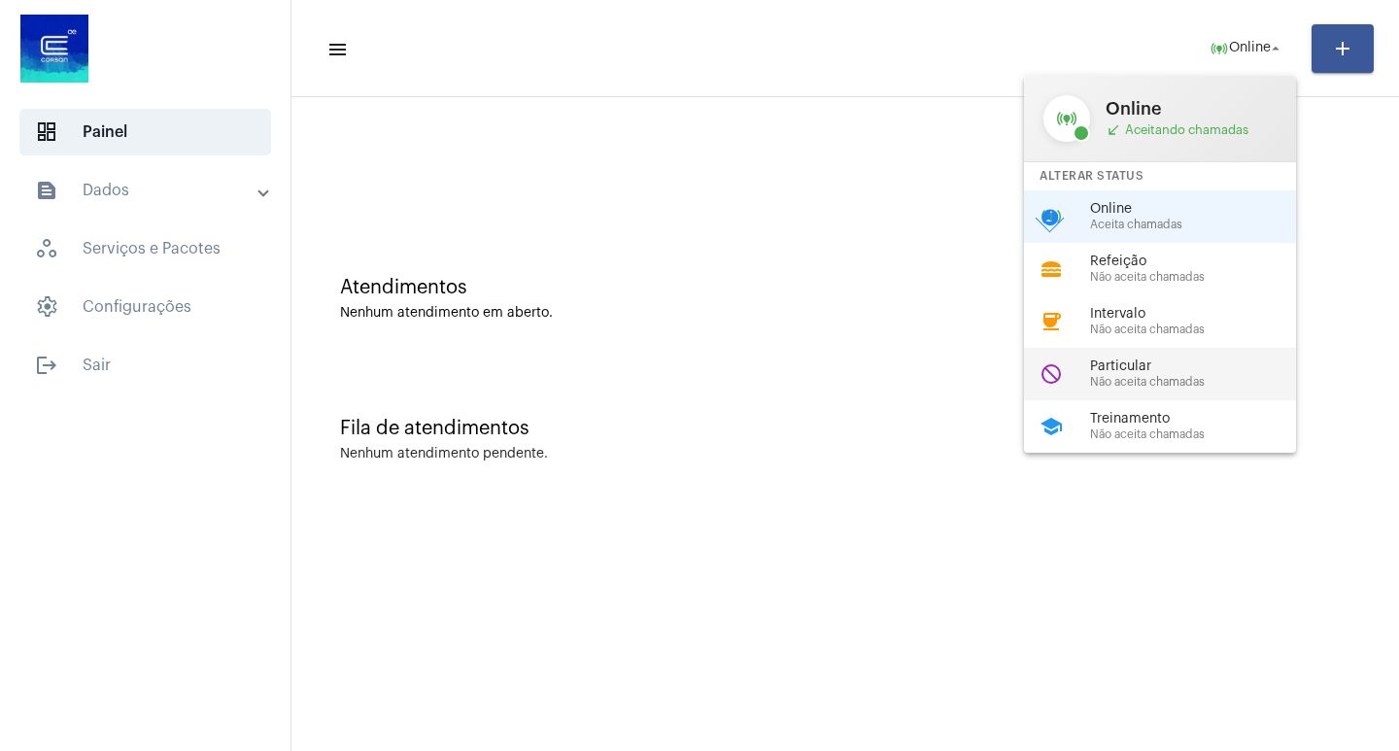
click at [1196, 372] on span "Particular" at bounding box center [1200, 366] width 221 height 15
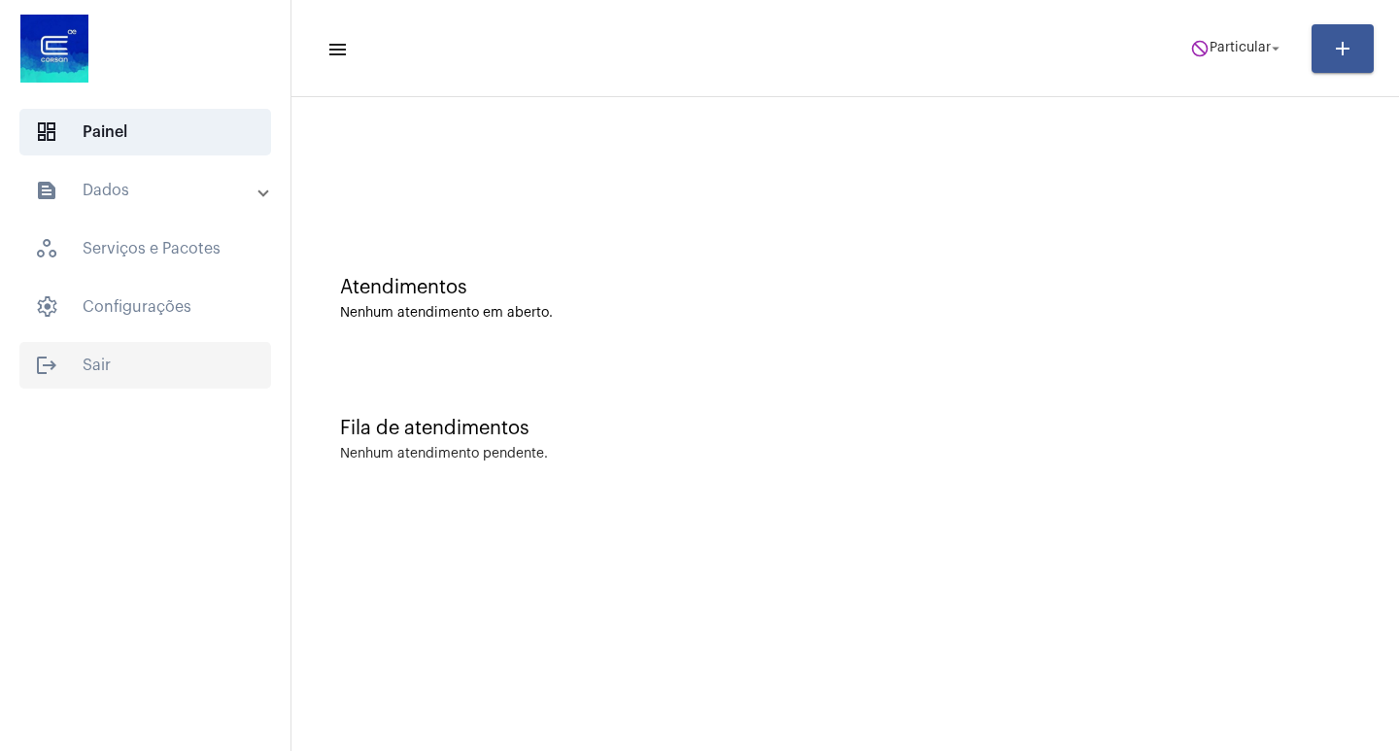
click at [80, 374] on span "logout Sair" at bounding box center [145, 365] width 252 height 47
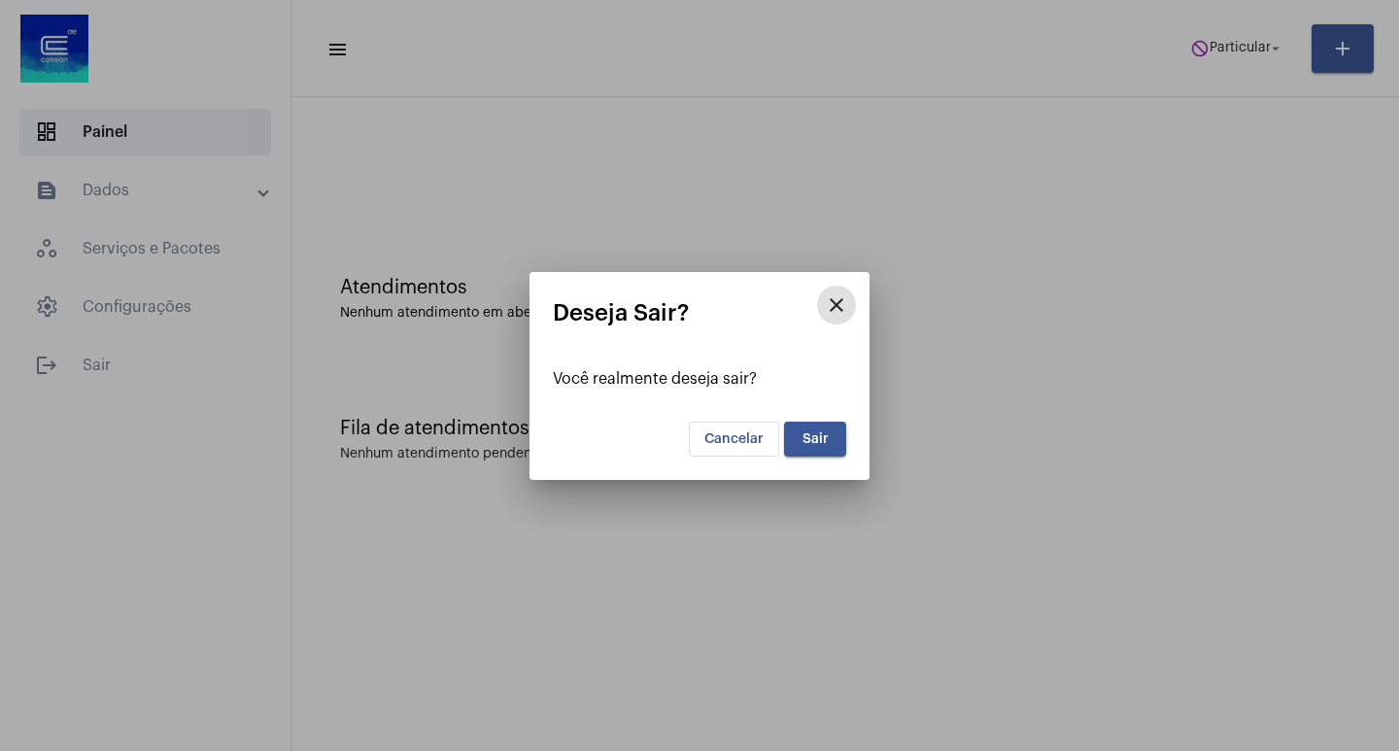
click at [830, 441] on button "Sair" at bounding box center [815, 439] width 62 height 35
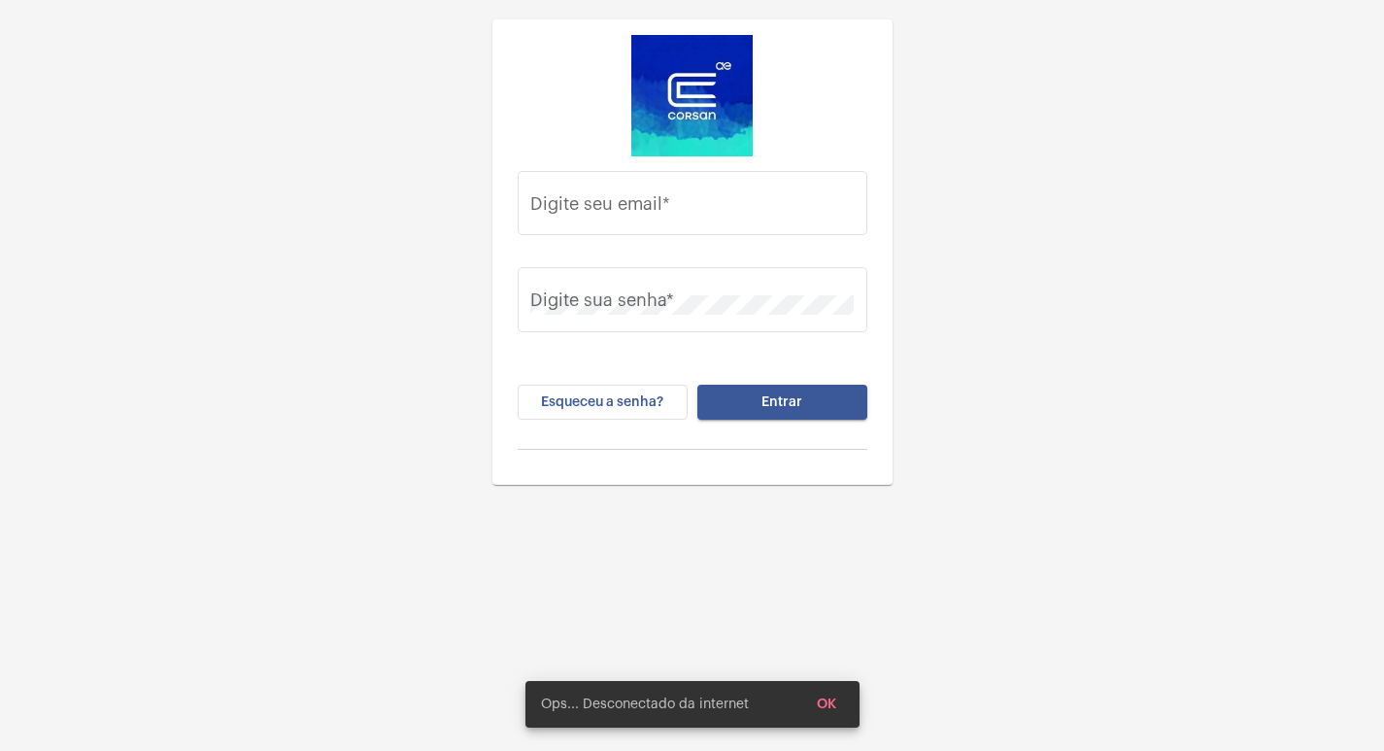
type input "[EMAIL_ADDRESS][DOMAIN_NAME]"
